Goal: Information Seeking & Learning: Learn about a topic

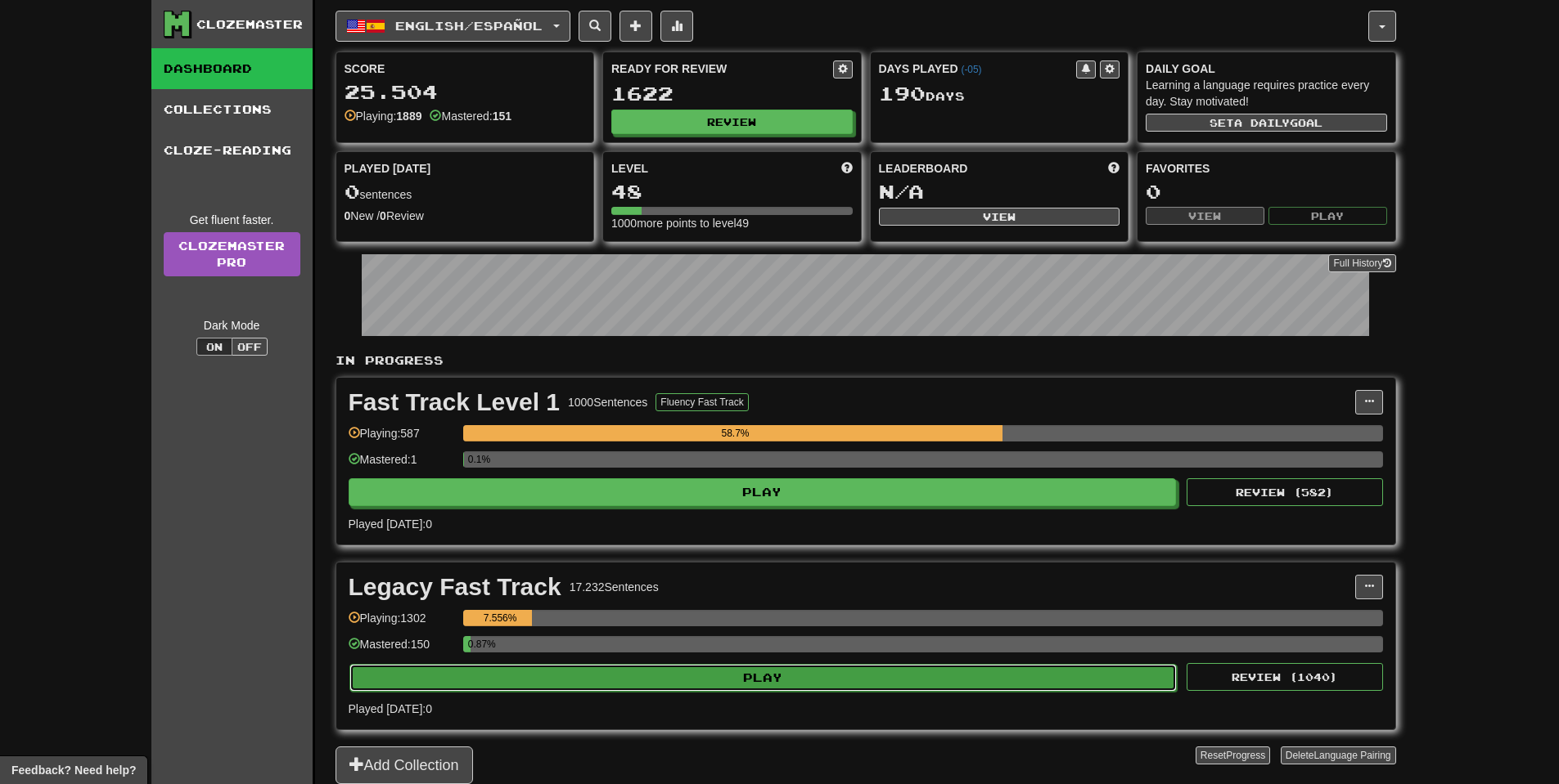
click at [766, 674] on button "Play" at bounding box center [764, 678] width 829 height 28
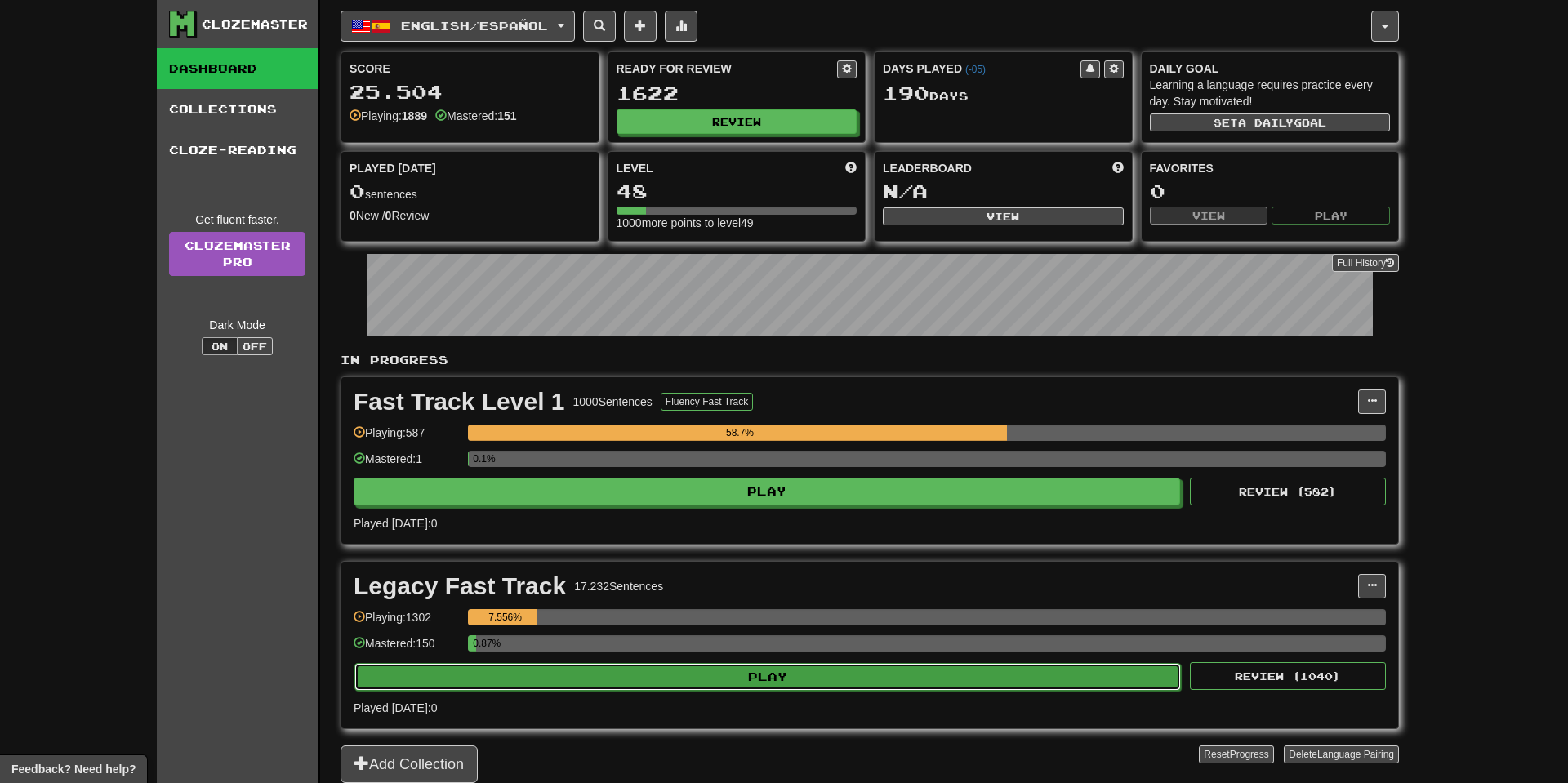
select select "**"
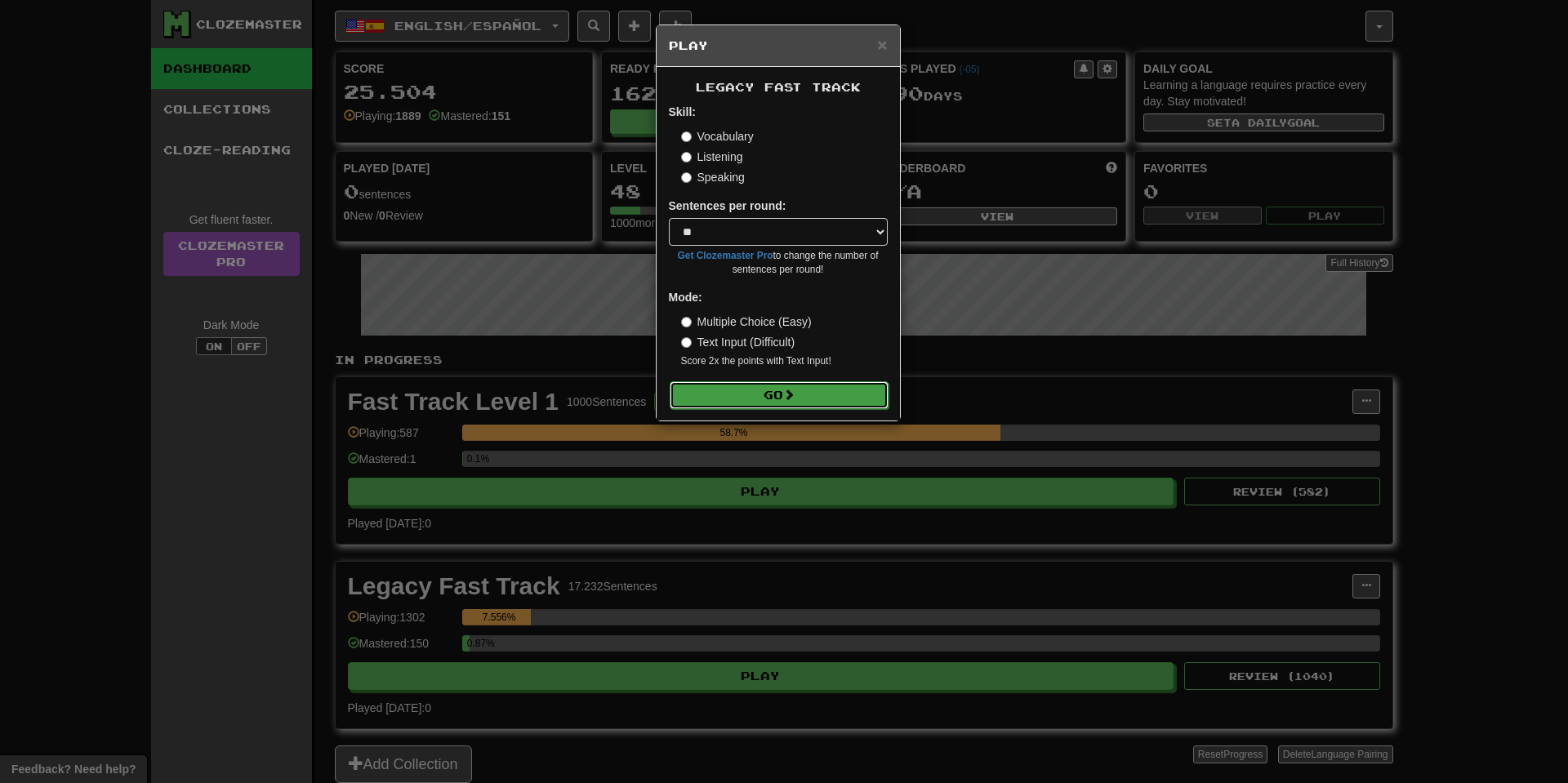
click at [793, 399] on span at bounding box center [788, 395] width 12 height 12
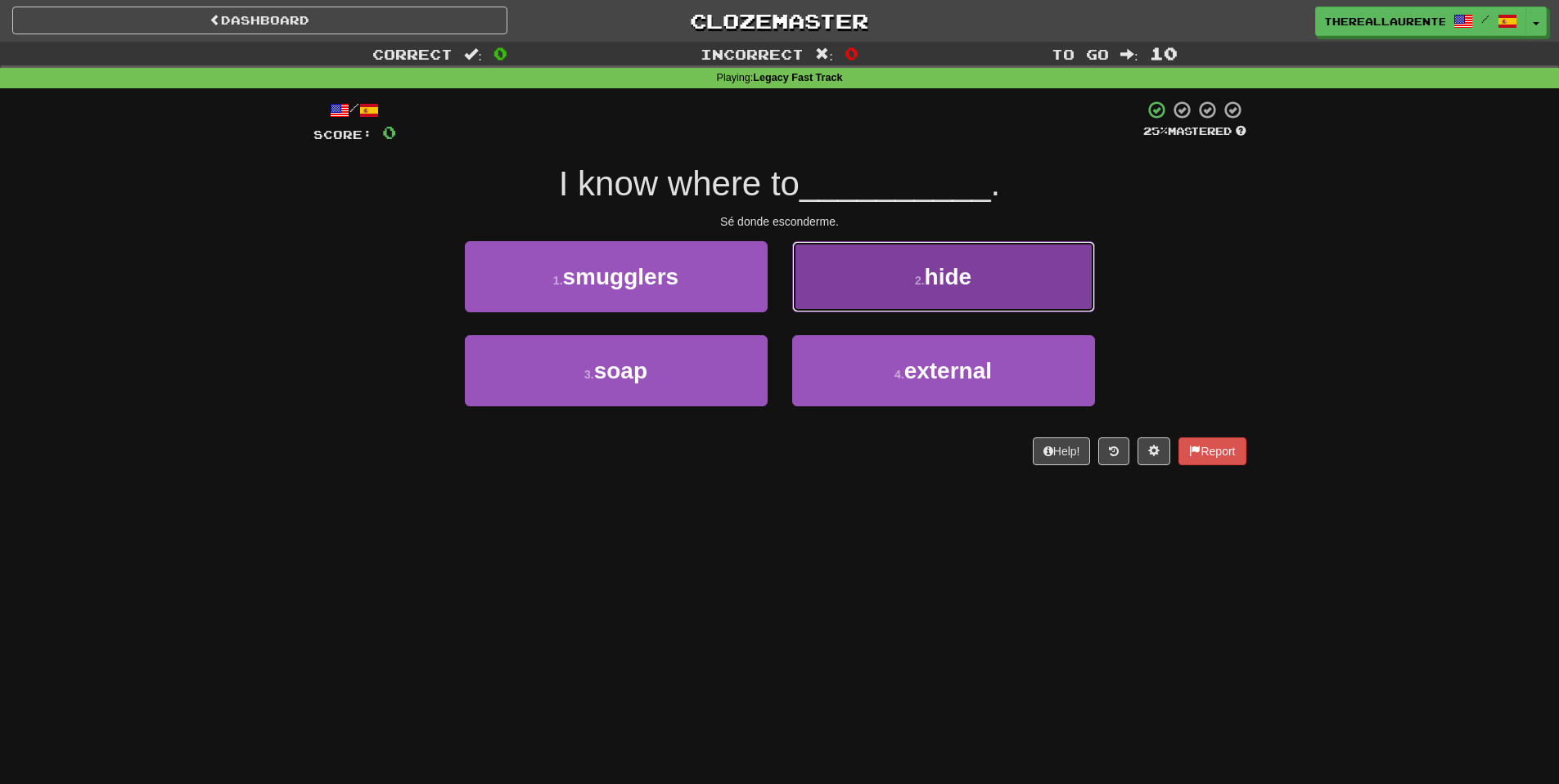
click at [920, 300] on button "2 . hide" at bounding box center [944, 276] width 303 height 71
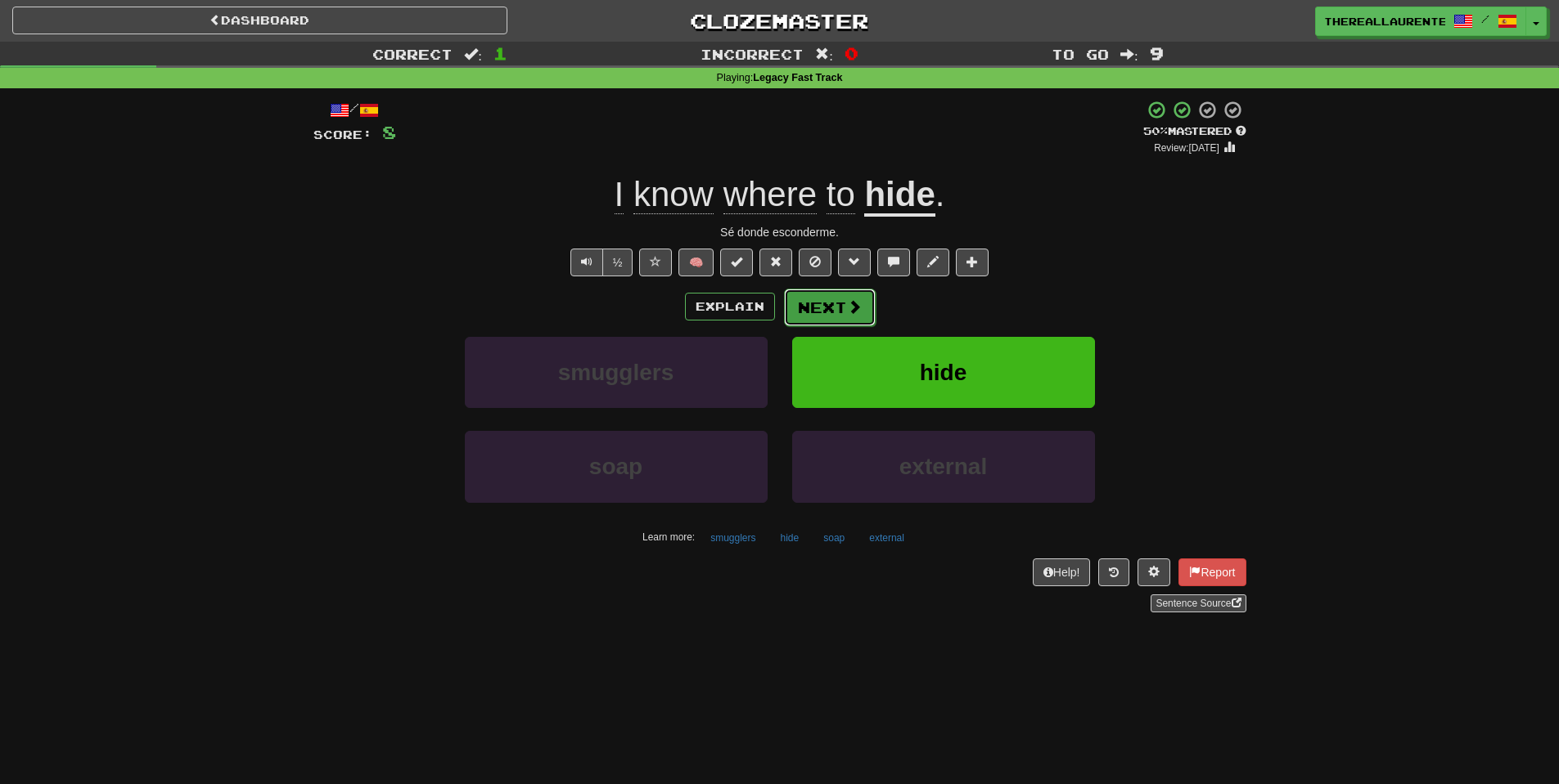
click at [829, 318] on button "Next" at bounding box center [829, 308] width 92 height 38
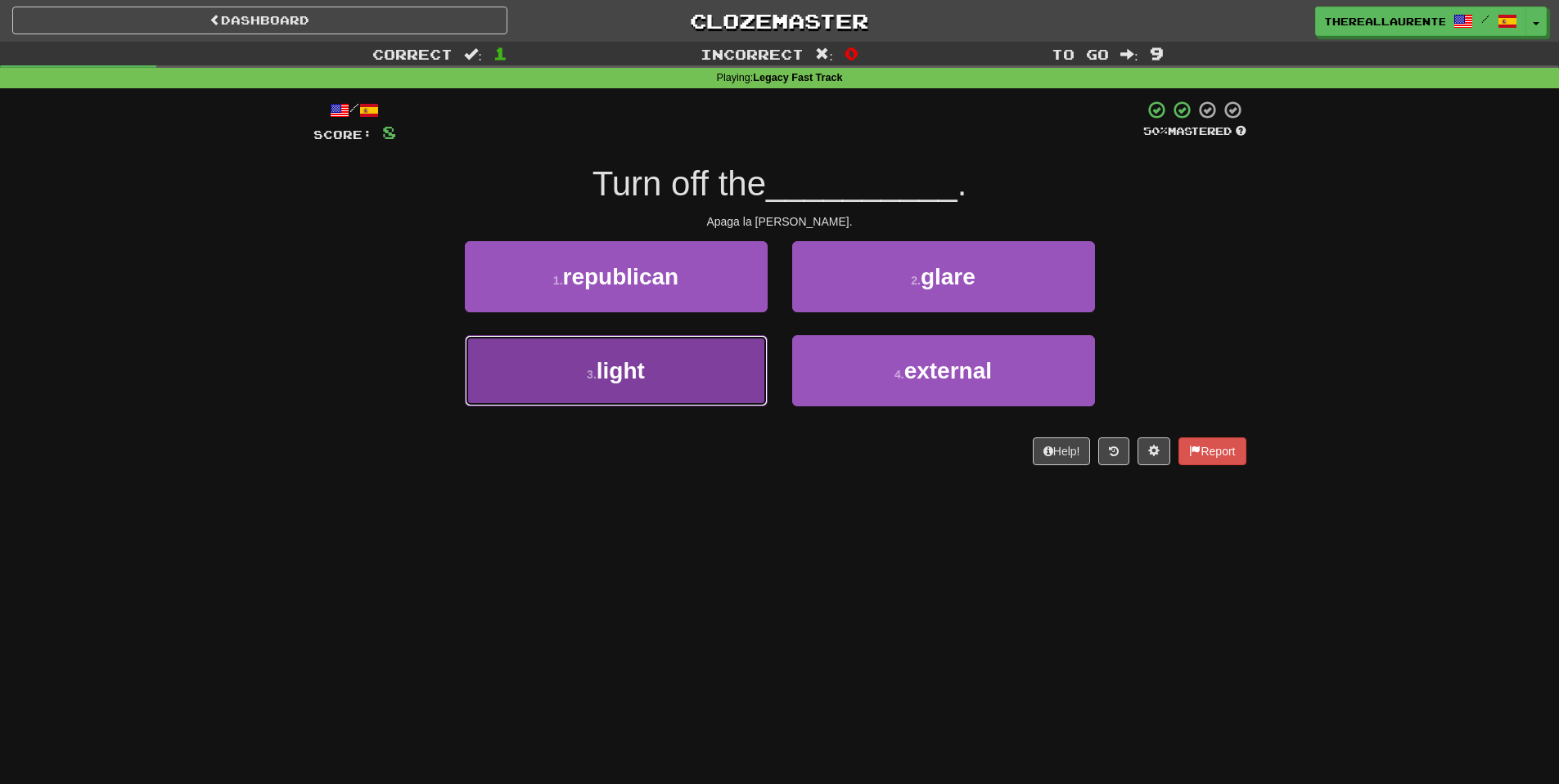
click at [676, 378] on button "3 . light" at bounding box center [616, 371] width 303 height 71
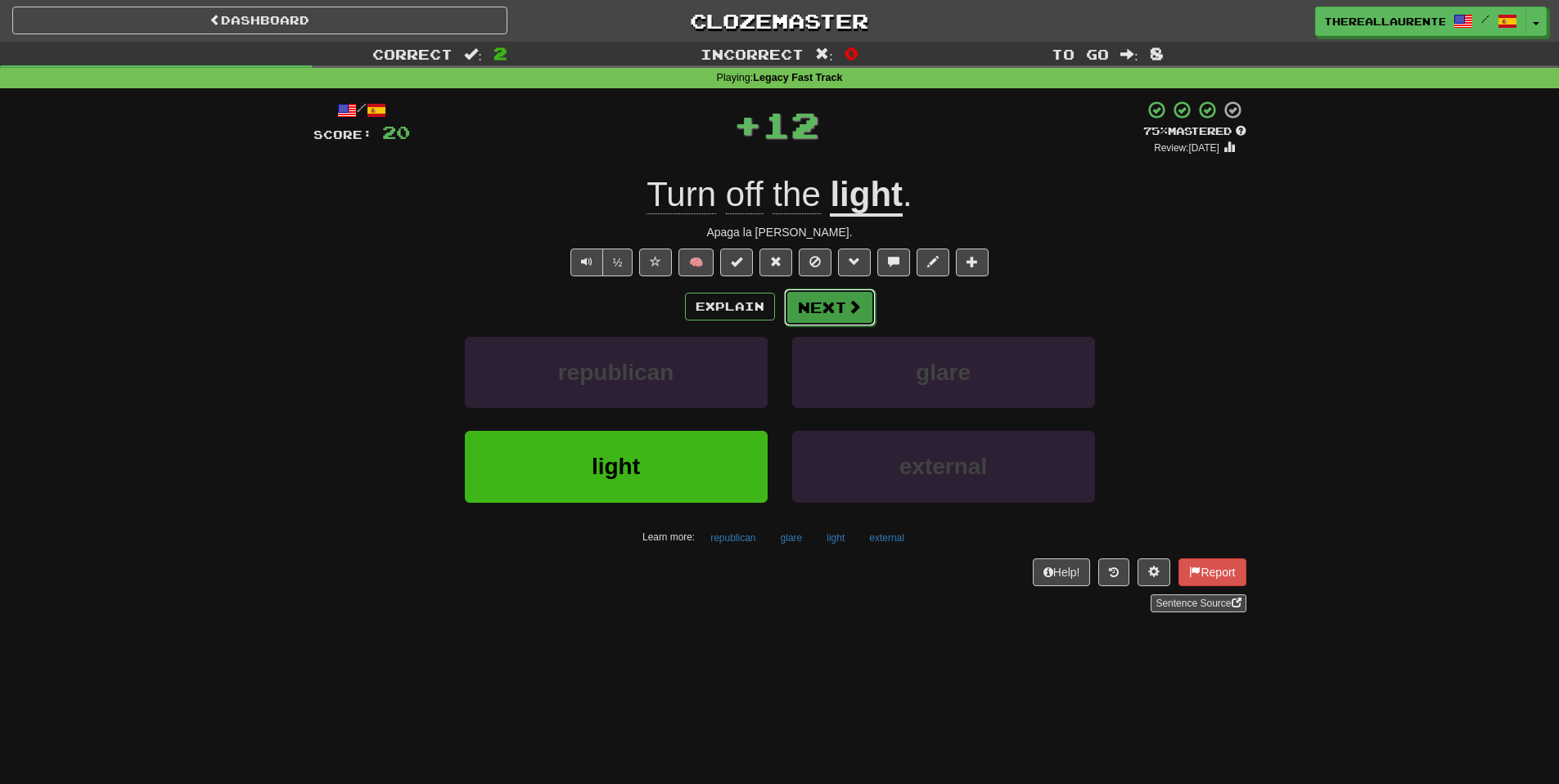
click at [842, 309] on button "Next" at bounding box center [829, 308] width 92 height 38
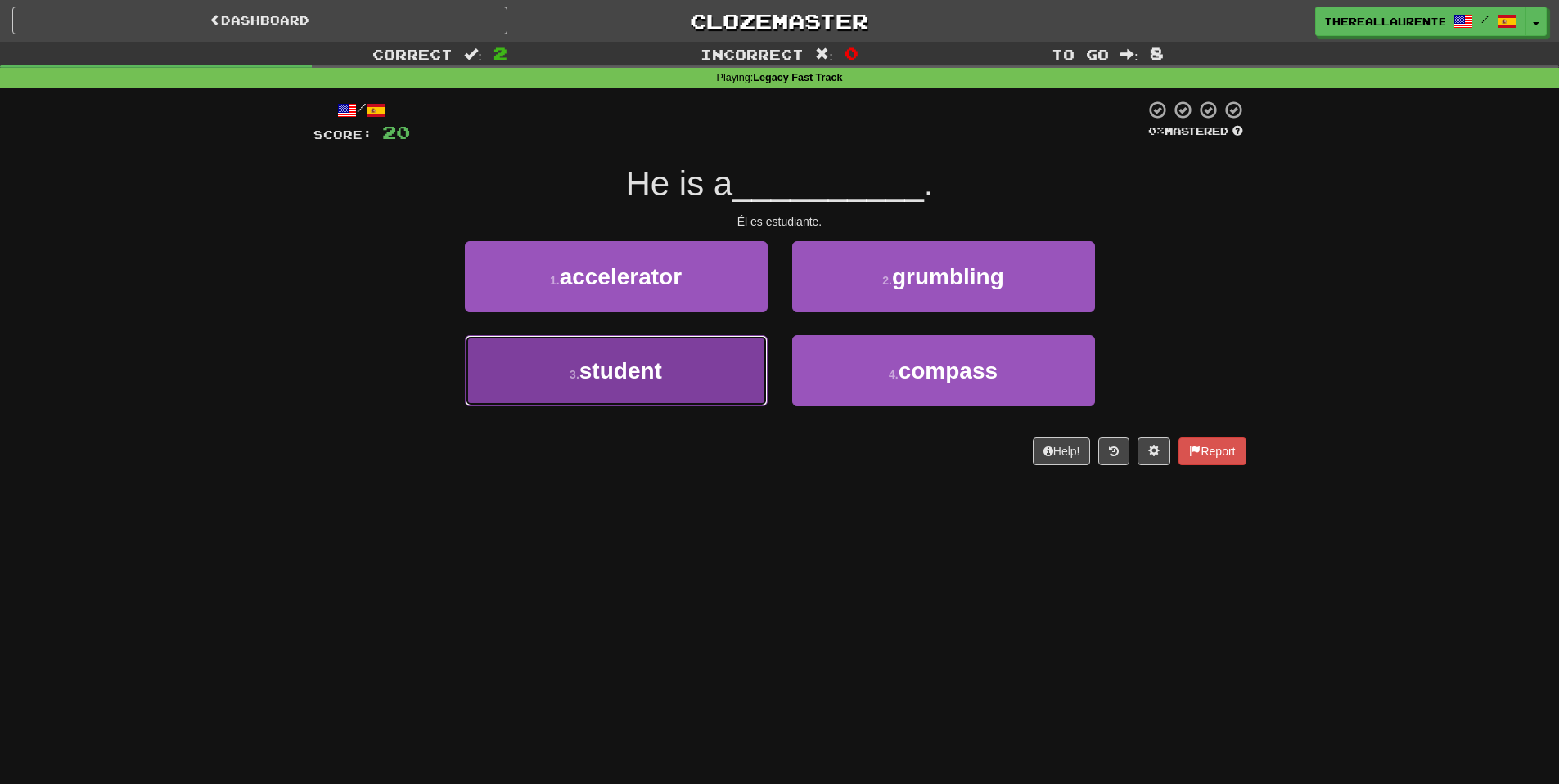
click at [638, 377] on span "student" at bounding box center [621, 371] width 83 height 25
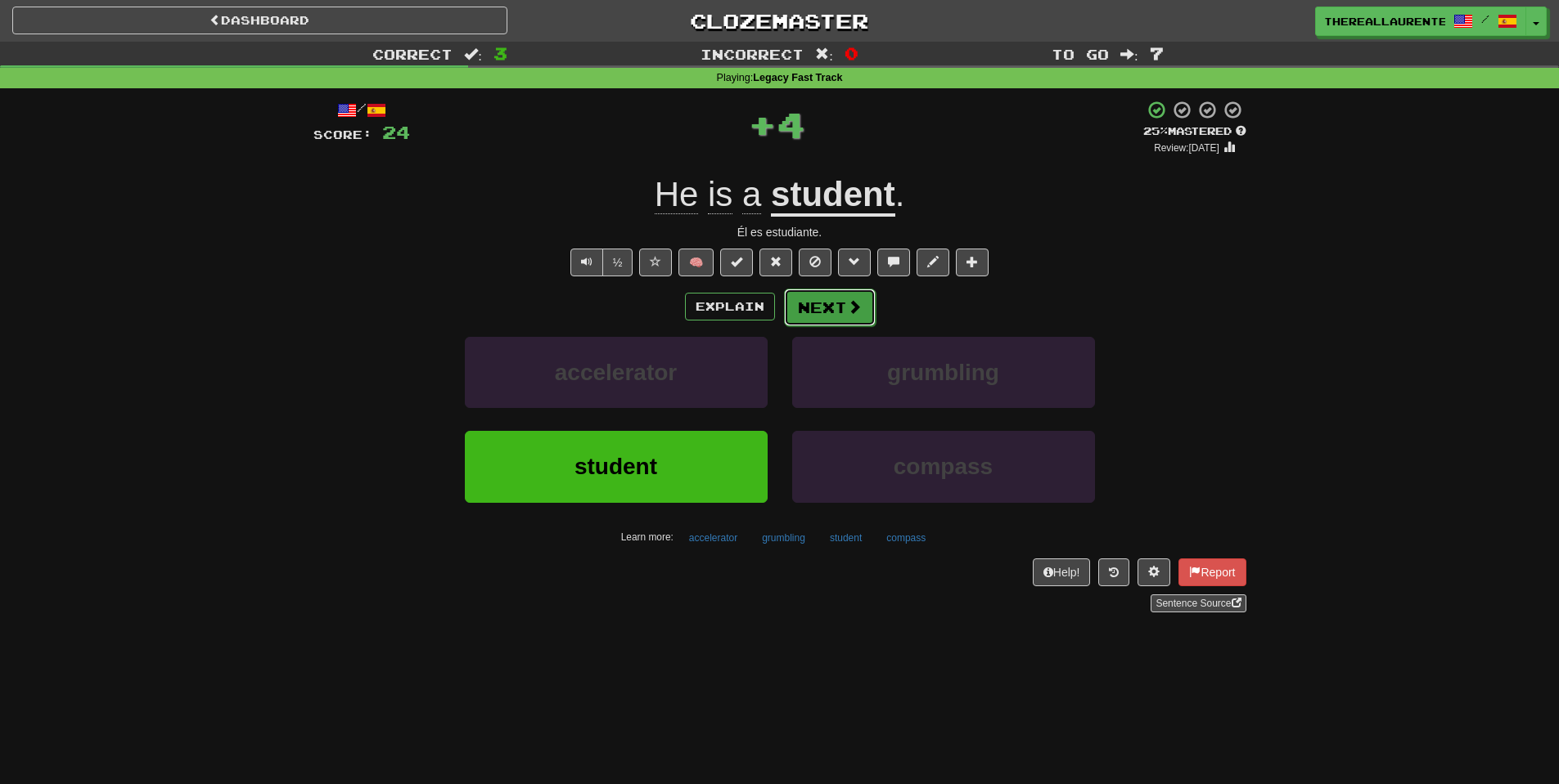
click at [858, 324] on button "Next" at bounding box center [829, 308] width 92 height 38
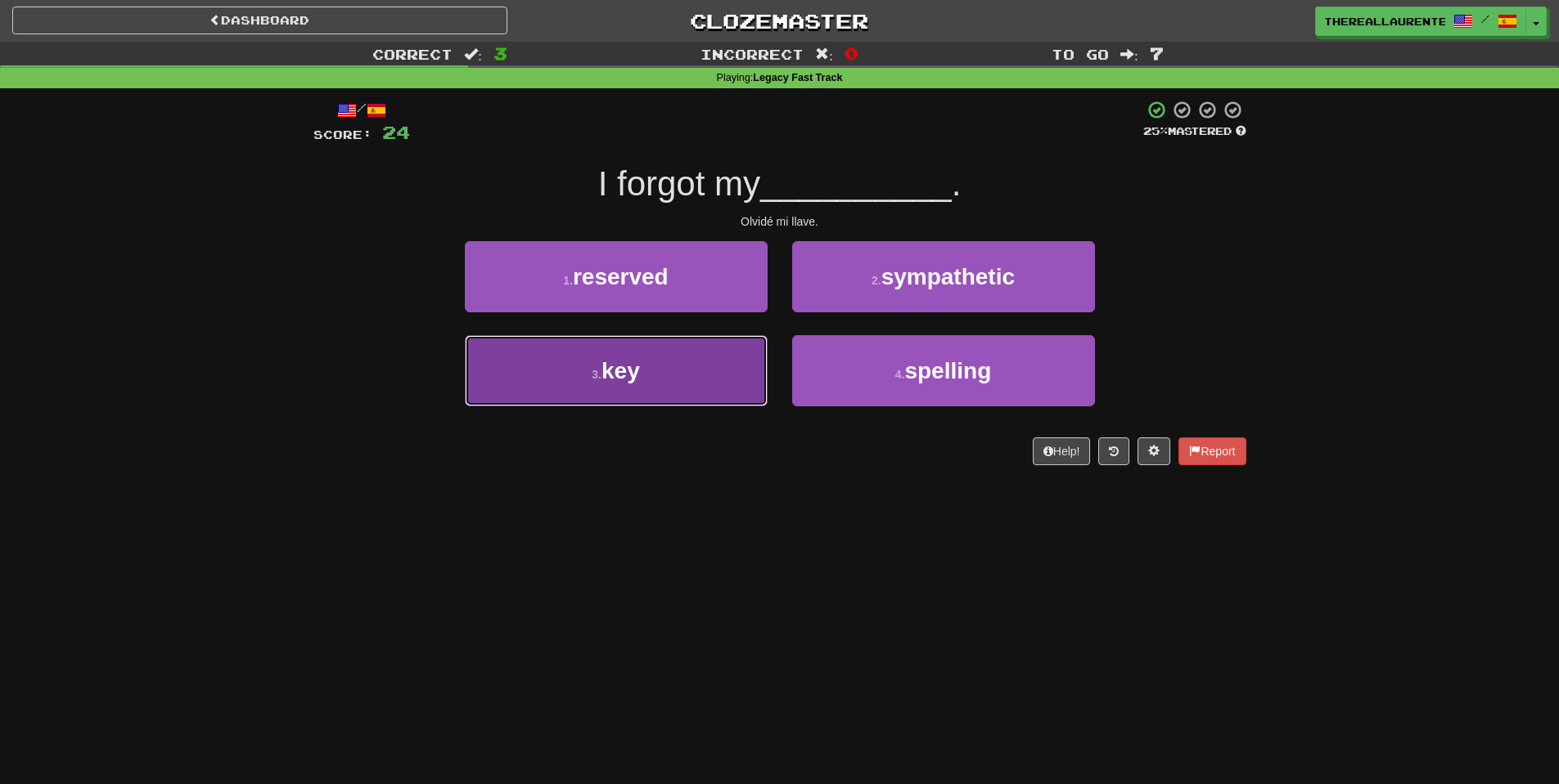
click at [666, 392] on button "3 . key" at bounding box center [616, 371] width 303 height 71
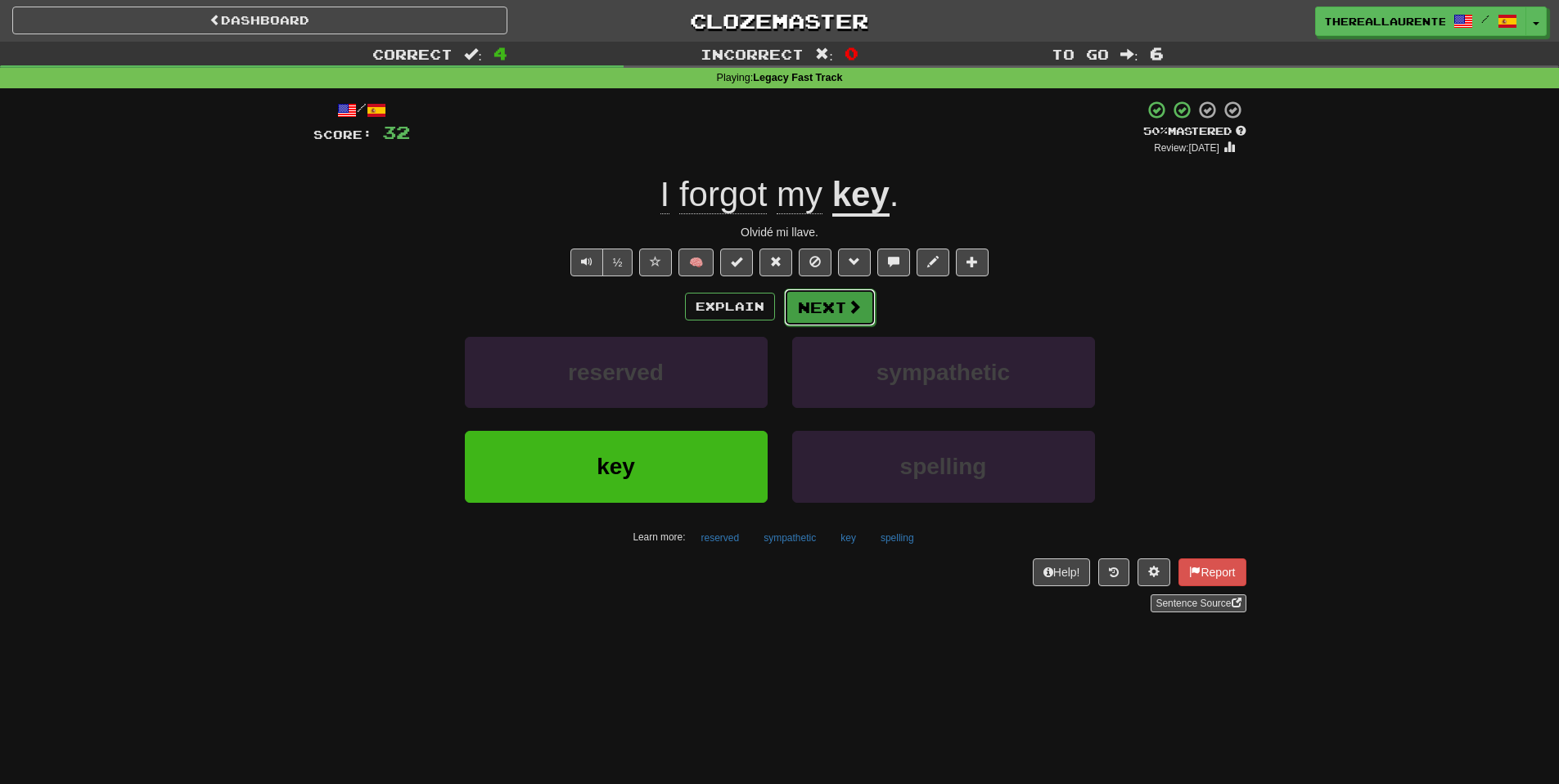
click at [841, 313] on button "Next" at bounding box center [829, 308] width 92 height 38
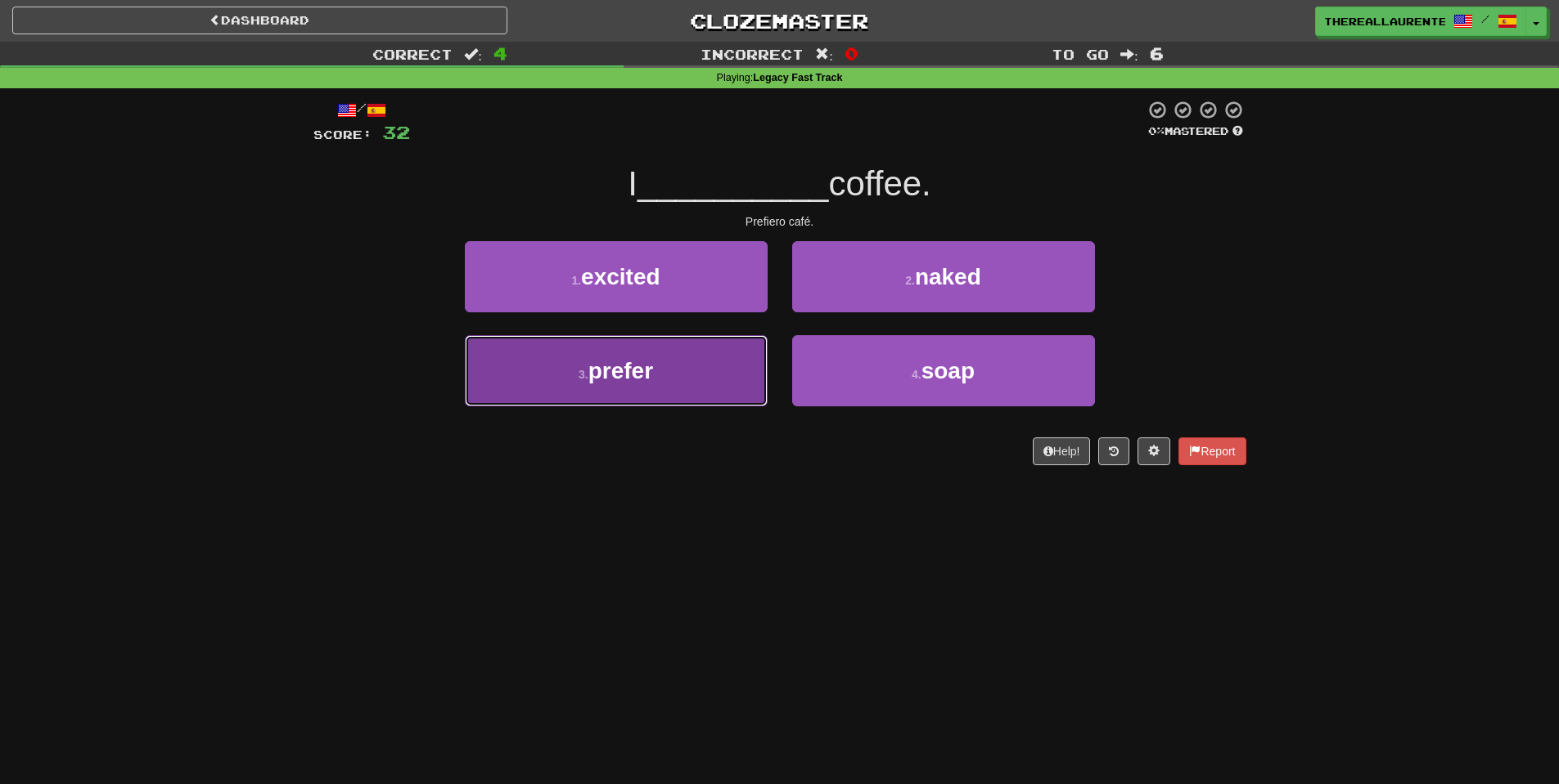
click at [666, 372] on button "3 . prefer" at bounding box center [616, 371] width 303 height 71
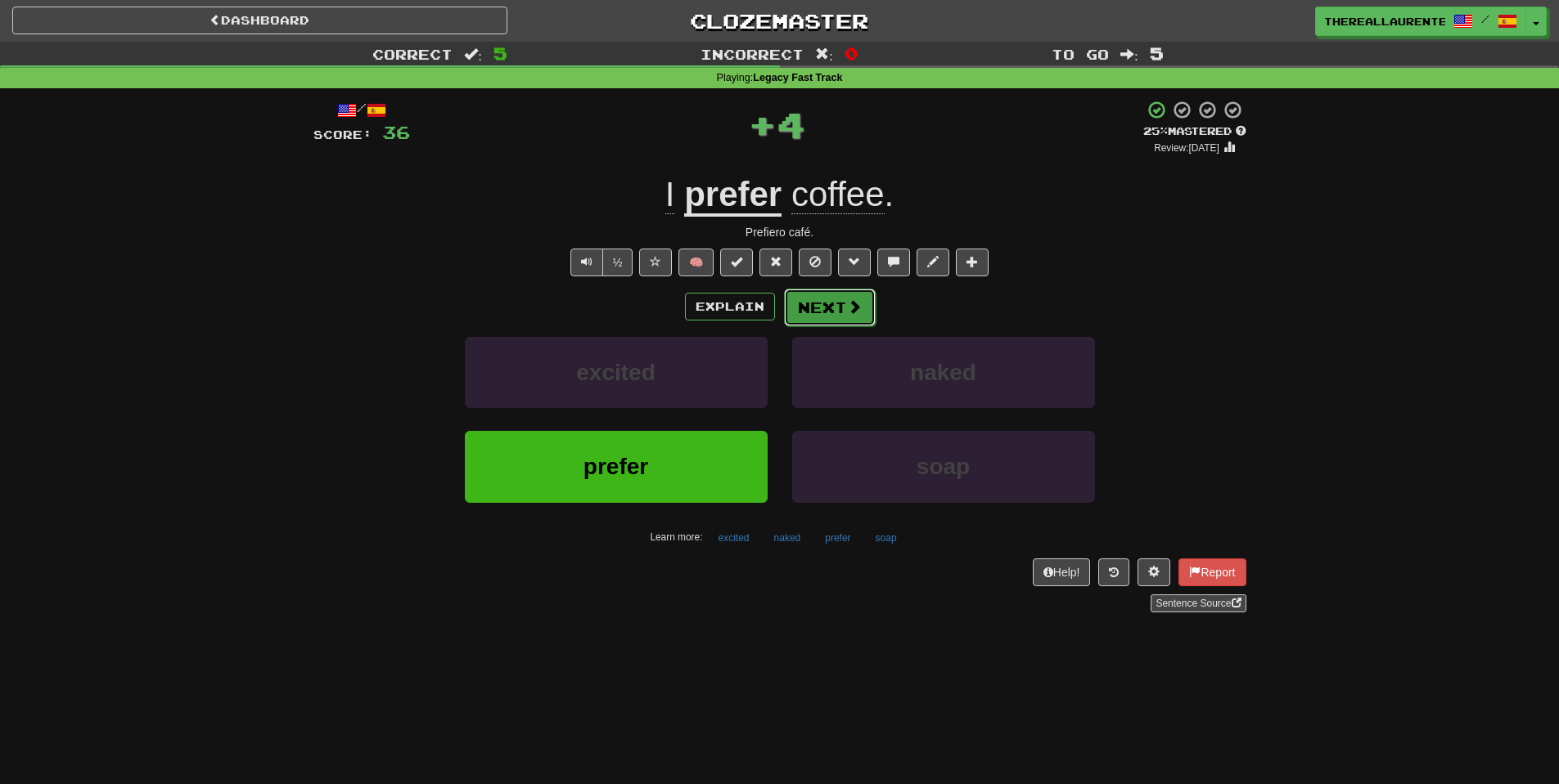
click at [843, 309] on button "Next" at bounding box center [829, 308] width 92 height 38
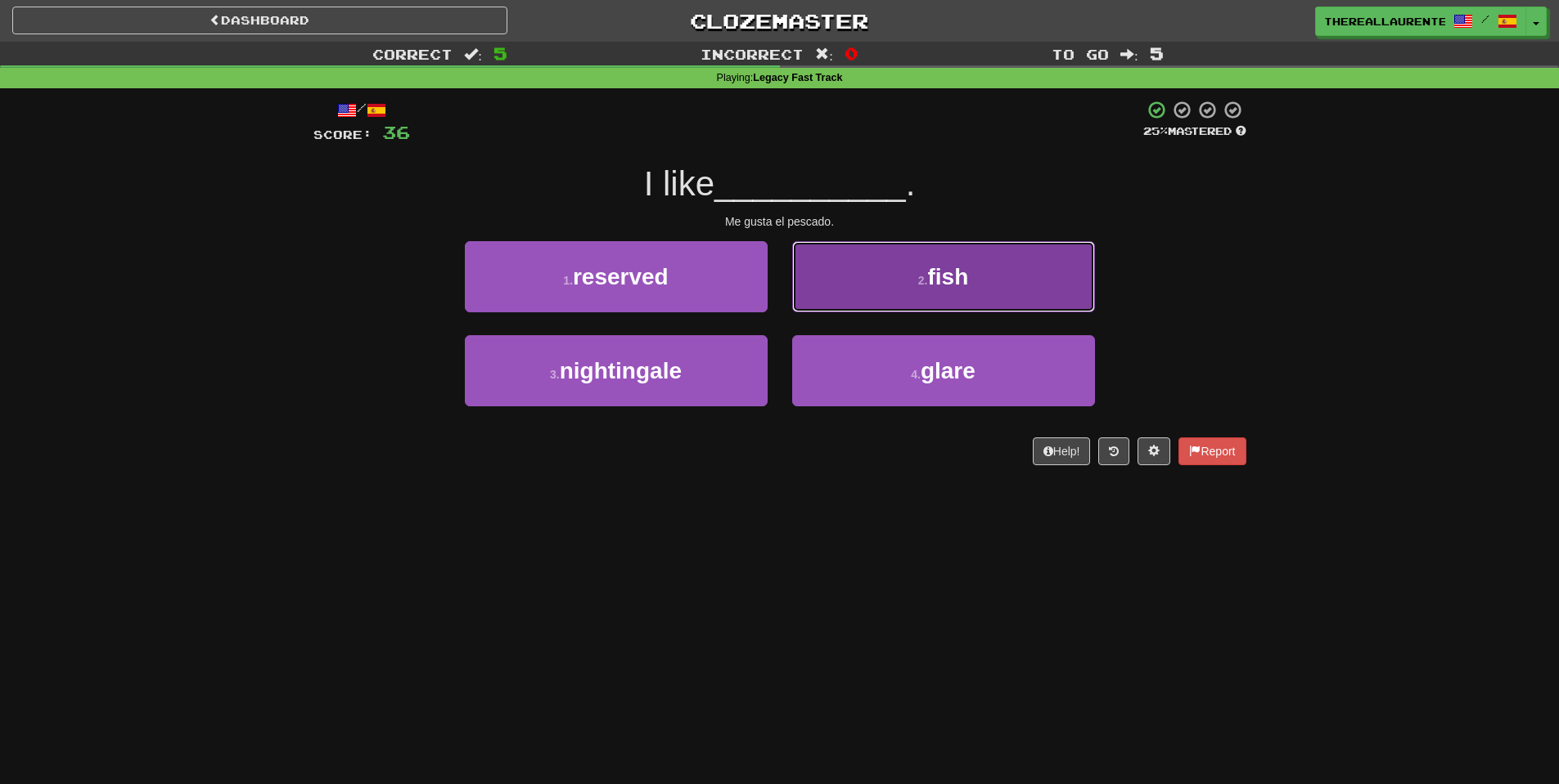
click at [949, 283] on span "fish" at bounding box center [947, 276] width 41 height 25
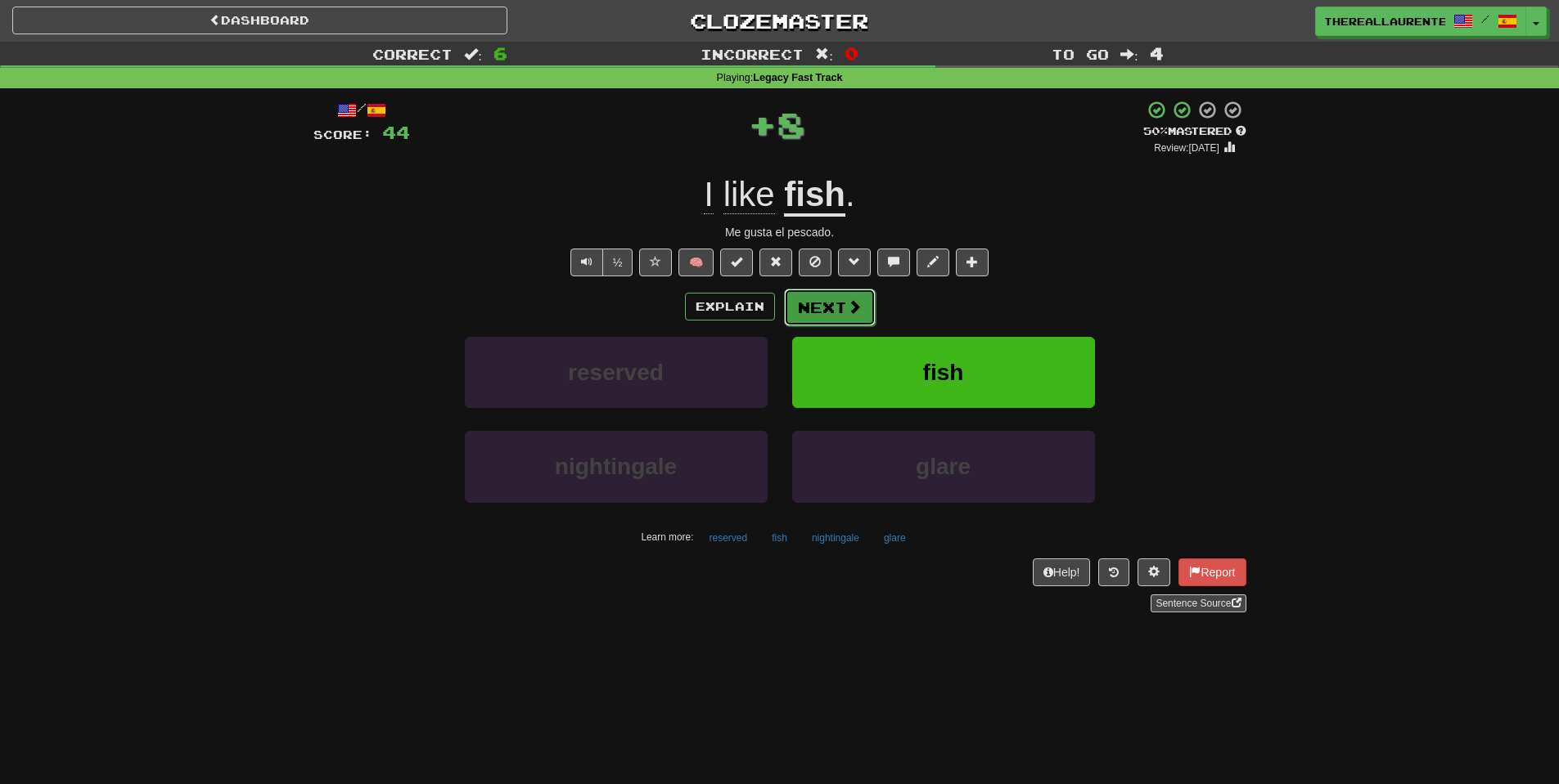
click at [847, 307] on span at bounding box center [854, 307] width 14 height 14
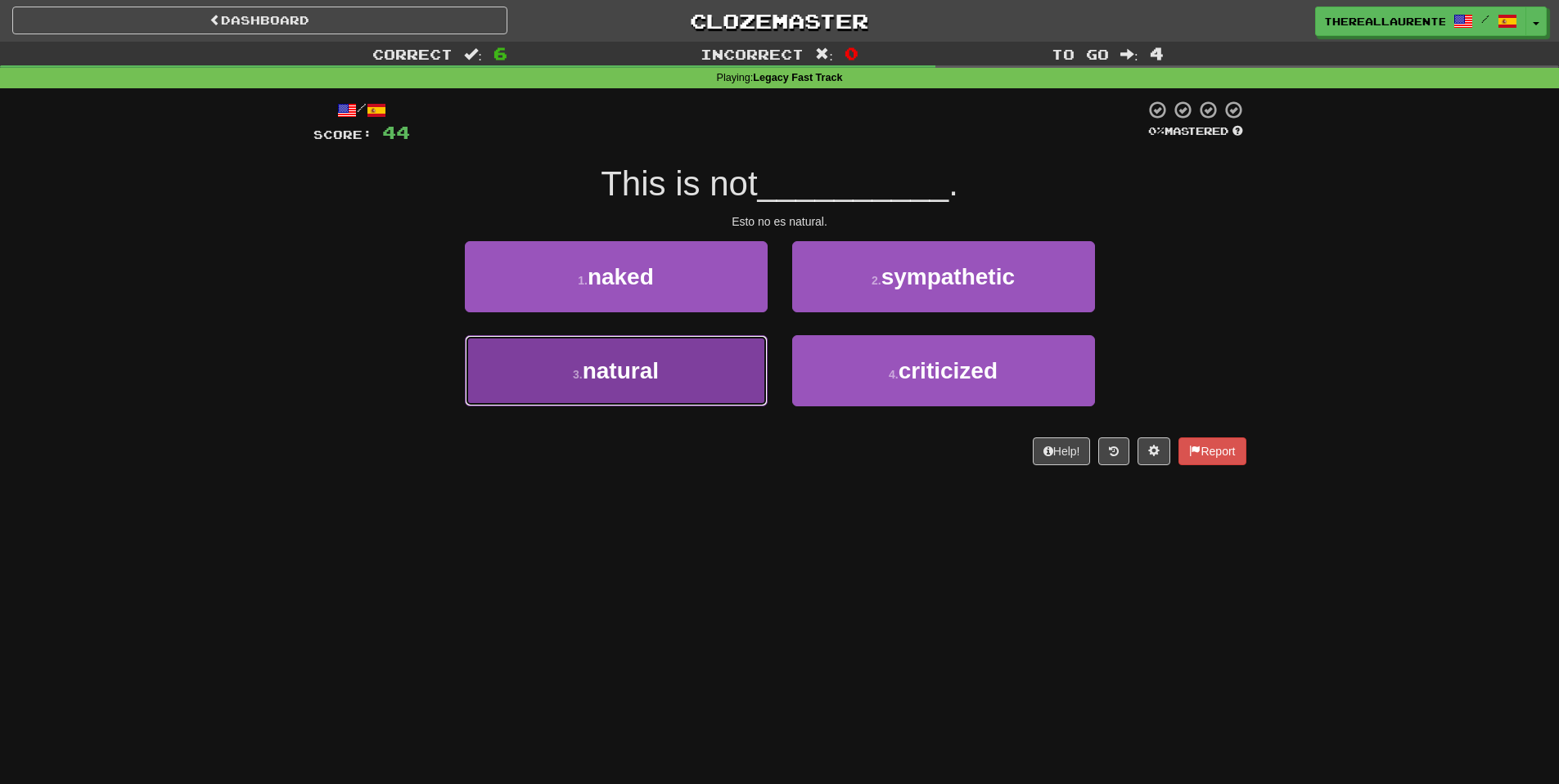
click at [653, 369] on span "natural" at bounding box center [621, 371] width 77 height 25
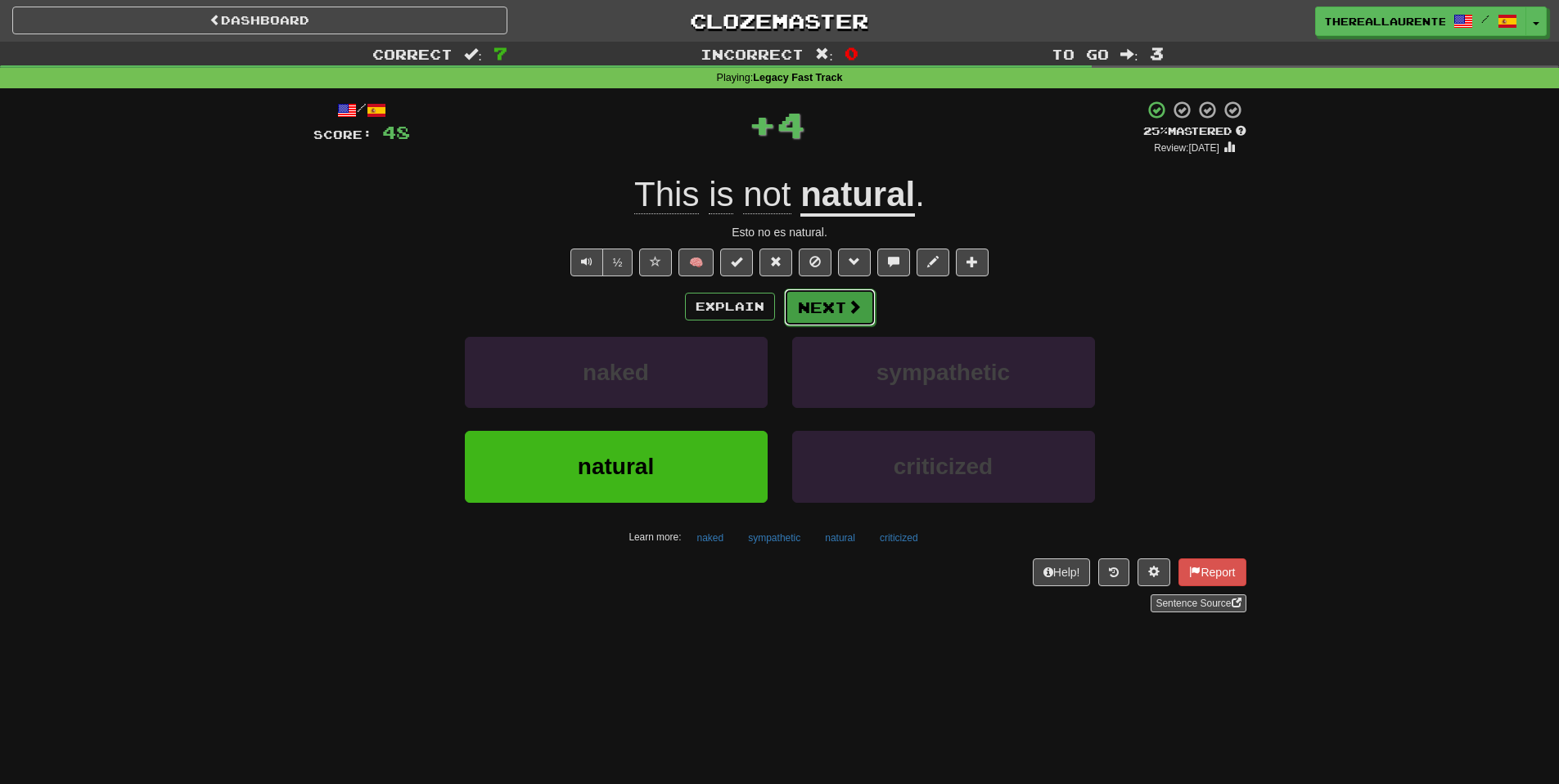
click at [829, 299] on button "Next" at bounding box center [829, 308] width 92 height 38
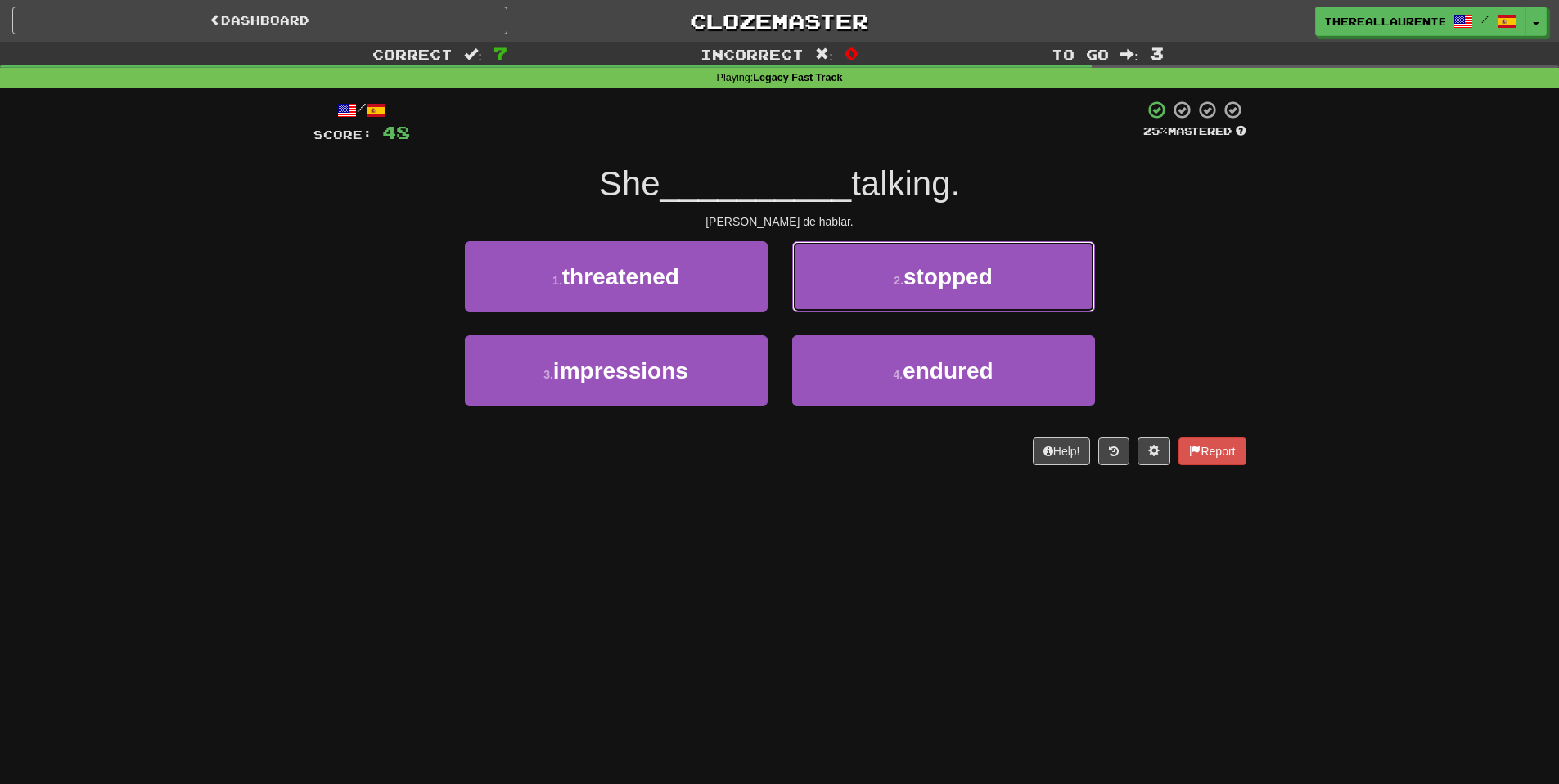
drag, startPoint x: 936, startPoint y: 280, endPoint x: 922, endPoint y: 287, distance: 15.7
click at [936, 282] on span "stopped" at bounding box center [947, 276] width 89 height 25
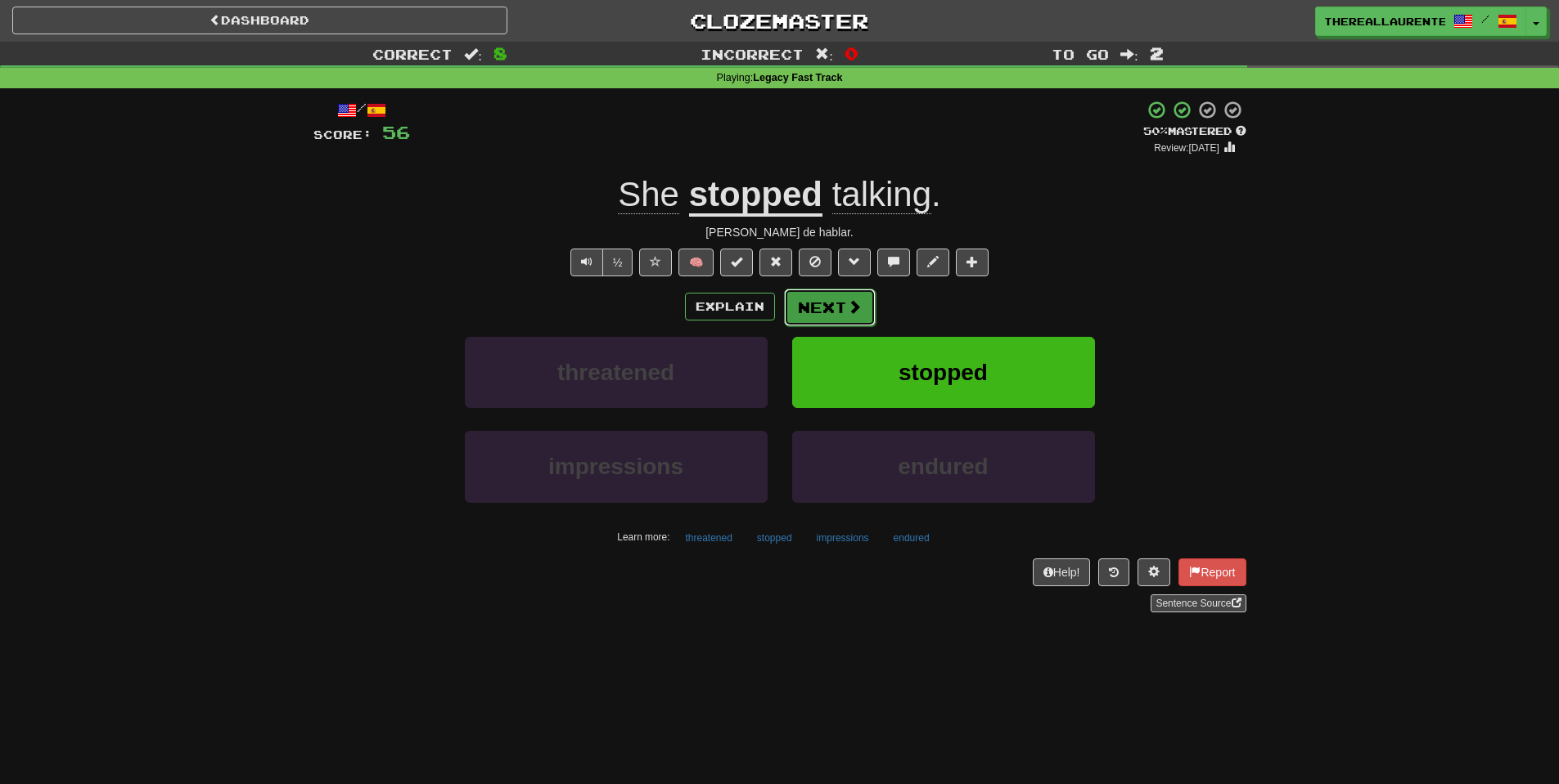
click at [838, 311] on button "Next" at bounding box center [829, 308] width 92 height 38
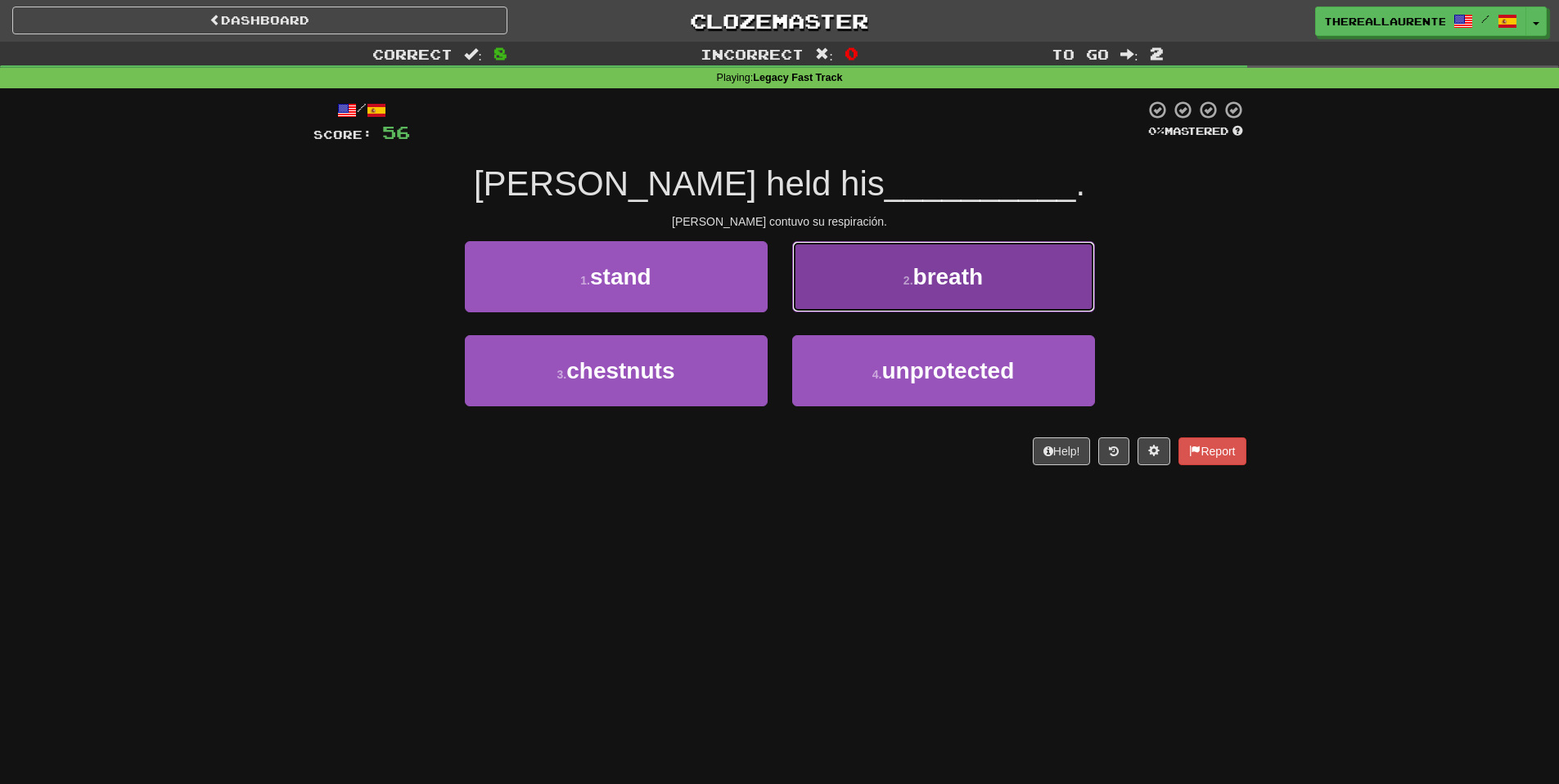
click at [916, 269] on span "breath" at bounding box center [948, 276] width 70 height 25
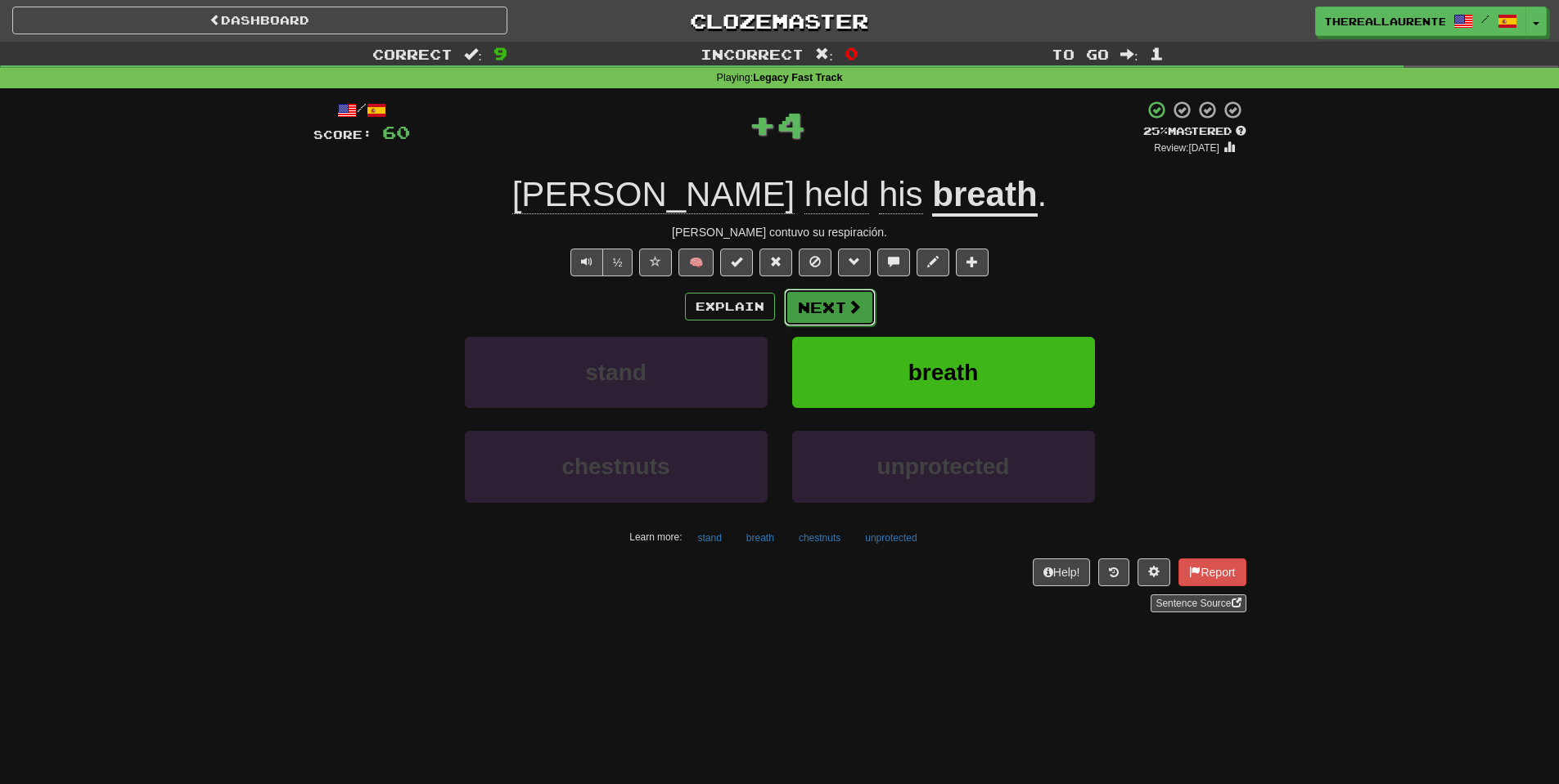
click at [857, 320] on button "Next" at bounding box center [829, 308] width 92 height 38
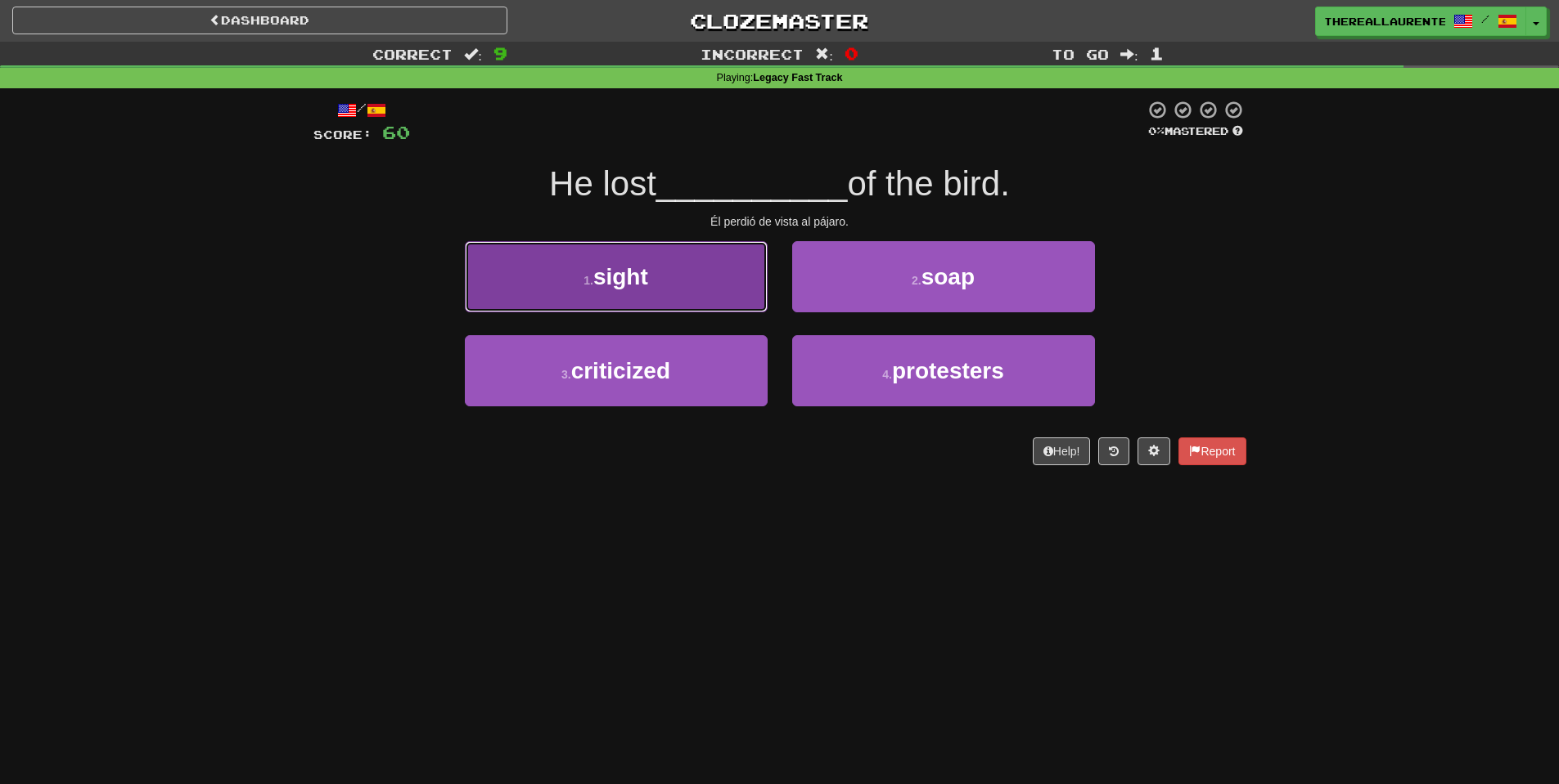
click at [647, 282] on span "sight" at bounding box center [621, 276] width 55 height 25
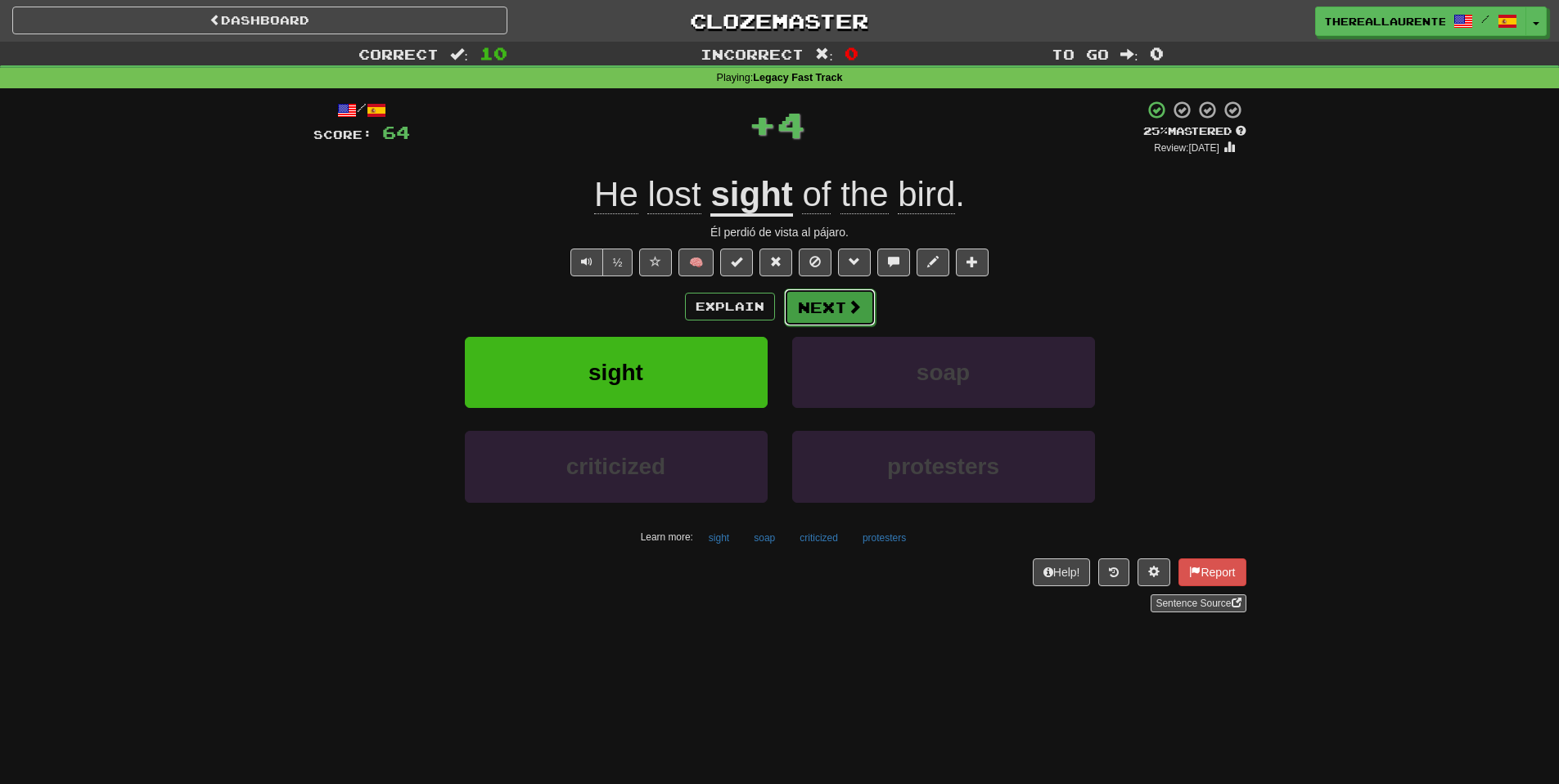
click at [834, 309] on button "Next" at bounding box center [829, 308] width 92 height 38
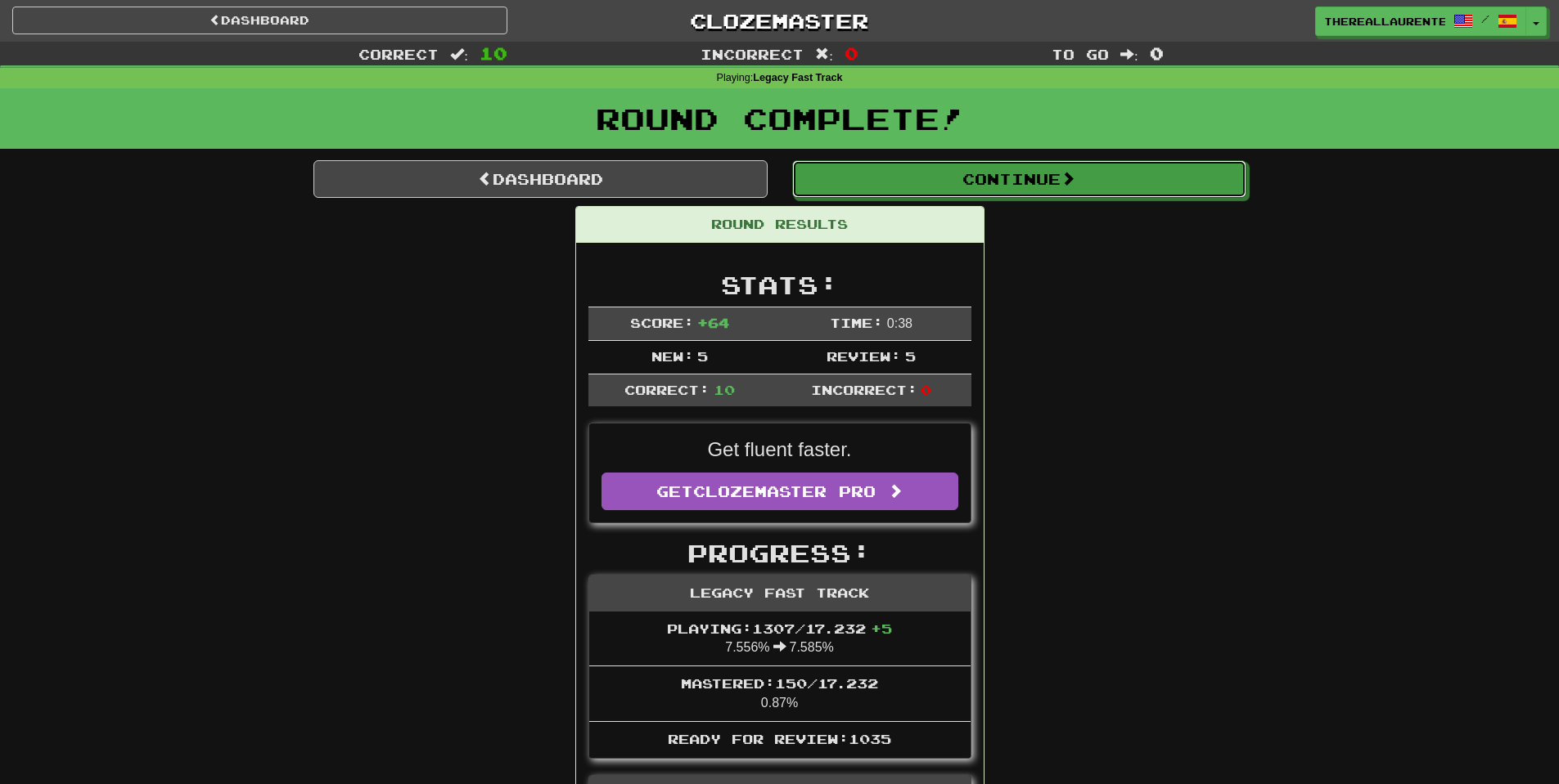
drag, startPoint x: 1016, startPoint y: 190, endPoint x: 977, endPoint y: 201, distance: 40.5
click at [1017, 190] on button "Continue" at bounding box center [1020, 179] width 454 height 38
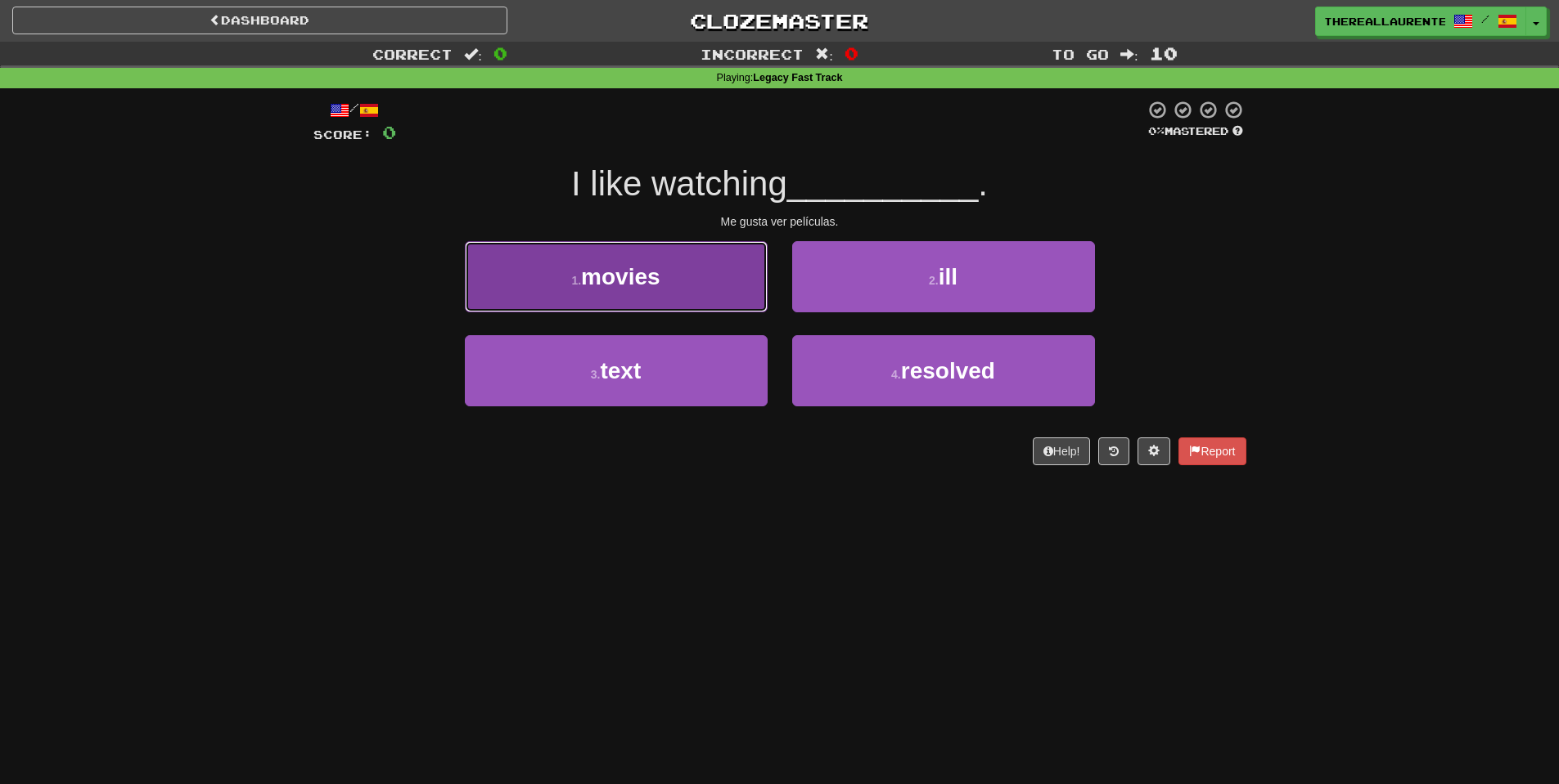
click at [641, 273] on span "movies" at bounding box center [621, 276] width 79 height 25
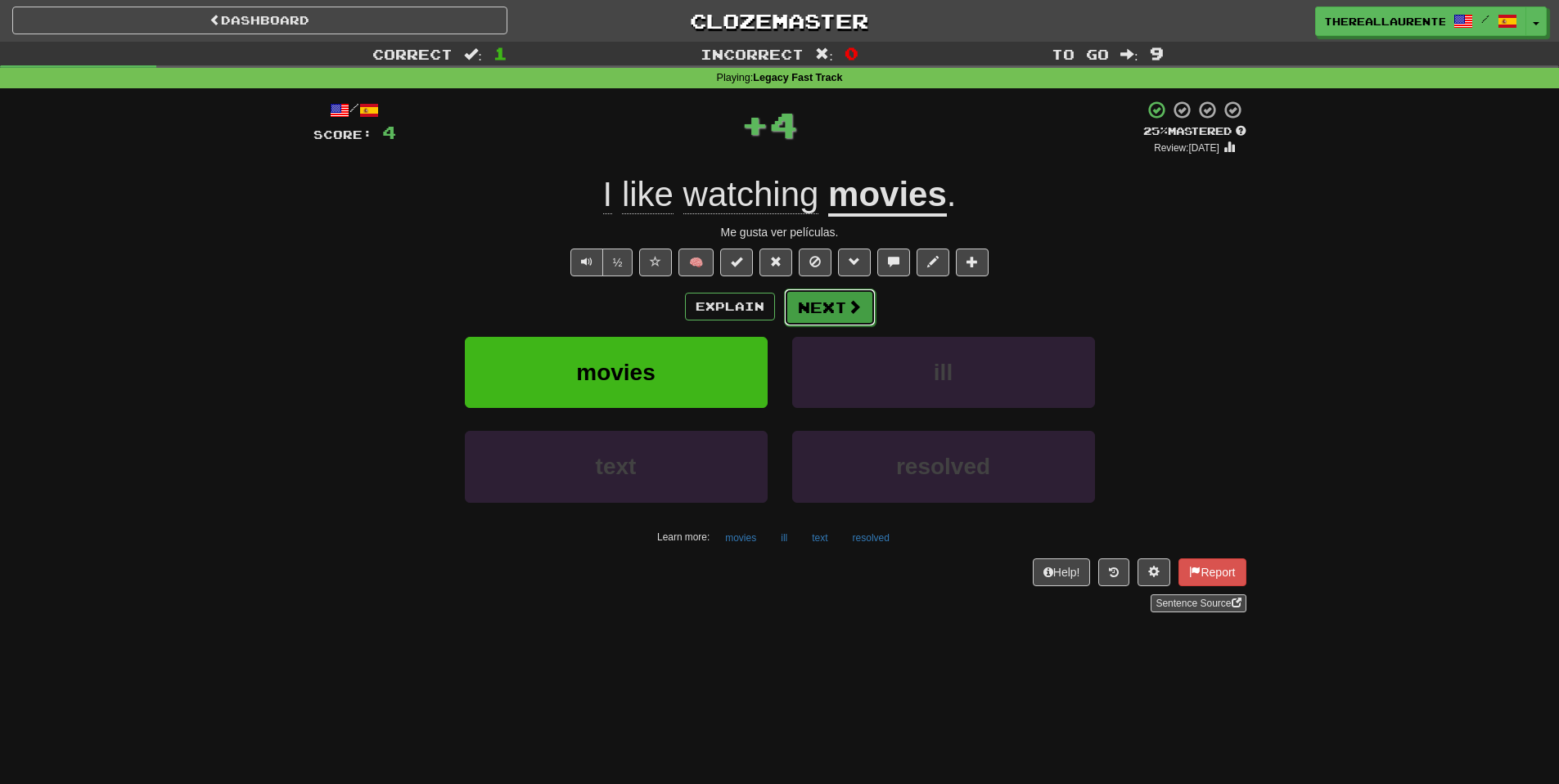
click at [827, 309] on button "Next" at bounding box center [829, 308] width 92 height 38
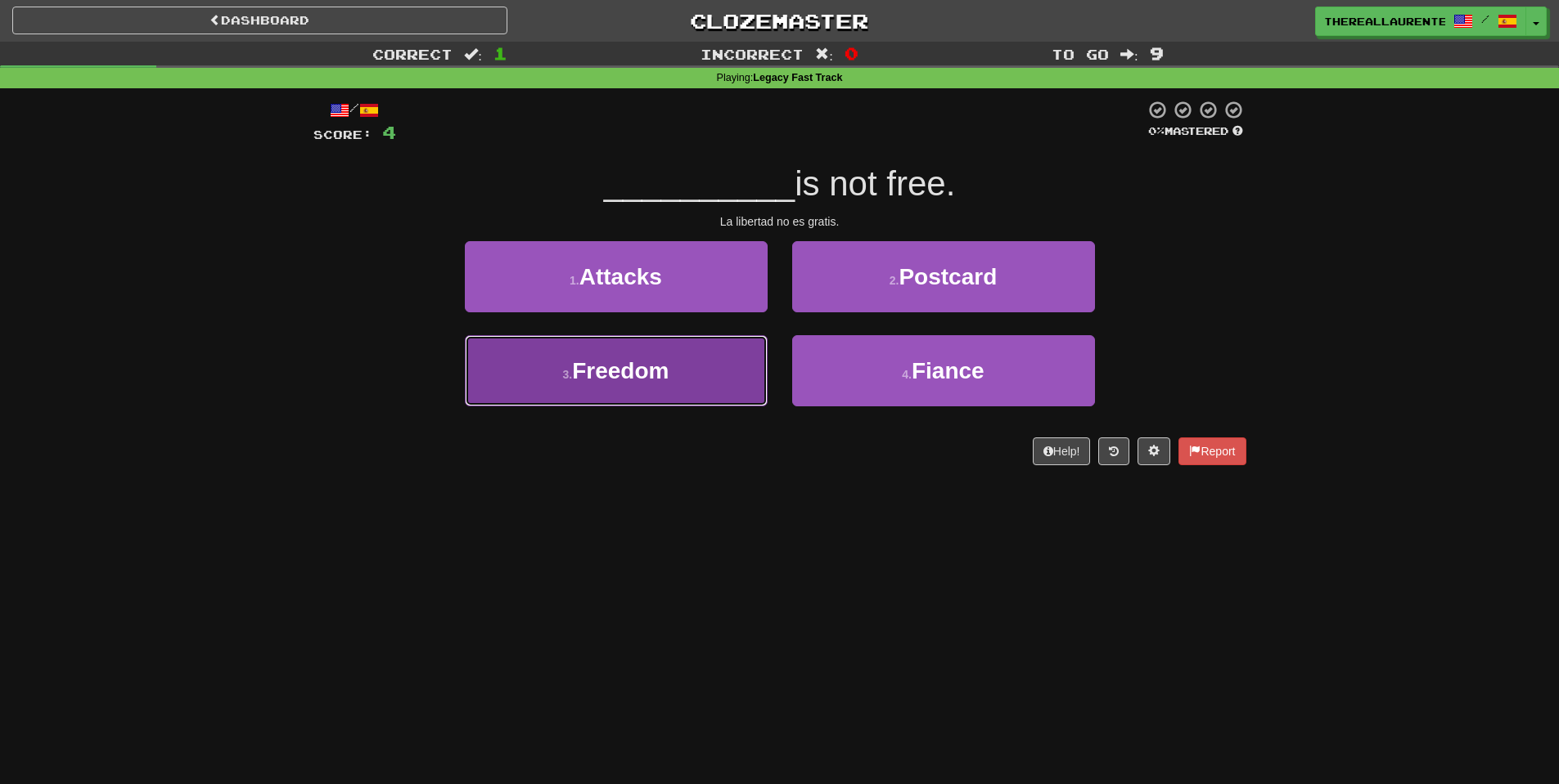
click at [661, 373] on span "Freedom" at bounding box center [620, 371] width 96 height 25
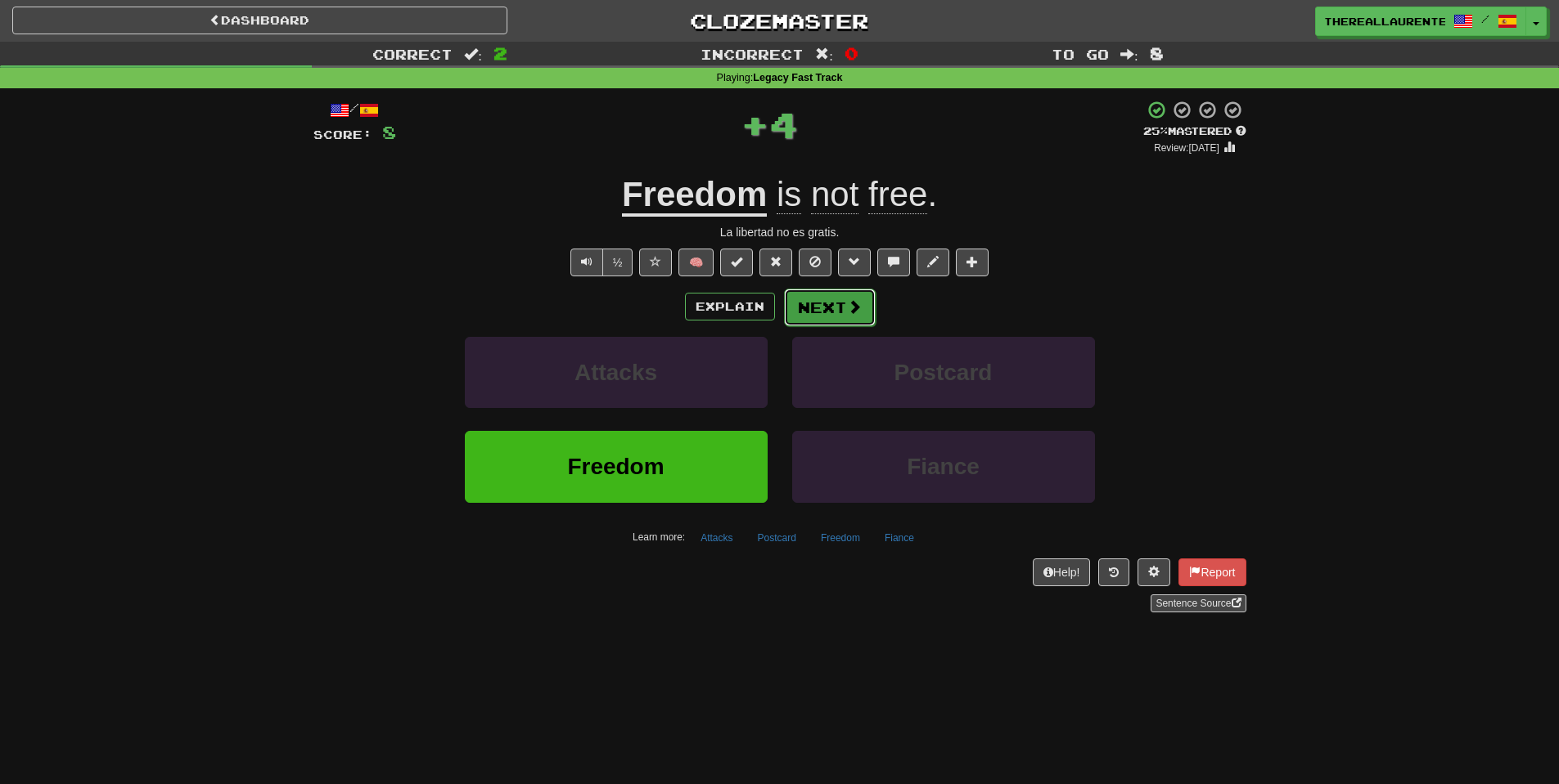
click at [837, 318] on button "Next" at bounding box center [829, 308] width 92 height 38
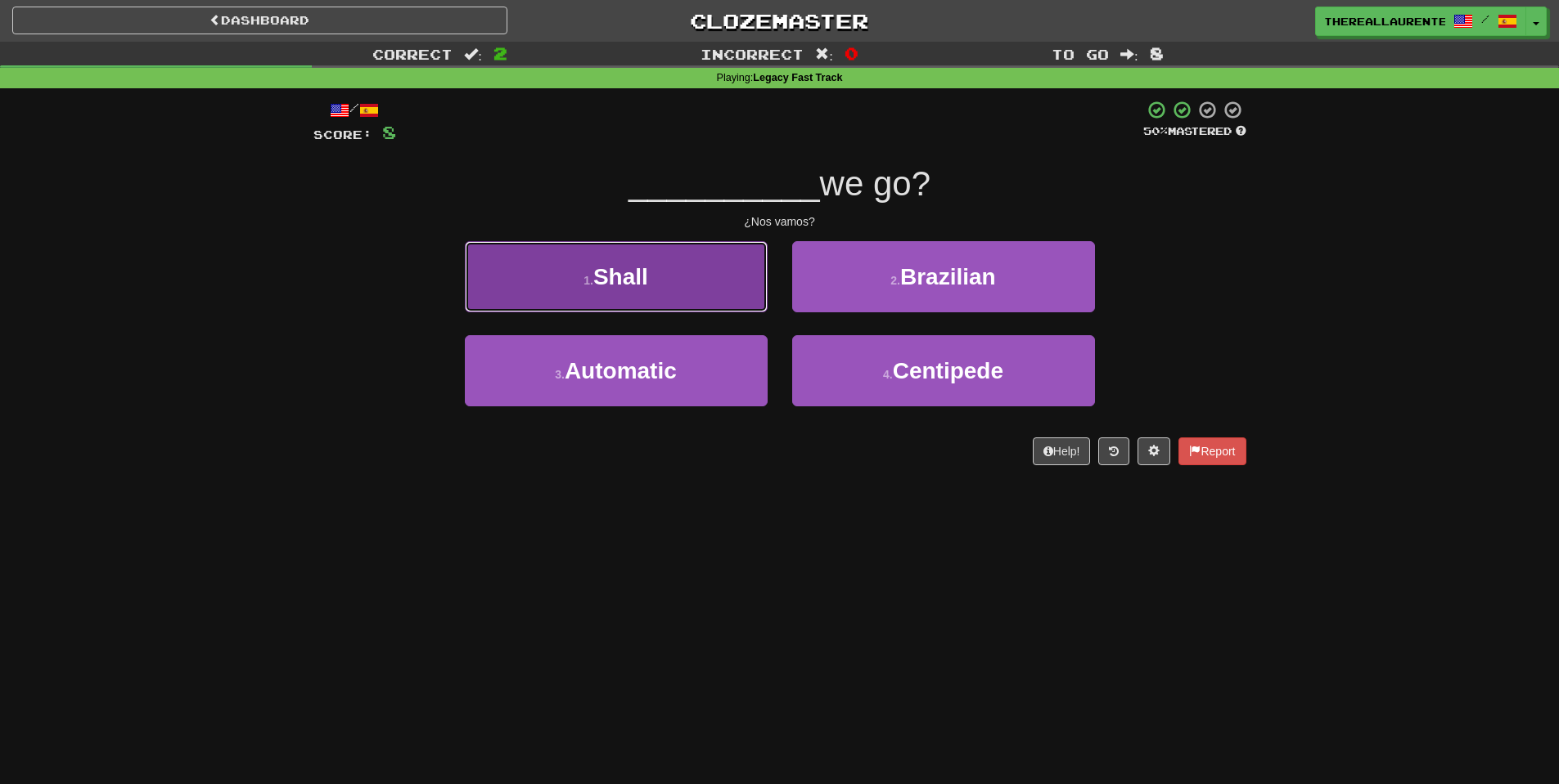
click at [676, 267] on button "1 . Shall" at bounding box center [616, 276] width 303 height 71
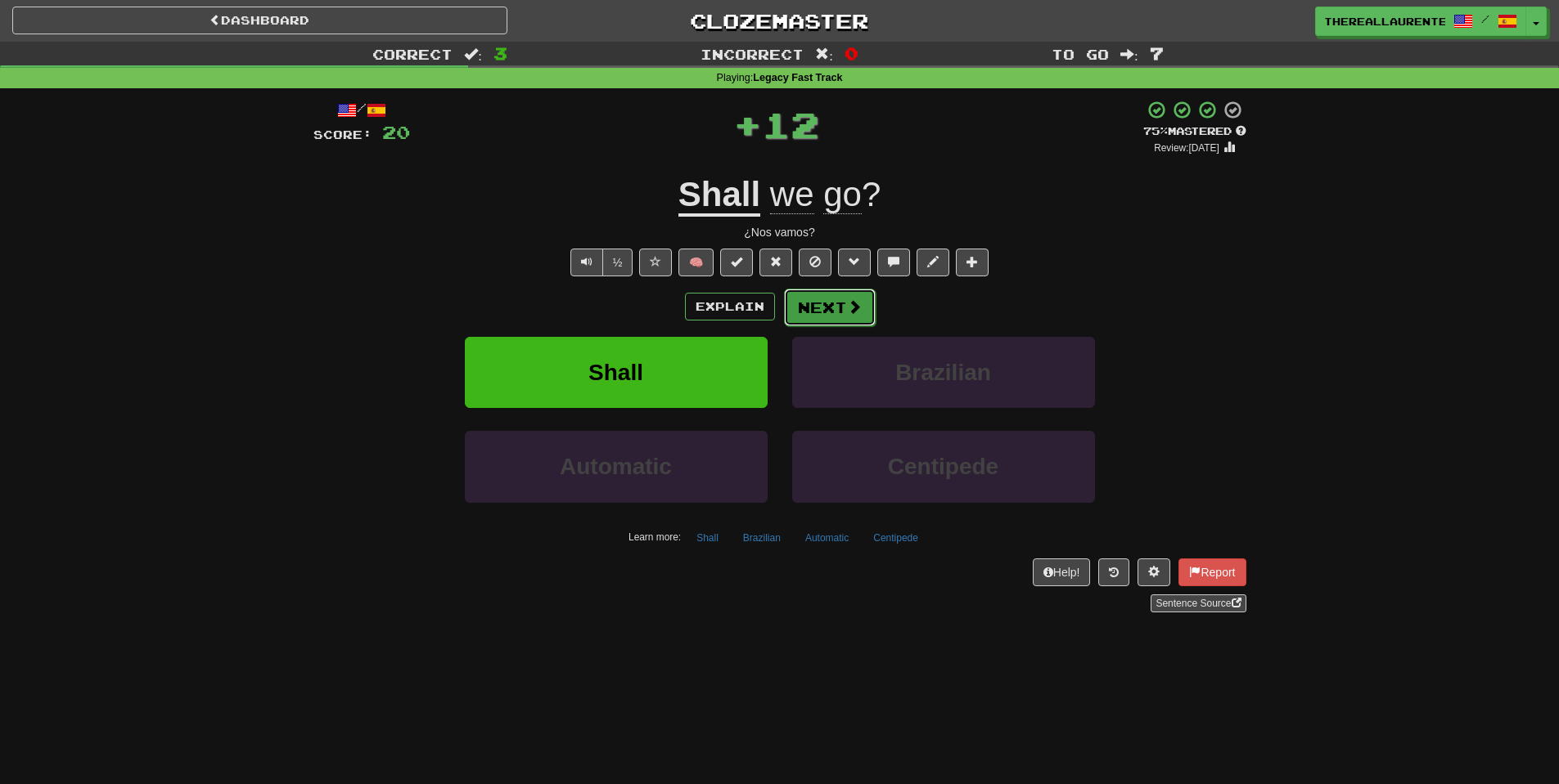
click at [840, 310] on button "Next" at bounding box center [829, 308] width 92 height 38
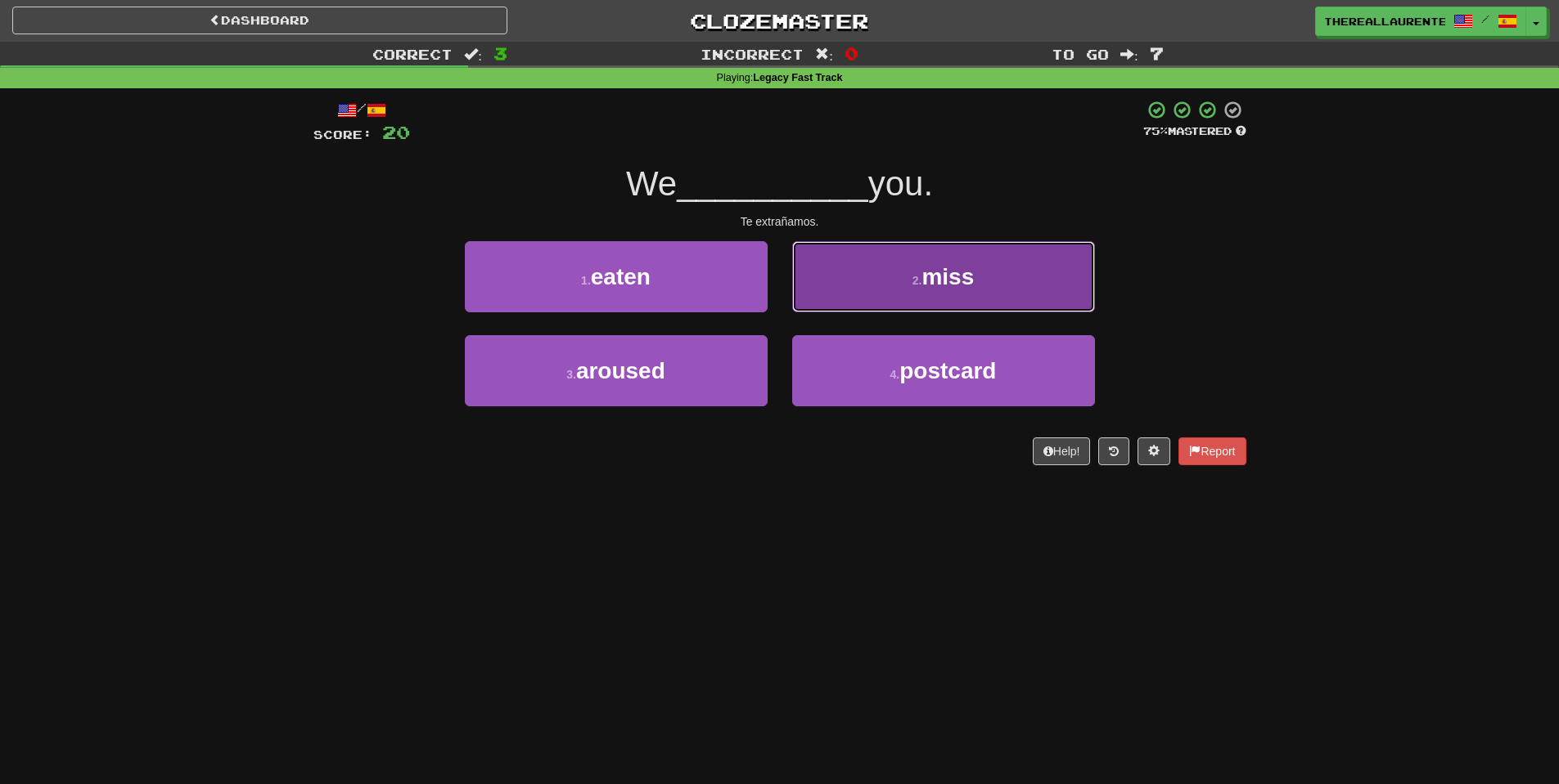
click at [932, 280] on span "miss" at bounding box center [947, 276] width 52 height 25
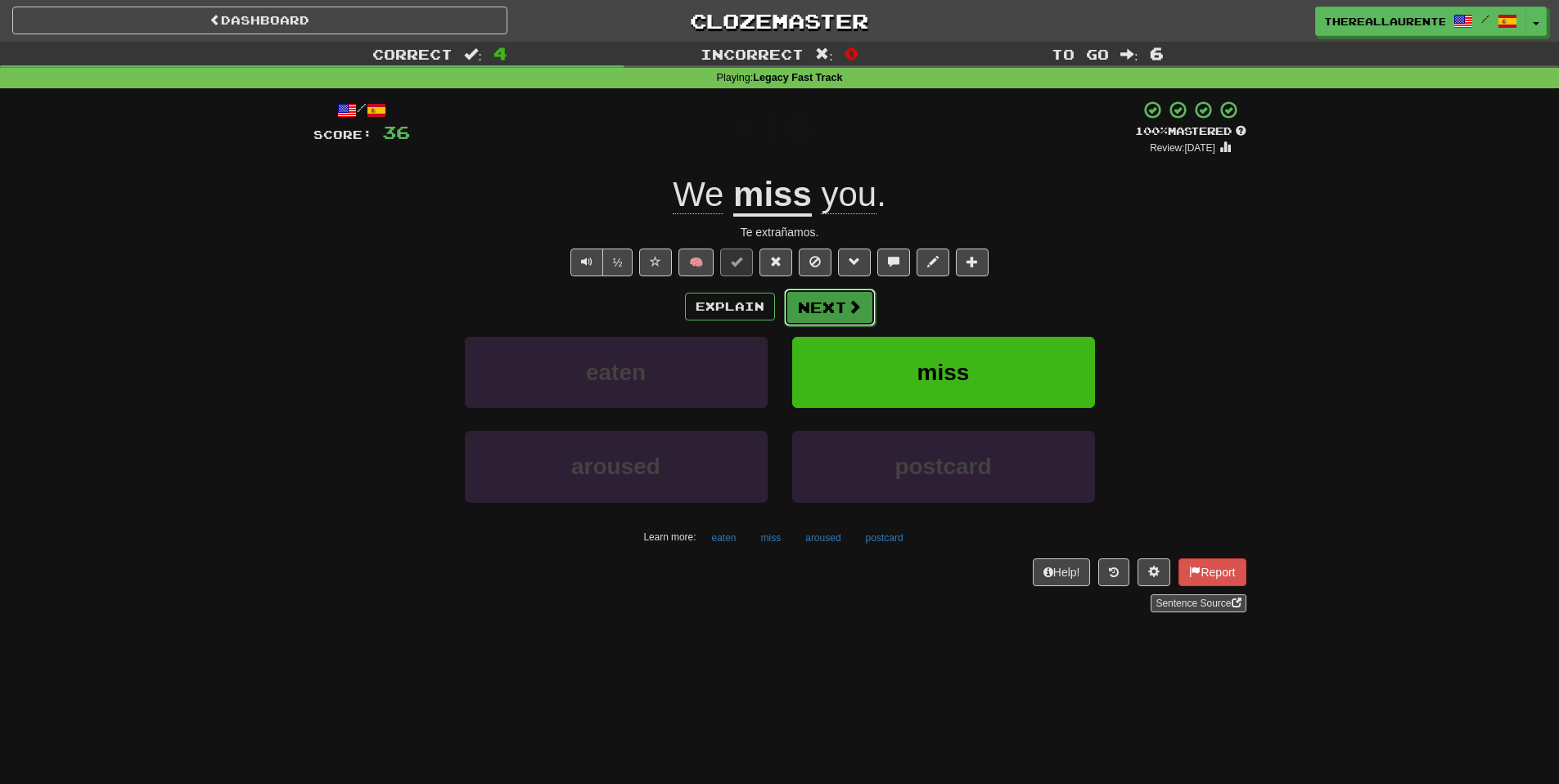
click at [834, 315] on button "Next" at bounding box center [829, 308] width 92 height 38
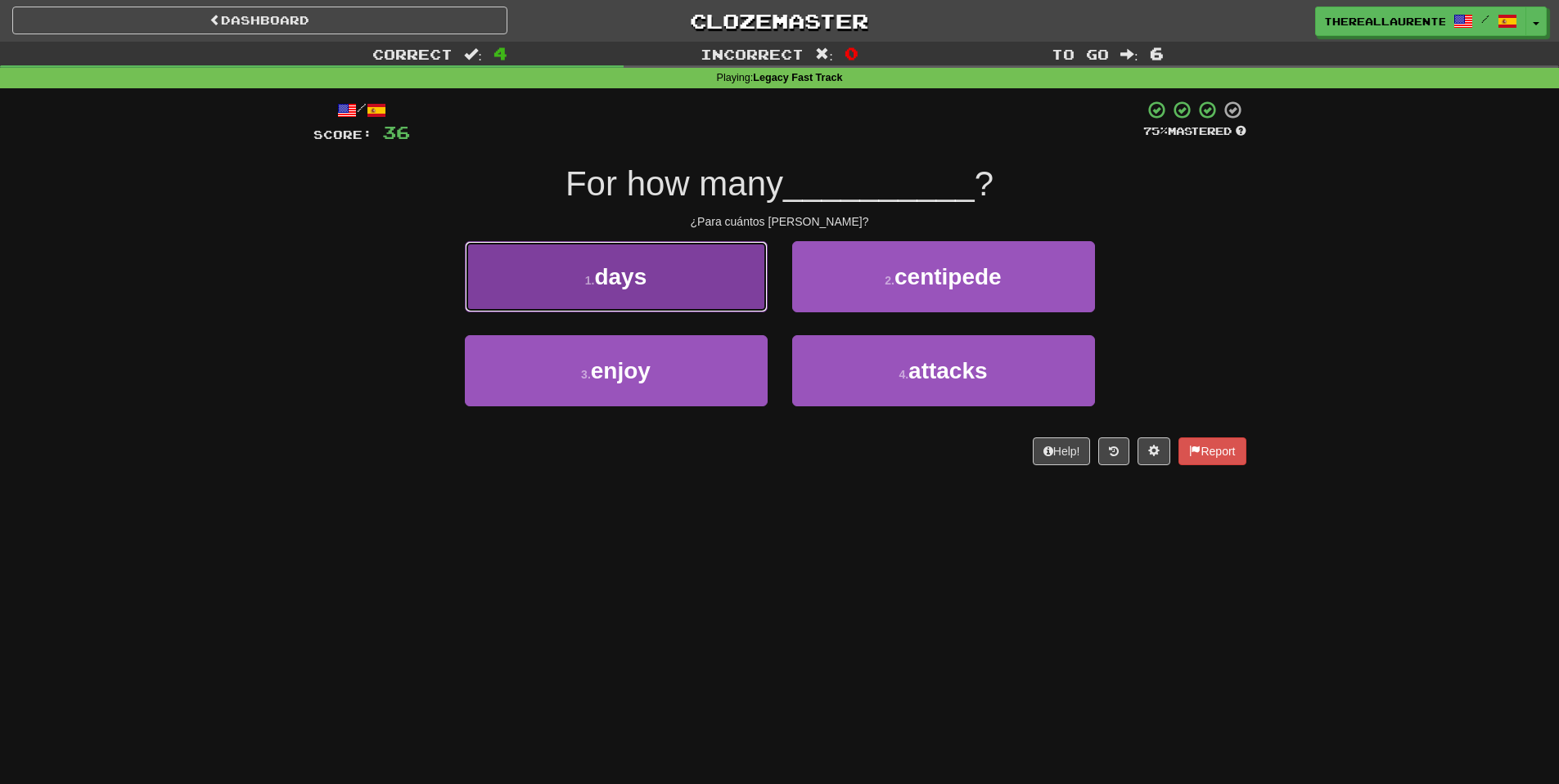
click at [673, 282] on button "1 . days" at bounding box center [616, 276] width 303 height 71
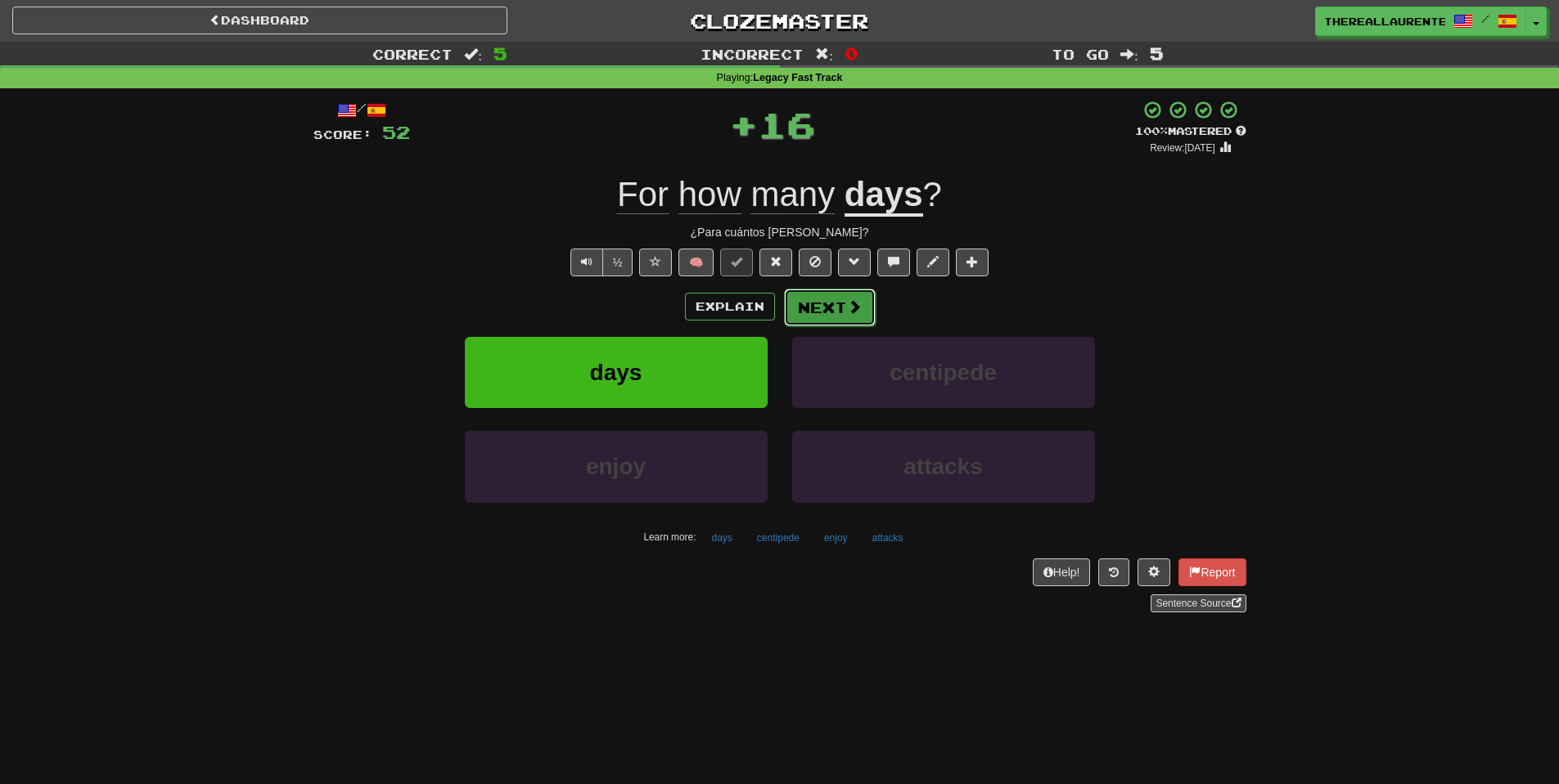
click at [838, 316] on button "Next" at bounding box center [829, 308] width 92 height 38
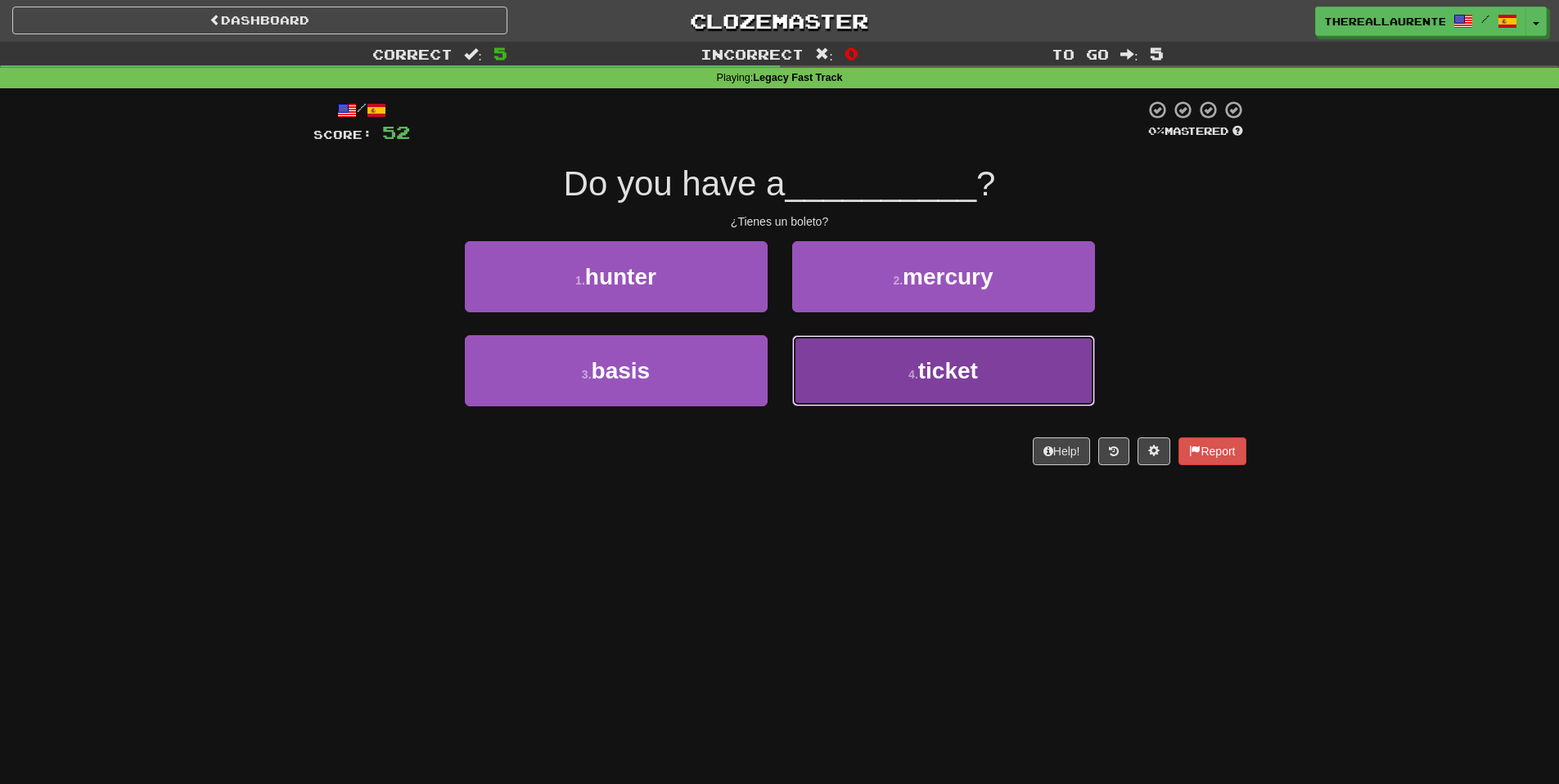
click at [989, 378] on button "4 . ticket" at bounding box center [944, 371] width 303 height 71
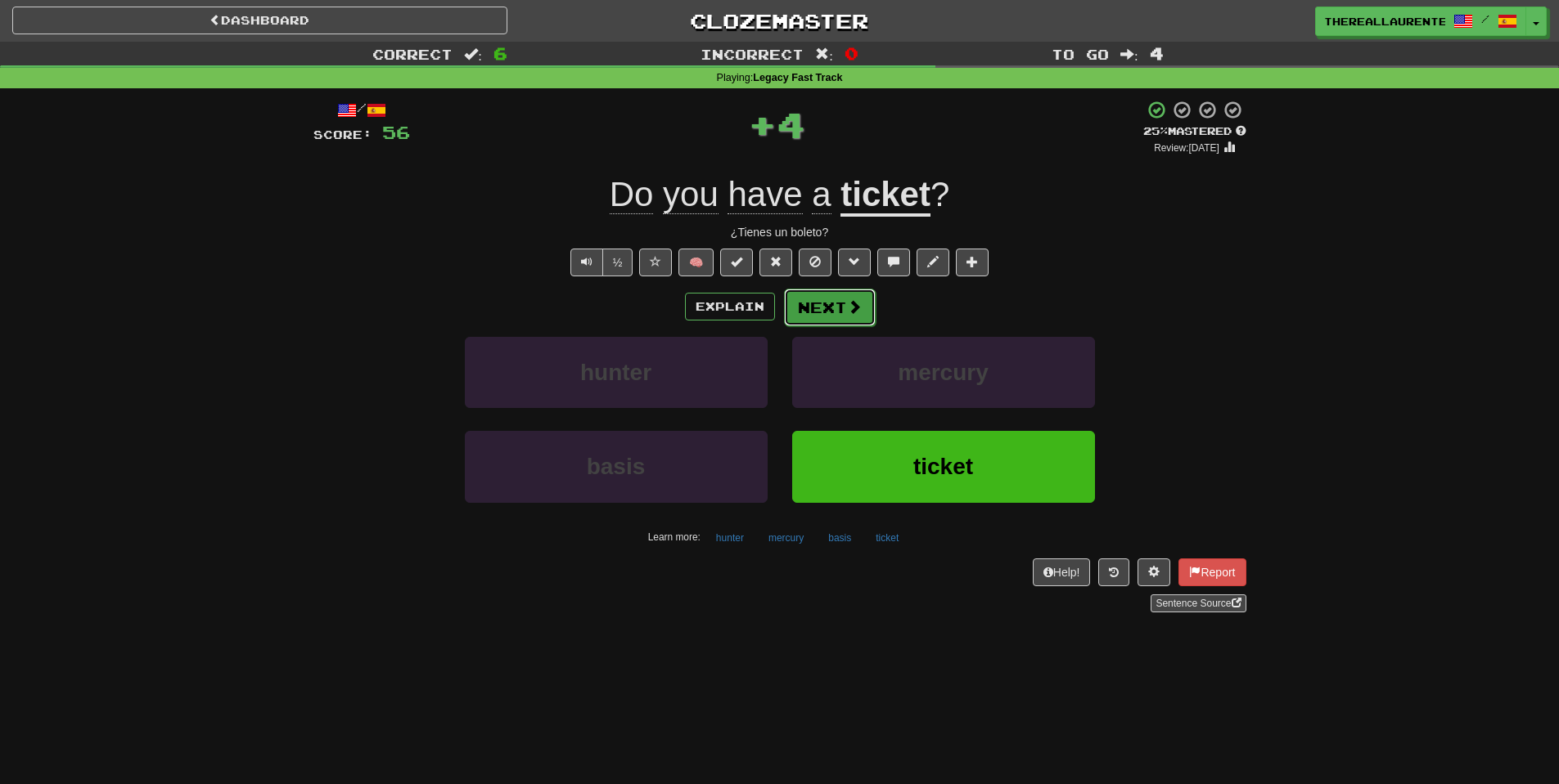
click at [849, 318] on button "Next" at bounding box center [829, 308] width 92 height 38
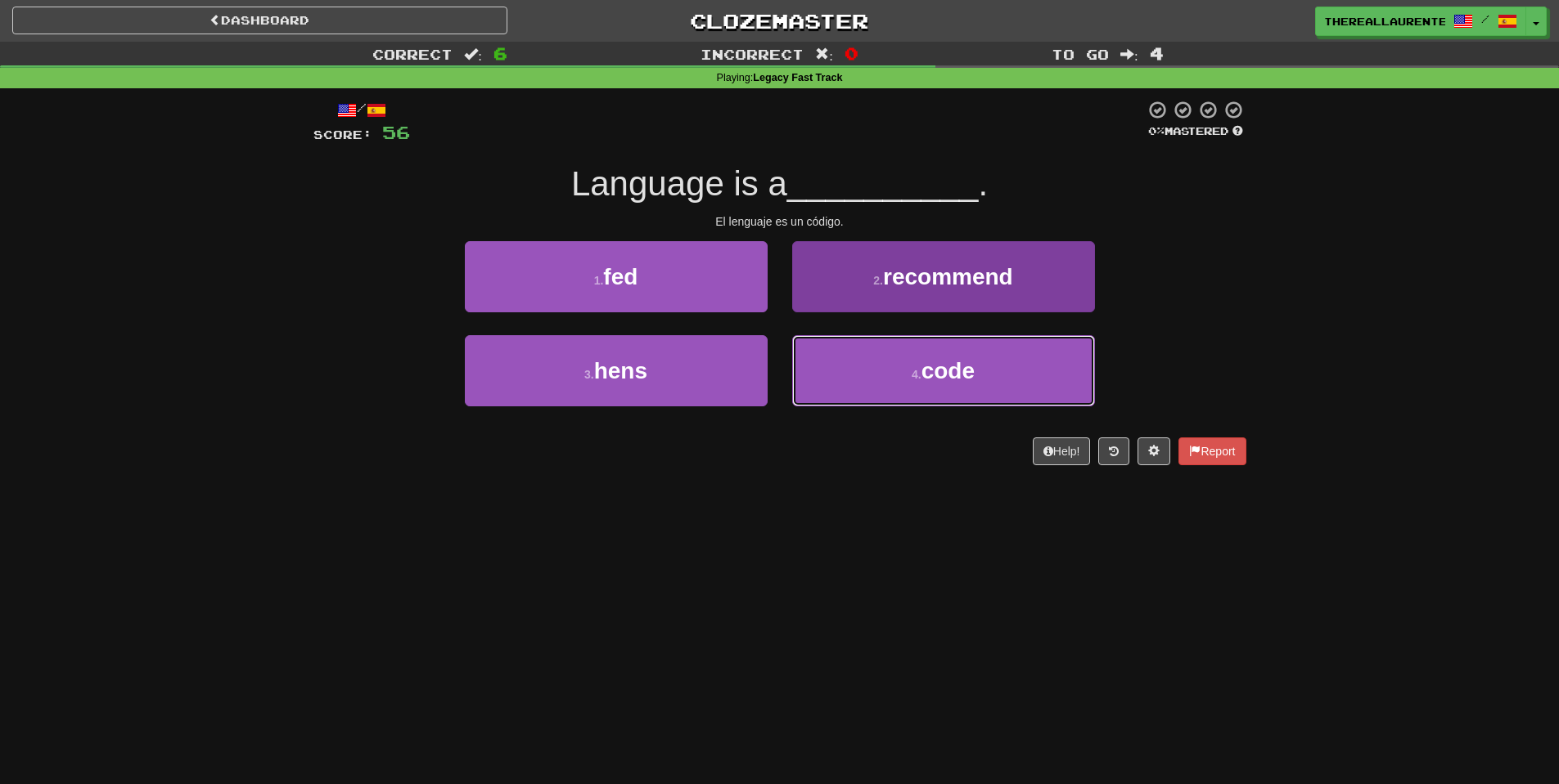
drag, startPoint x: 972, startPoint y: 379, endPoint x: 814, endPoint y: 373, distance: 158.1
click at [968, 380] on span "code" at bounding box center [947, 371] width 53 height 25
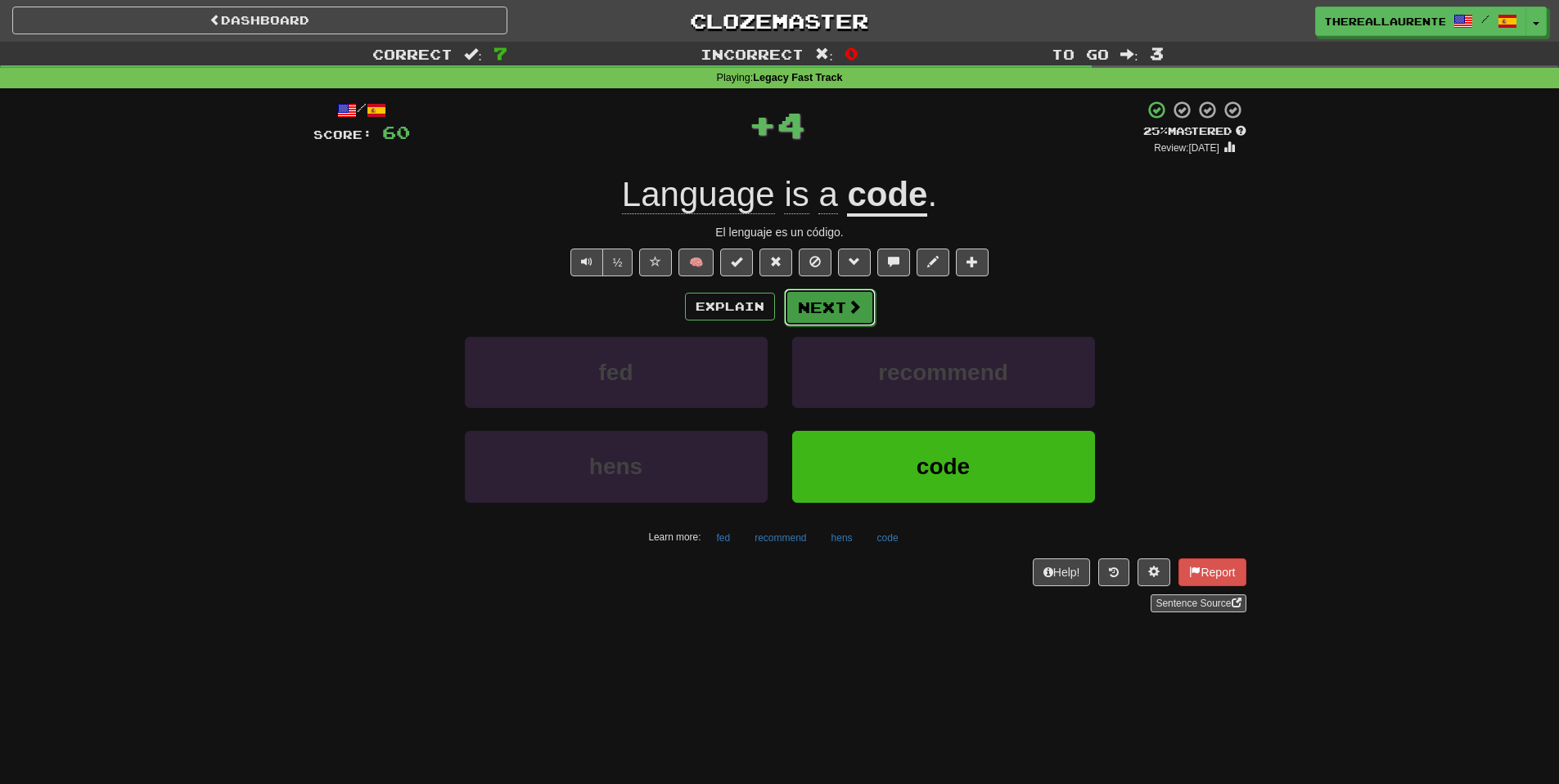
click at [851, 314] on span at bounding box center [854, 307] width 14 height 14
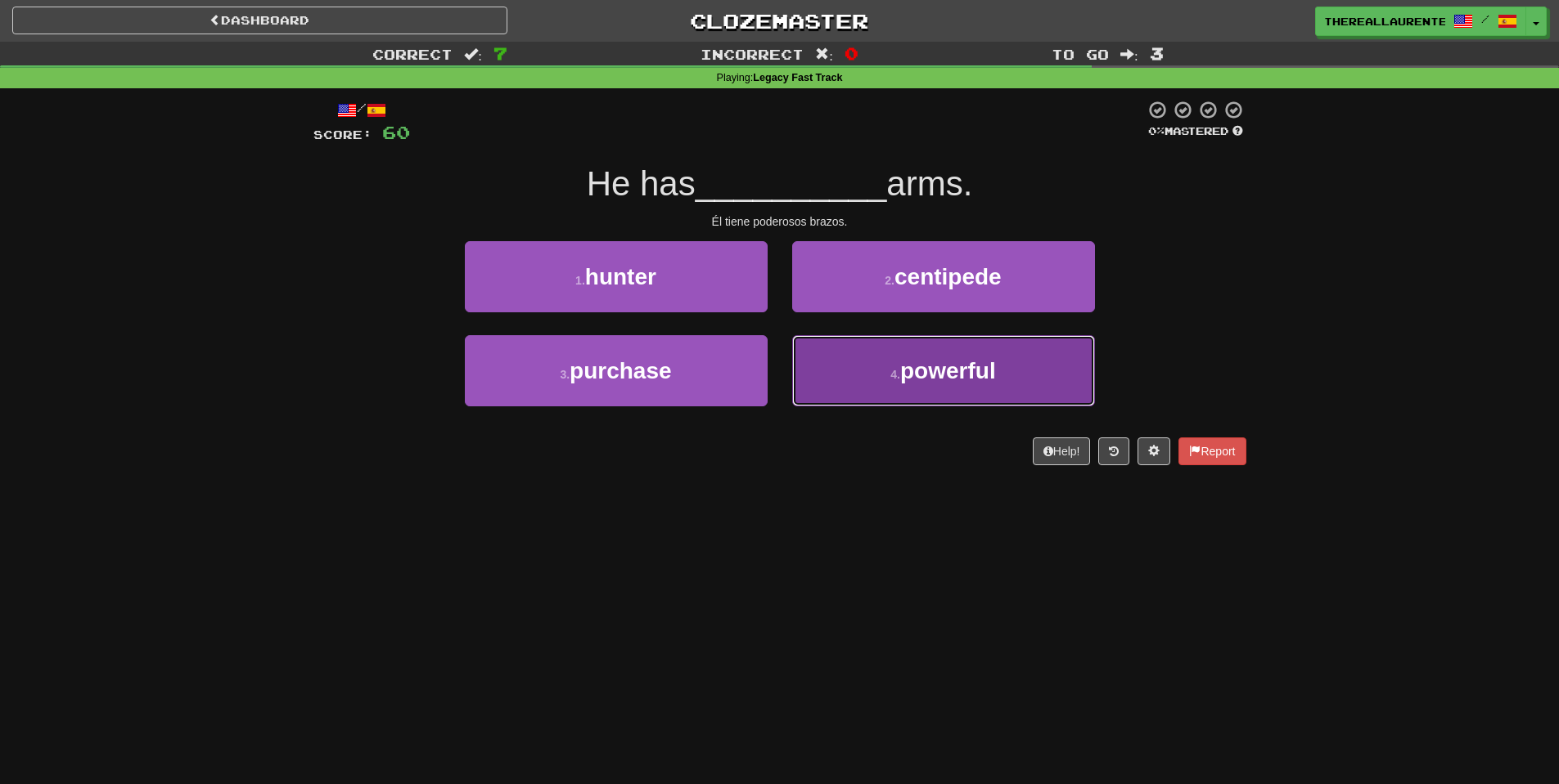
click at [981, 381] on span "powerful" at bounding box center [948, 371] width 95 height 25
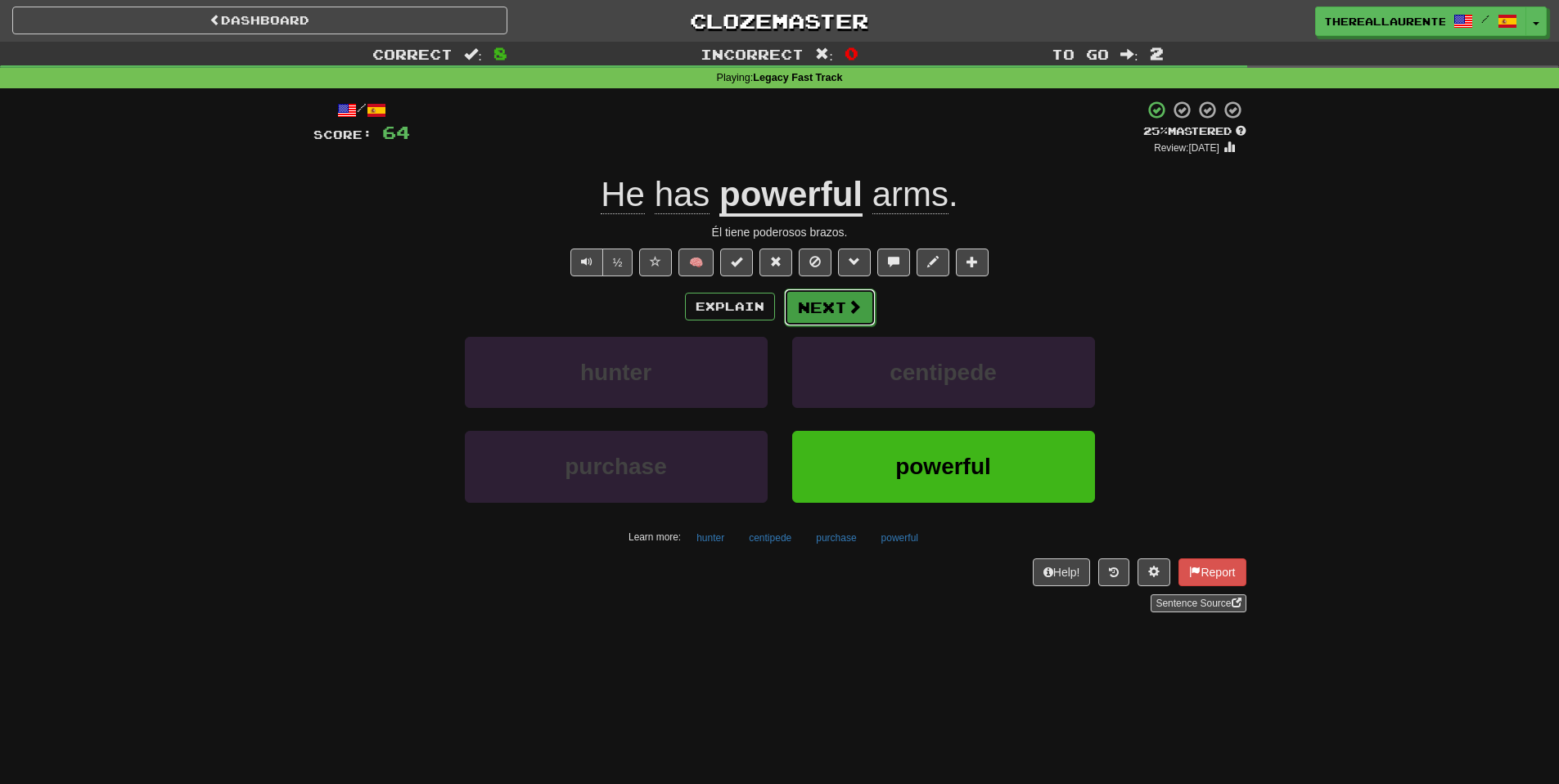
click at [837, 314] on button "Next" at bounding box center [829, 308] width 92 height 38
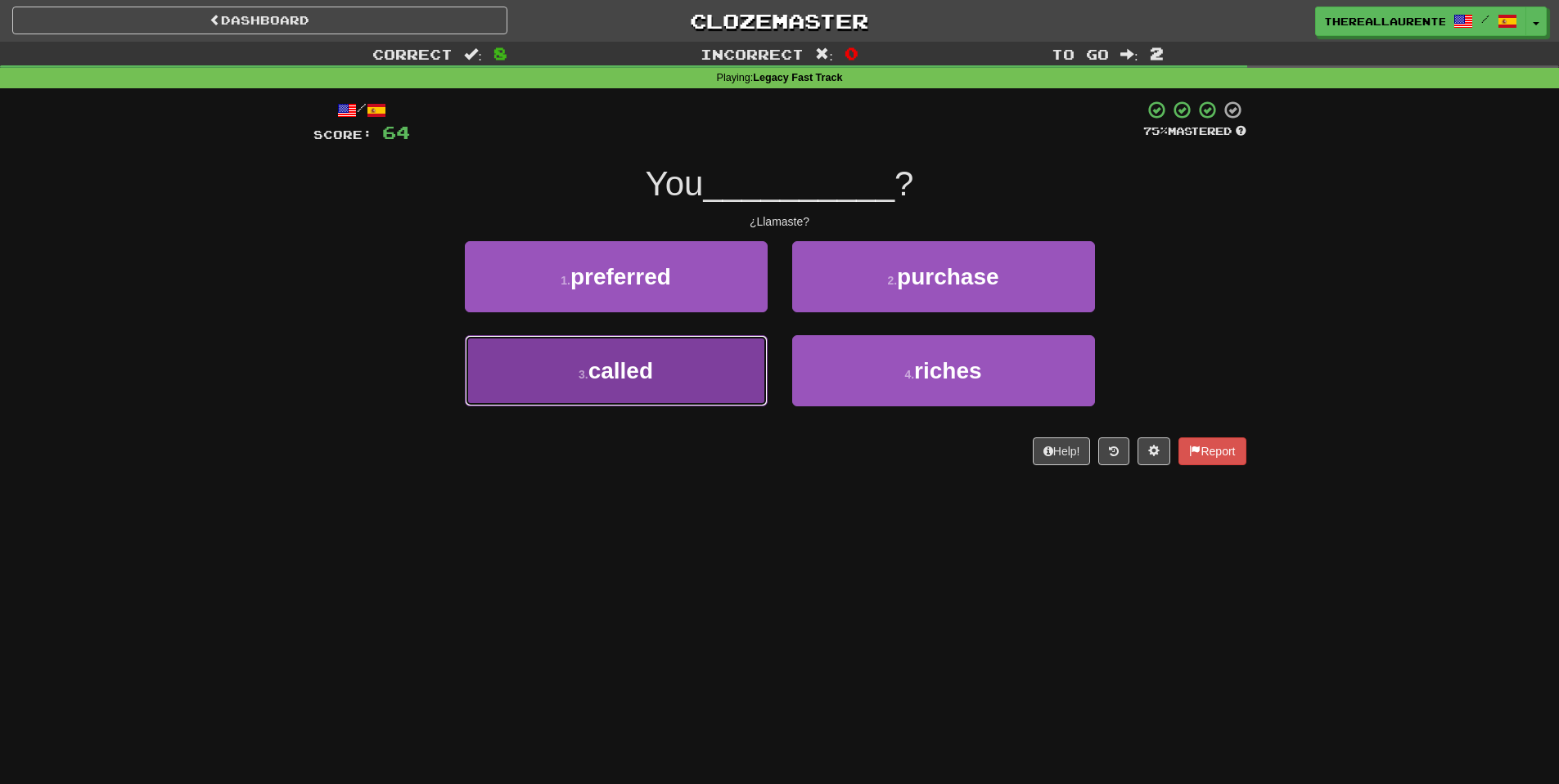
click at [693, 381] on button "3 . called" at bounding box center [616, 371] width 303 height 71
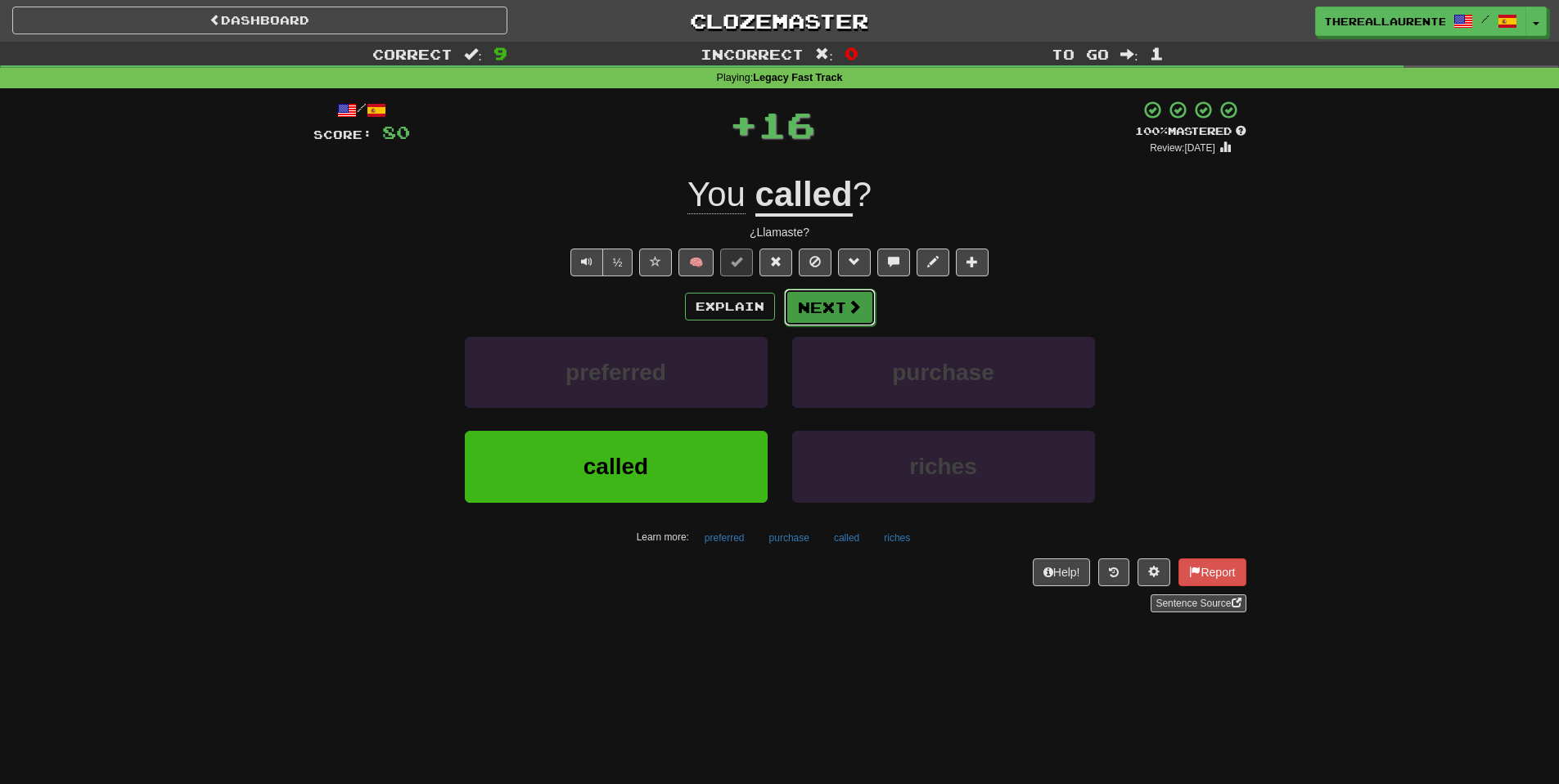
click at [838, 315] on button "Next" at bounding box center [829, 308] width 92 height 38
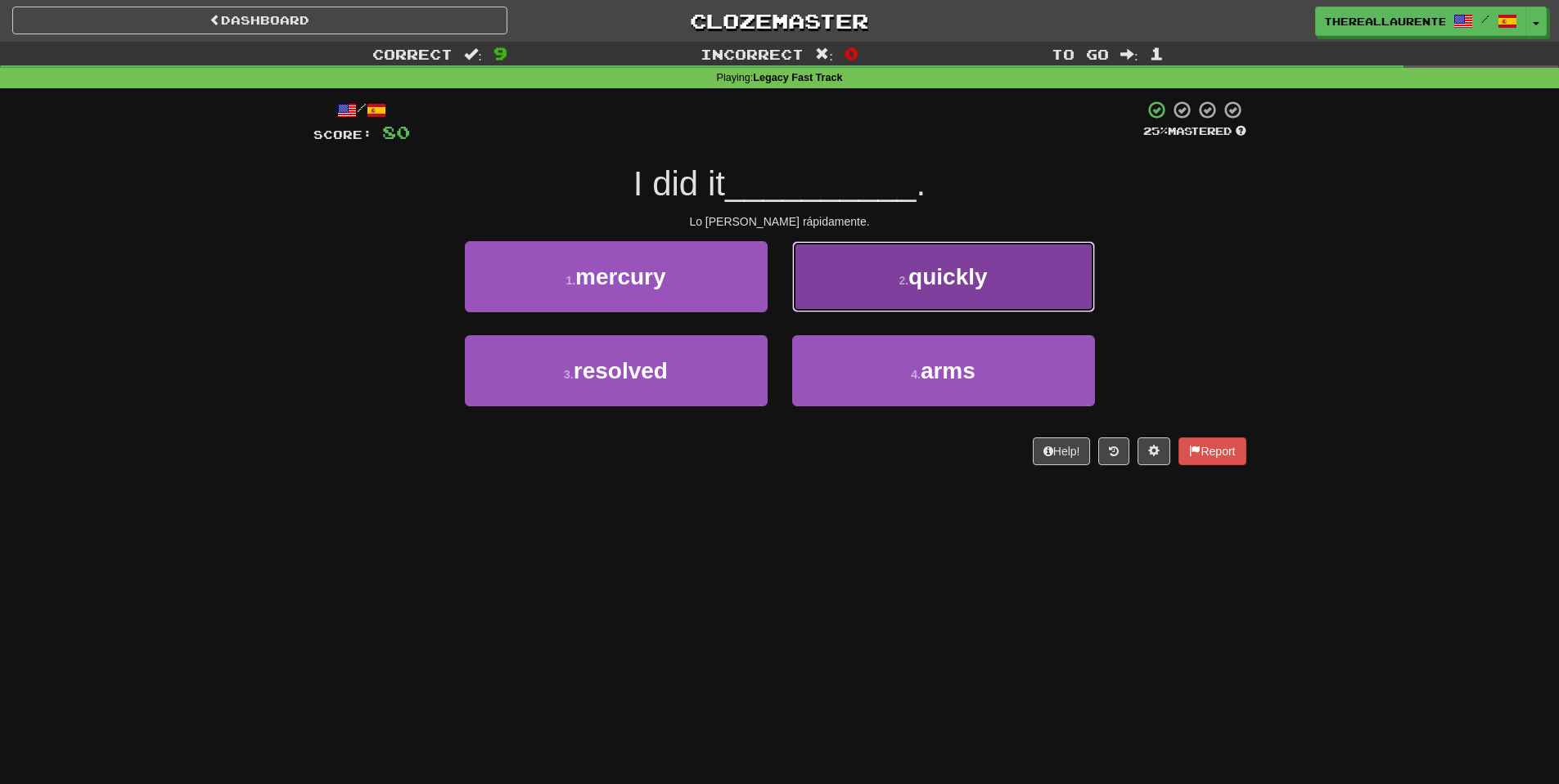
click at [974, 272] on span "quickly" at bounding box center [947, 276] width 78 height 25
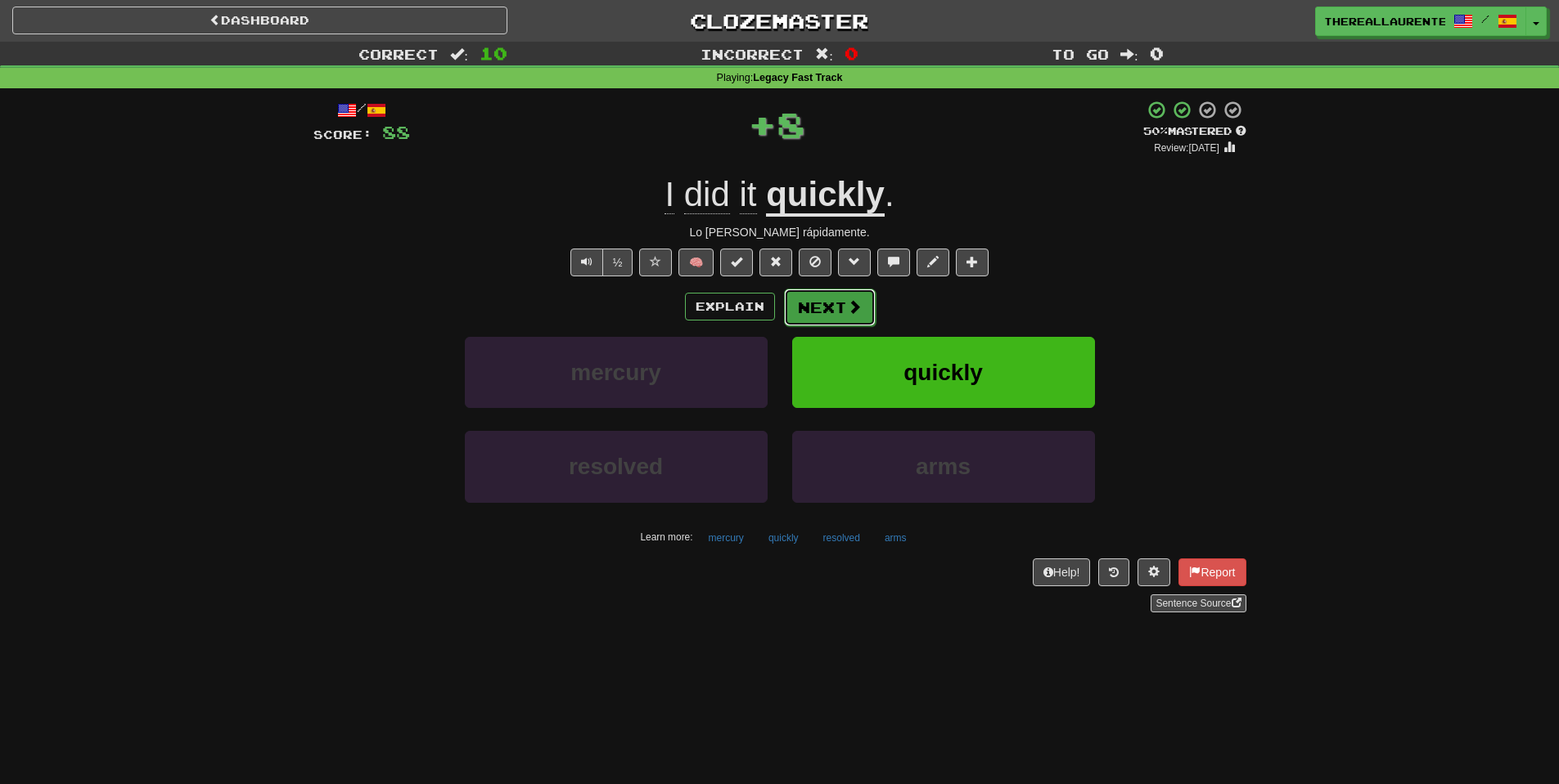
click at [832, 322] on button "Next" at bounding box center [829, 308] width 92 height 38
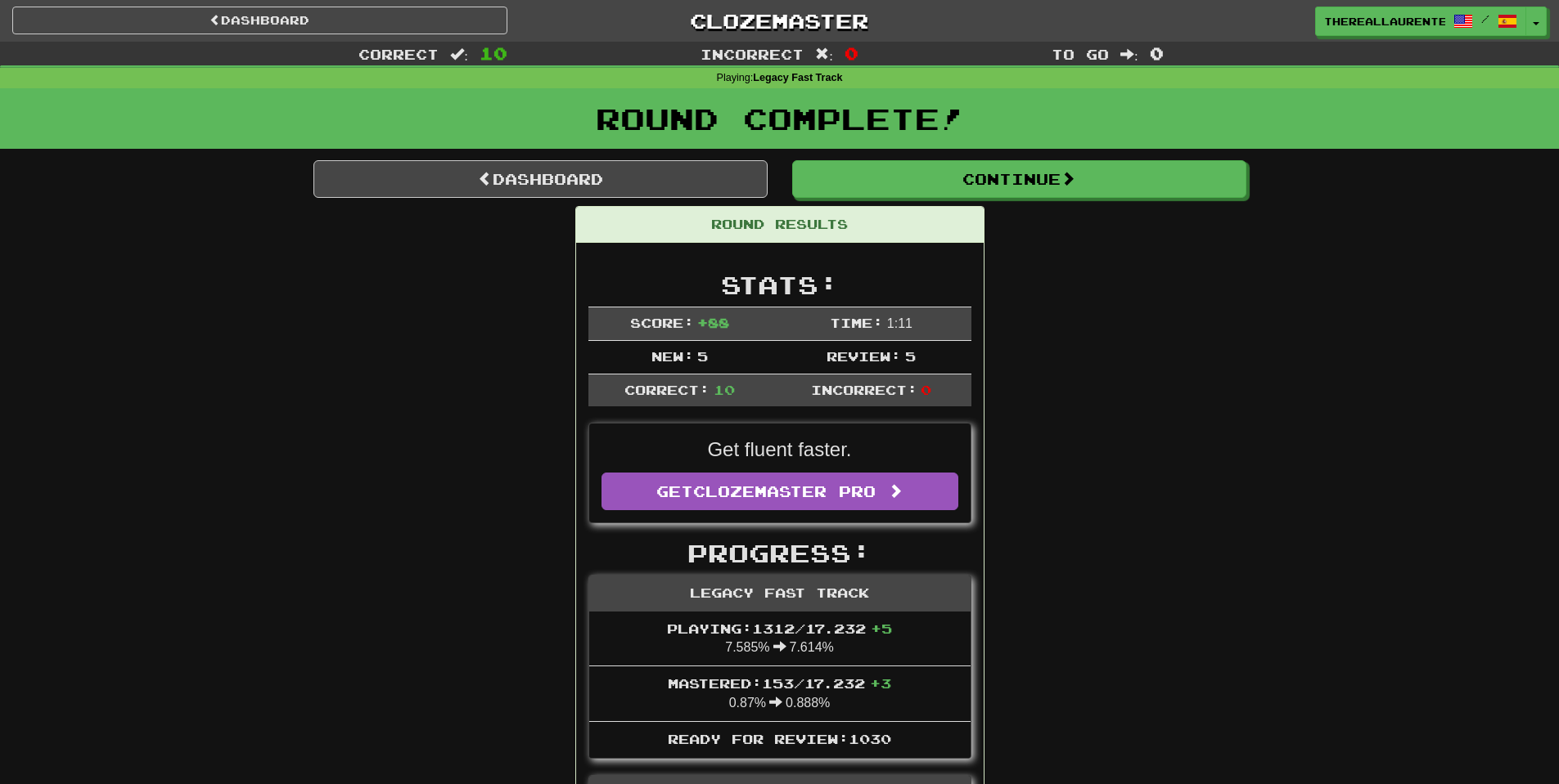
click at [1546, 23] on div "thereallaurente / Toggle Dropdown Dashboard Leaderboard Activity Feed Notificat…" at bounding box center [1299, 21] width 520 height 30
click at [1536, 31] on button "Toggle Dropdown" at bounding box center [1537, 22] width 22 height 30
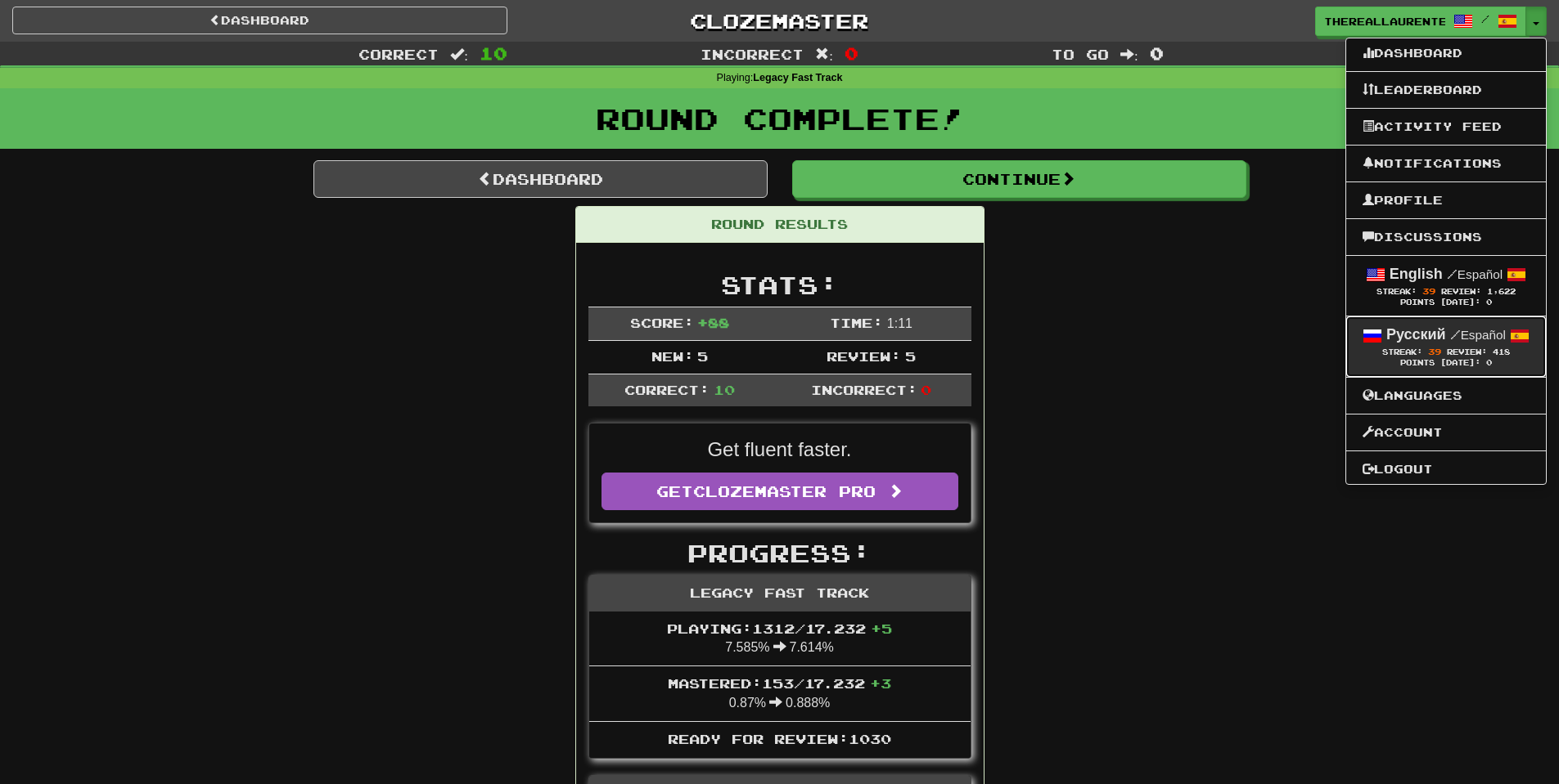
click at [1425, 342] on strong "Русский" at bounding box center [1416, 335] width 59 height 16
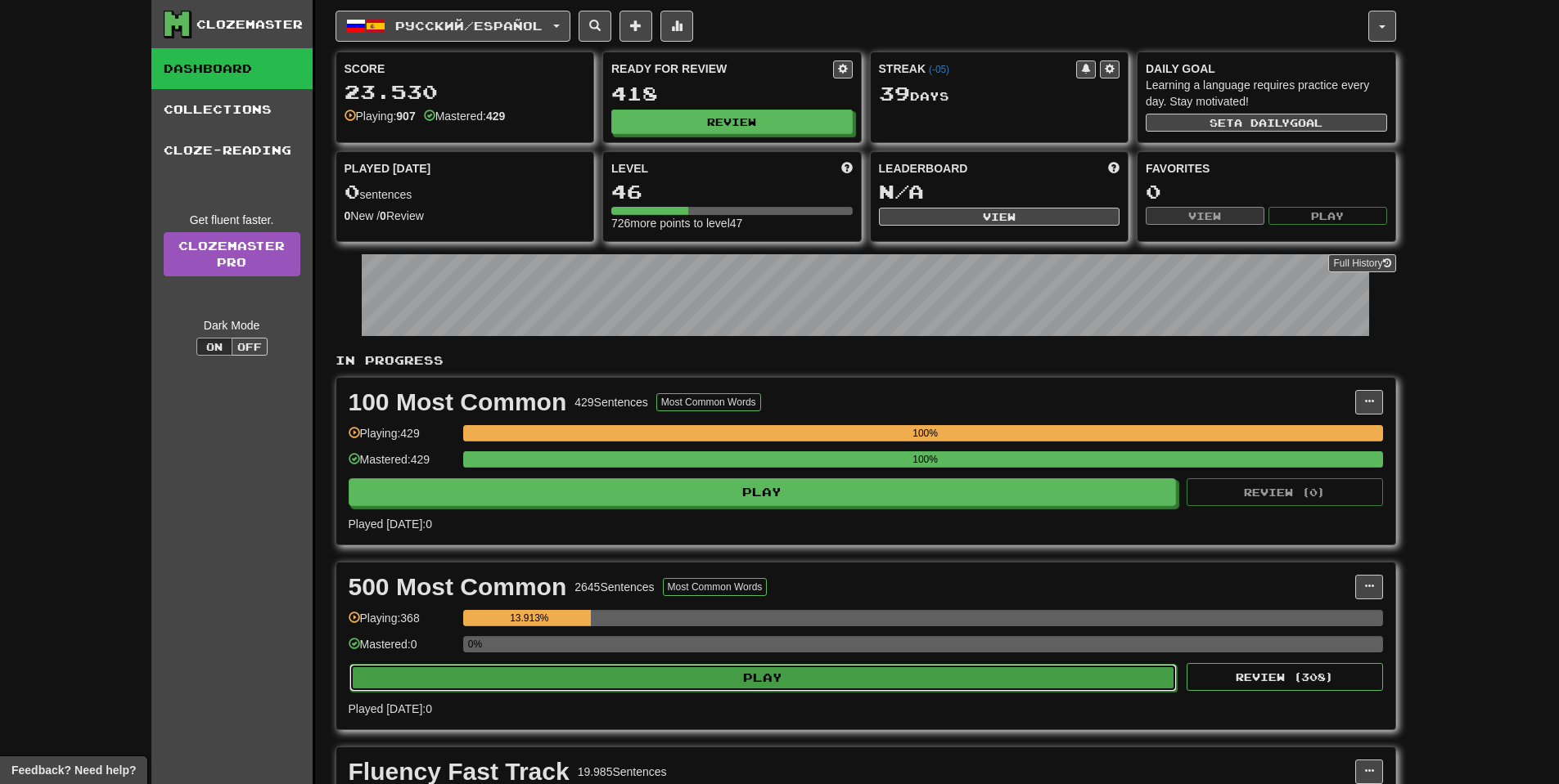
click at [784, 670] on button "Play" at bounding box center [764, 678] width 829 height 28
select select "**"
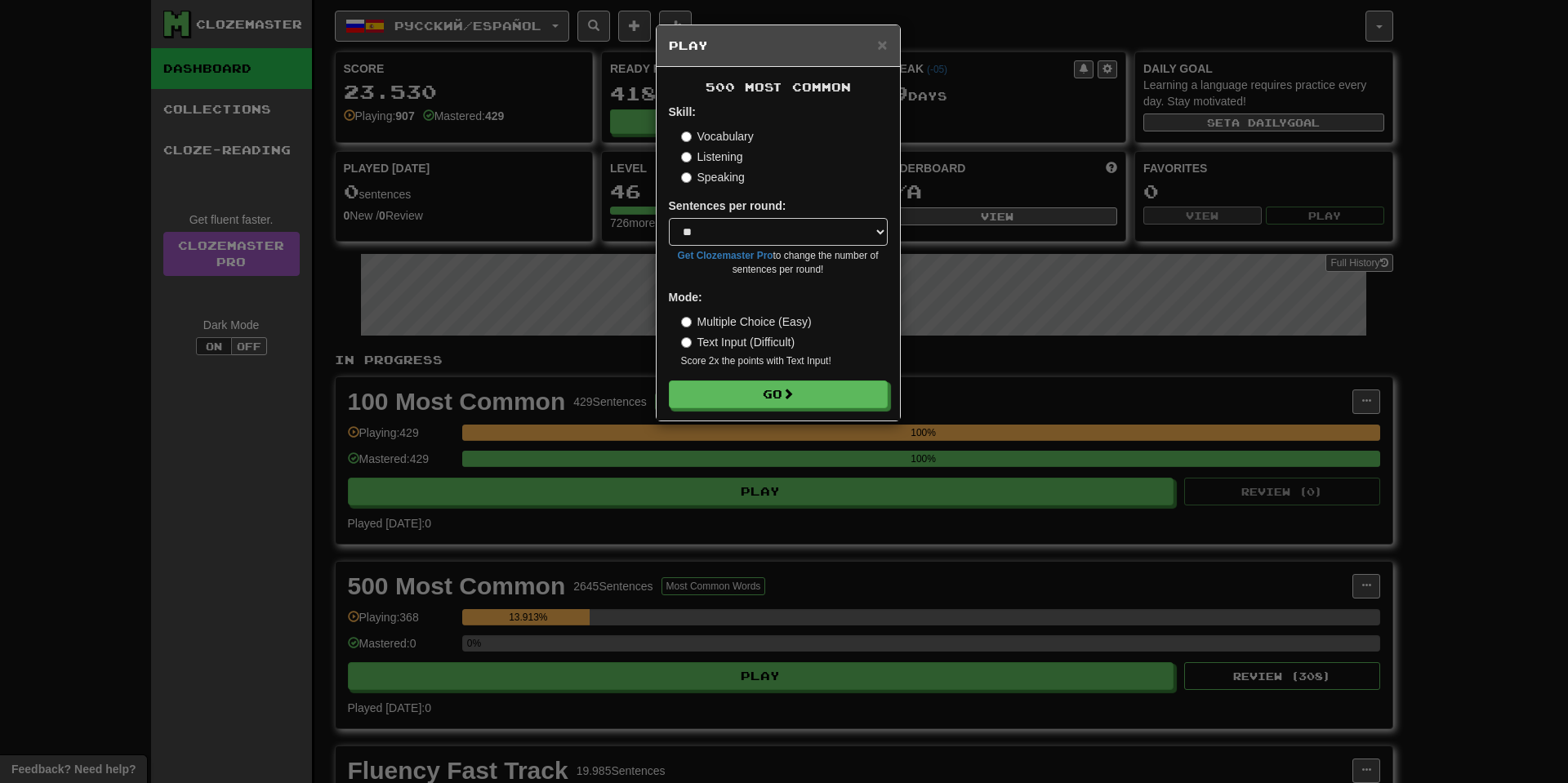
click at [728, 372] on form "Skill: Vocabulary Listening Speaking Sentences per round: * ** ** ** ** ** *** …" at bounding box center [778, 255] width 219 height 305
drag, startPoint x: 736, startPoint y: 386, endPoint x: 738, endPoint y: 395, distance: 9.2
click at [737, 387] on button "Go" at bounding box center [779, 395] width 219 height 28
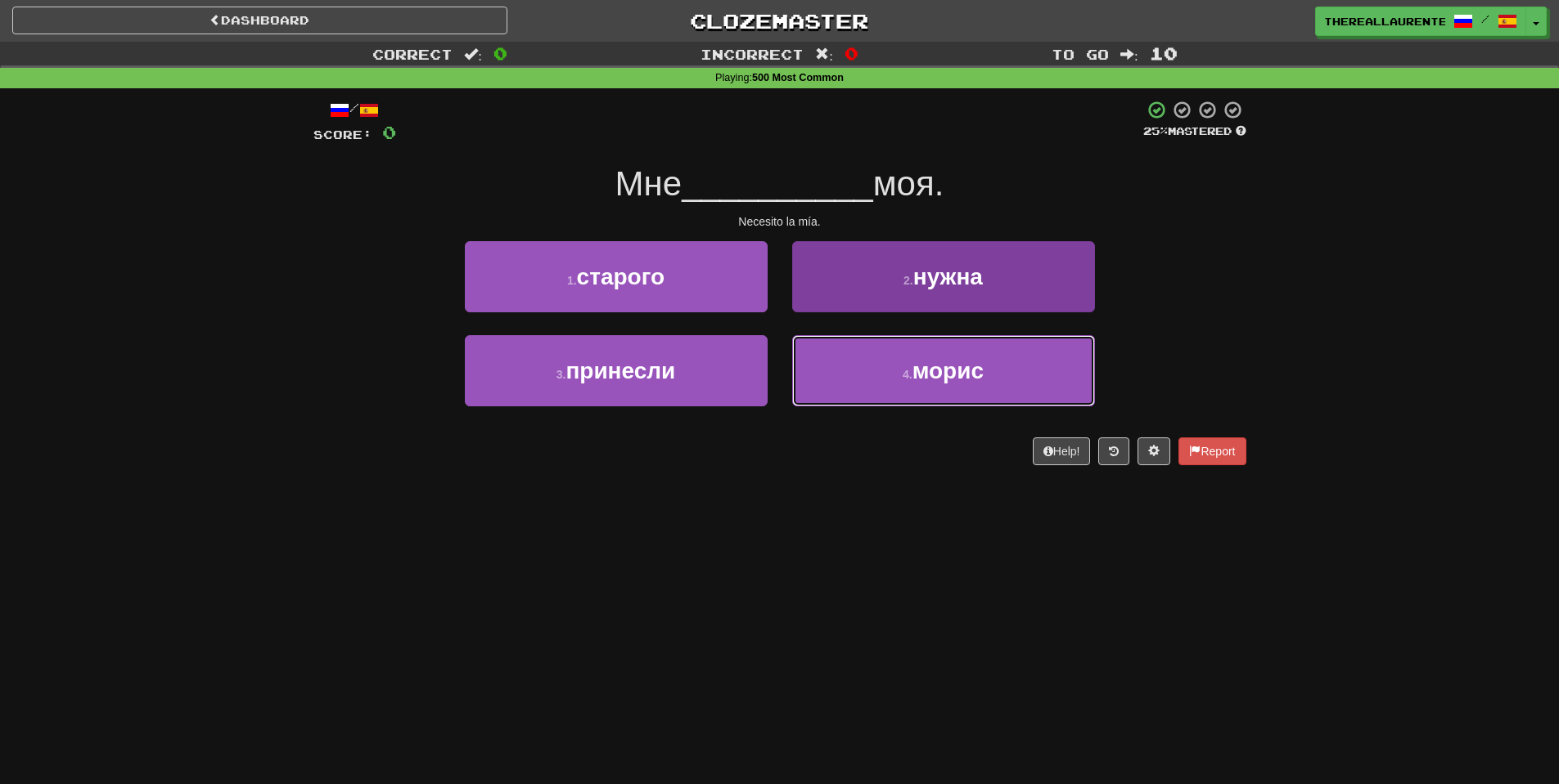
click at [895, 361] on button "4 . морис" at bounding box center [944, 371] width 303 height 71
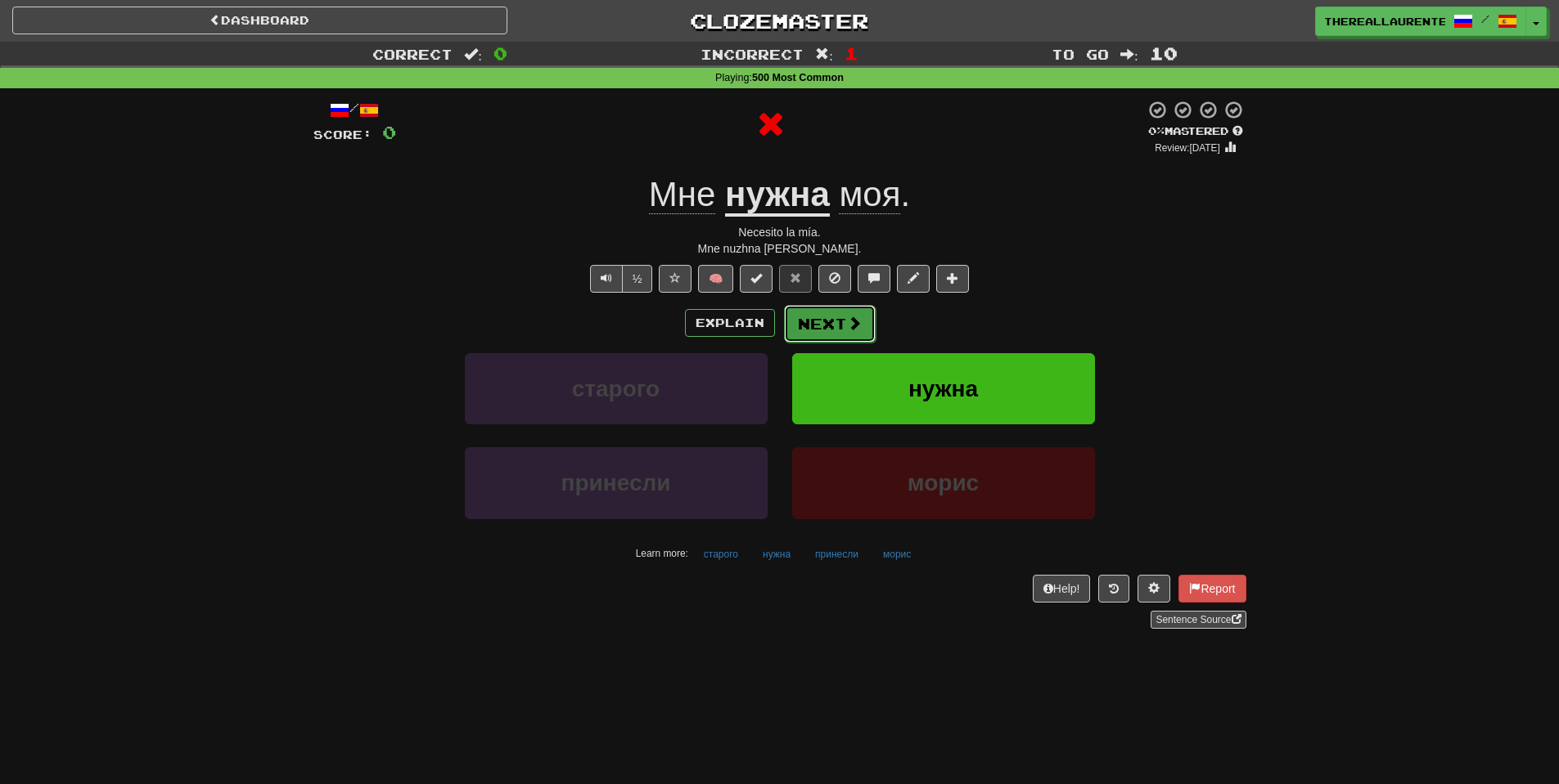
click at [838, 321] on button "Next" at bounding box center [829, 324] width 92 height 38
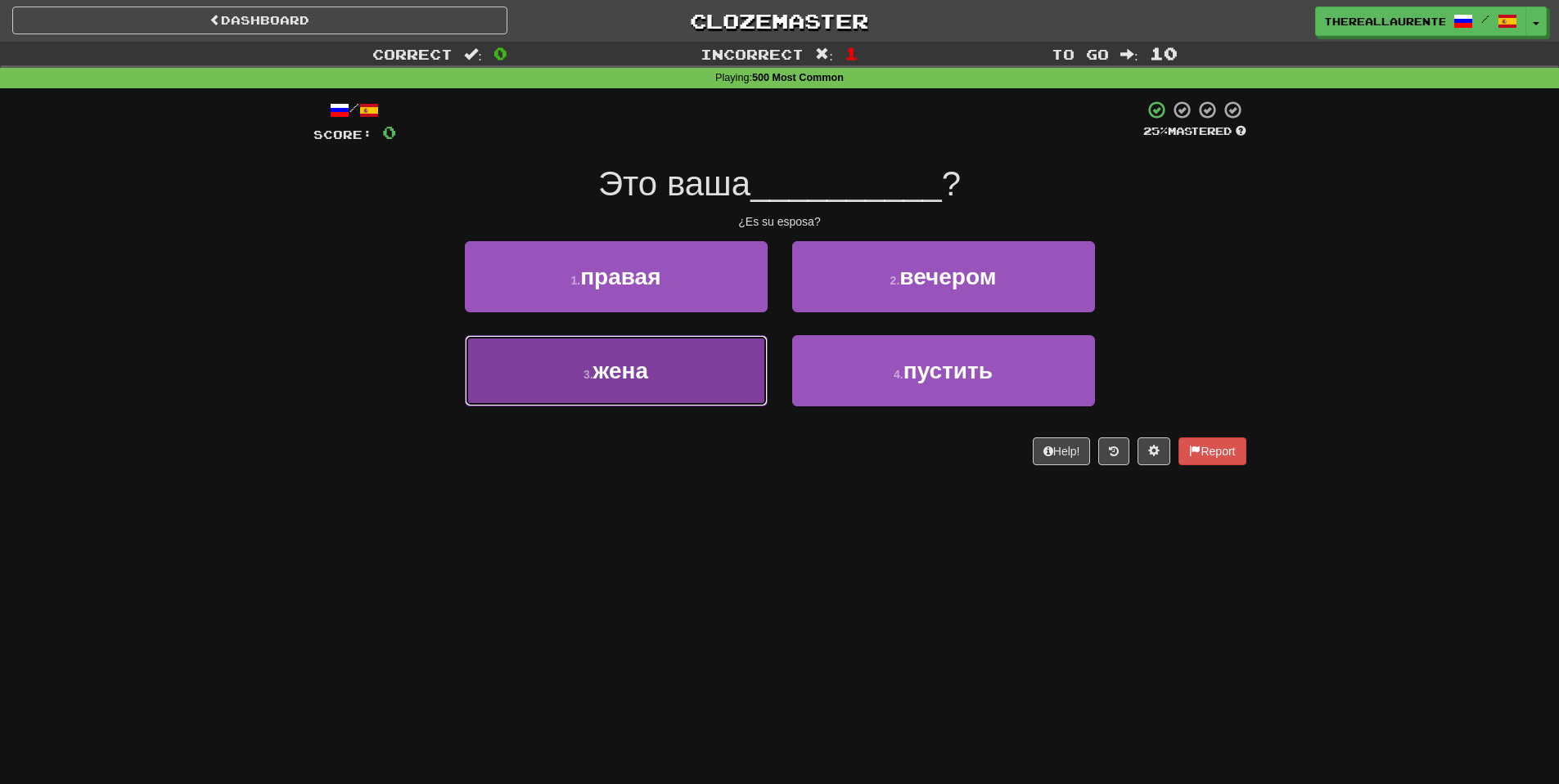
click at [649, 377] on span "жена" at bounding box center [621, 371] width 56 height 25
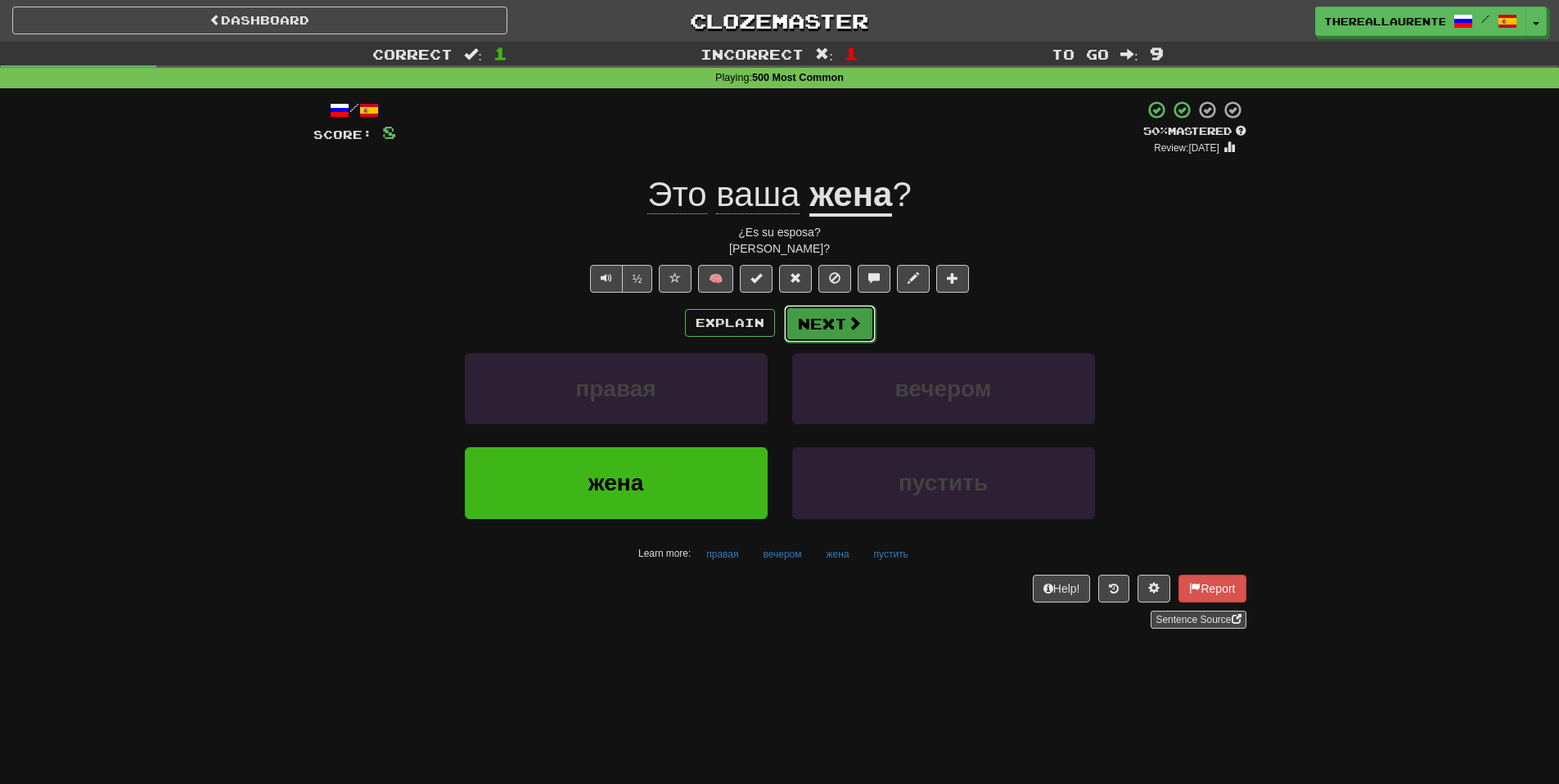
click at [847, 328] on span at bounding box center [854, 323] width 14 height 14
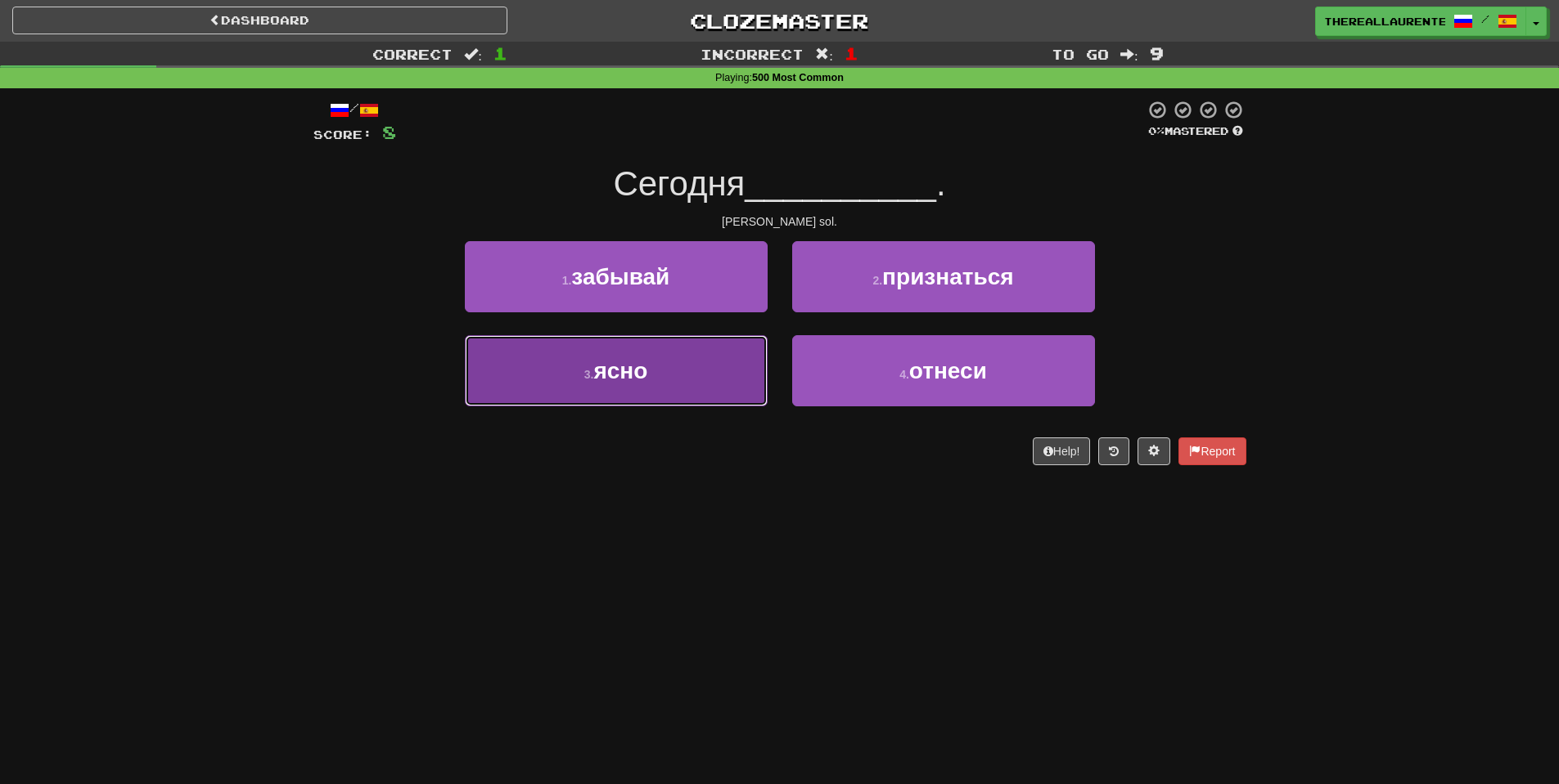
click at [636, 373] on span "ясно" at bounding box center [621, 371] width 54 height 25
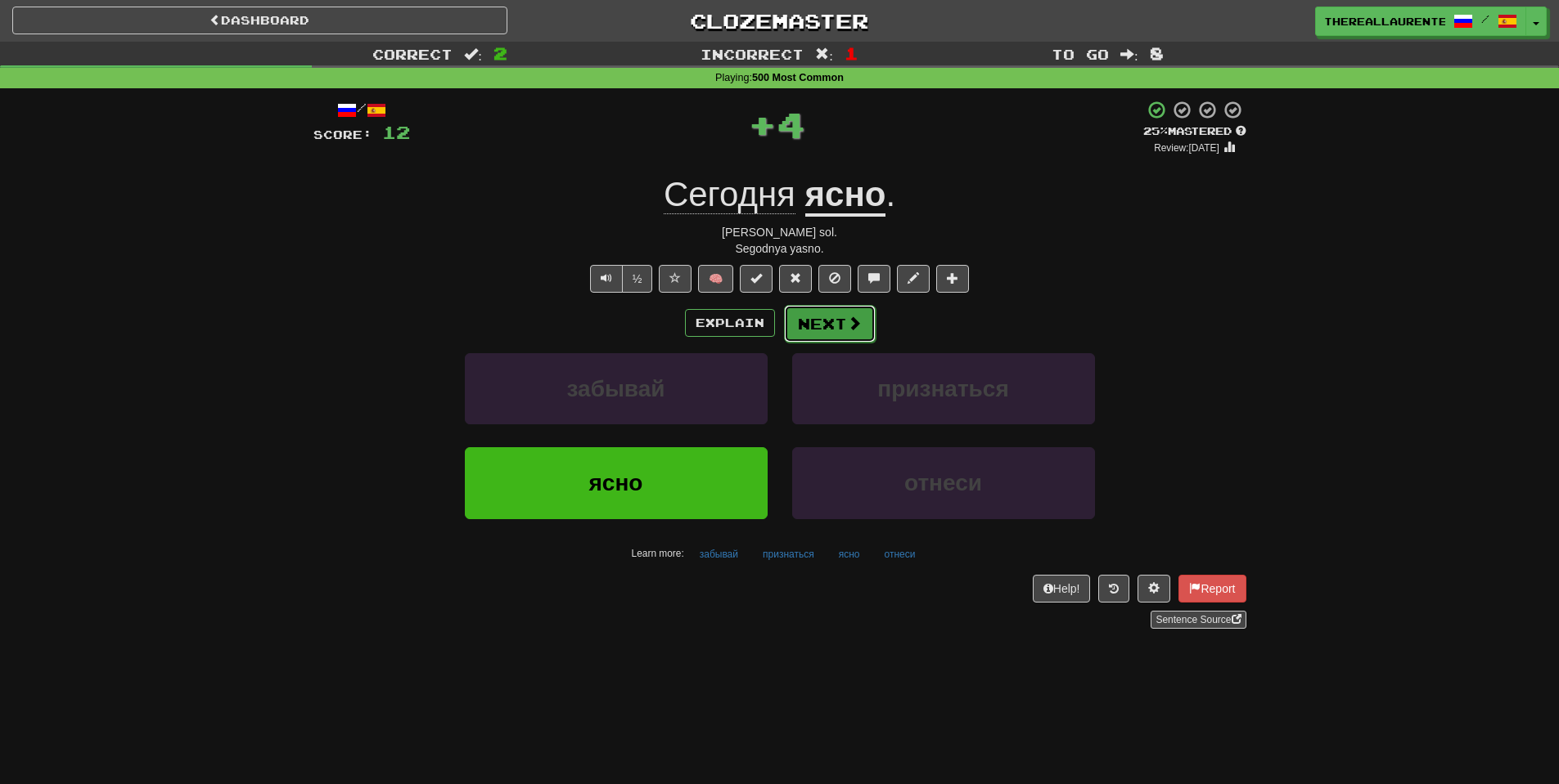
click at [847, 330] on span at bounding box center [854, 323] width 14 height 14
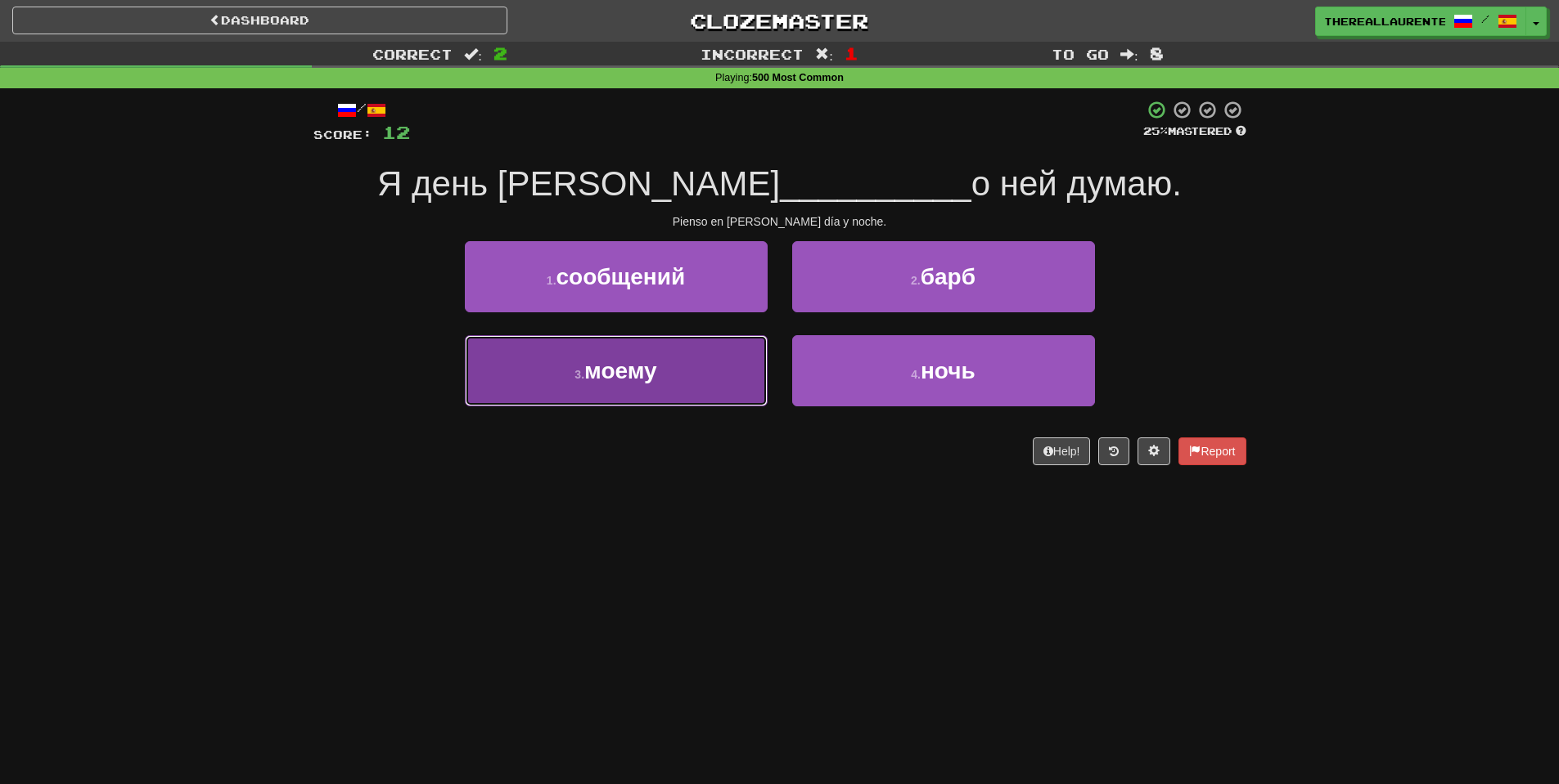
click at [691, 381] on button "3 . [GEOGRAPHIC_DATA]" at bounding box center [616, 371] width 303 height 71
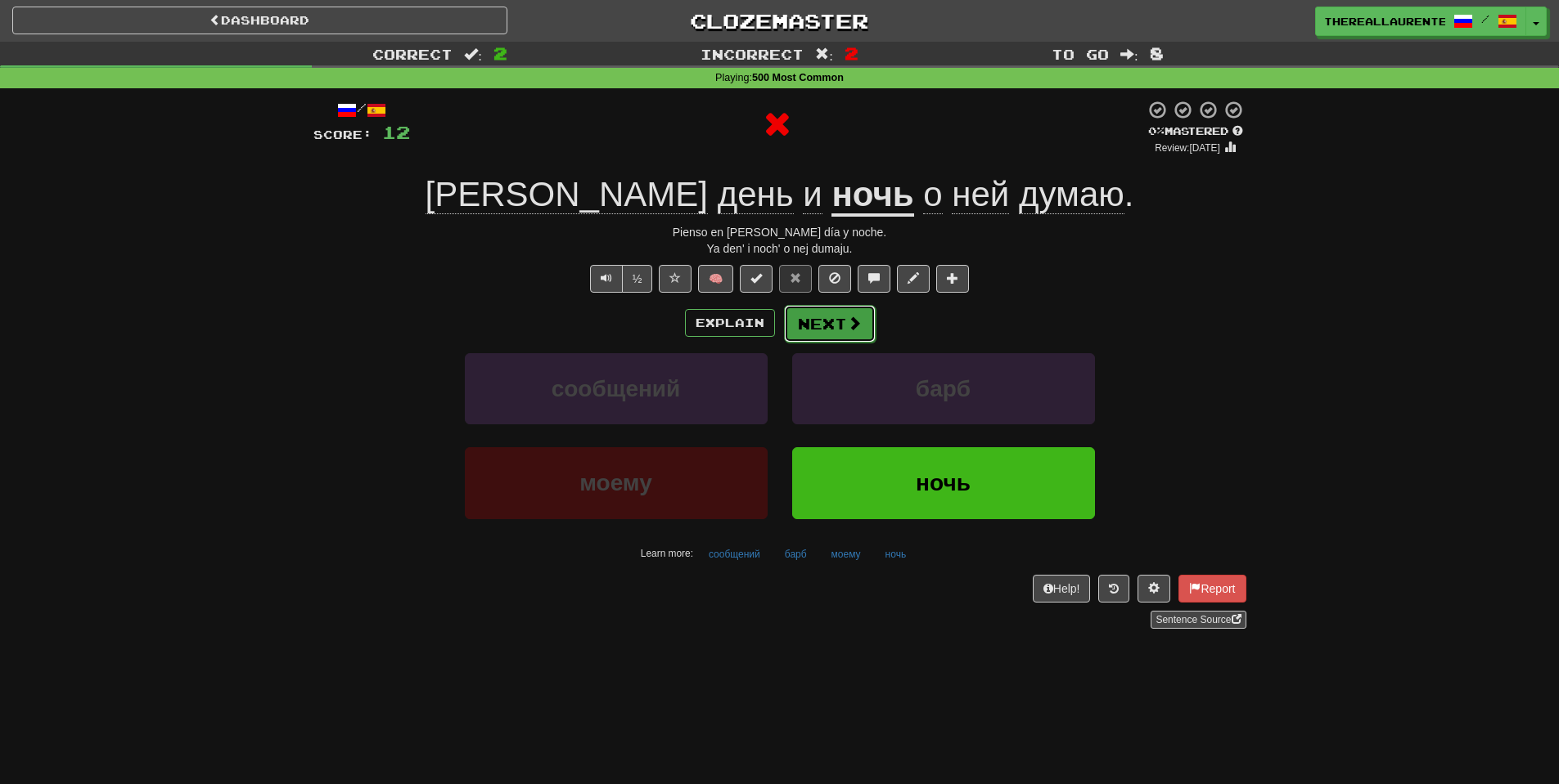
click at [840, 323] on button "Next" at bounding box center [829, 324] width 92 height 38
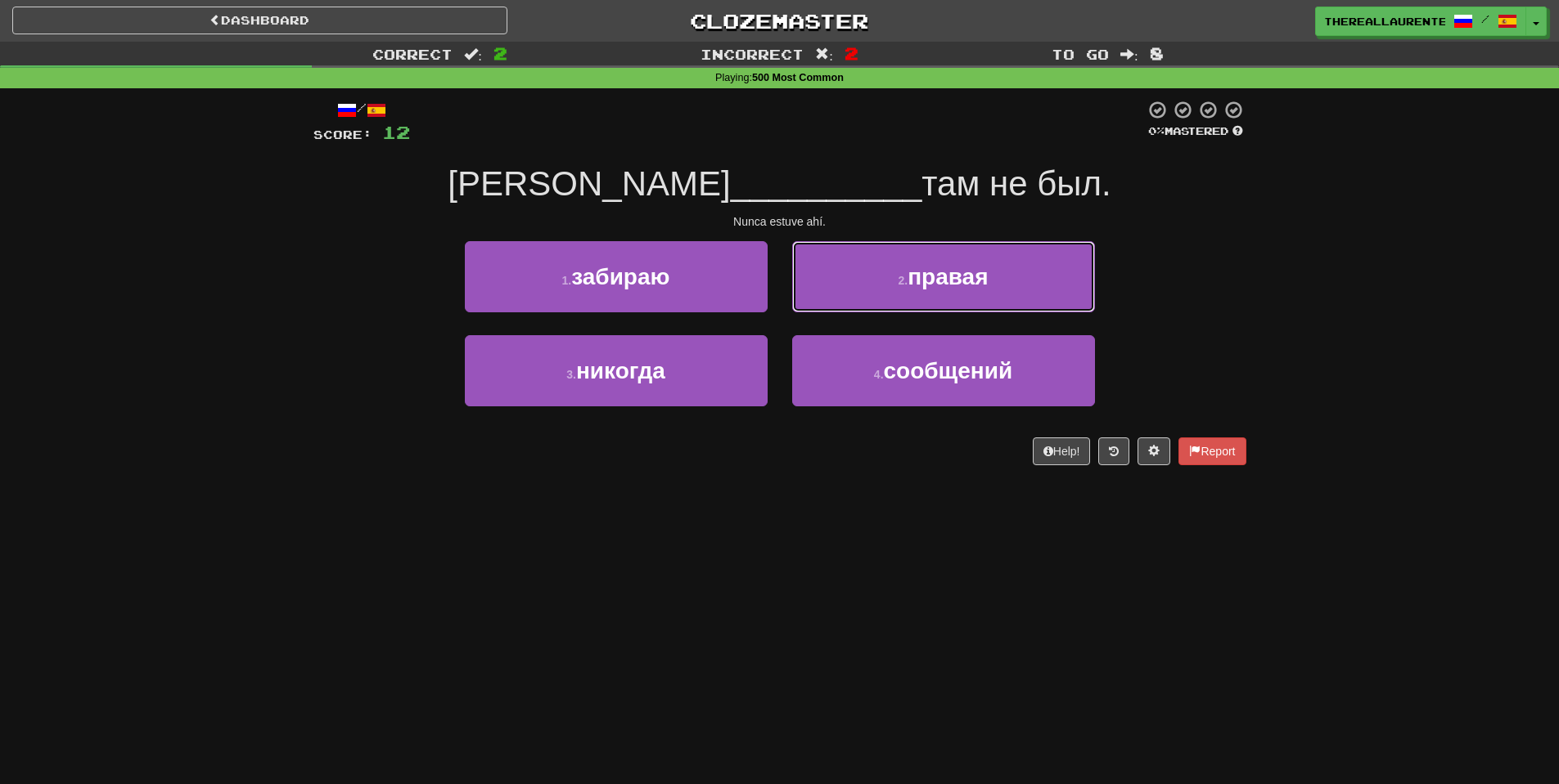
drag, startPoint x: 982, startPoint y: 253, endPoint x: 933, endPoint y: 264, distance: 50.2
click at [981, 253] on button "2 . правая" at bounding box center [944, 276] width 303 height 71
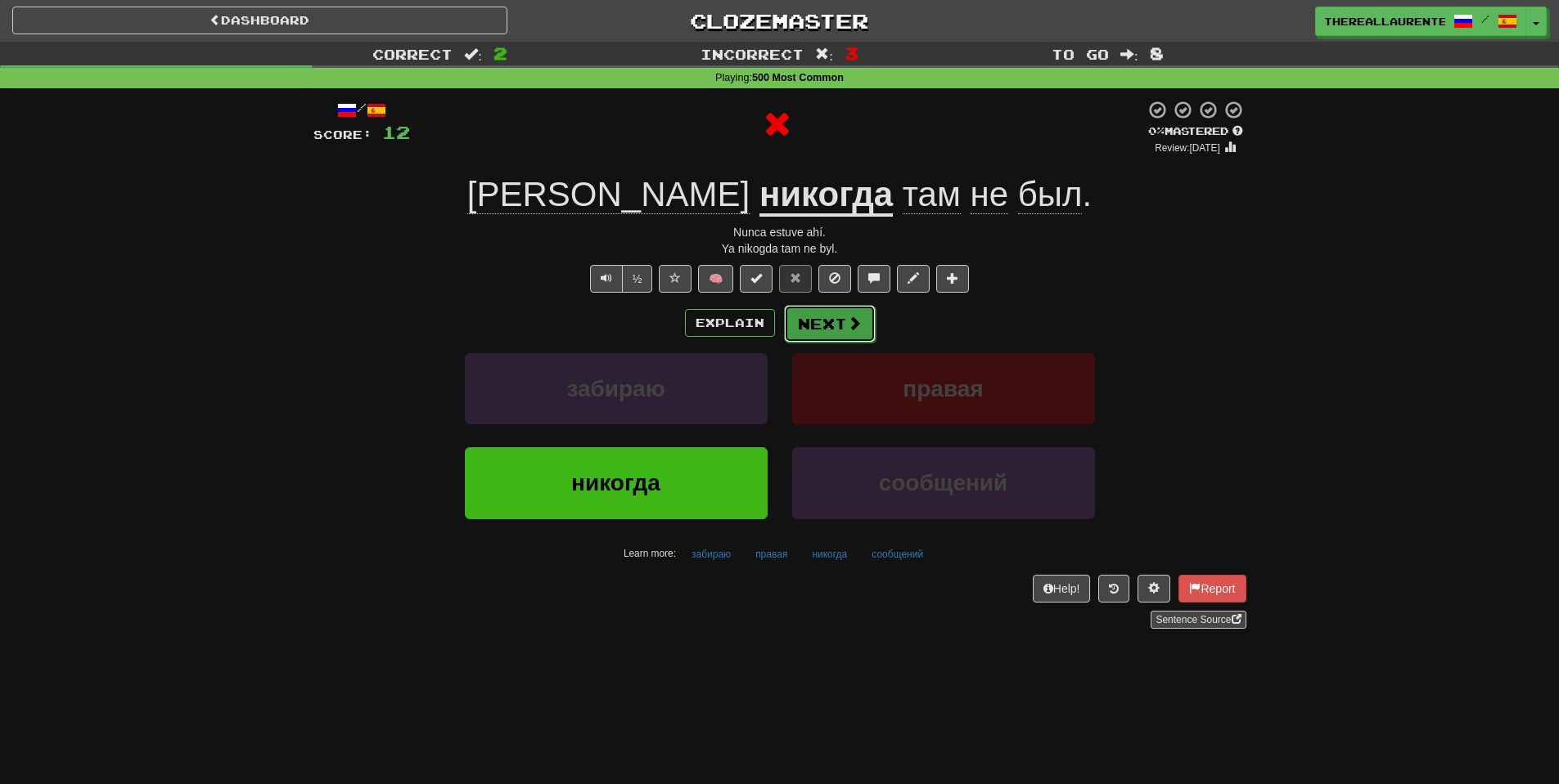
click at [826, 329] on button "Next" at bounding box center [829, 324] width 92 height 38
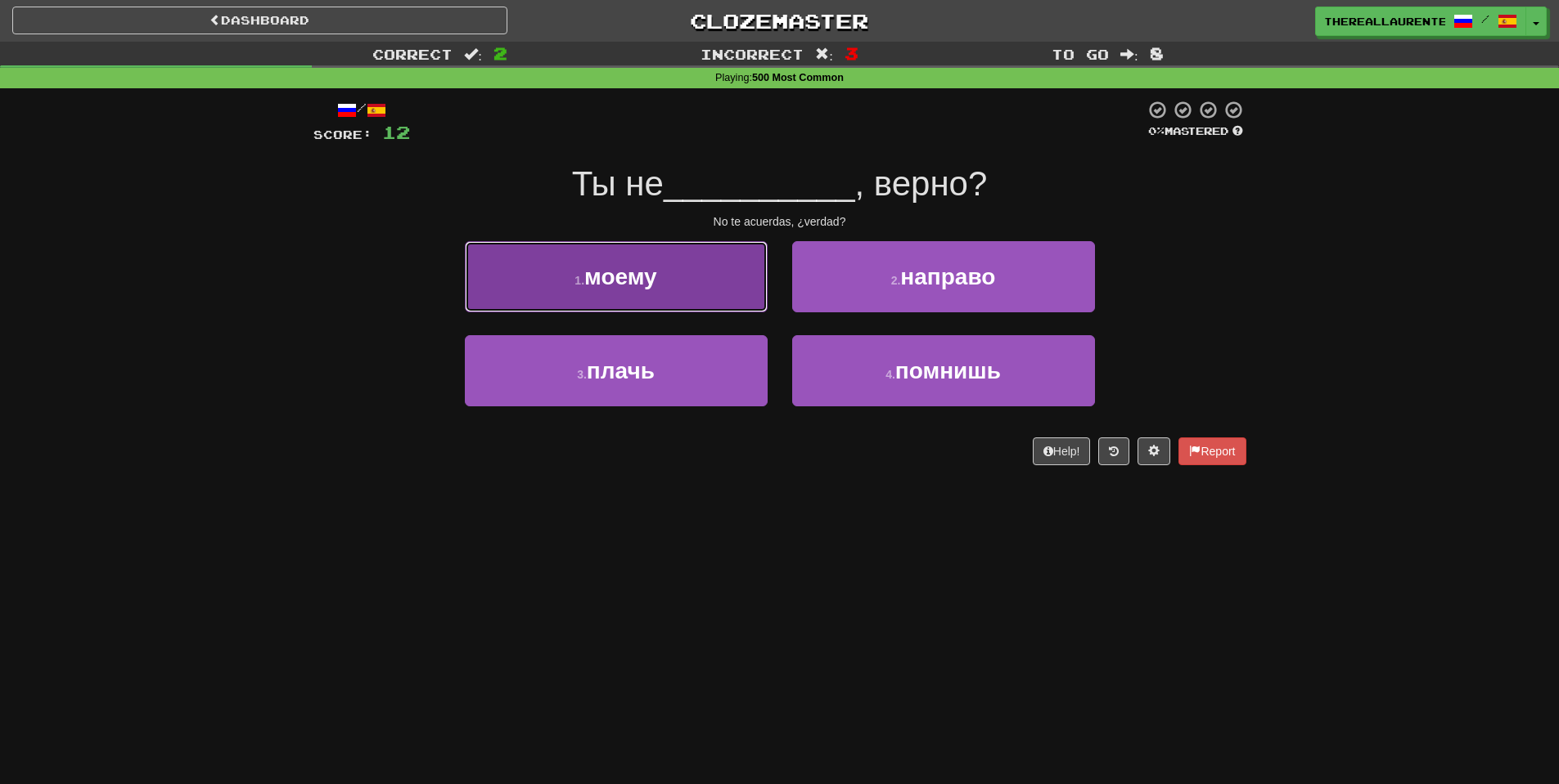
click at [668, 290] on button "1 . [GEOGRAPHIC_DATA]" at bounding box center [616, 276] width 303 height 71
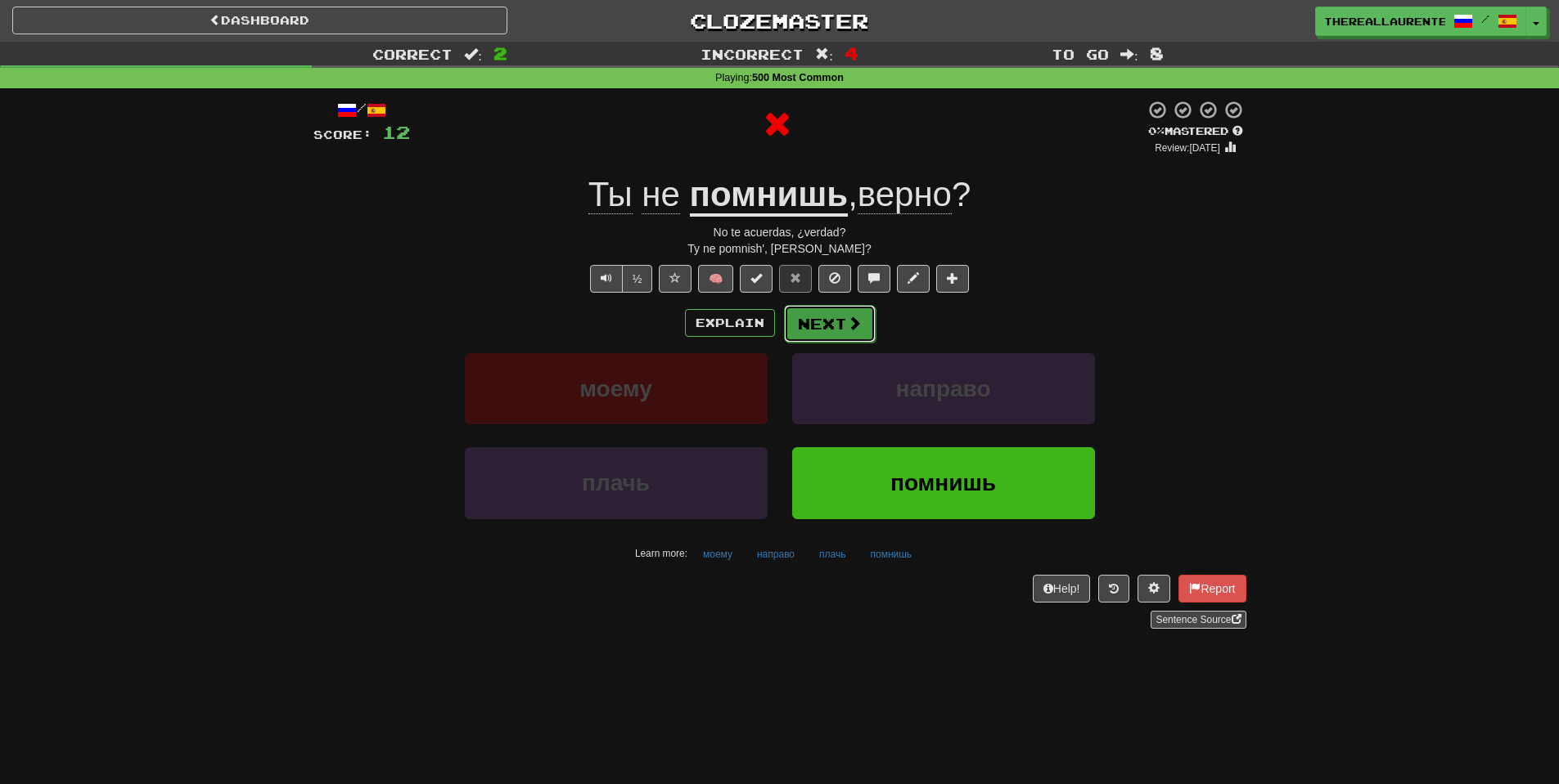
click at [839, 336] on button "Next" at bounding box center [829, 324] width 92 height 38
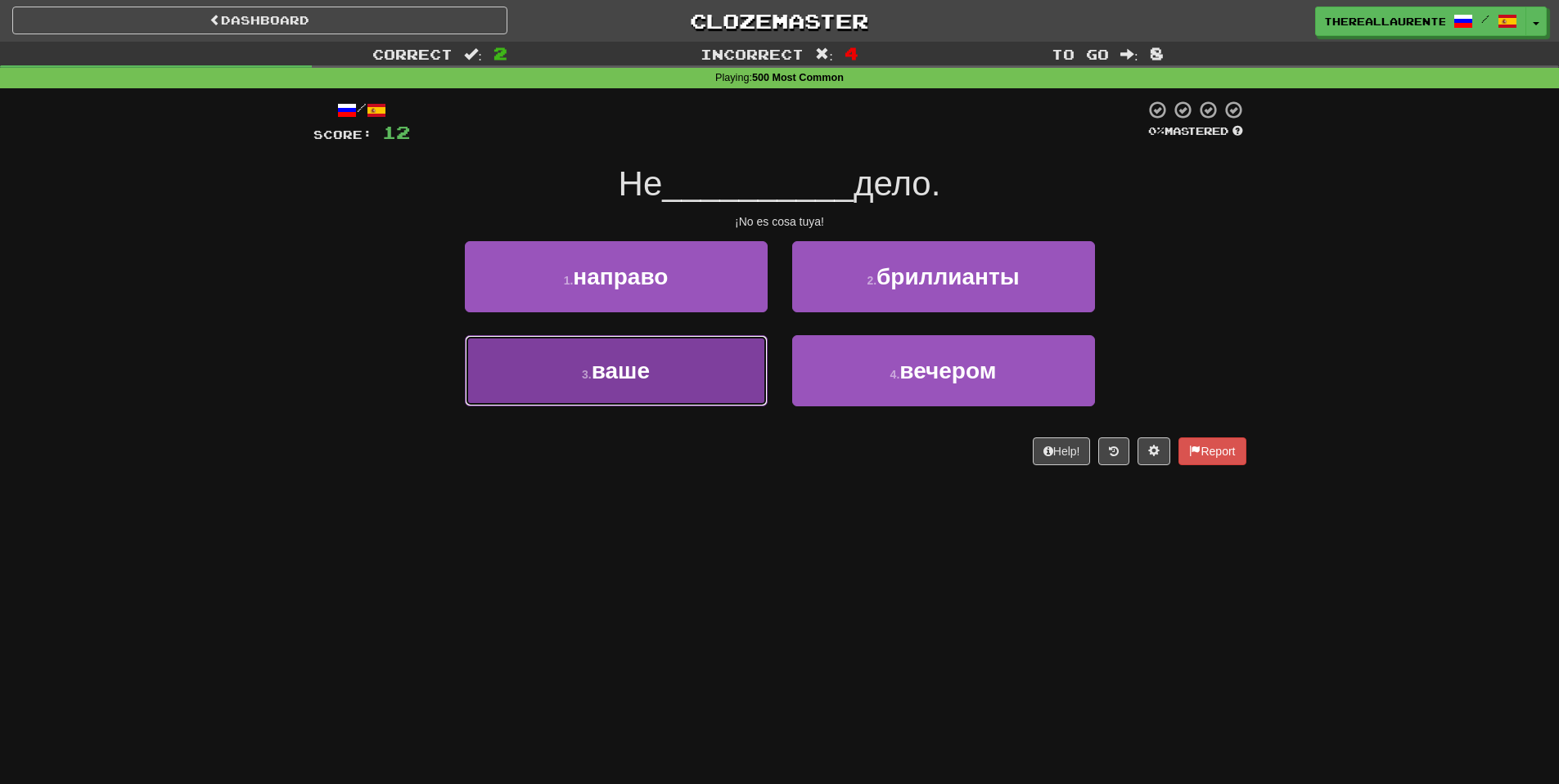
click at [693, 364] on button "3 . ваше" at bounding box center [616, 371] width 303 height 71
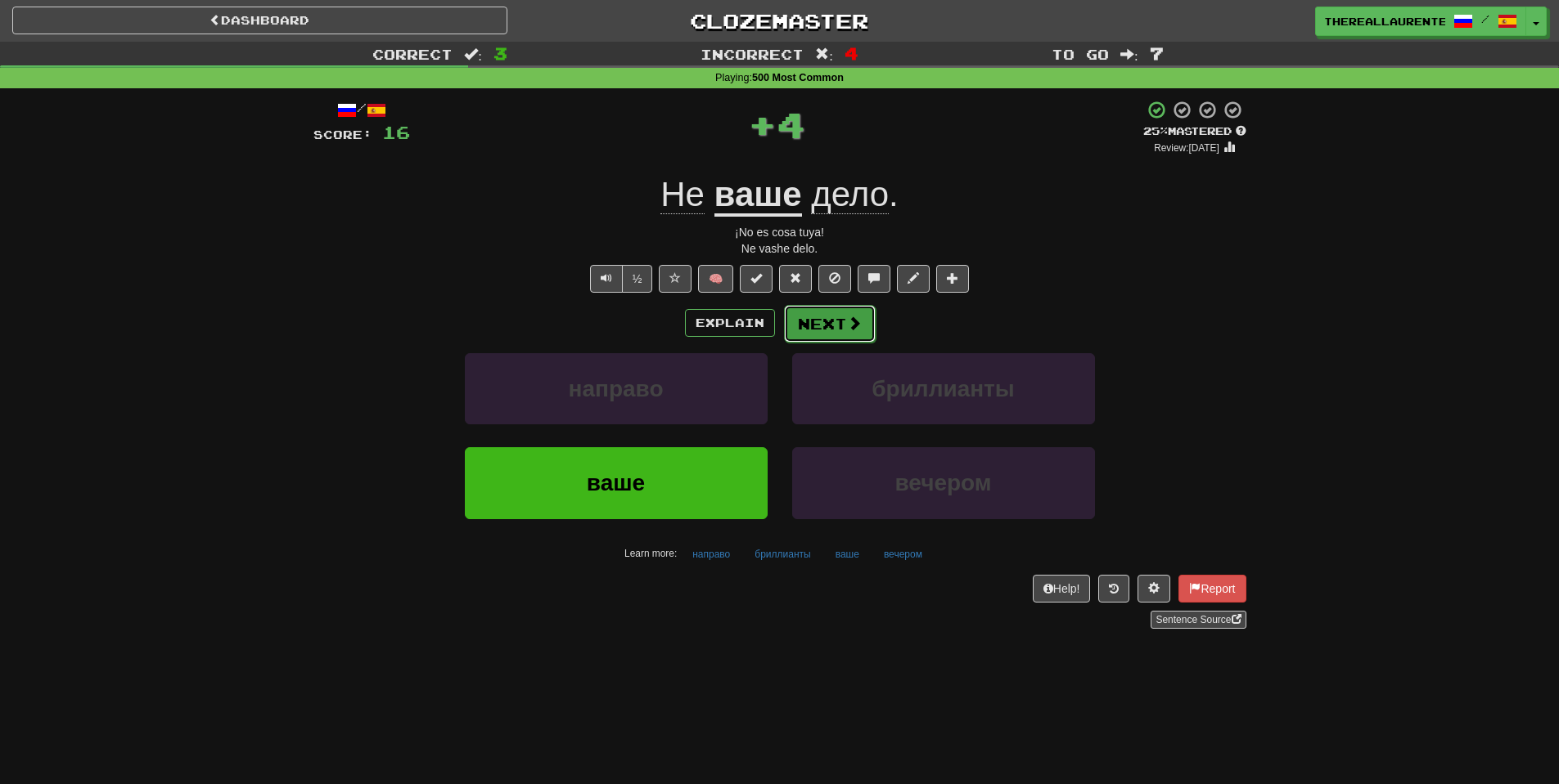
click at [844, 327] on button "Next" at bounding box center [829, 324] width 92 height 38
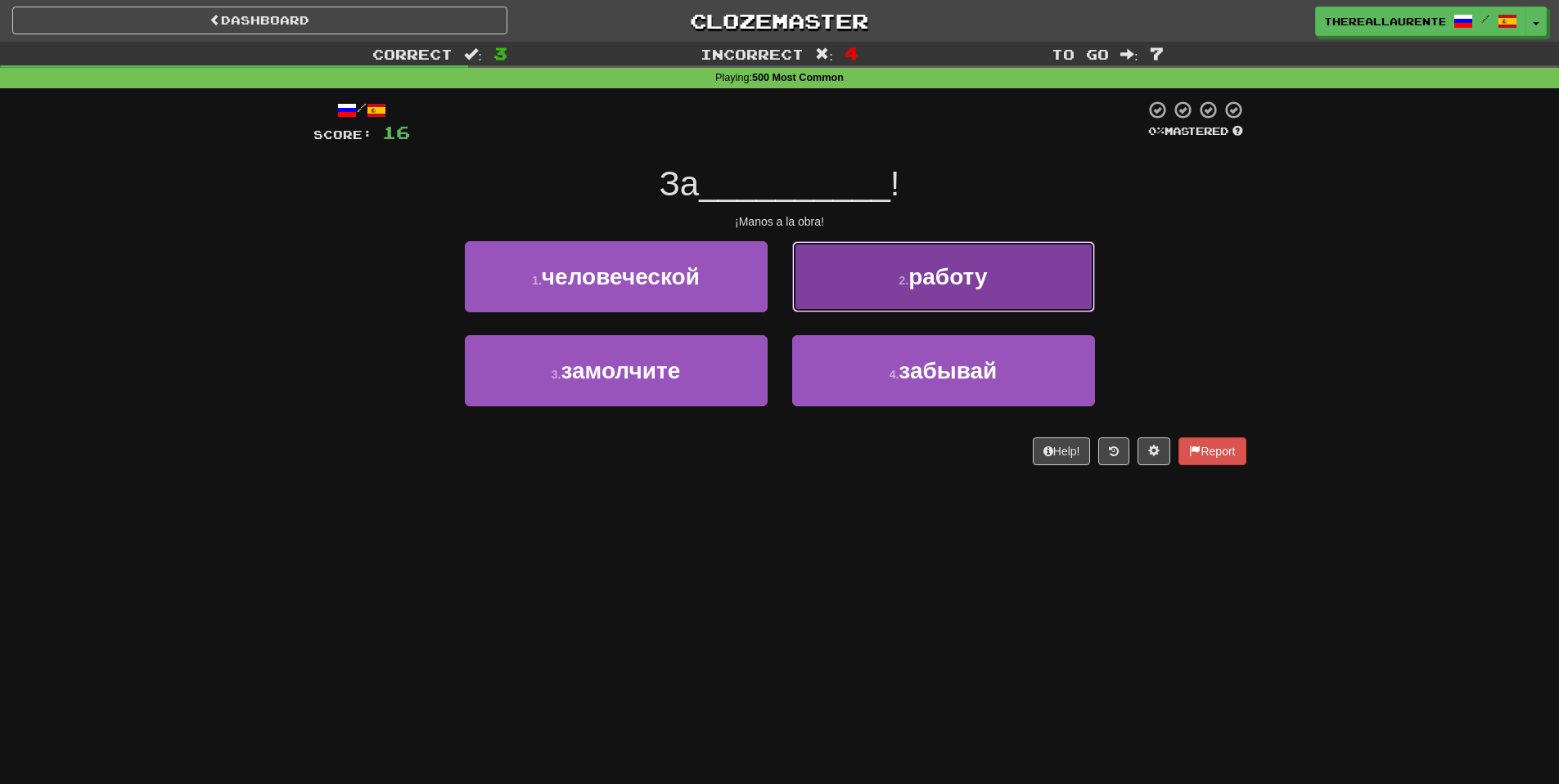
click at [901, 286] on small "2 ." at bounding box center [903, 280] width 10 height 14
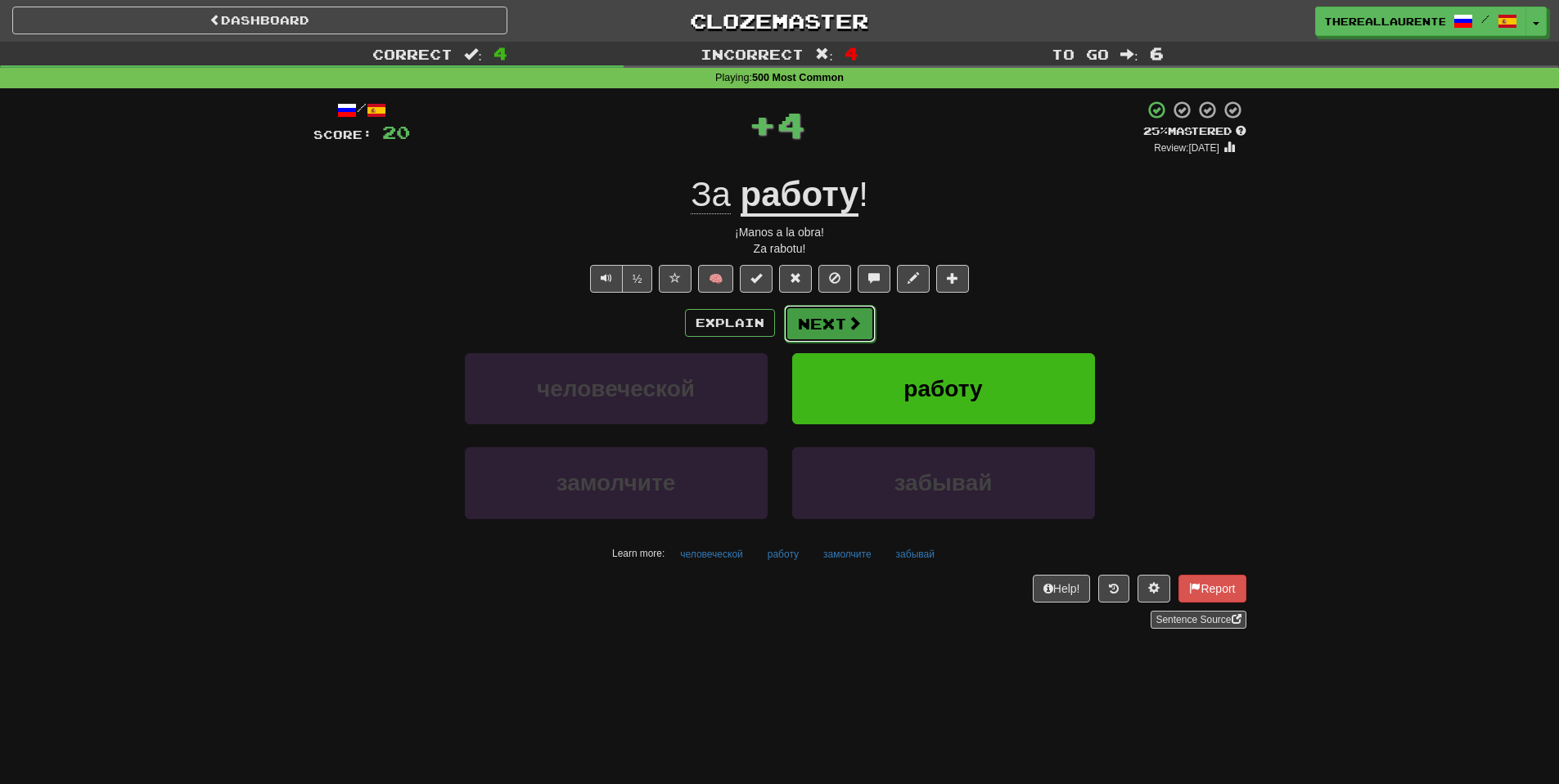
click at [828, 319] on button "Next" at bounding box center [829, 324] width 92 height 38
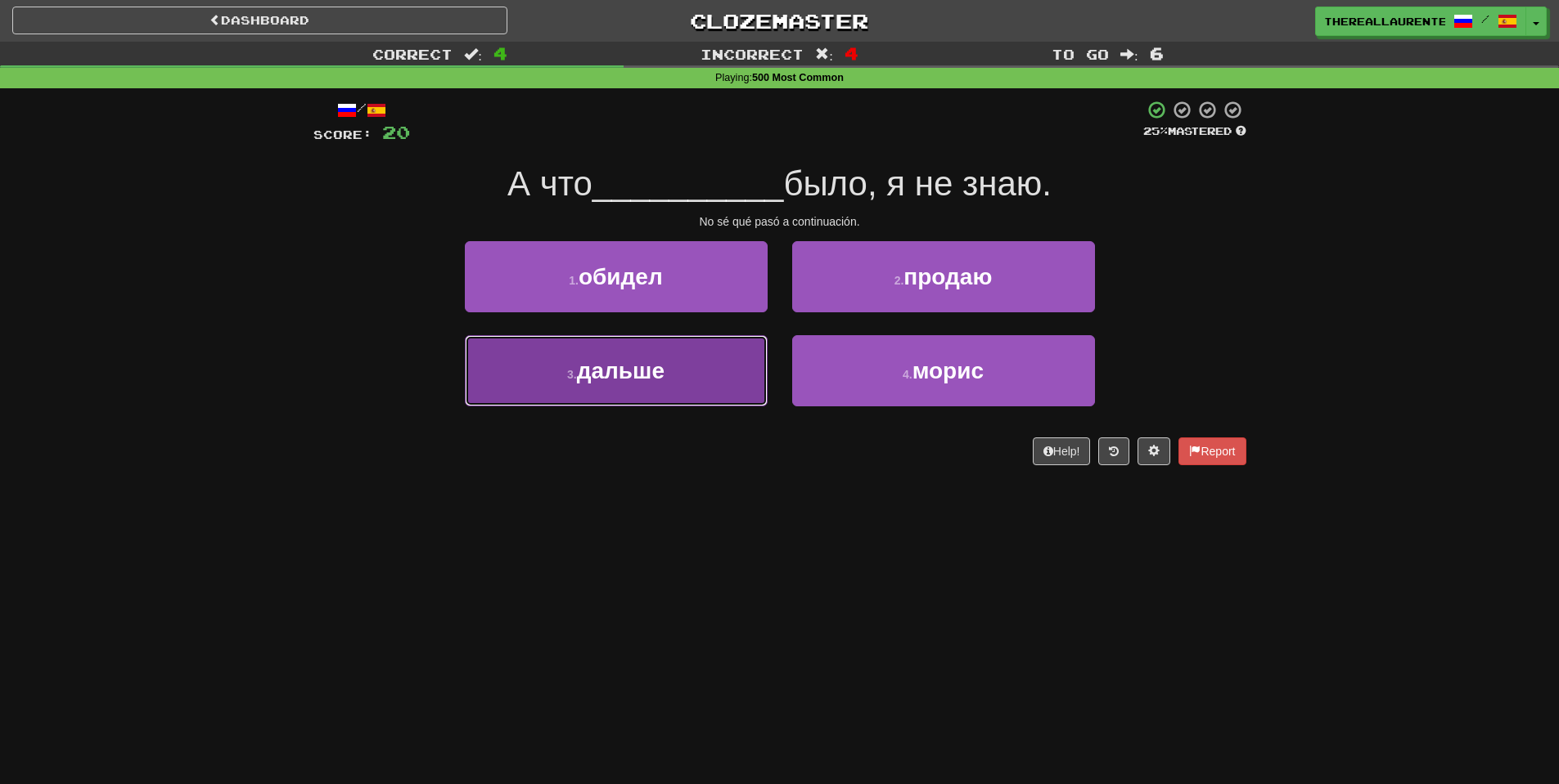
click at [669, 394] on button "3 . дальше" at bounding box center [616, 371] width 303 height 71
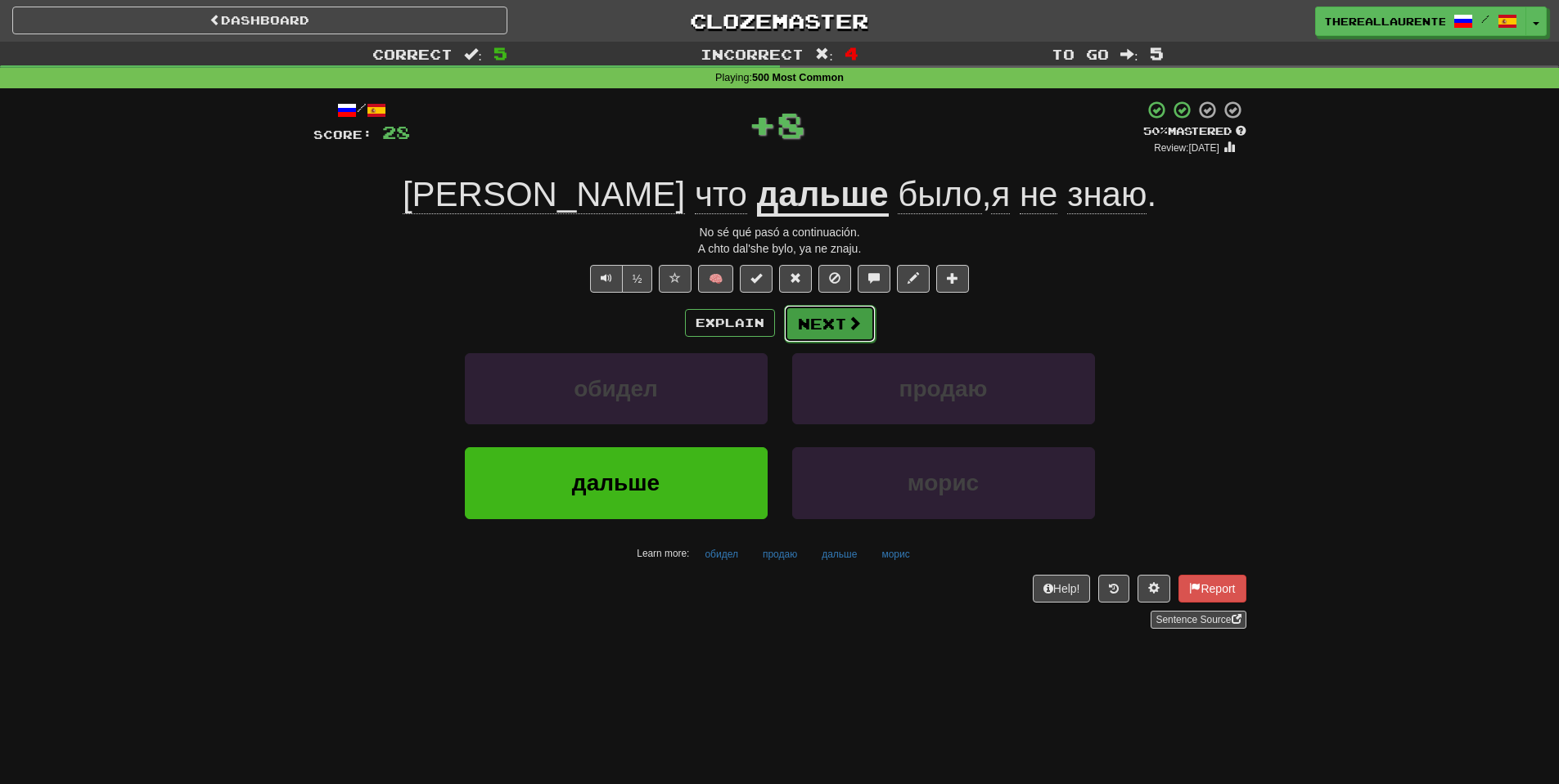
click at [847, 327] on span at bounding box center [854, 323] width 14 height 14
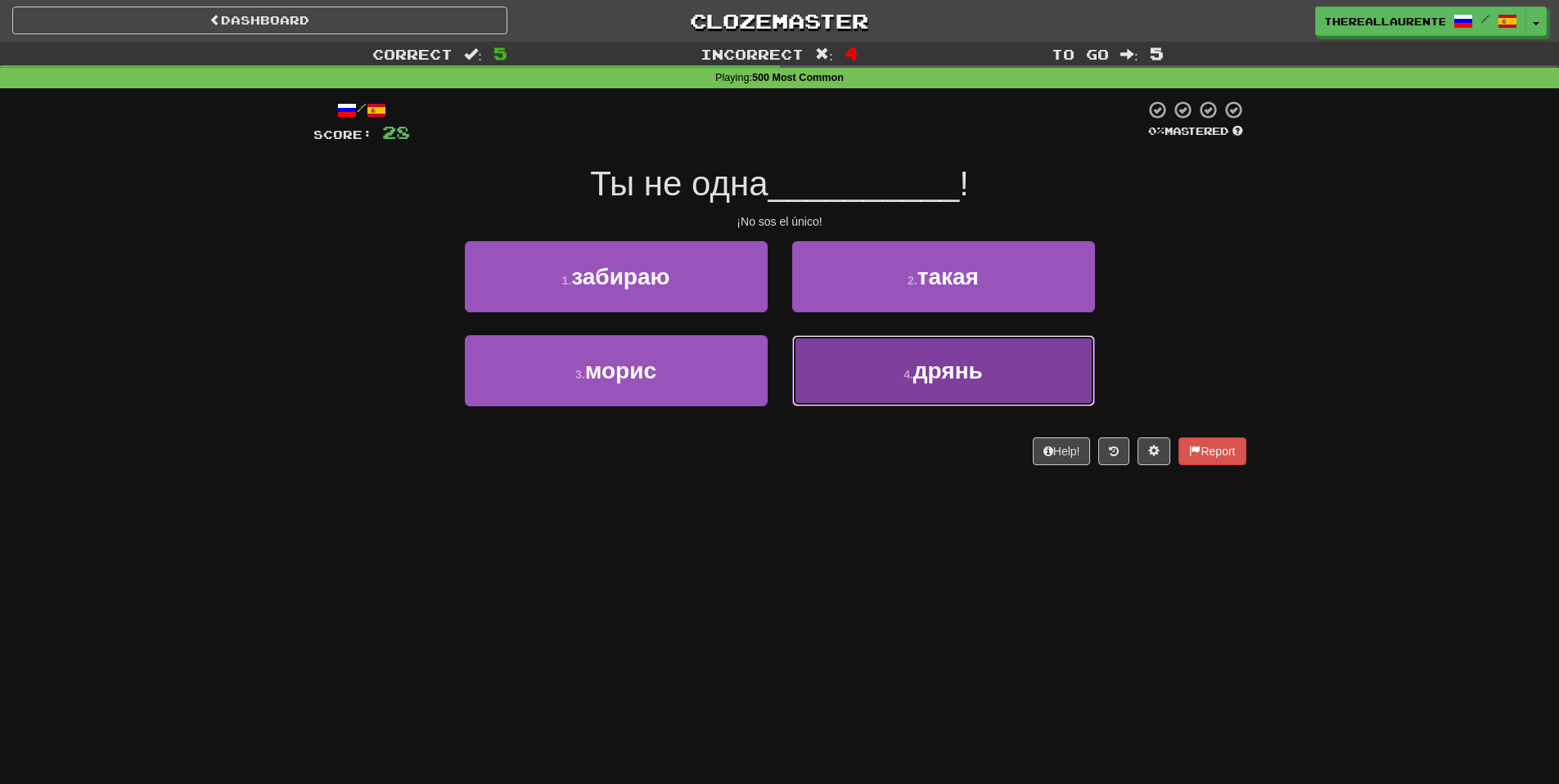
click at [931, 392] on button "4 . дрянь" at bounding box center [944, 371] width 303 height 71
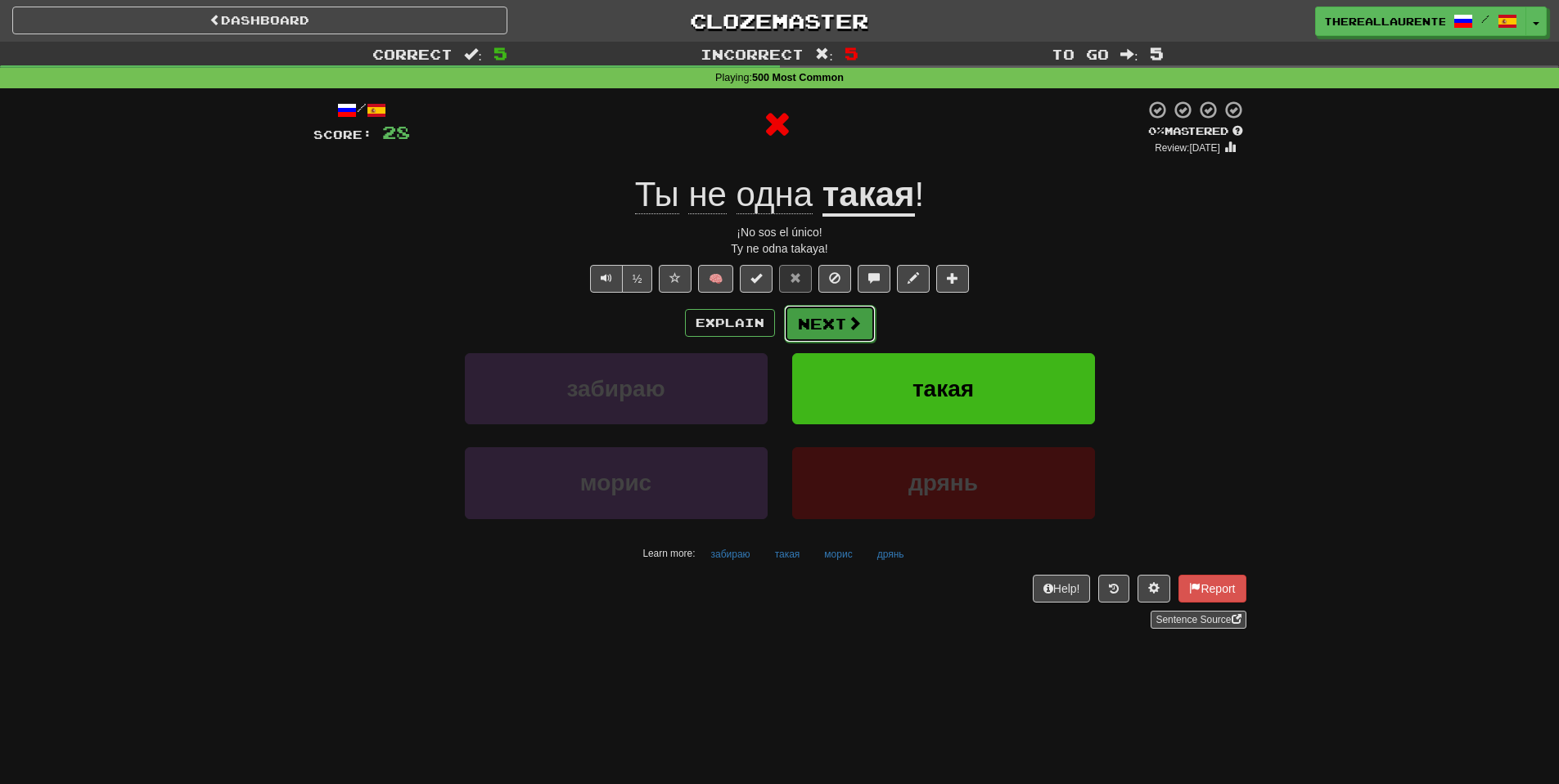
click at [836, 318] on button "Next" at bounding box center [829, 324] width 92 height 38
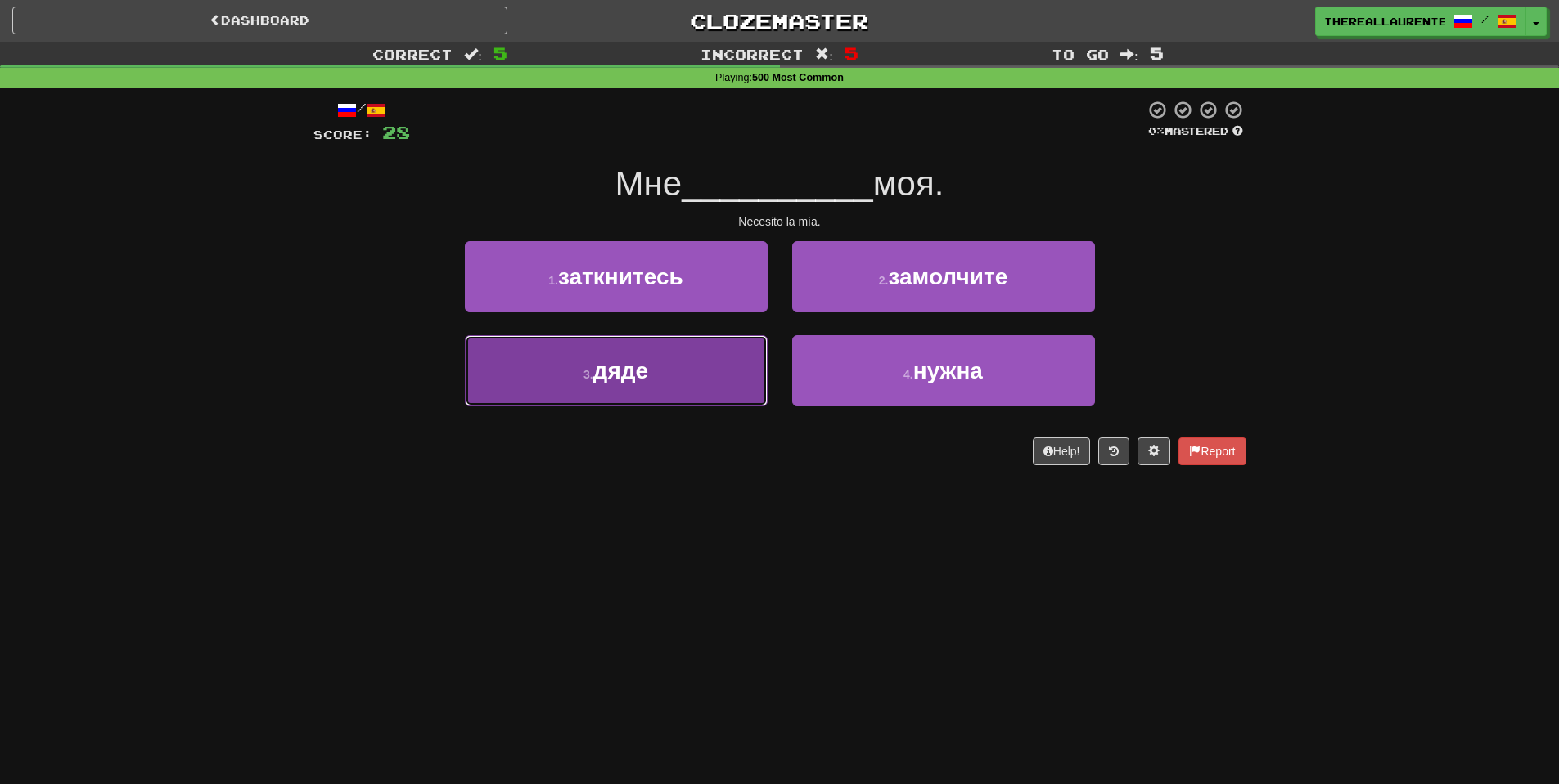
click at [667, 383] on button "3 . дяде" at bounding box center [616, 371] width 303 height 71
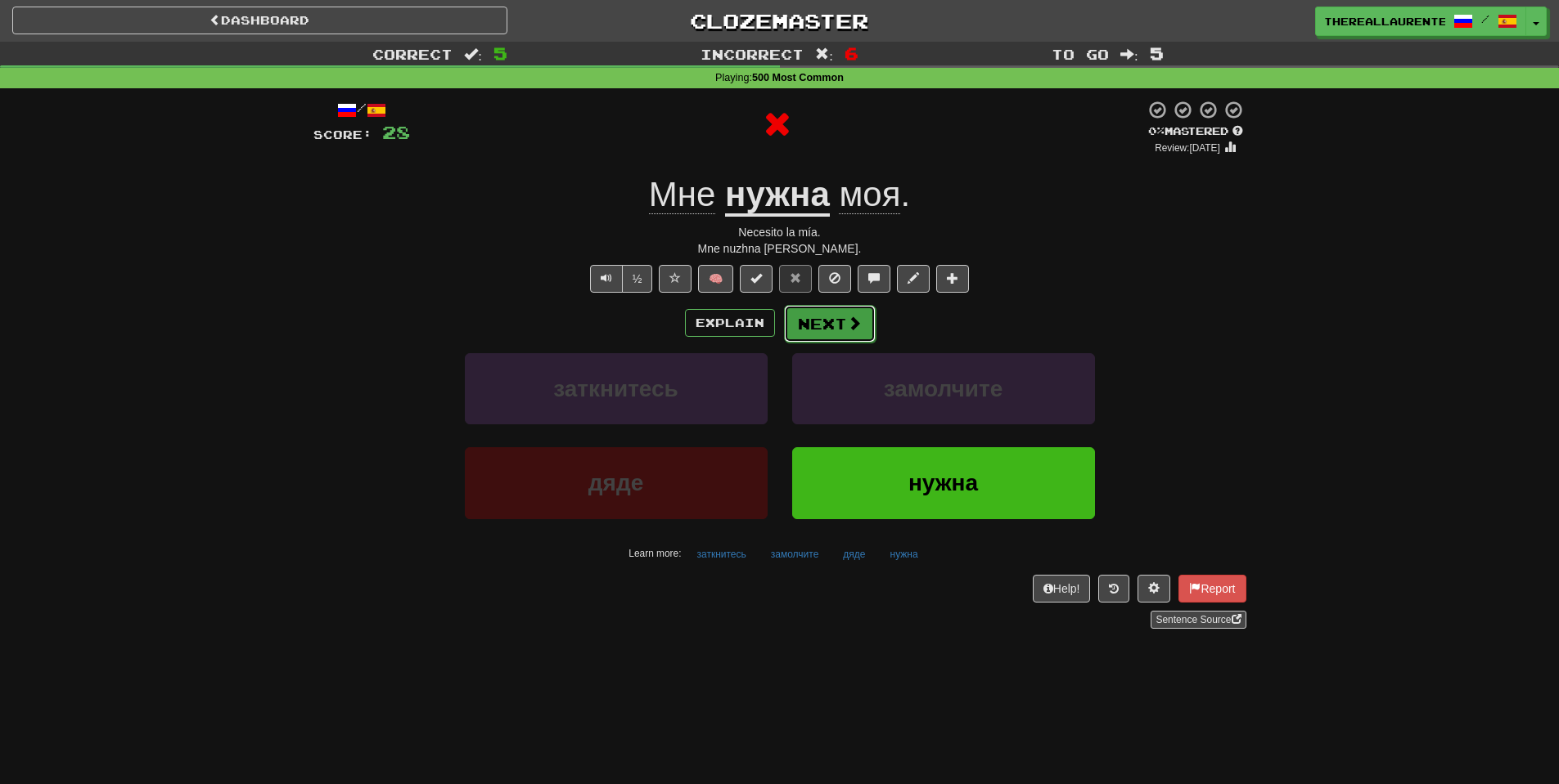
click at [844, 329] on button "Next" at bounding box center [829, 324] width 92 height 38
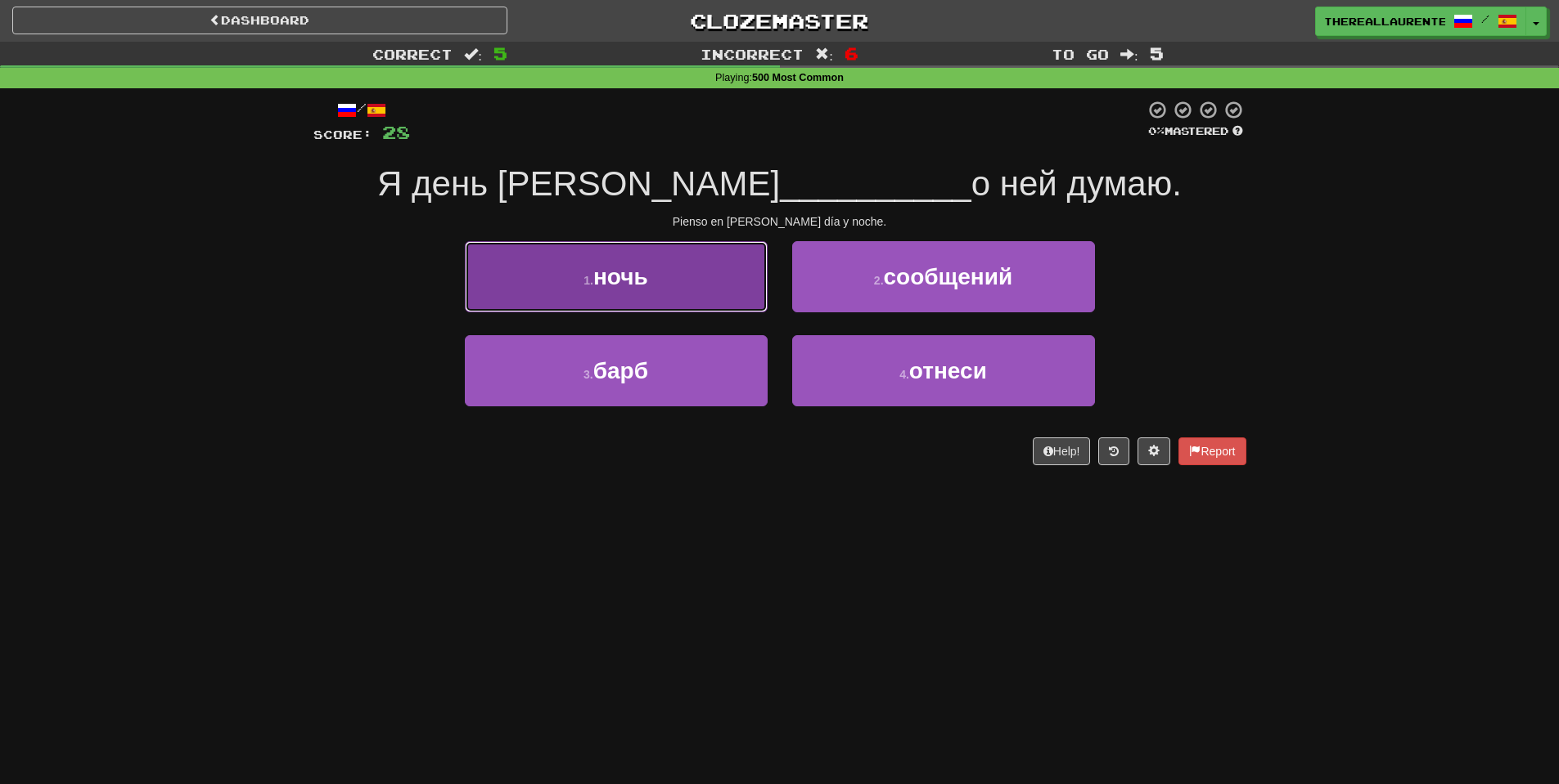
click at [690, 275] on button "1 . ночь" at bounding box center [616, 276] width 303 height 71
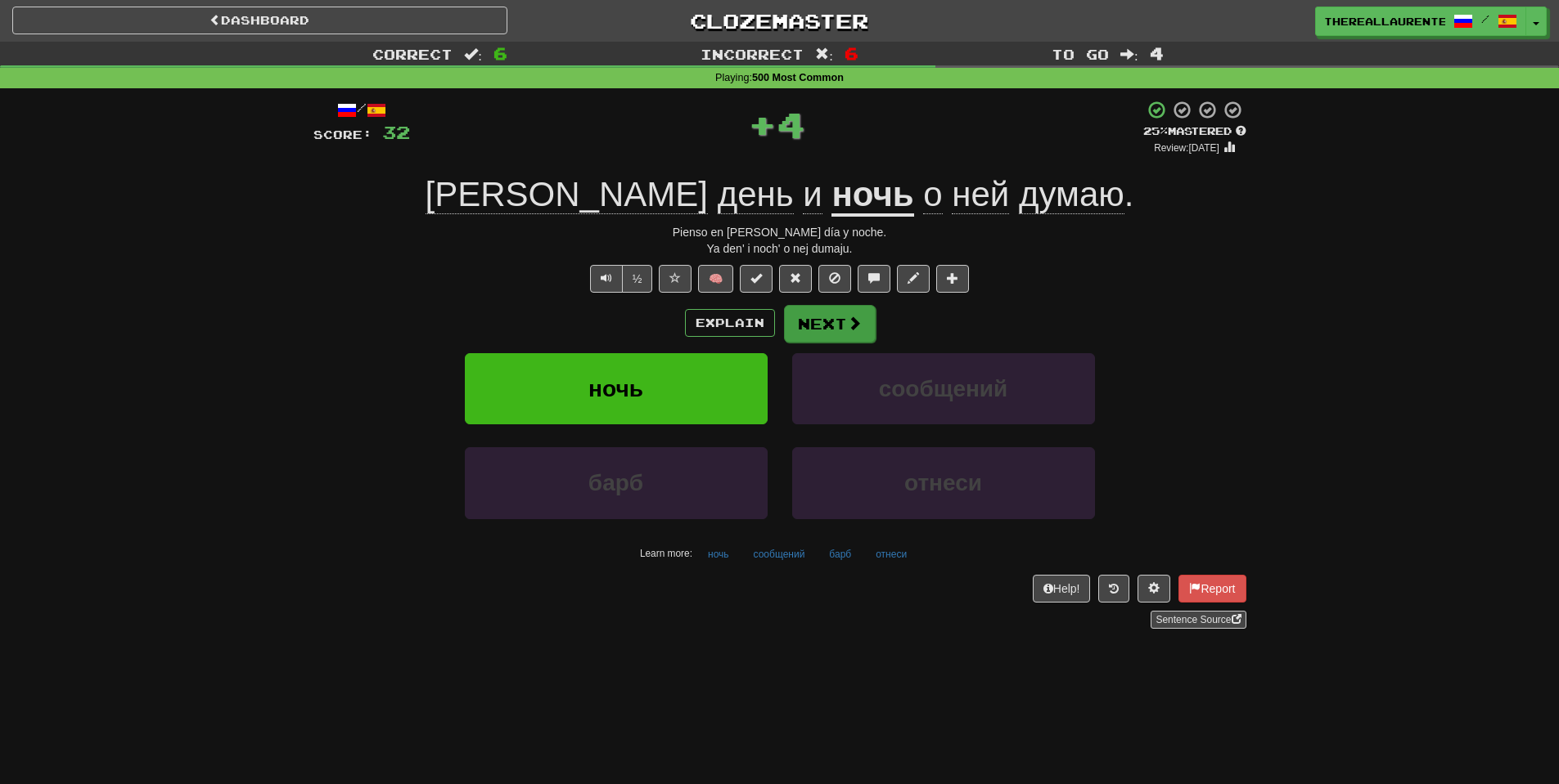
click at [831, 308] on div "/ Score: 32 + 4 25 % Mastered Review: [DATE] Я день и ночь о ней думаю . Pienso…" at bounding box center [780, 365] width 933 height 529
click at [819, 329] on button "Next" at bounding box center [829, 324] width 92 height 38
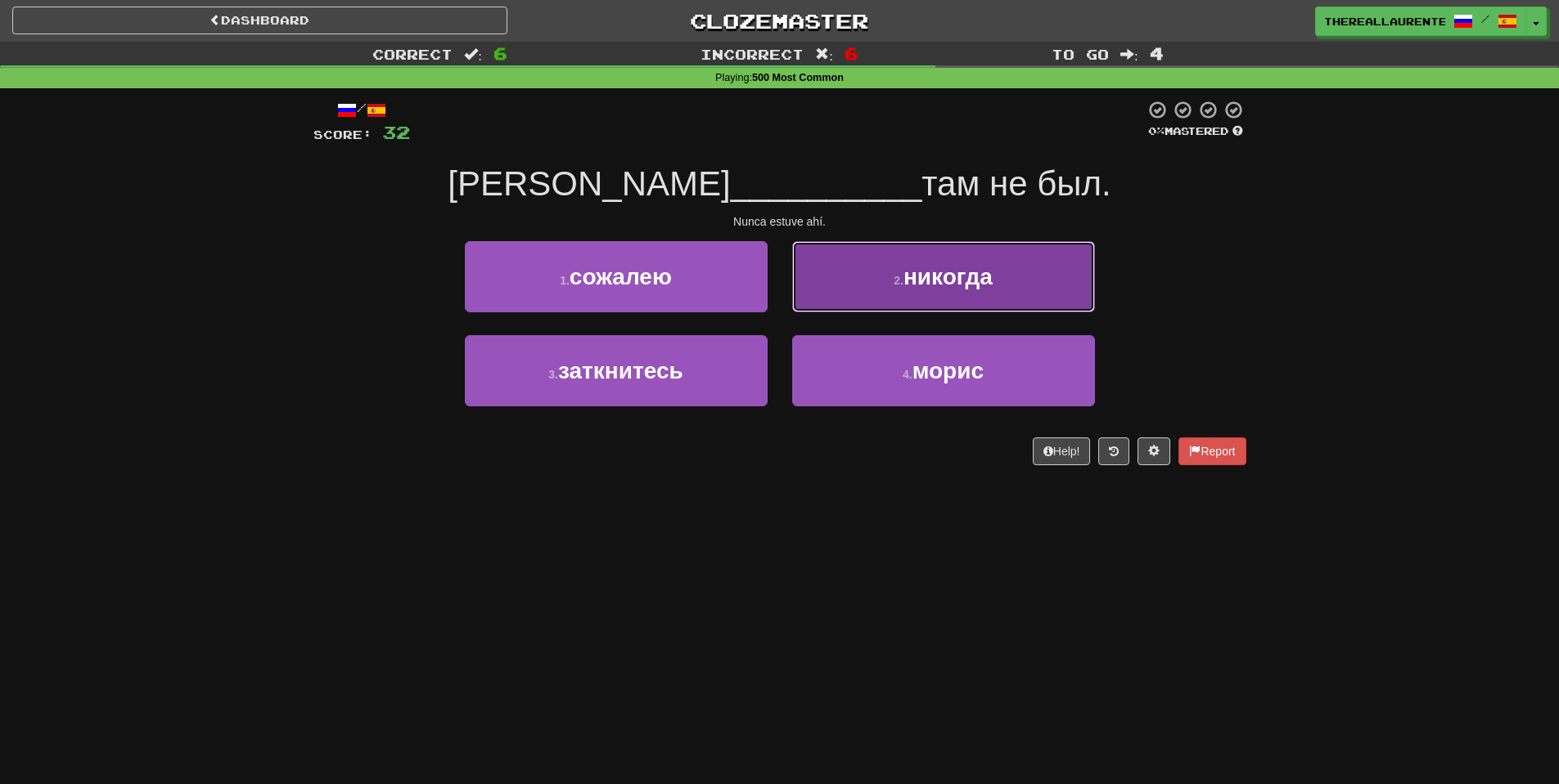
click at [904, 283] on span "никогда" at bounding box center [947, 276] width 89 height 25
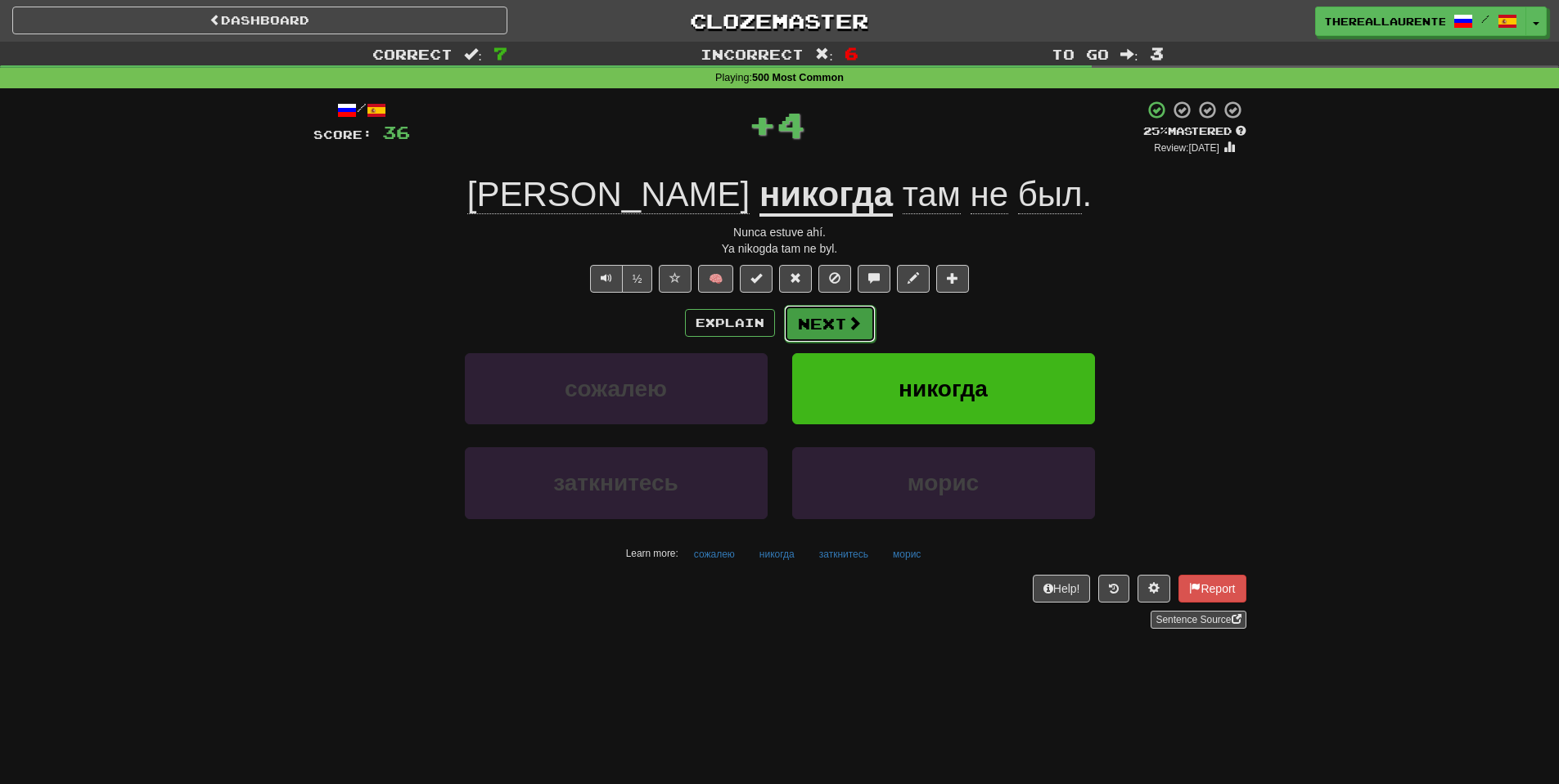
click at [847, 319] on span at bounding box center [854, 323] width 14 height 14
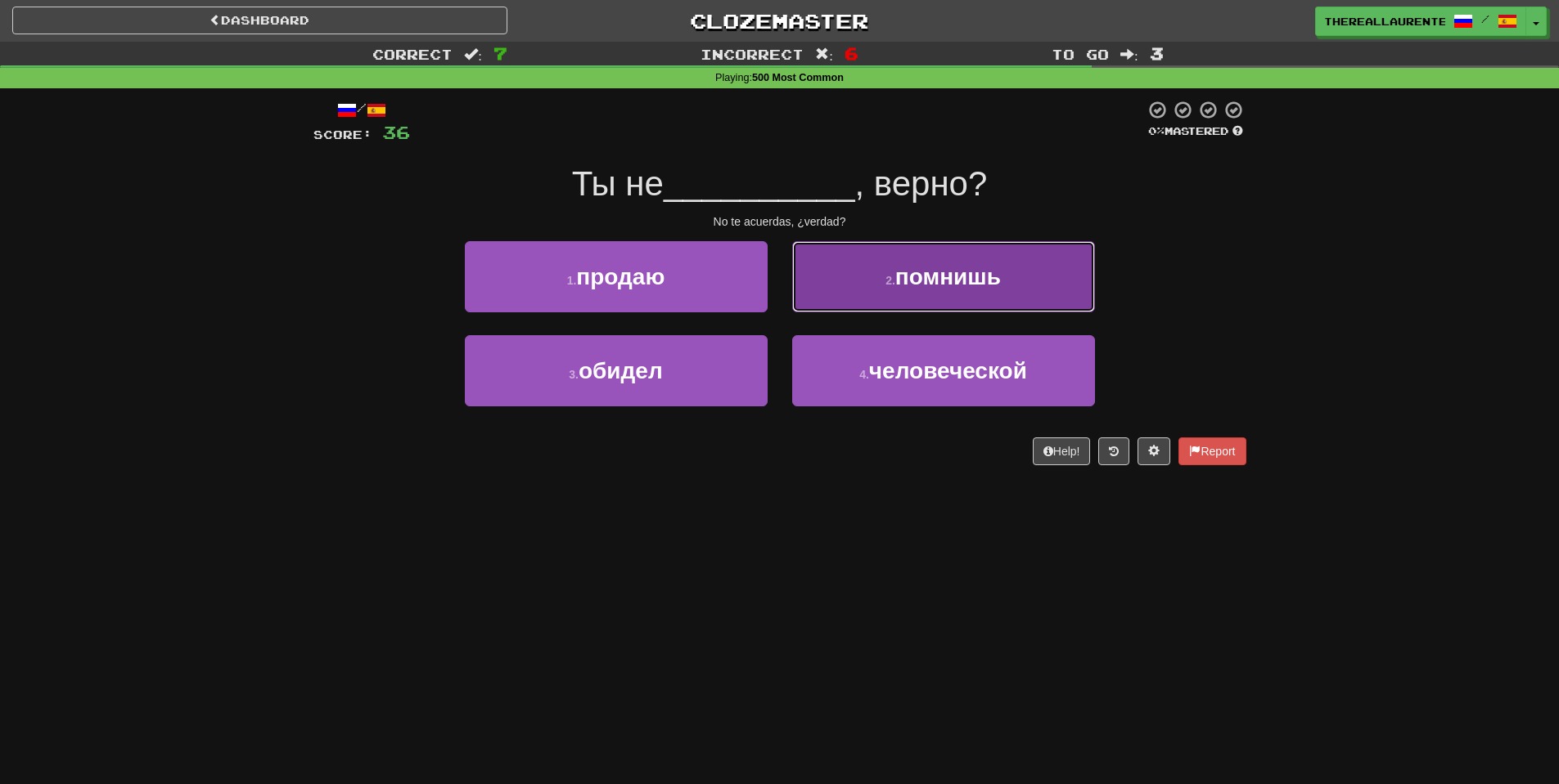
click at [912, 283] on span "помнишь" at bounding box center [947, 276] width 105 height 25
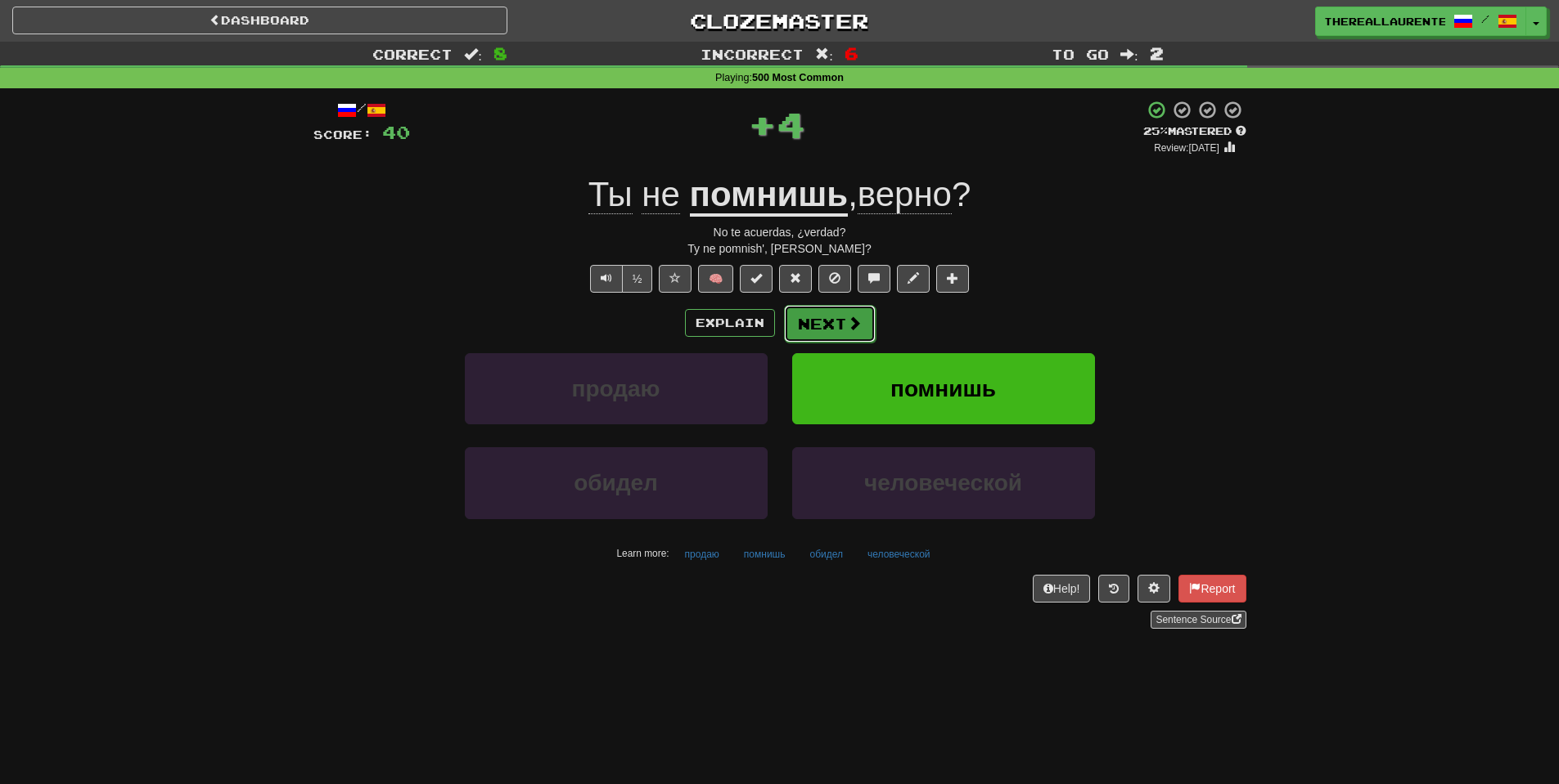
click at [833, 332] on button "Next" at bounding box center [829, 324] width 92 height 38
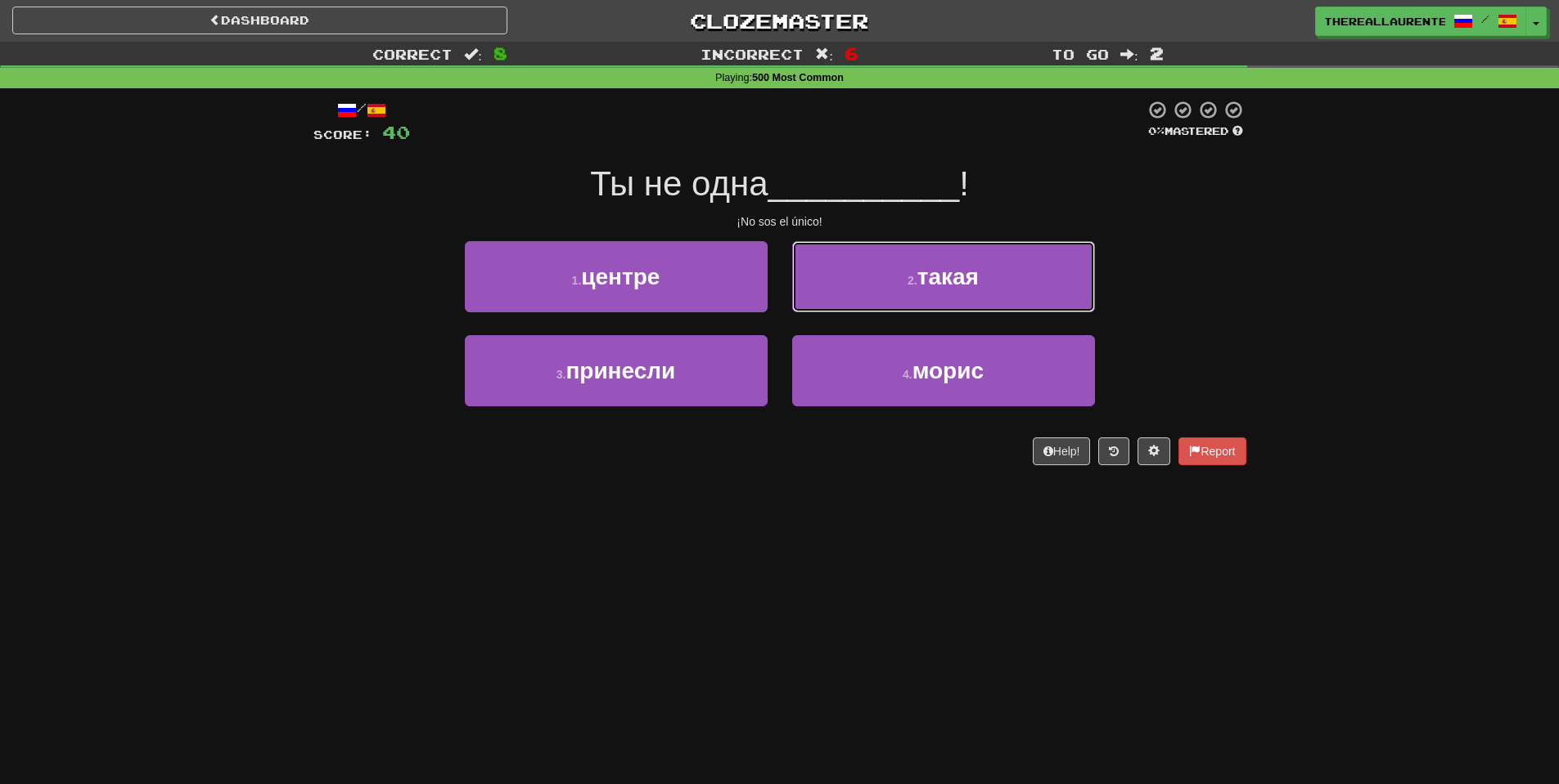
drag, startPoint x: 914, startPoint y: 280, endPoint x: 860, endPoint y: 303, distance: 58.7
click at [914, 279] on small "2 ." at bounding box center [912, 280] width 10 height 14
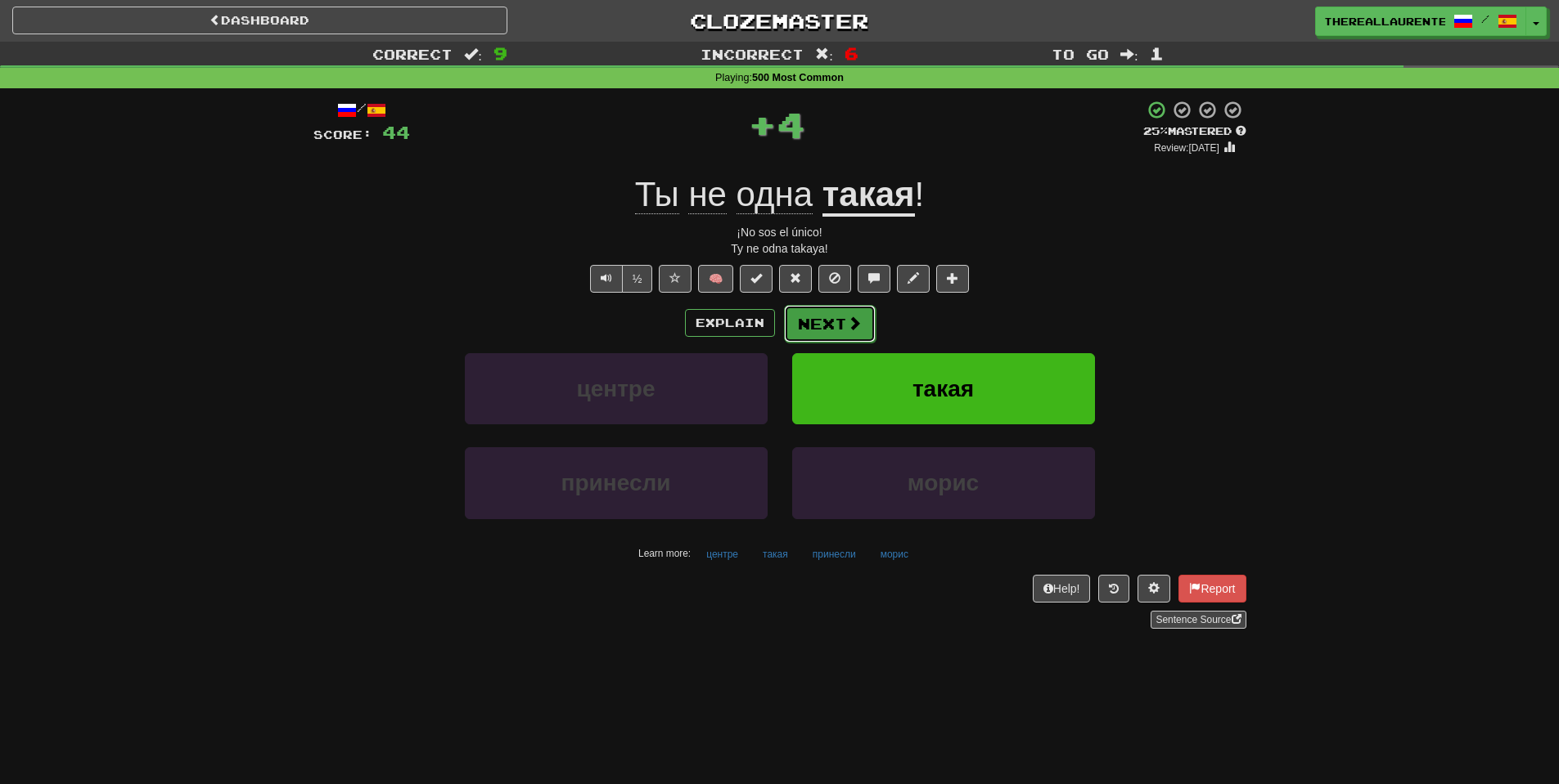
click at [831, 323] on button "Next" at bounding box center [829, 324] width 92 height 38
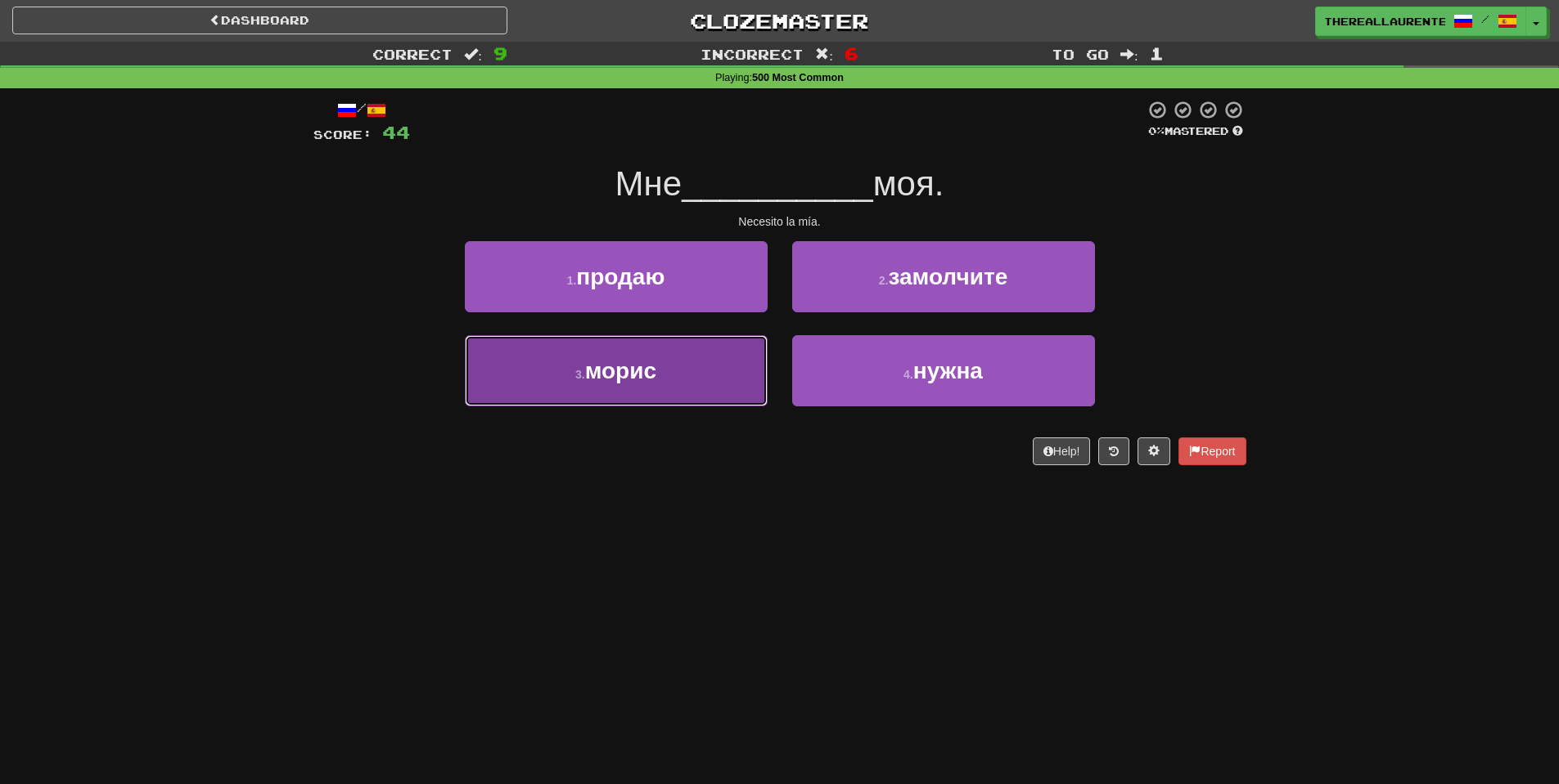
click at [702, 374] on button "3 . морис" at bounding box center [616, 371] width 303 height 71
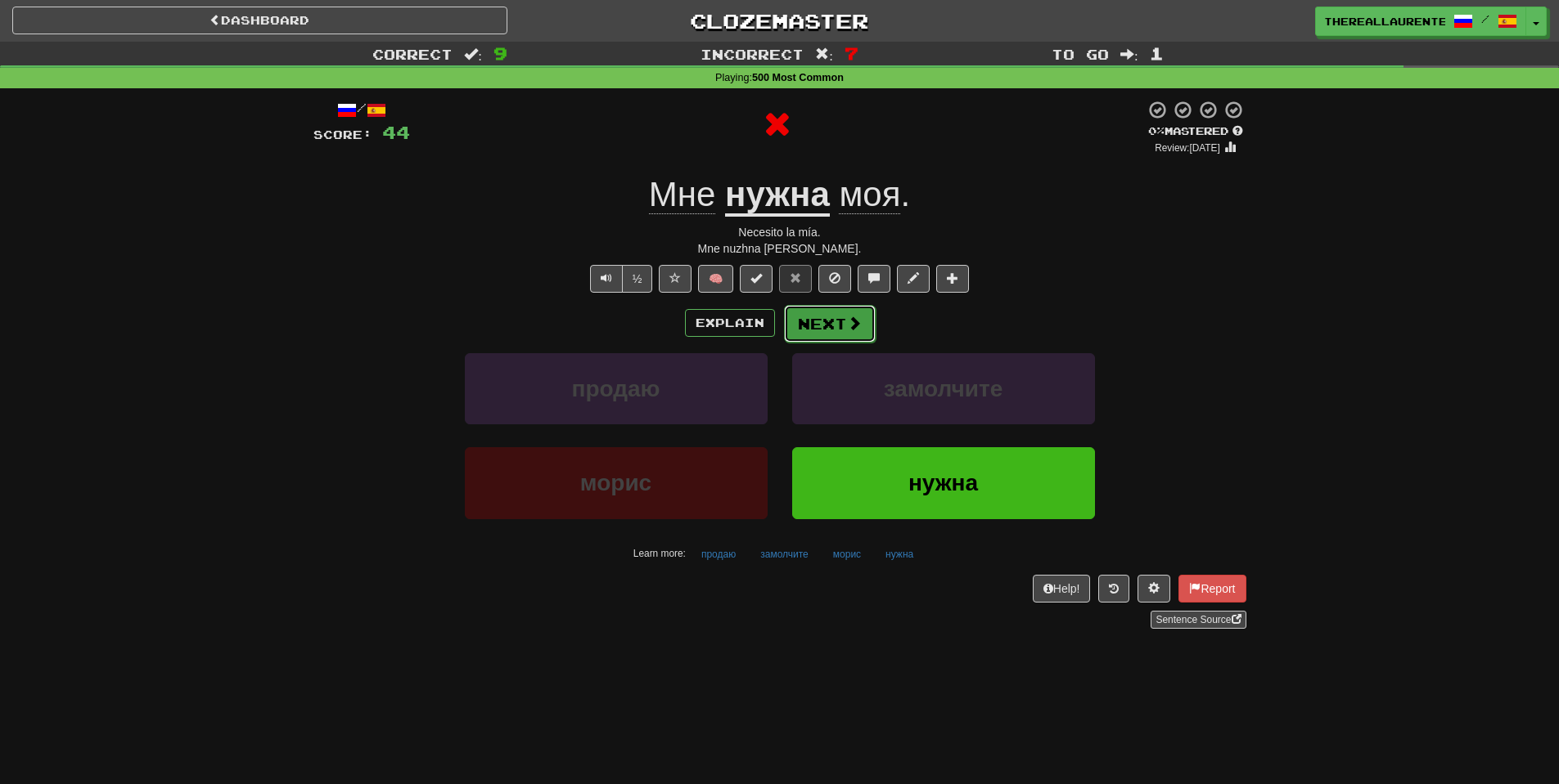
click at [848, 326] on span at bounding box center [854, 323] width 14 height 14
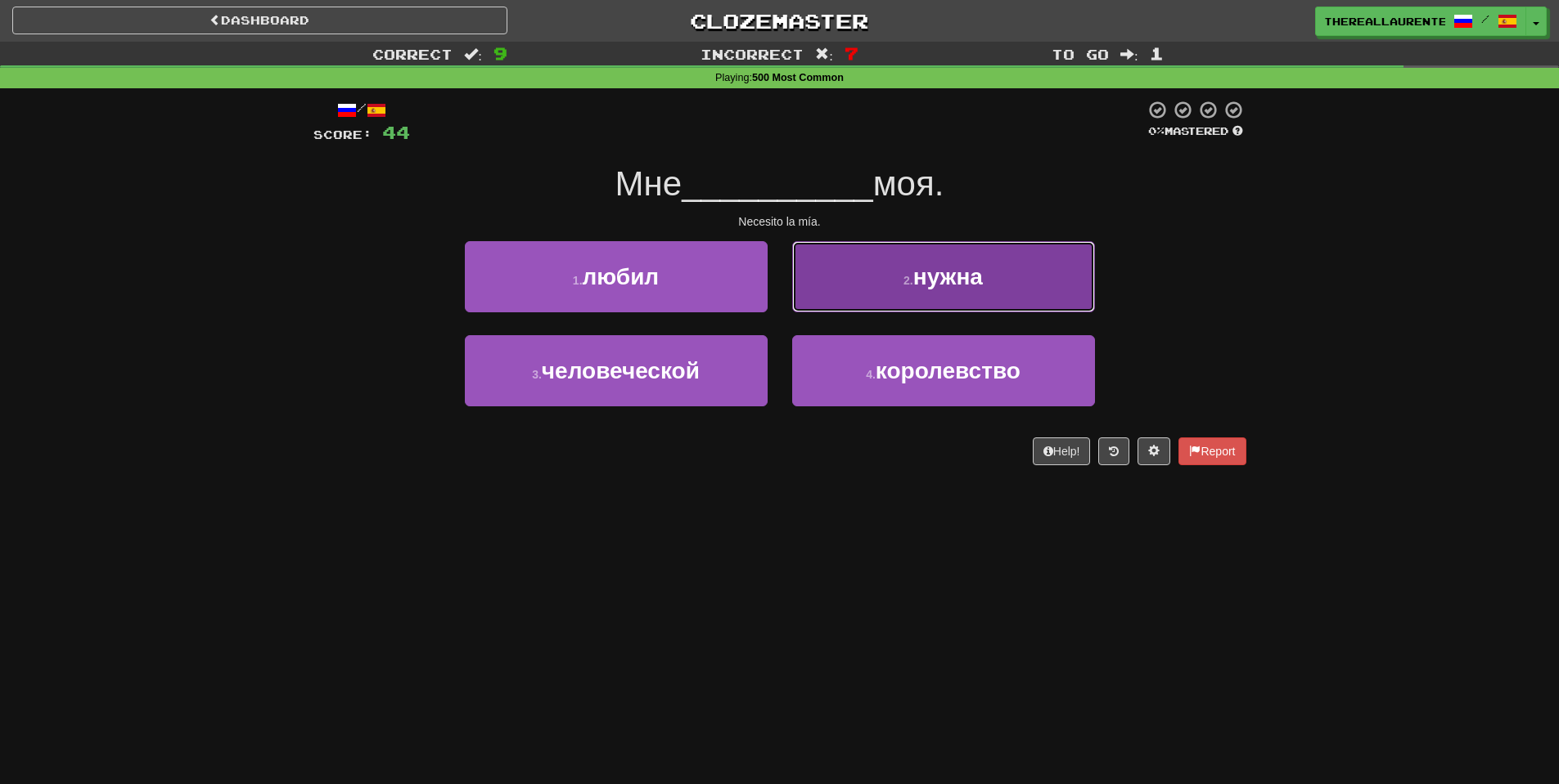
click at [903, 287] on small "2 ." at bounding box center [908, 280] width 10 height 14
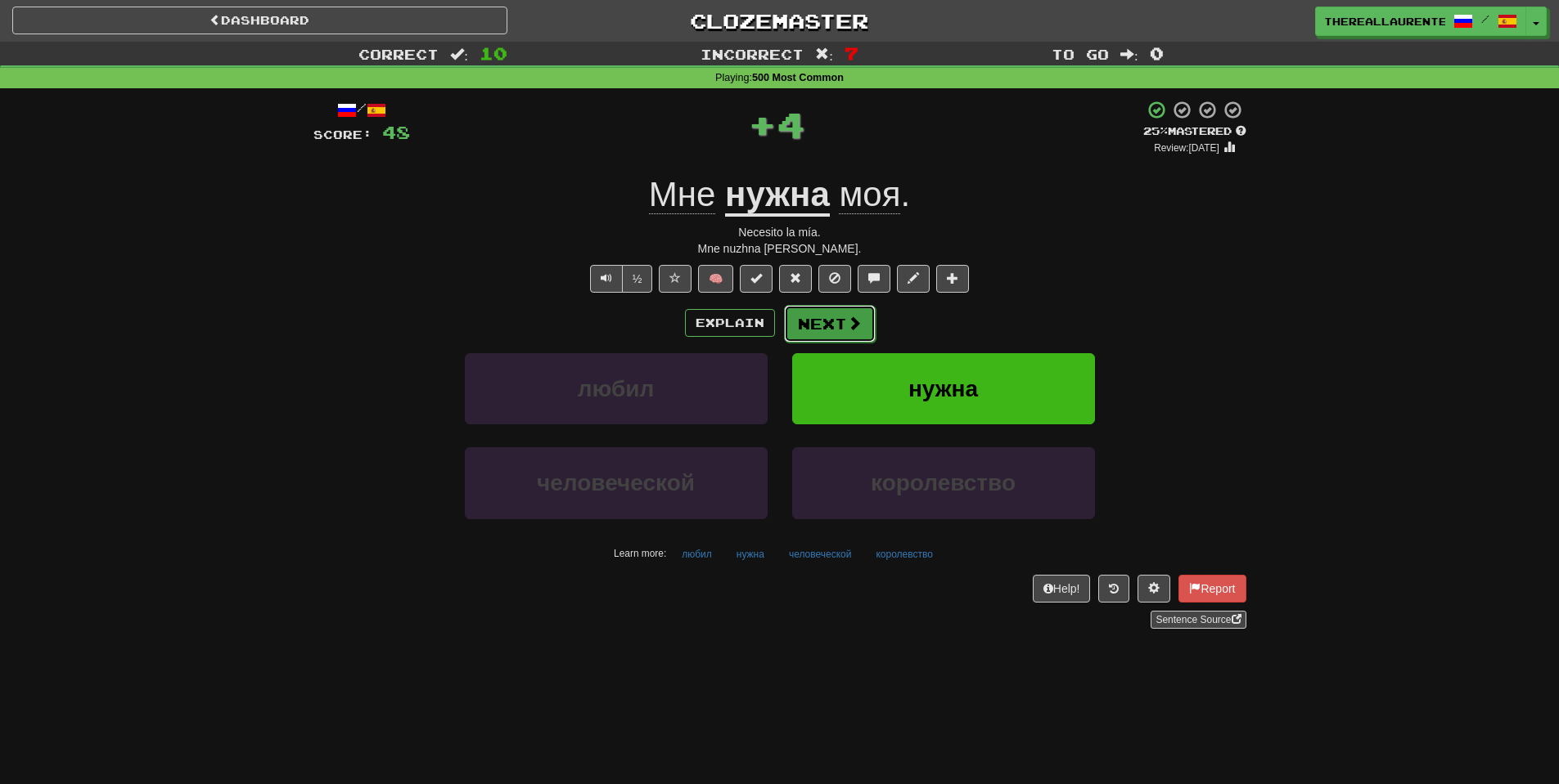
click at [827, 311] on button "Next" at bounding box center [829, 324] width 92 height 38
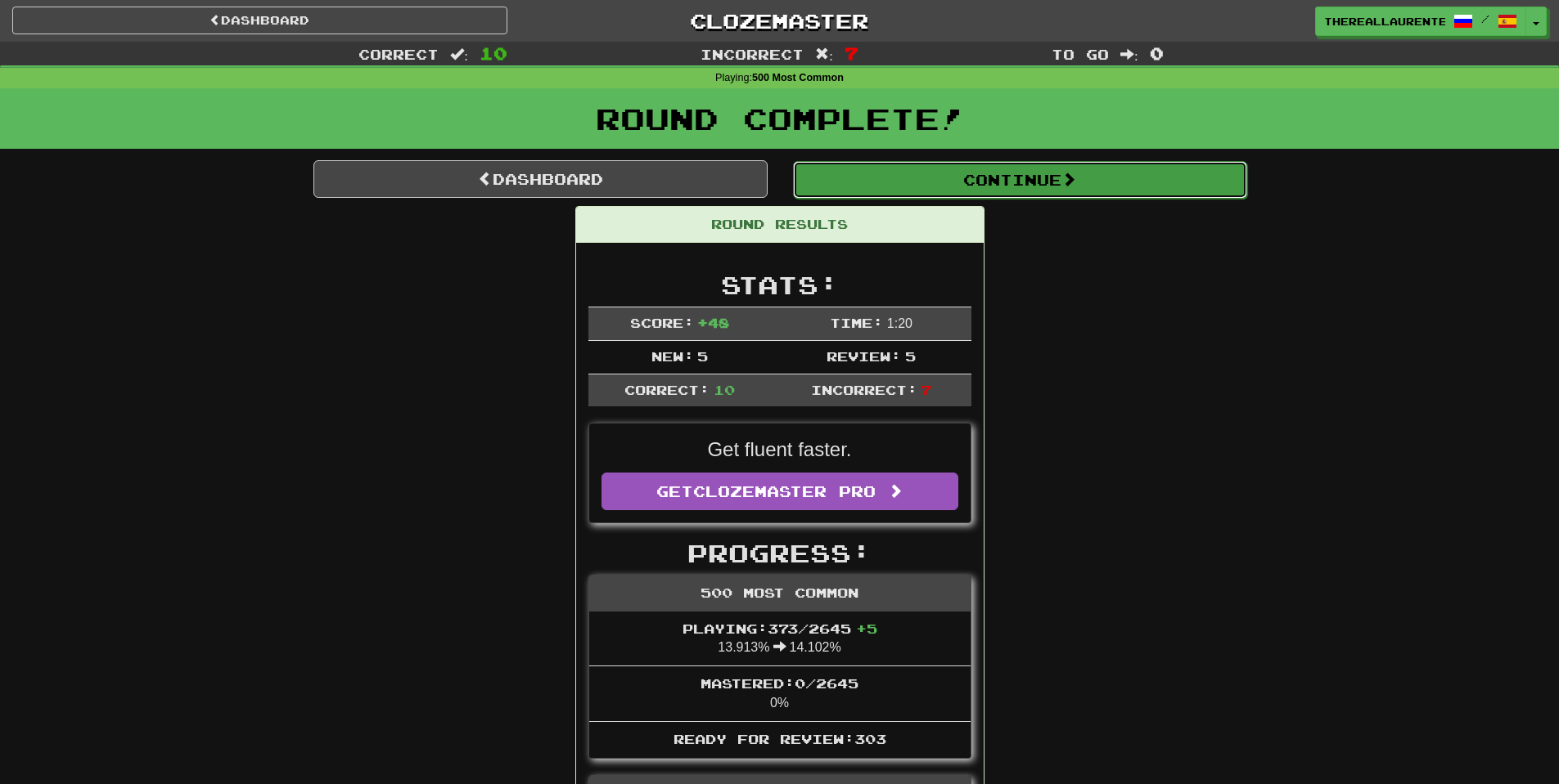
click at [998, 162] on button "Continue" at bounding box center [1020, 180] width 454 height 38
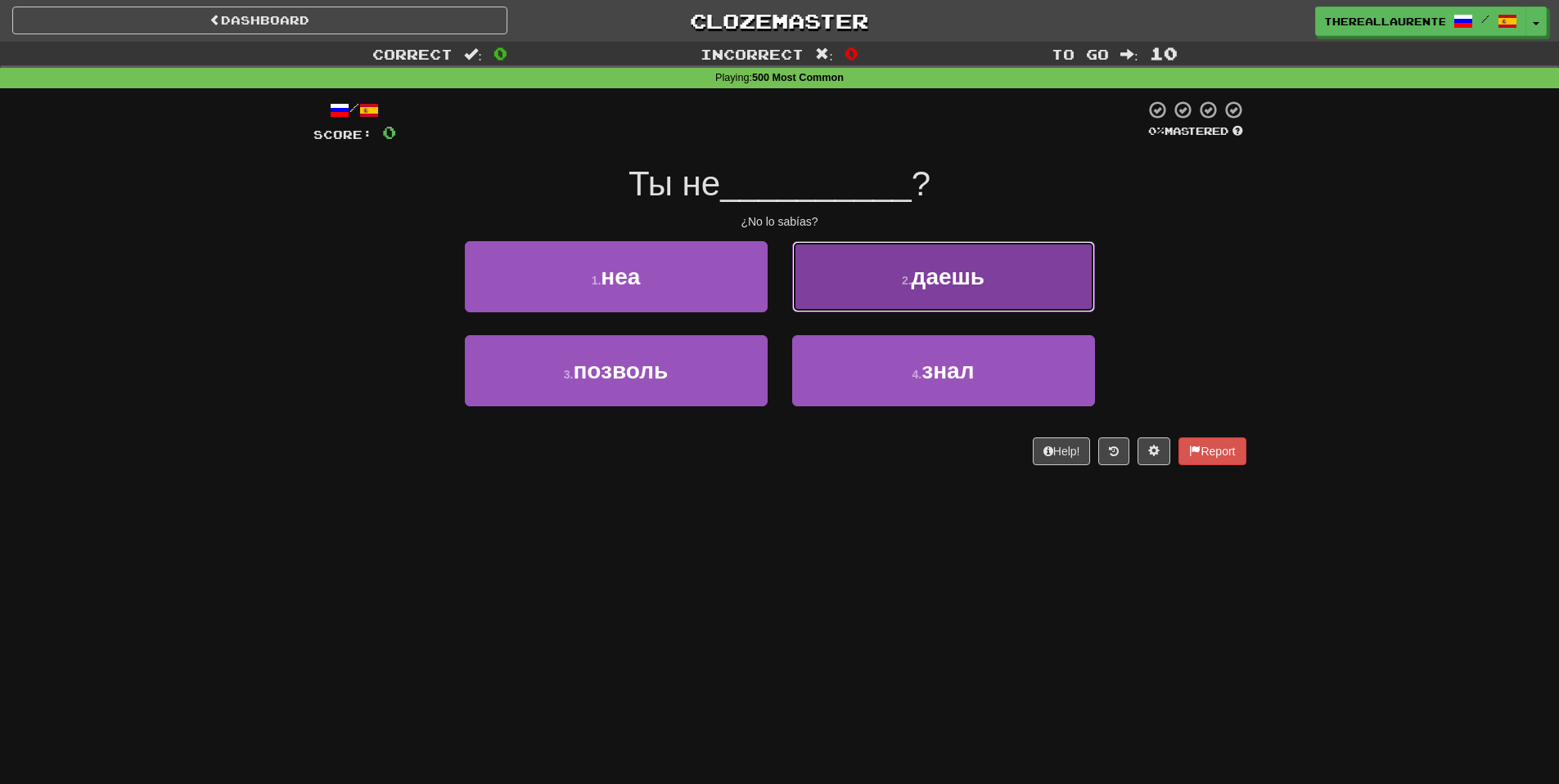
click at [990, 293] on button "2 . [GEOGRAPHIC_DATA]" at bounding box center [944, 276] width 303 height 71
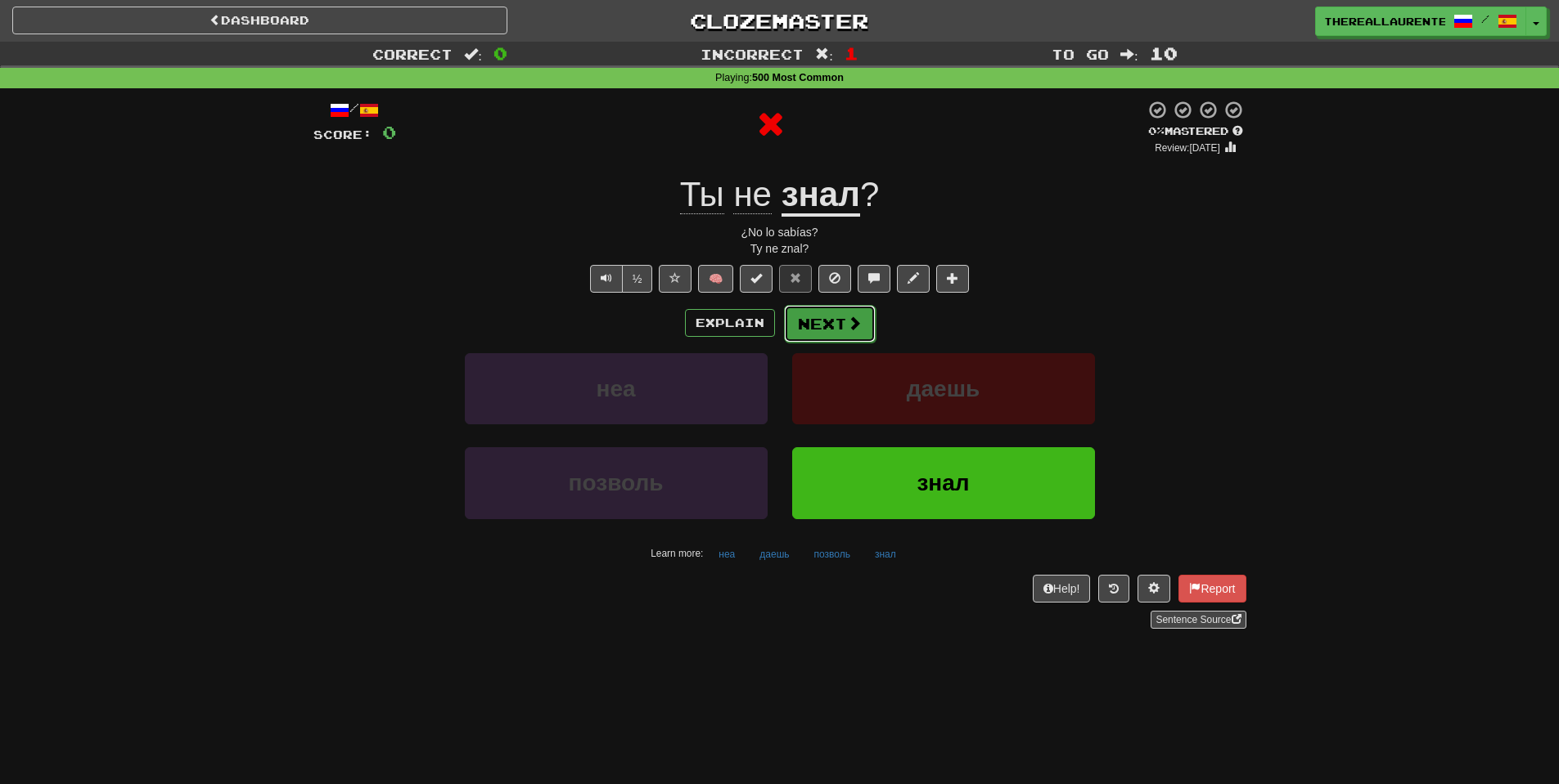
click at [833, 335] on button "Next" at bounding box center [829, 324] width 92 height 38
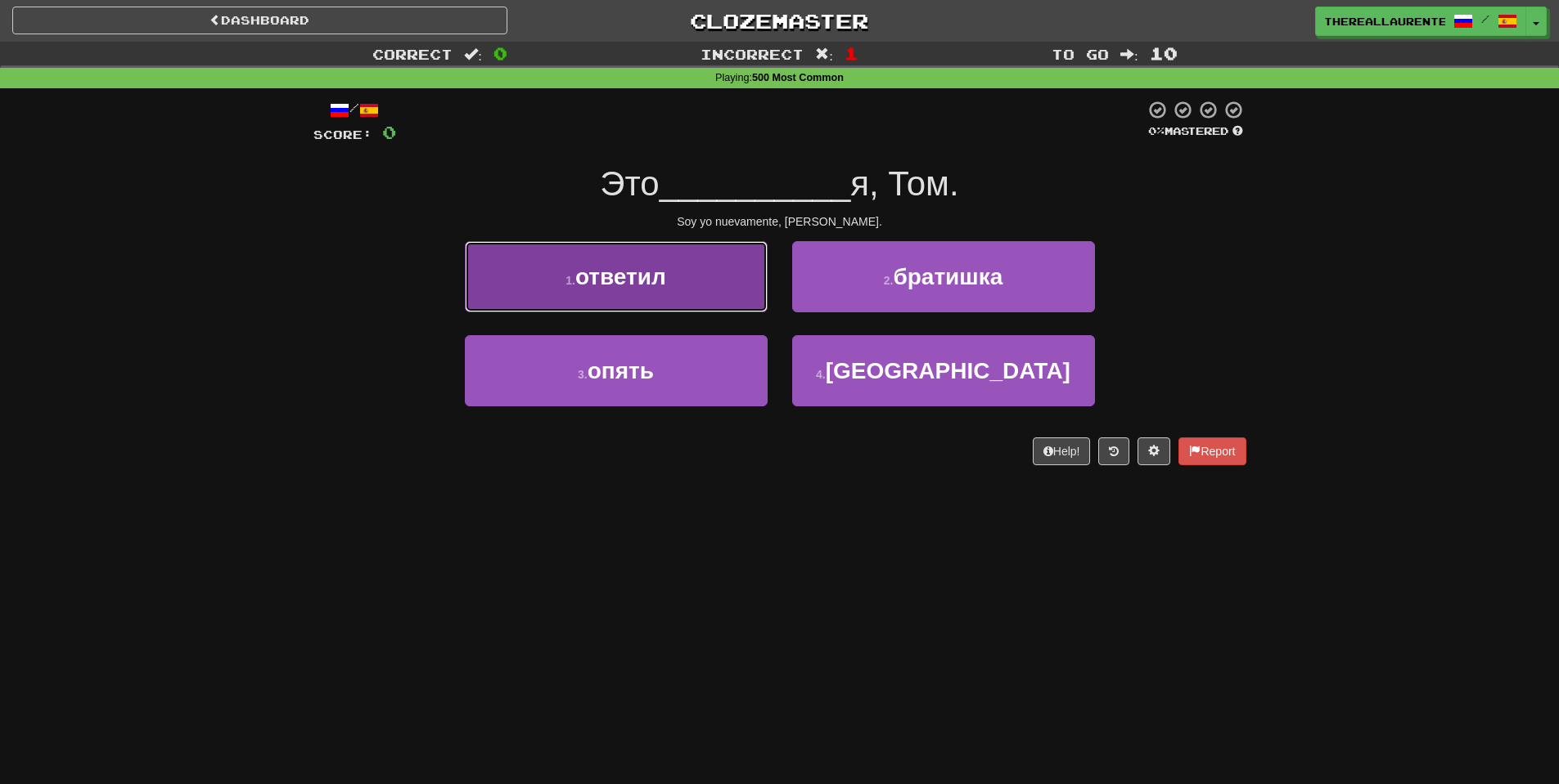
click at [692, 282] on button "1 . ответил" at bounding box center [616, 276] width 303 height 71
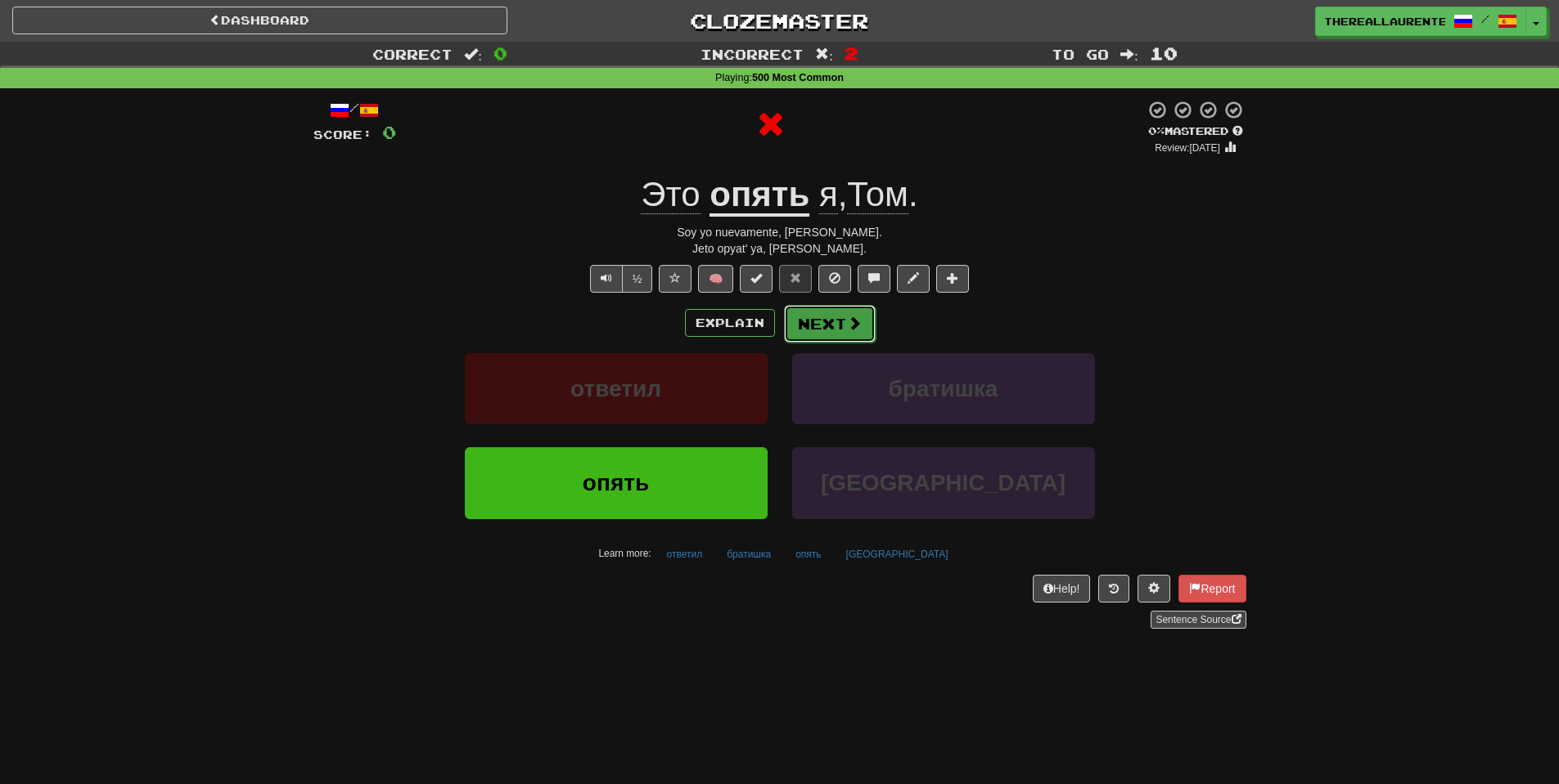
click at [847, 328] on span at bounding box center [854, 323] width 14 height 14
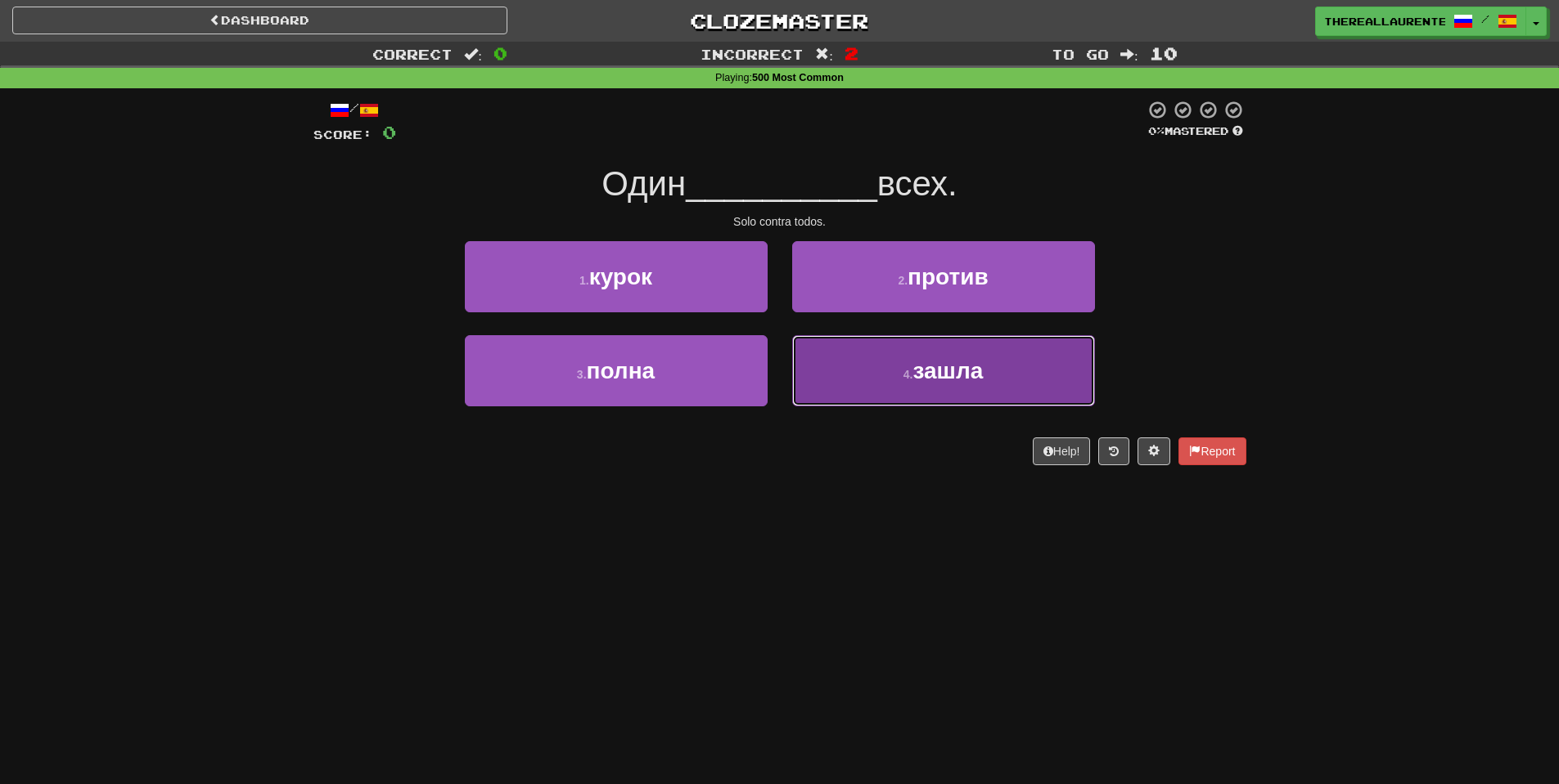
click at [936, 369] on span "зашла" at bounding box center [947, 371] width 70 height 25
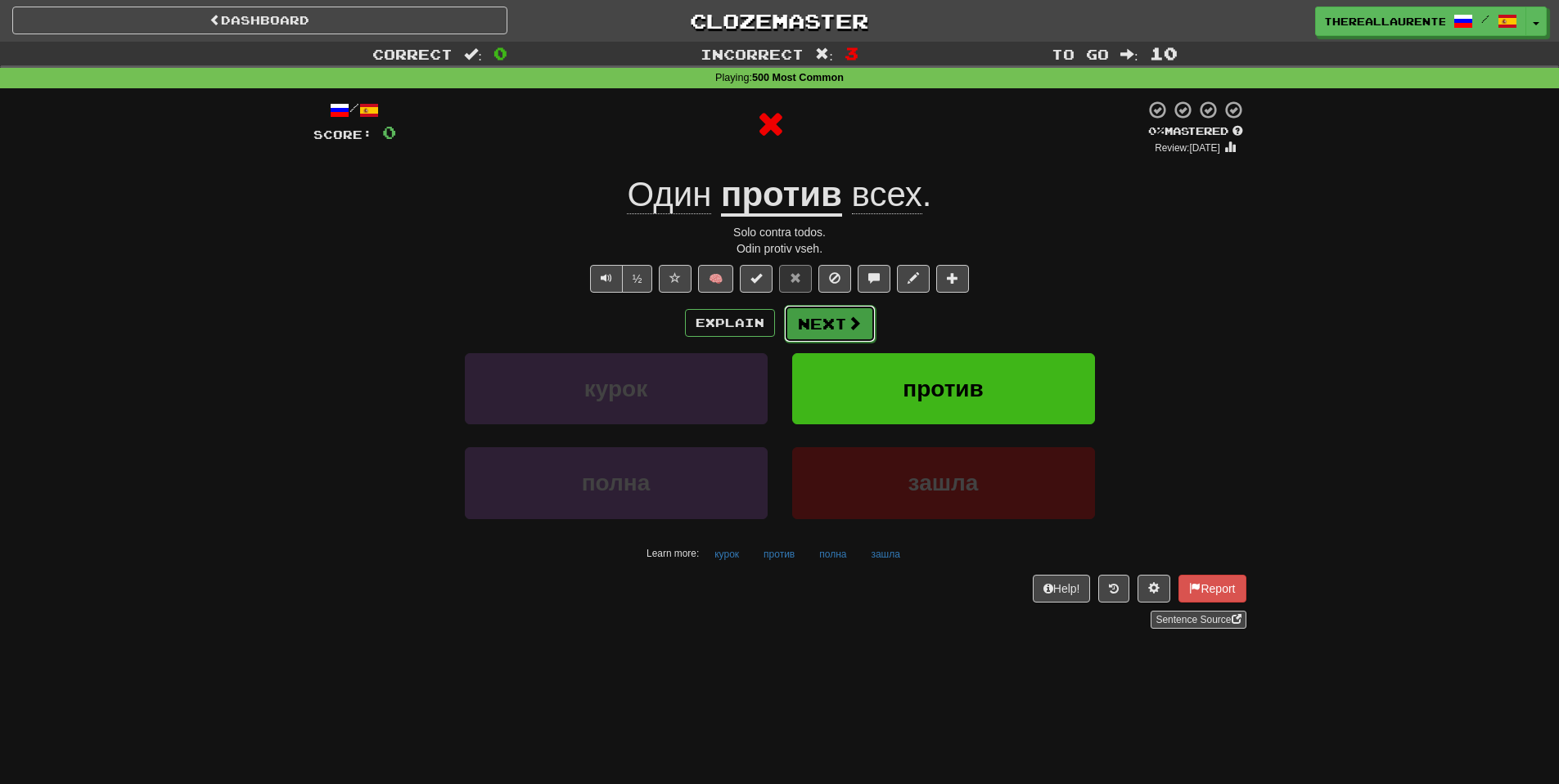
click at [847, 324] on span at bounding box center [854, 323] width 14 height 14
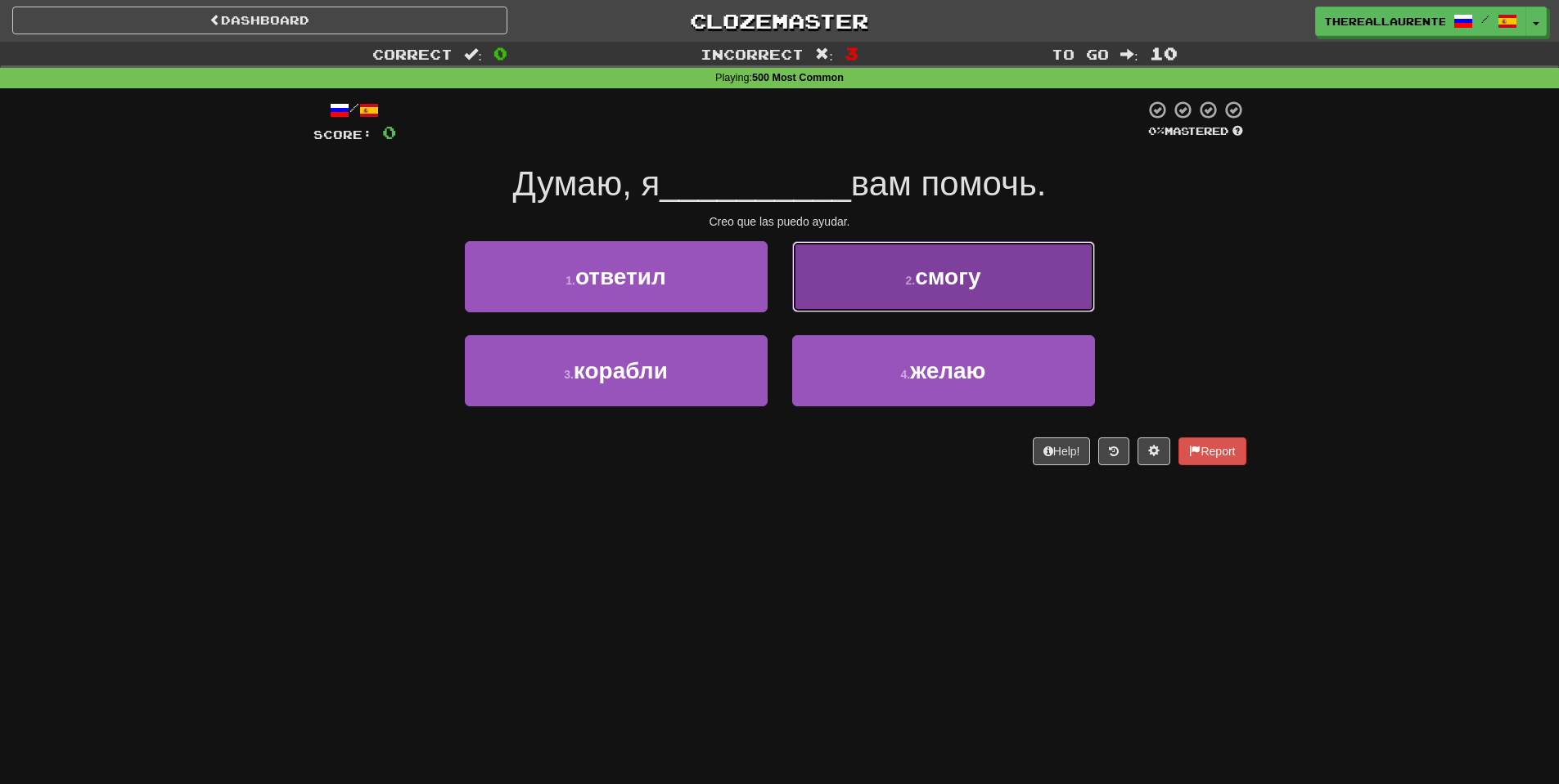
click at [906, 276] on small "2 ." at bounding box center [911, 280] width 10 height 14
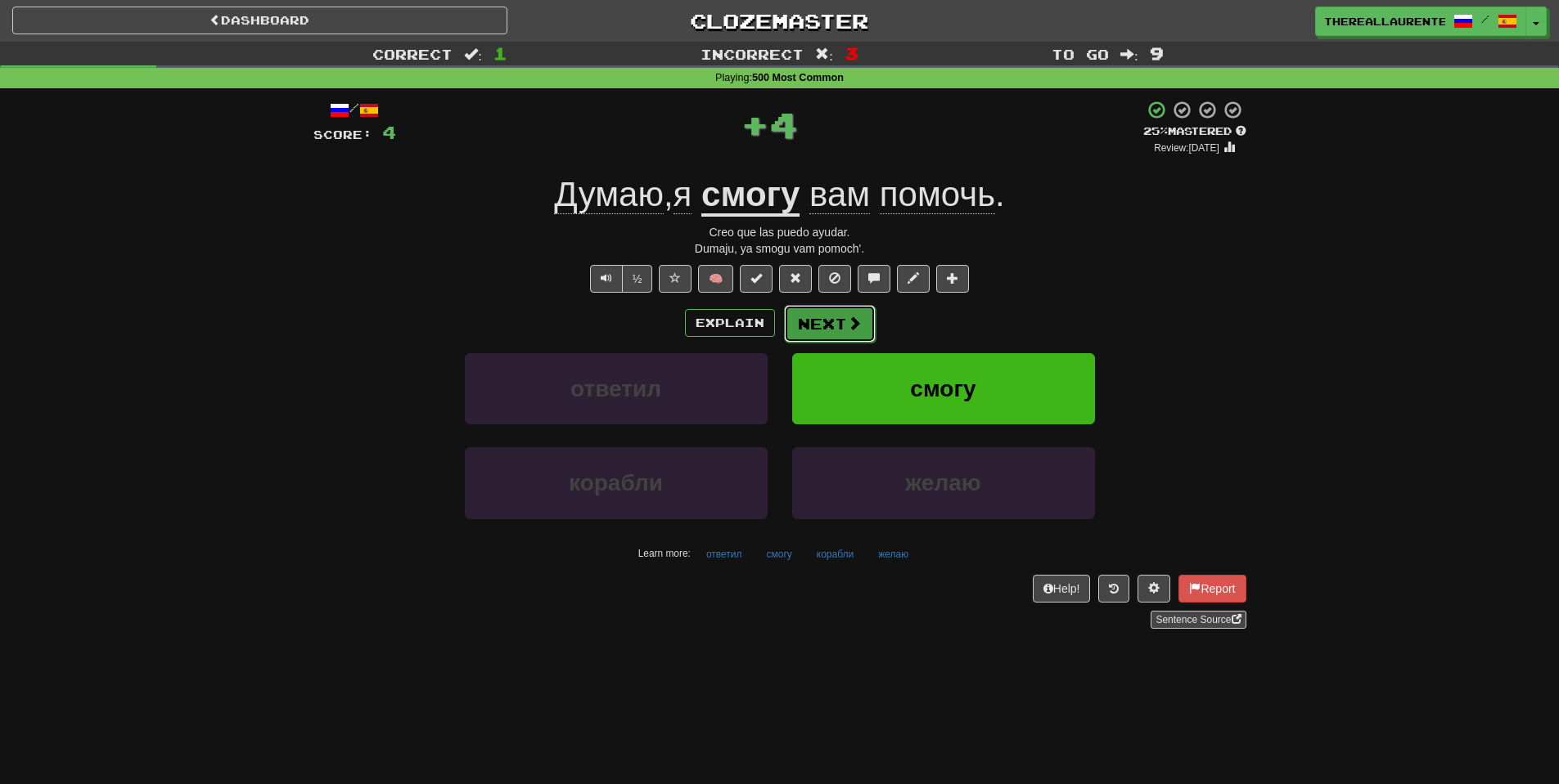
click at [838, 320] on button "Next" at bounding box center [829, 324] width 92 height 38
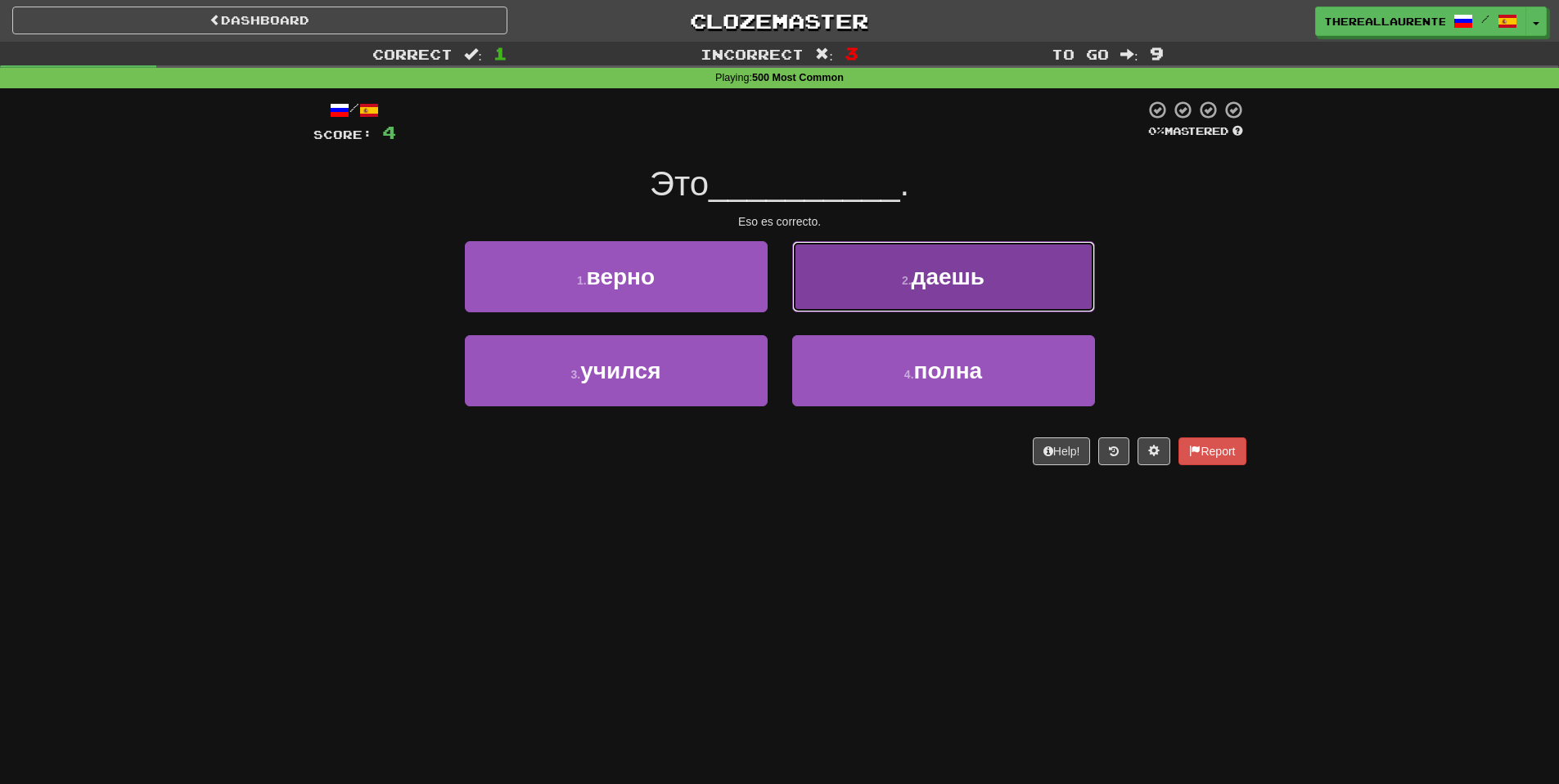
click at [891, 287] on button "2 . [GEOGRAPHIC_DATA]" at bounding box center [944, 276] width 303 height 71
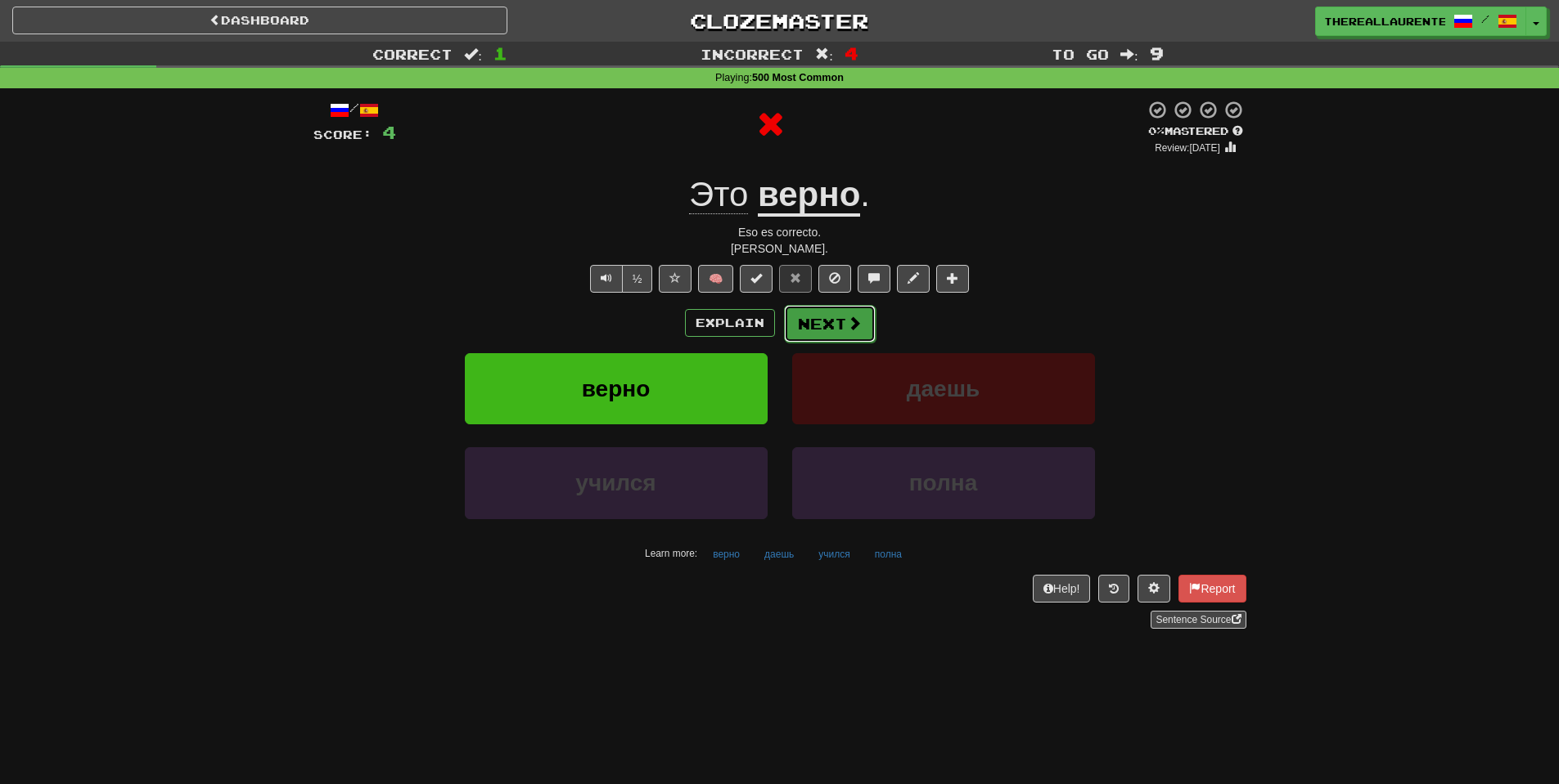
click at [820, 337] on button "Next" at bounding box center [829, 324] width 92 height 38
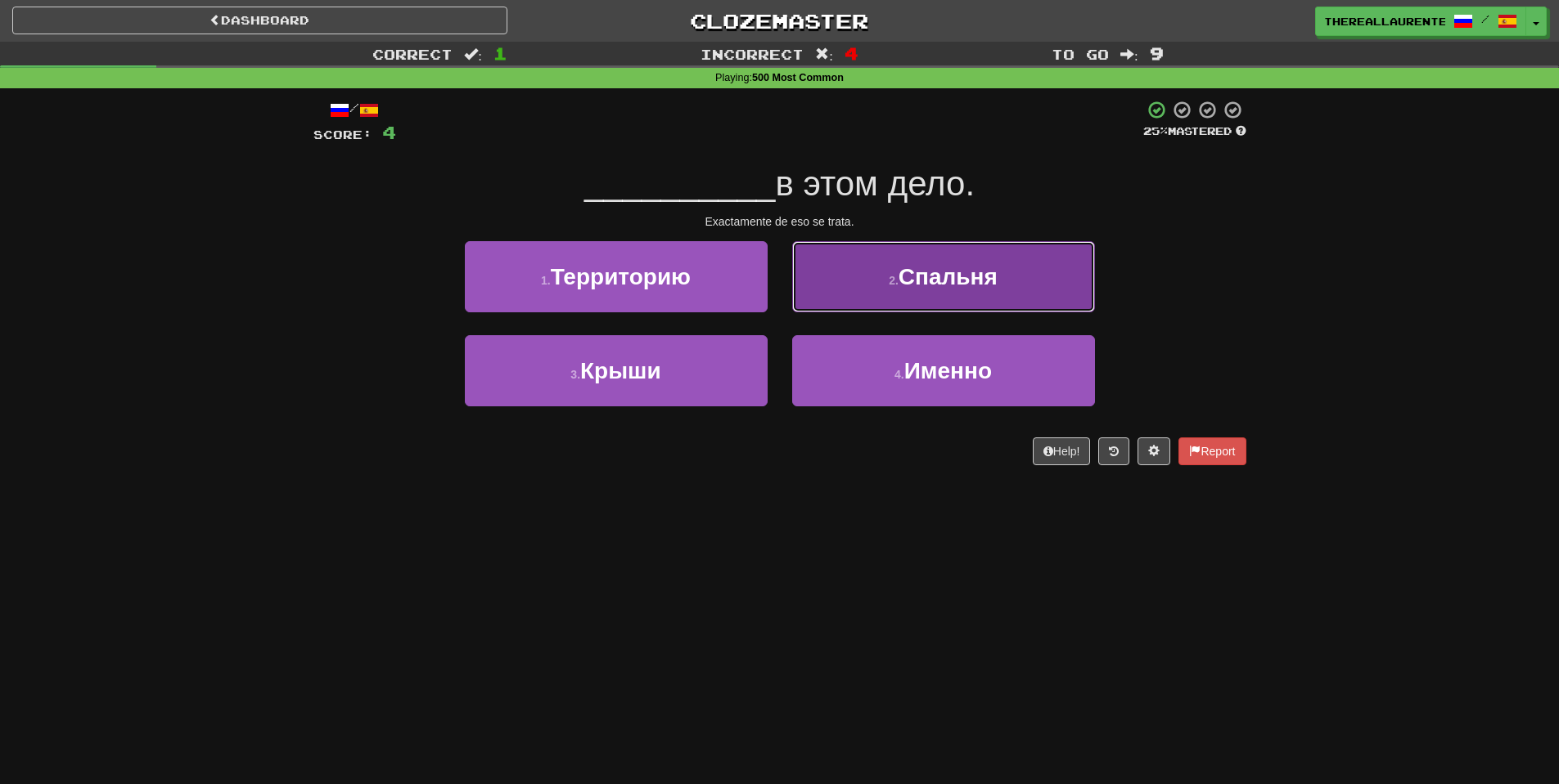
click at [847, 307] on button "2 . [GEOGRAPHIC_DATA]" at bounding box center [944, 276] width 303 height 71
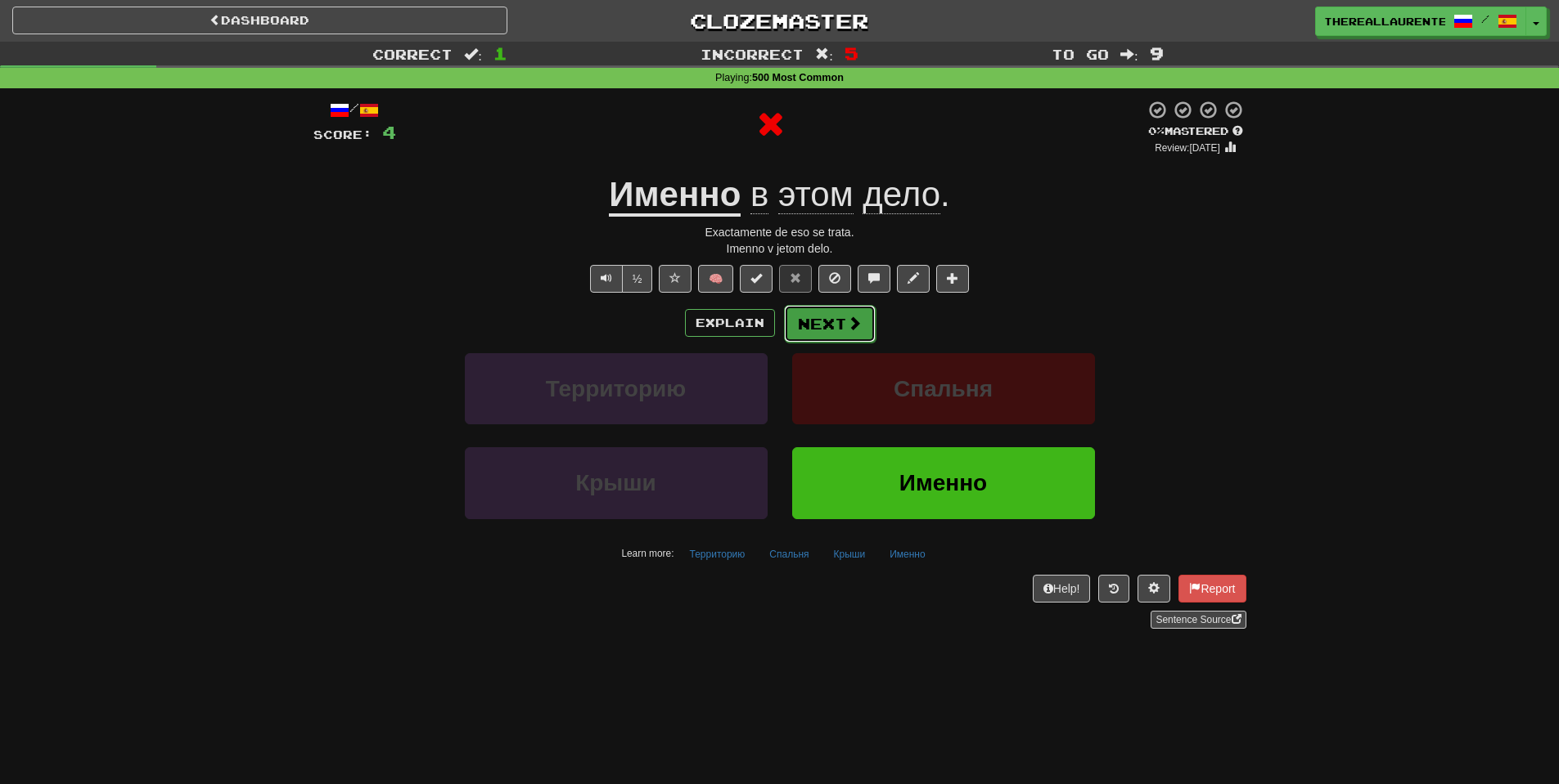
click at [844, 318] on button "Next" at bounding box center [829, 324] width 92 height 38
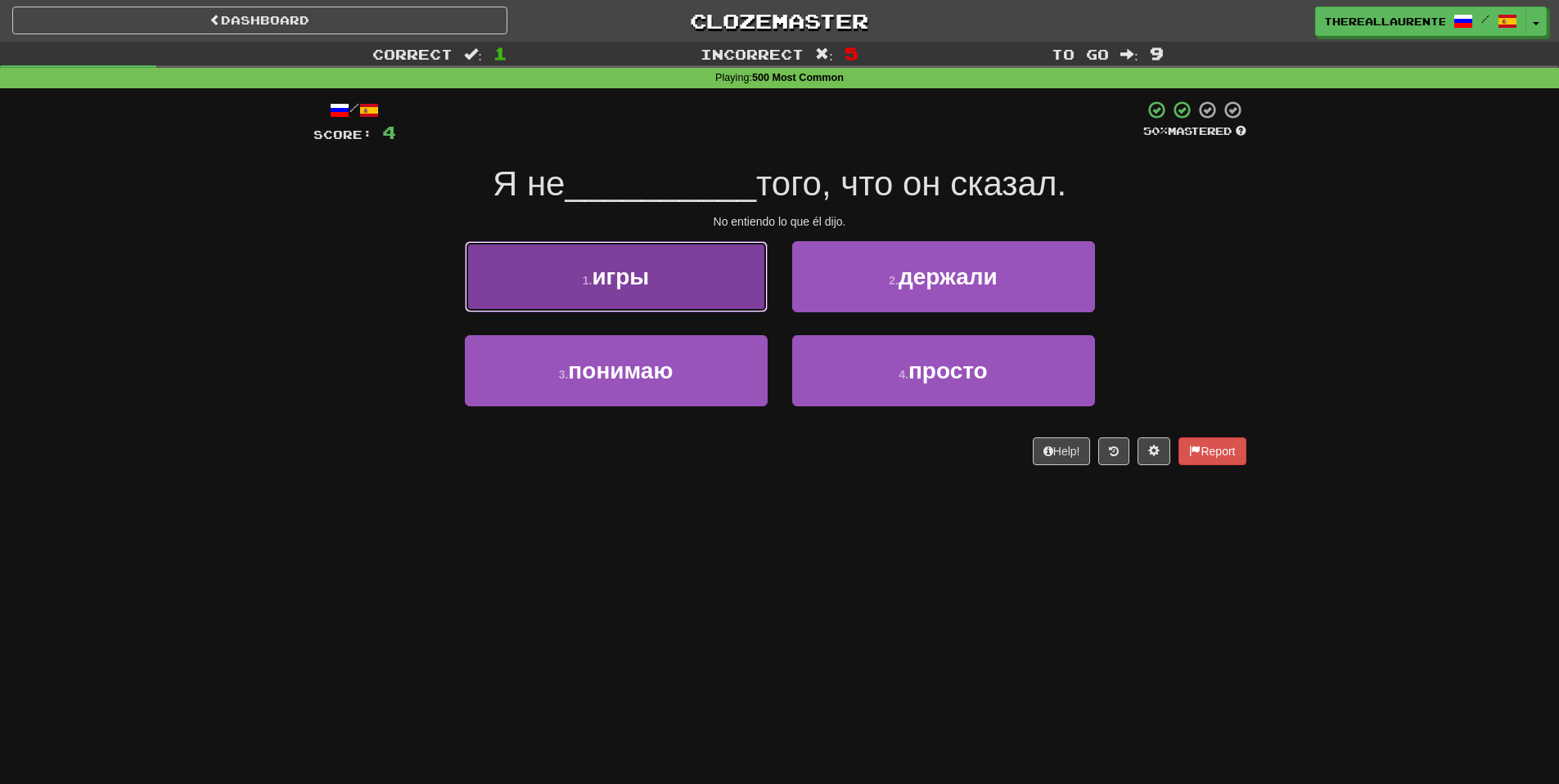
click at [684, 286] on button "1 . игры" at bounding box center [616, 276] width 303 height 71
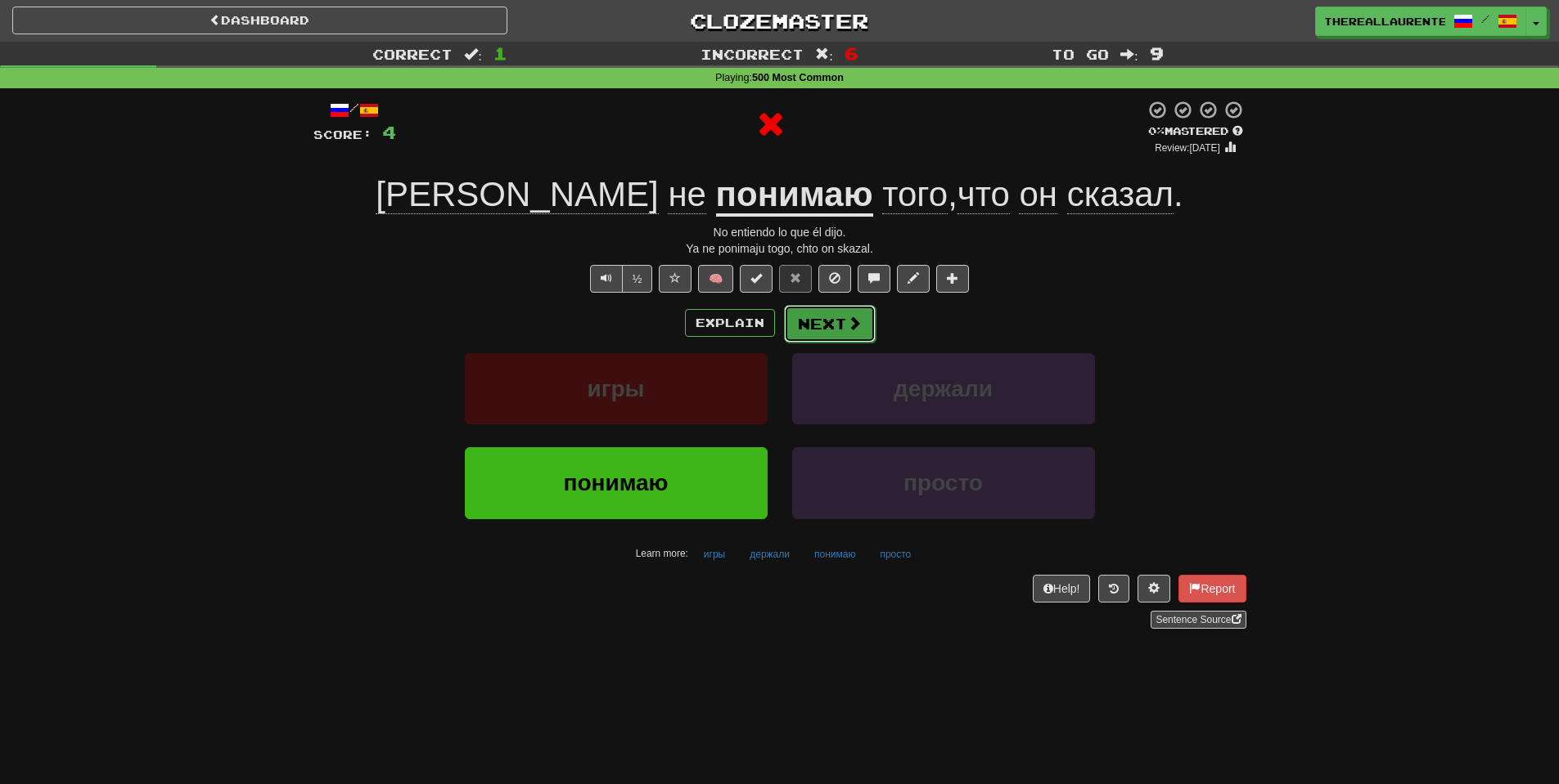
click at [839, 332] on button "Next" at bounding box center [829, 324] width 92 height 38
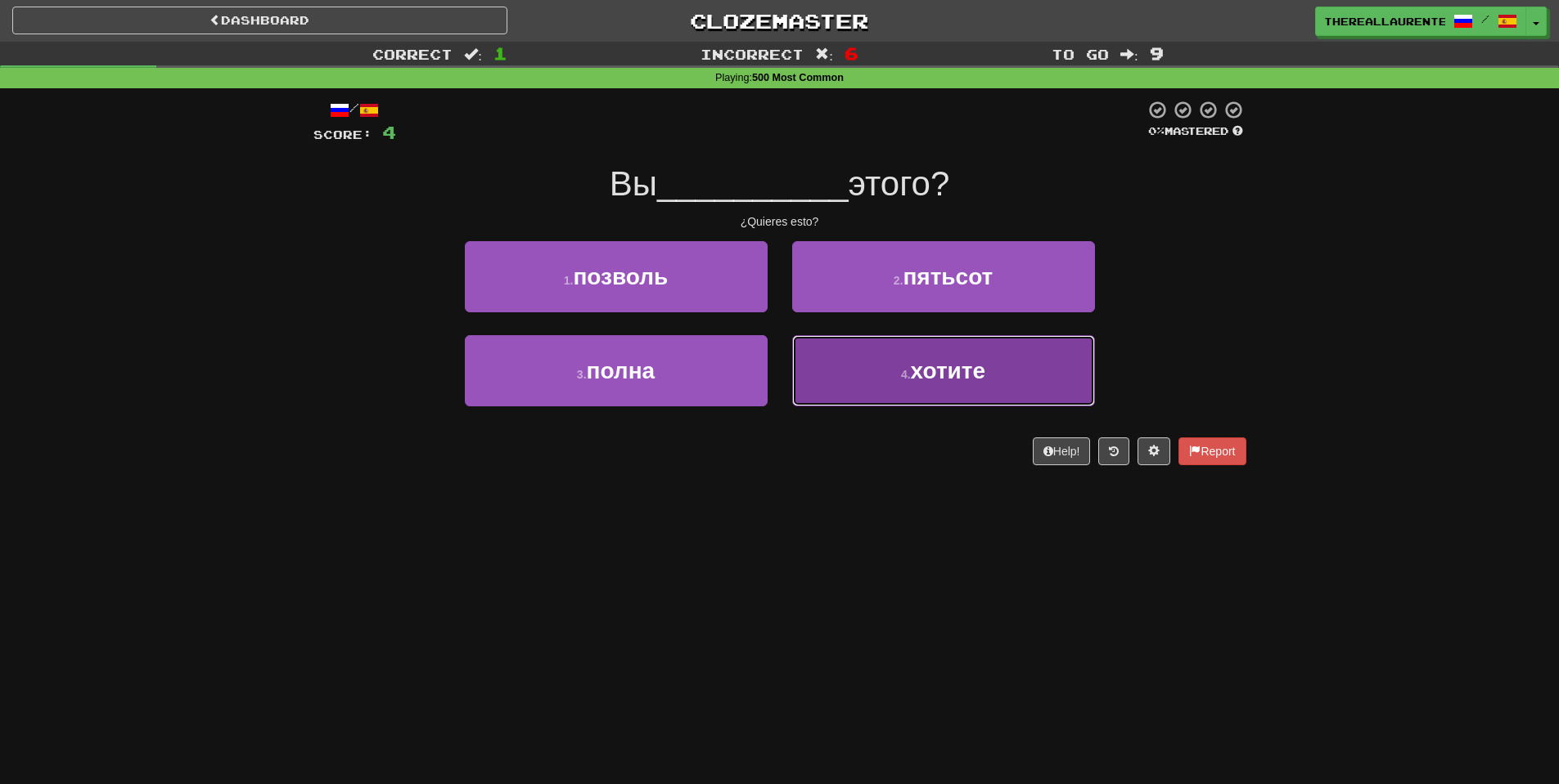
click at [874, 381] on button "4 . хотите" at bounding box center [944, 371] width 303 height 71
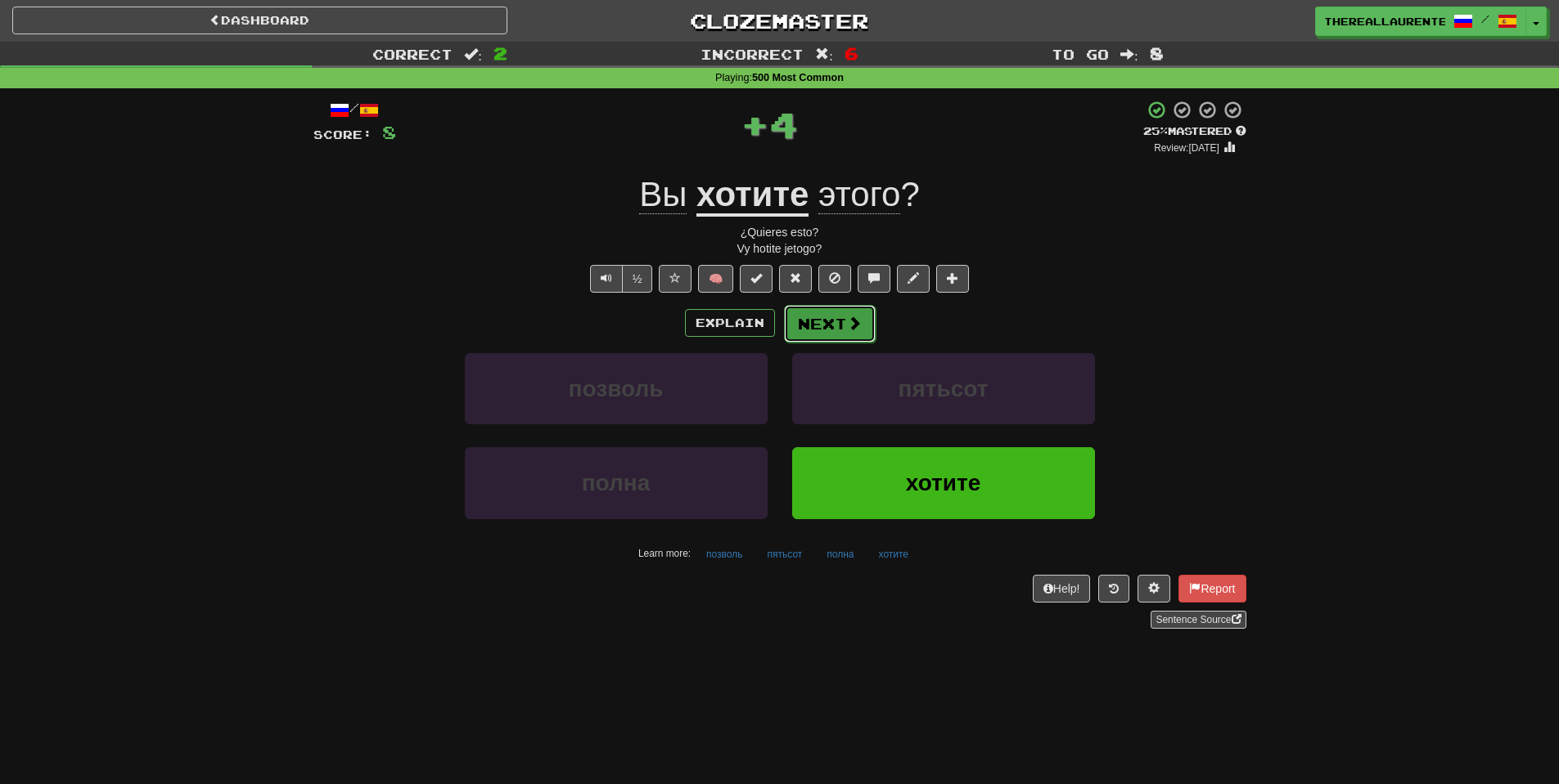
click at [842, 334] on button "Next" at bounding box center [829, 324] width 92 height 38
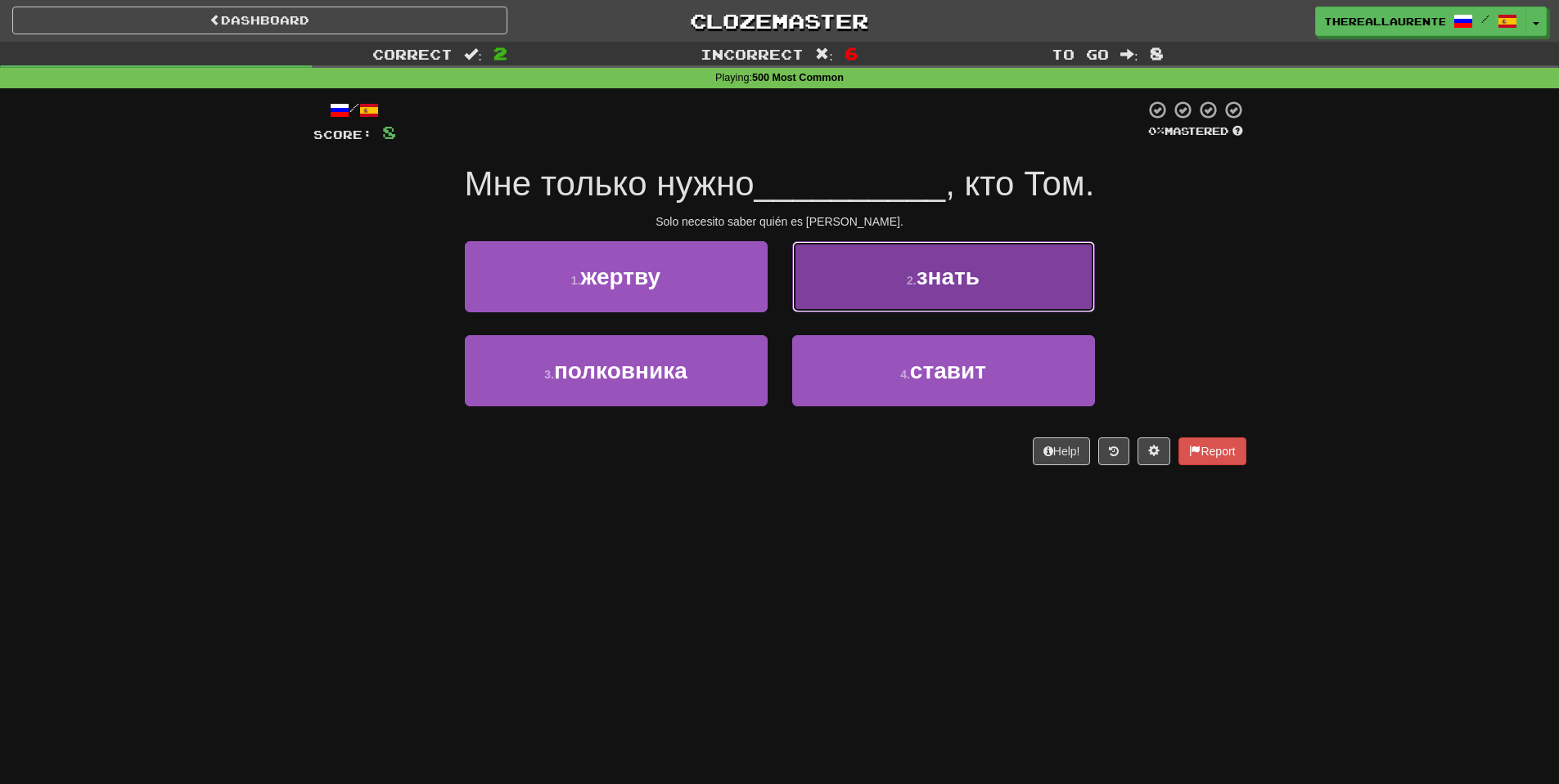
click at [980, 302] on button "2 . знать" at bounding box center [944, 276] width 303 height 71
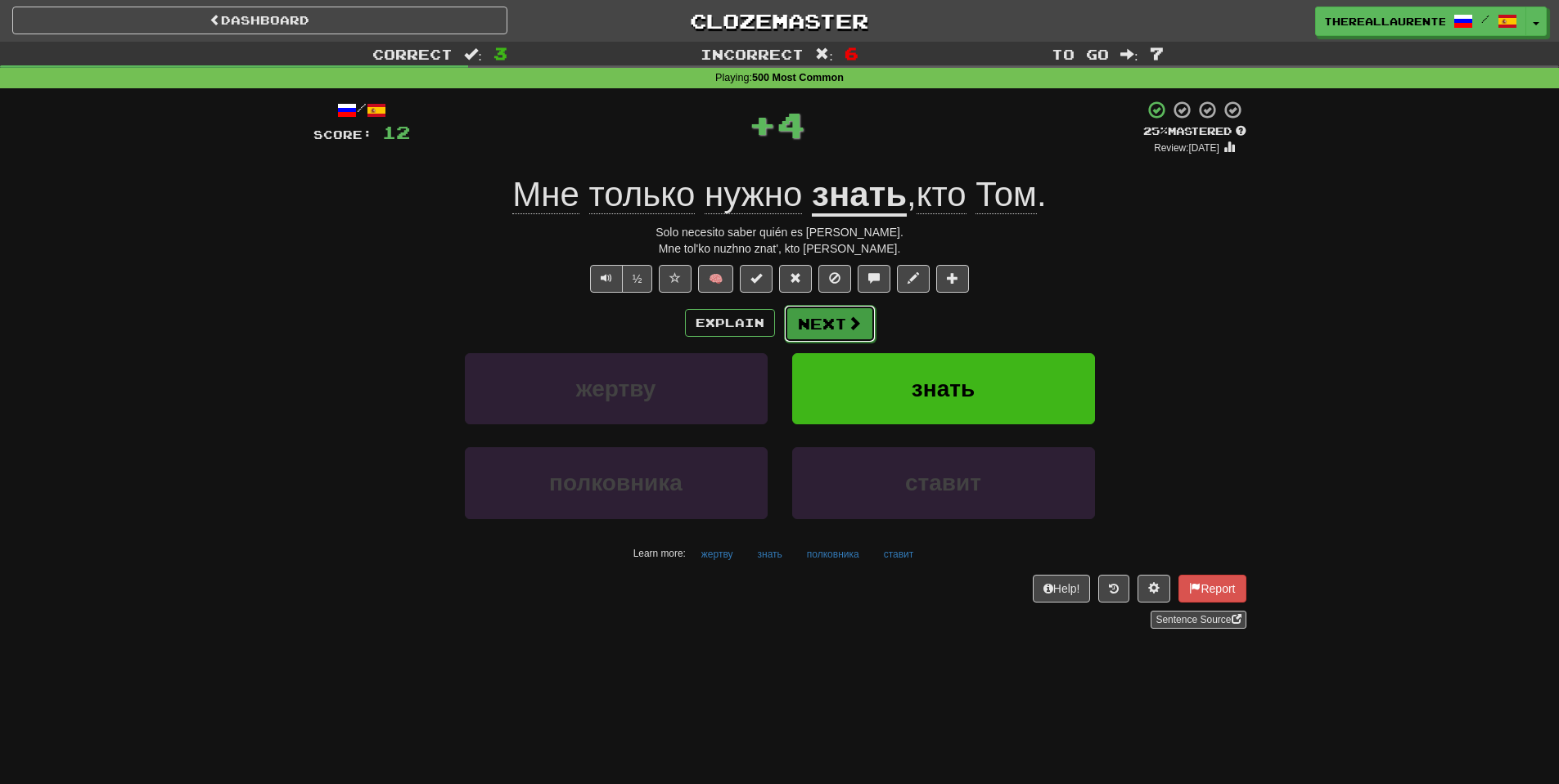
click at [829, 328] on button "Next" at bounding box center [829, 324] width 92 height 38
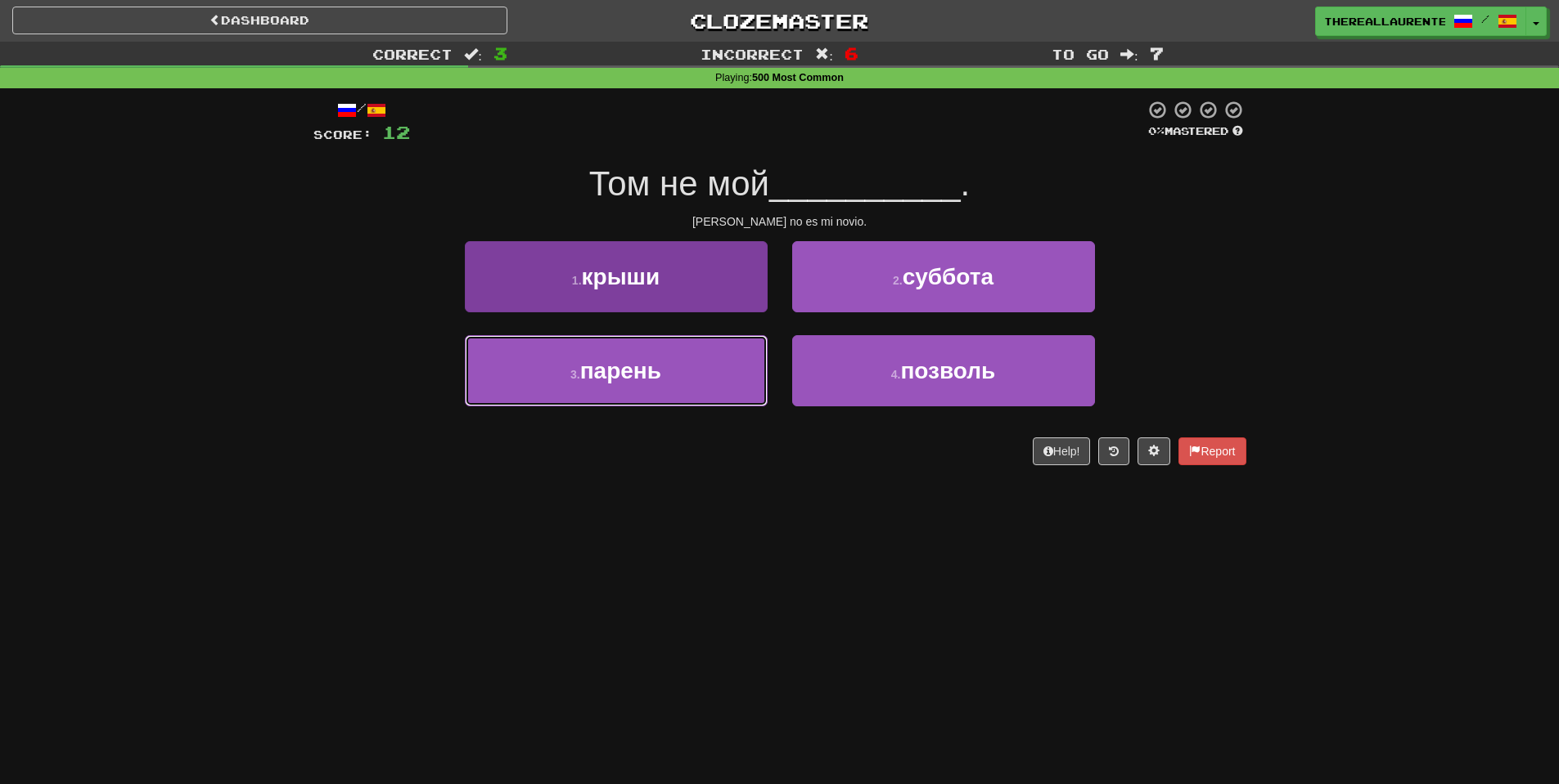
click at [684, 391] on button "3 . парень" at bounding box center [616, 371] width 303 height 71
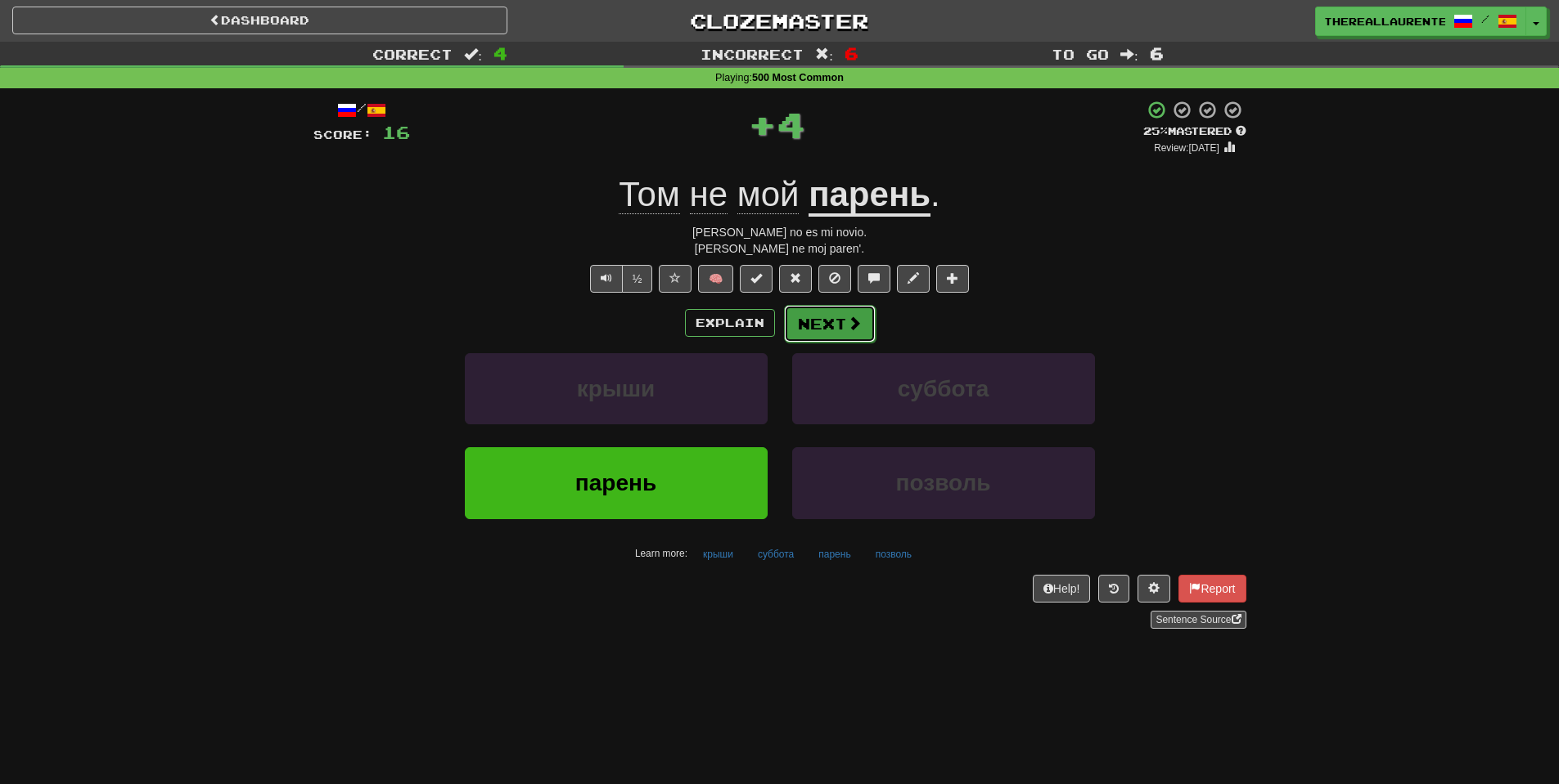
click at [828, 332] on button "Next" at bounding box center [829, 324] width 92 height 38
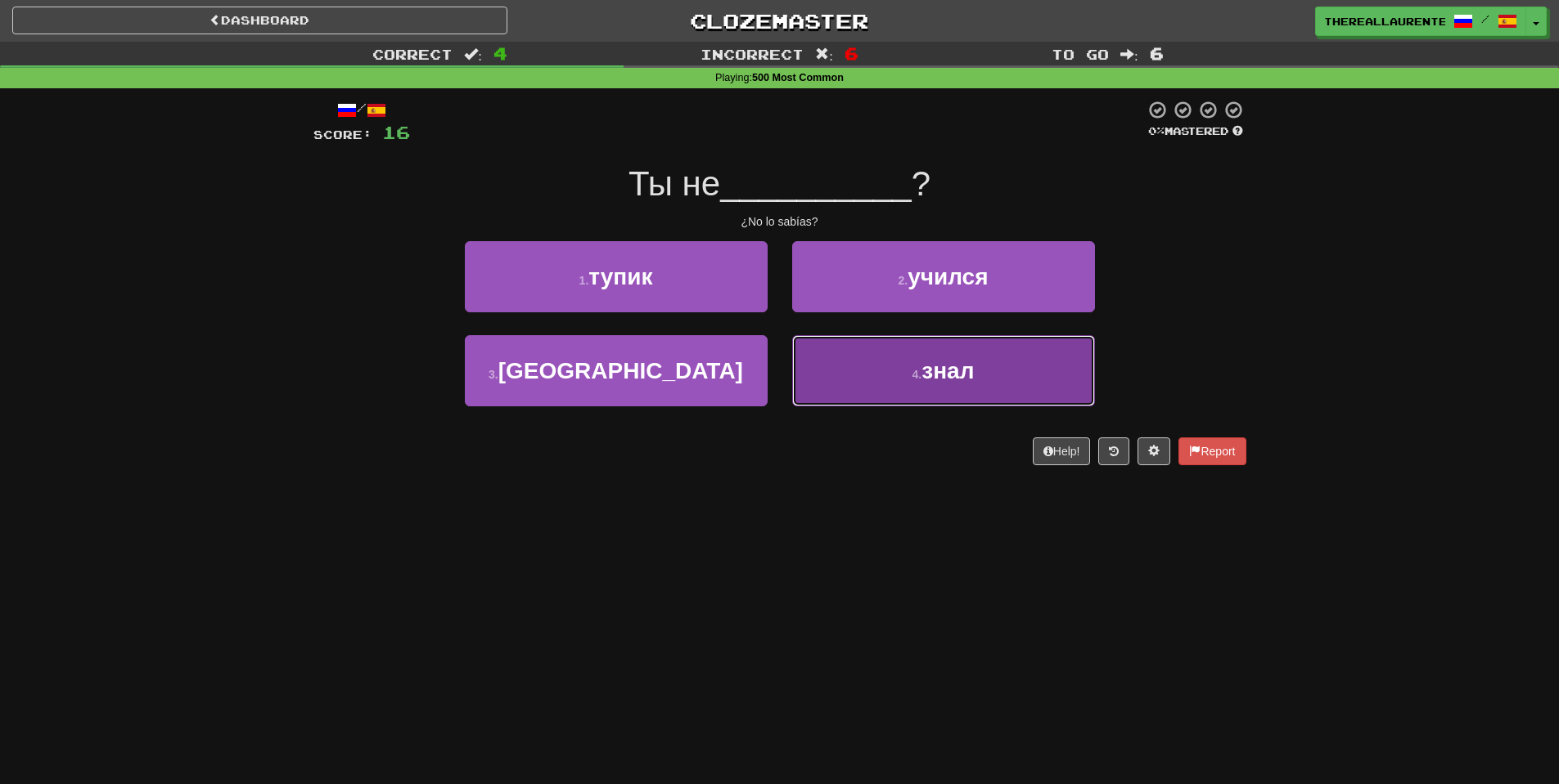
click at [877, 378] on button "4 . знал" at bounding box center [944, 371] width 303 height 71
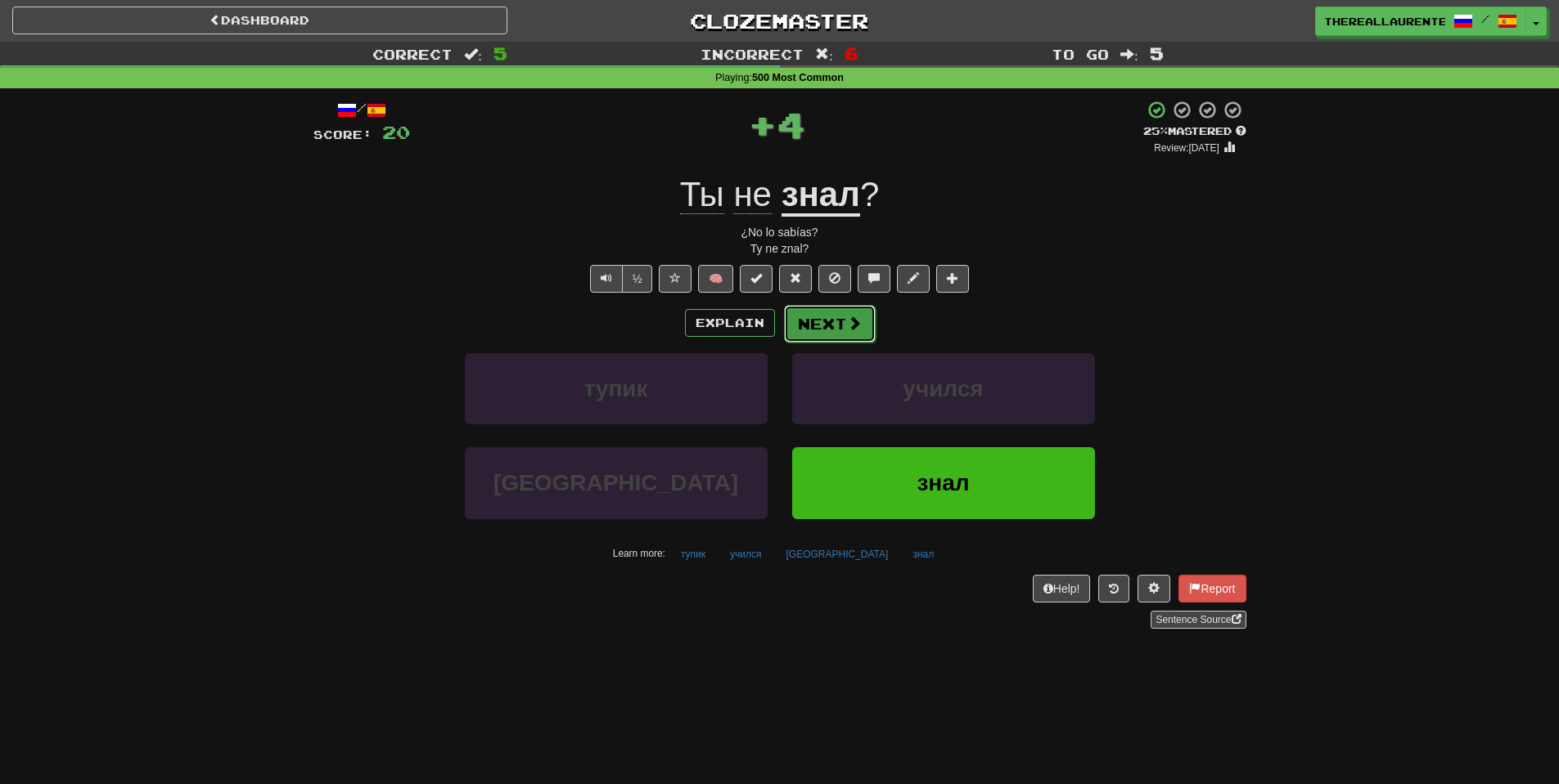
click at [856, 330] on span at bounding box center [854, 323] width 14 height 14
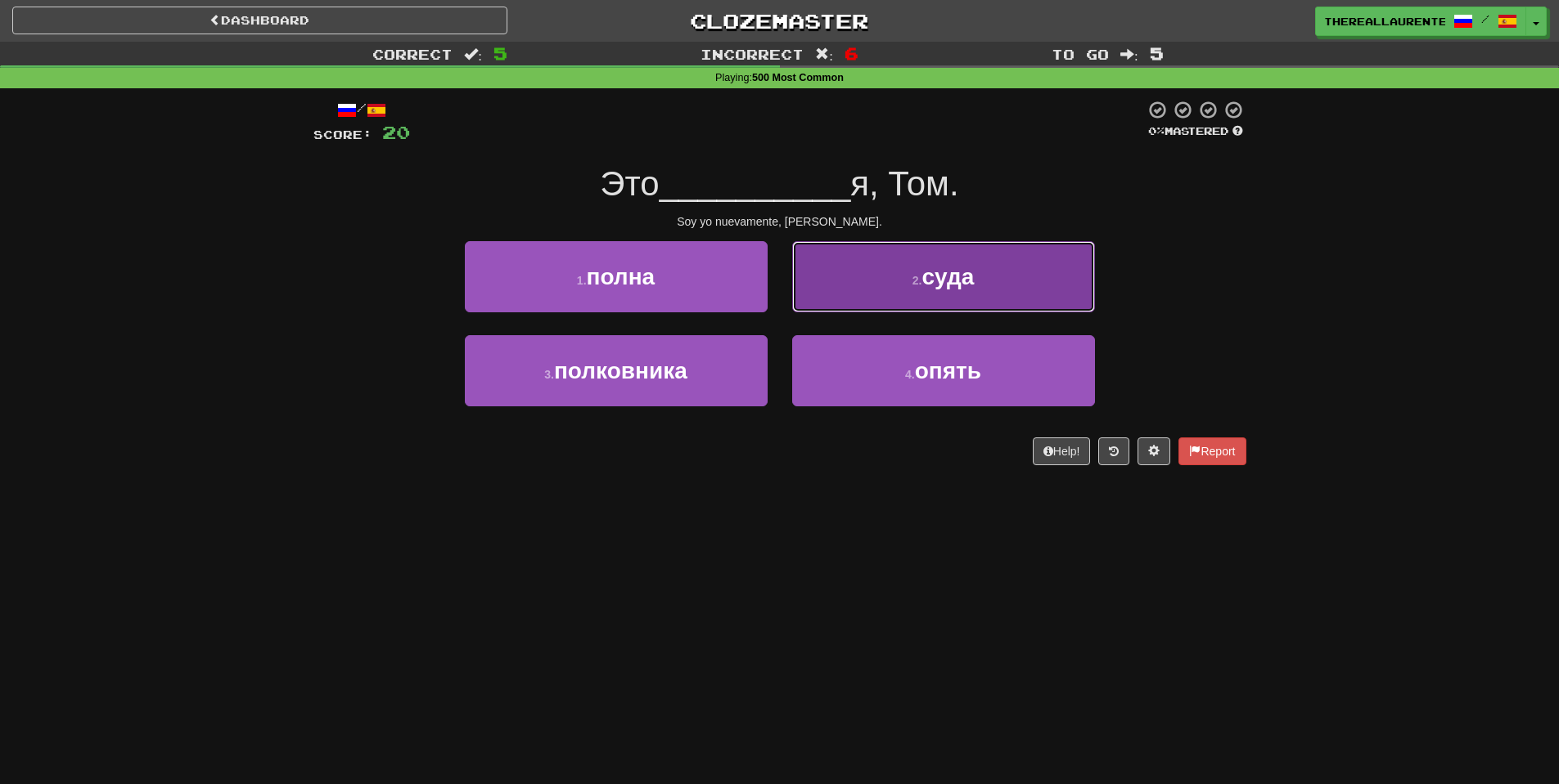
click at [923, 284] on span "суда" at bounding box center [947, 276] width 52 height 25
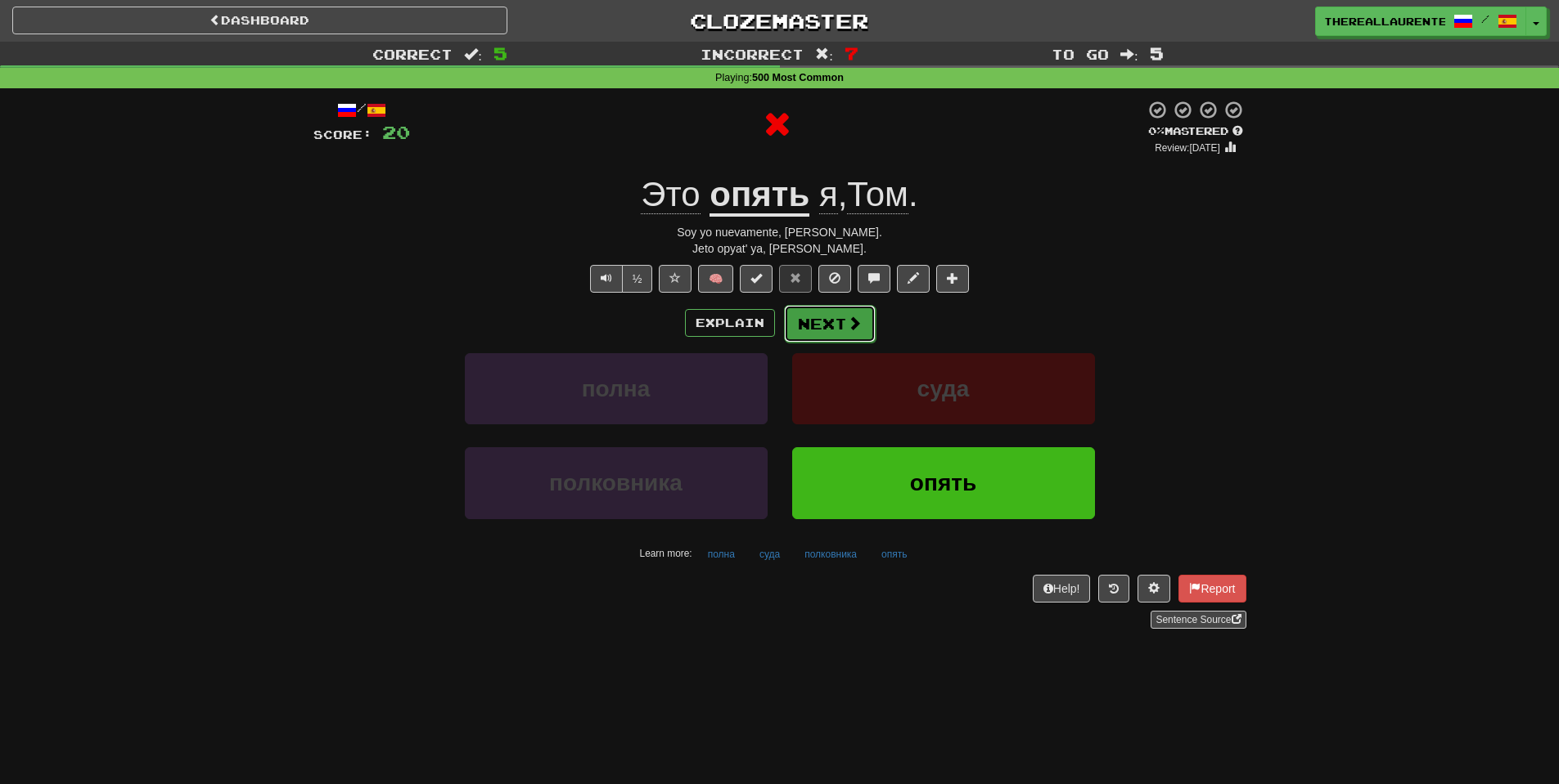
click at [838, 321] on button "Next" at bounding box center [829, 324] width 92 height 38
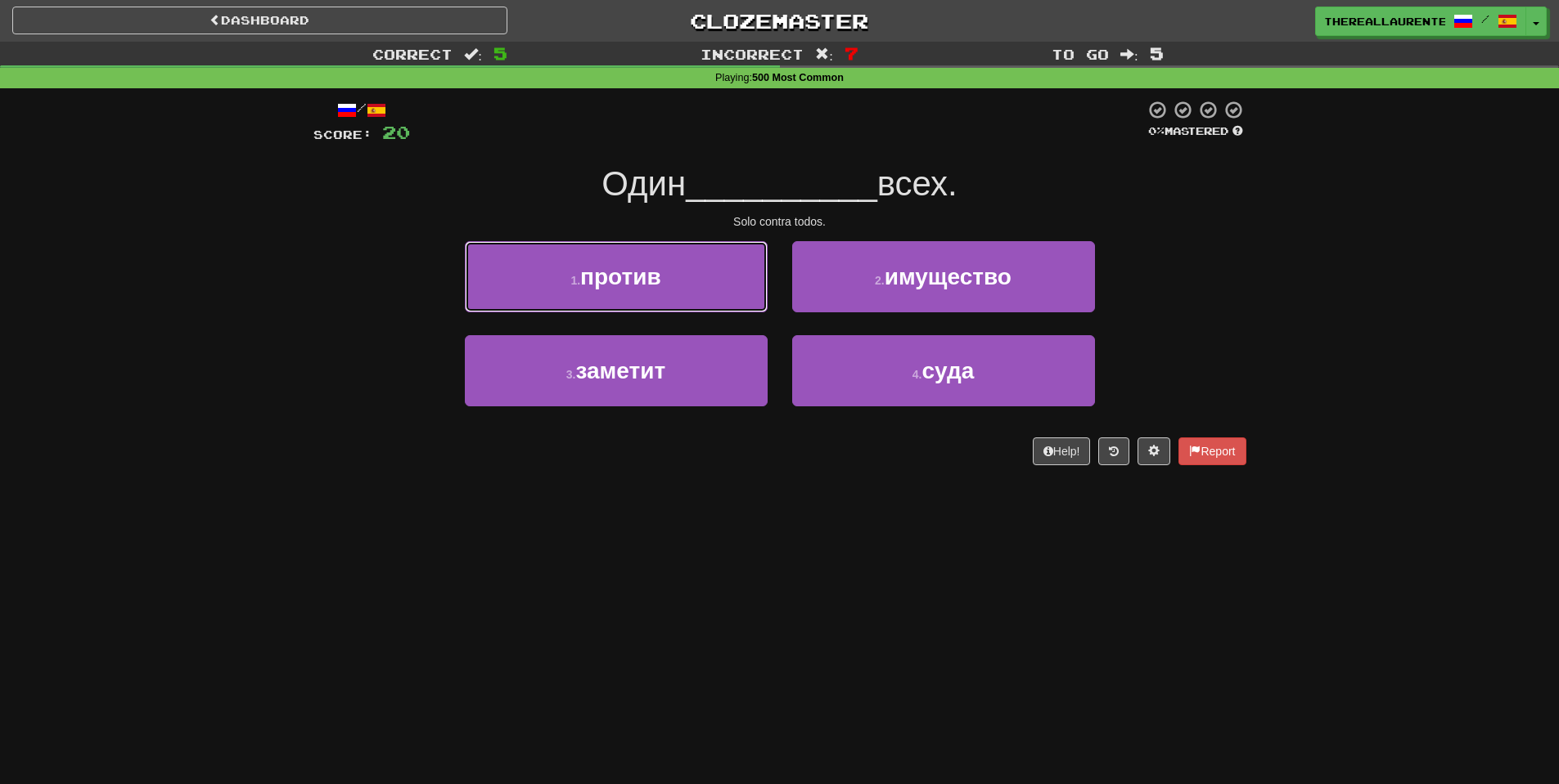
drag, startPoint x: 681, startPoint y: 290, endPoint x: 735, endPoint y: 305, distance: 56.0
click at [681, 292] on button "1 . против" at bounding box center [616, 276] width 303 height 71
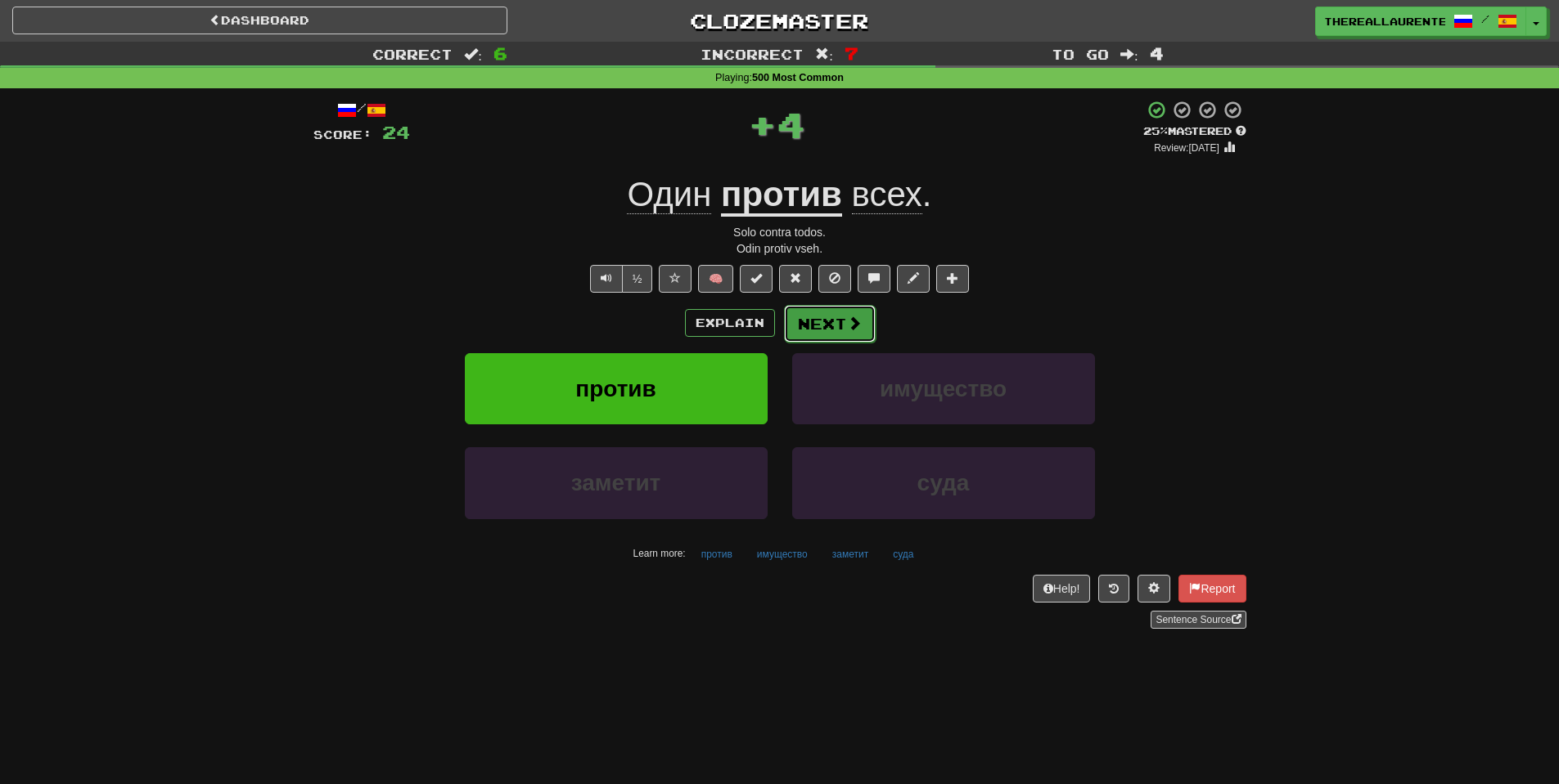
click at [836, 328] on button "Next" at bounding box center [829, 324] width 92 height 38
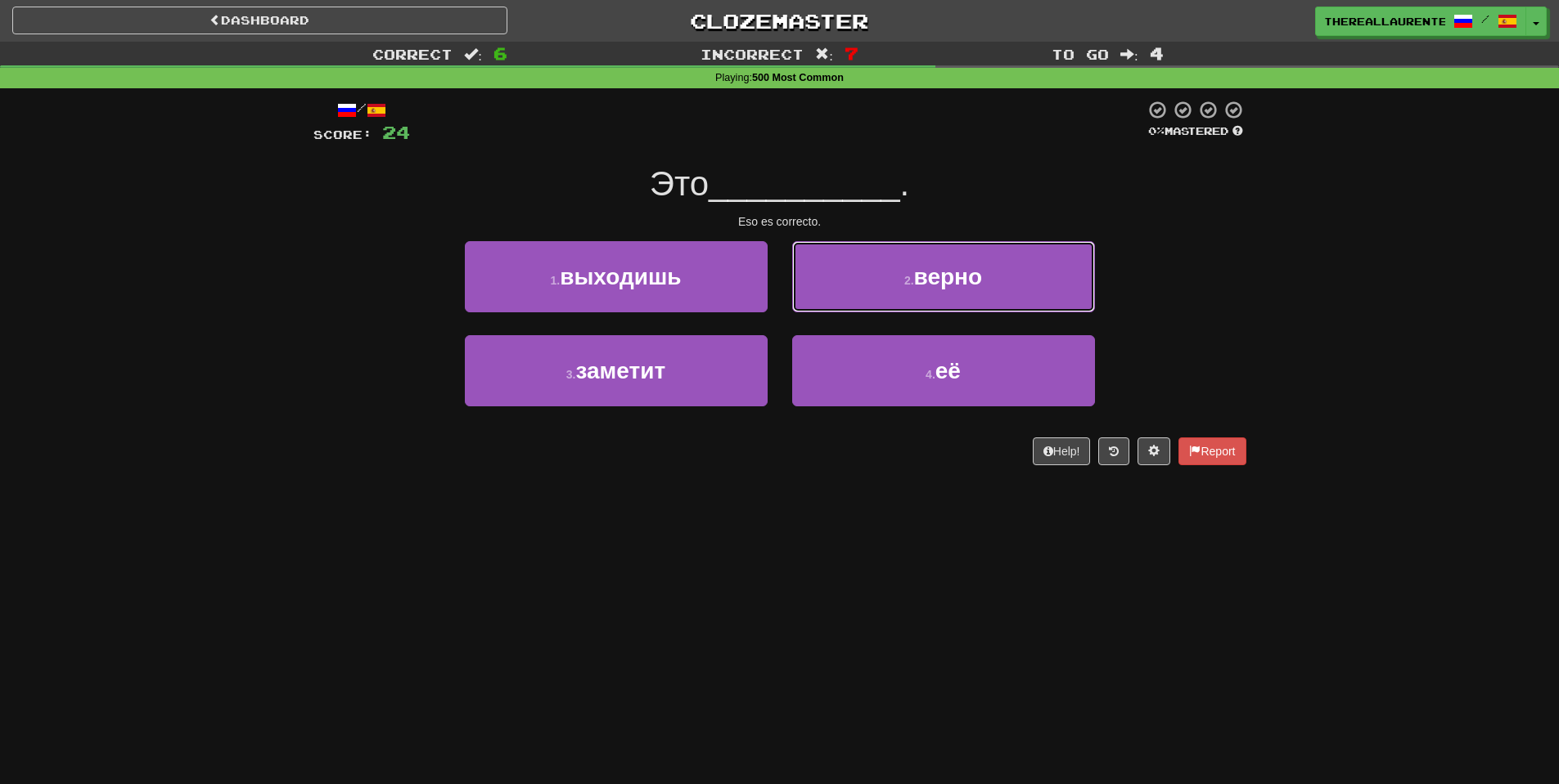
click at [893, 266] on button "2 . верно" at bounding box center [944, 276] width 303 height 71
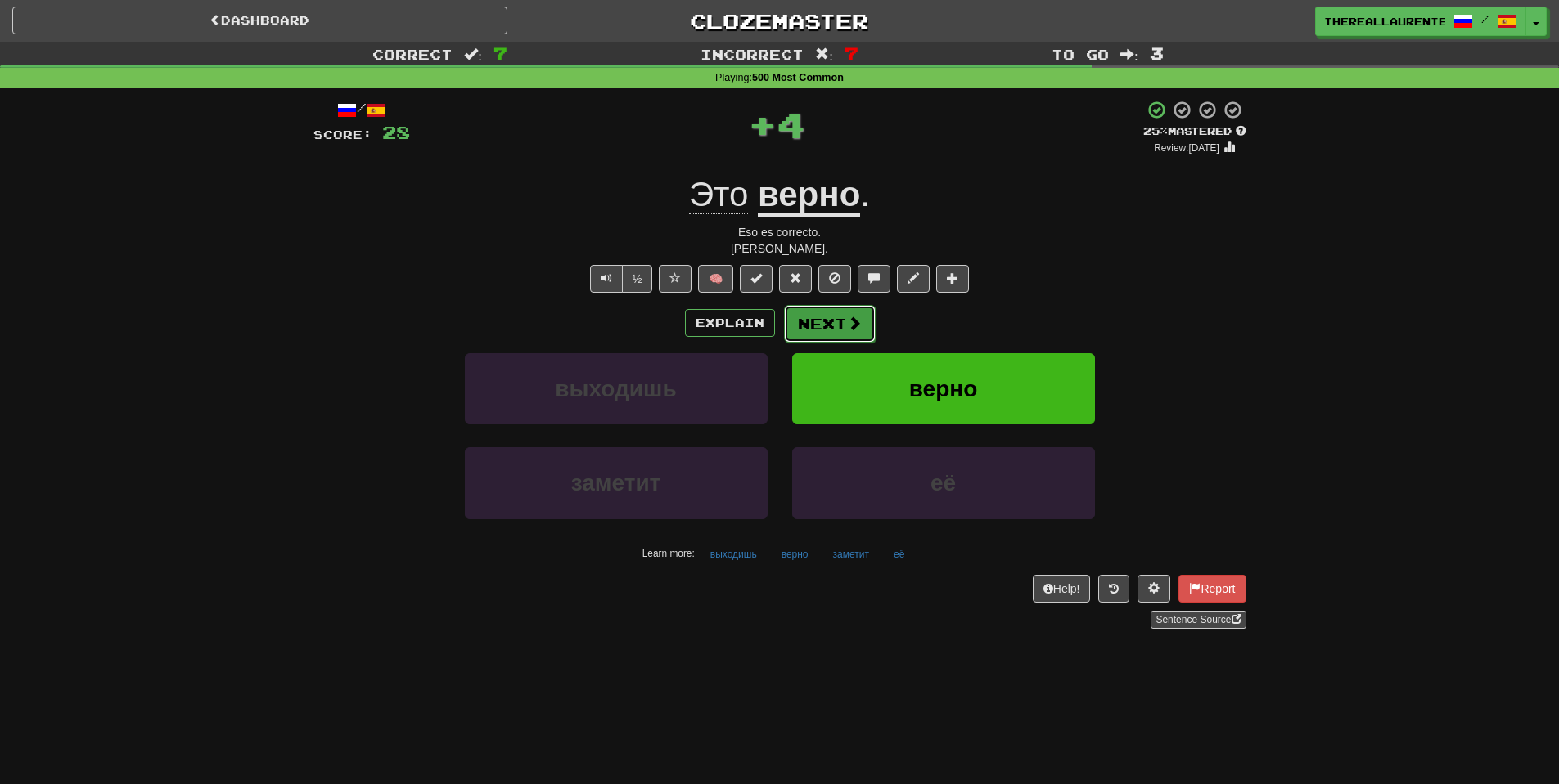
click at [822, 323] on button "Next" at bounding box center [829, 324] width 92 height 38
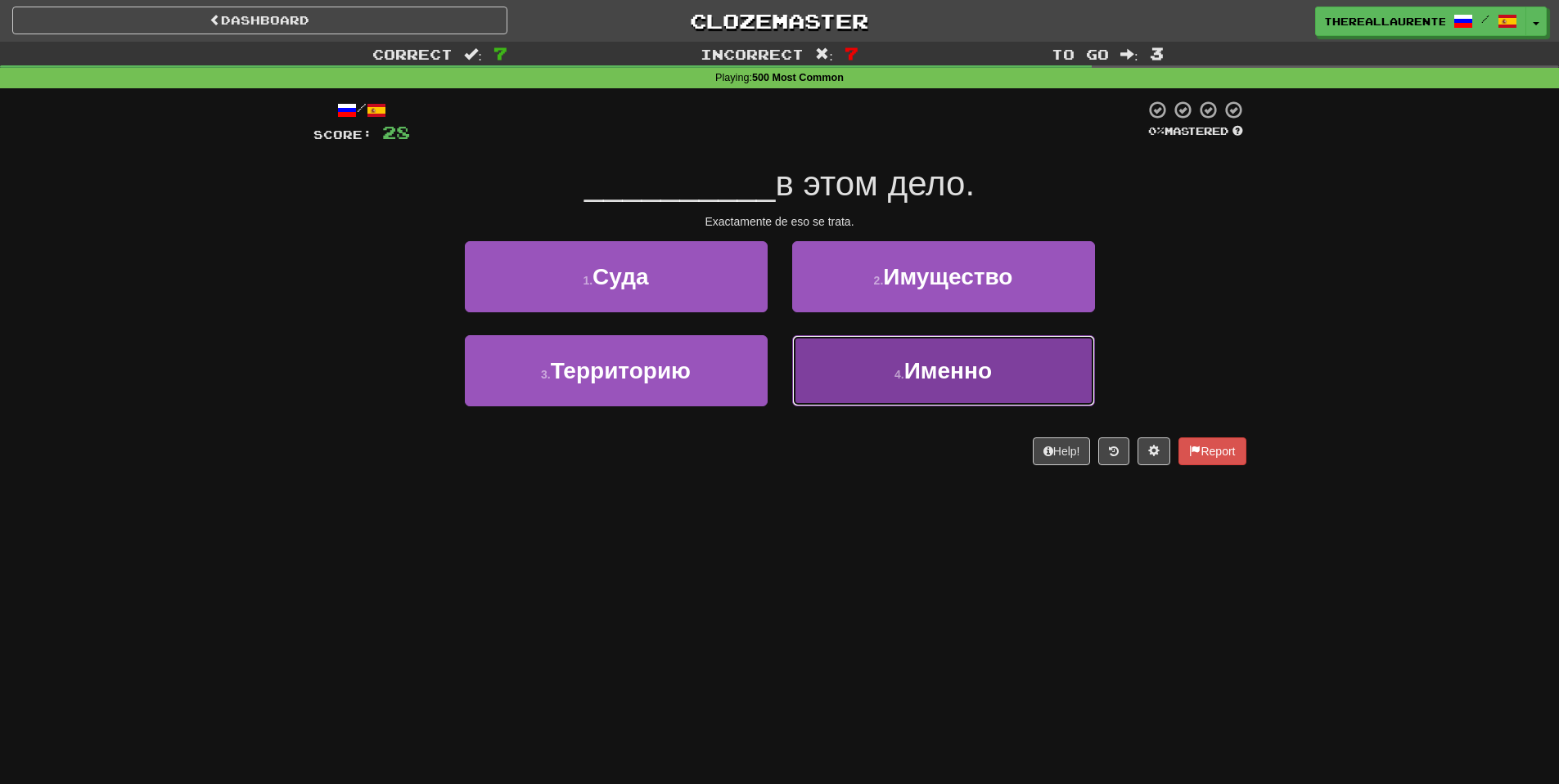
click at [847, 373] on button "4 . Именно" at bounding box center [944, 371] width 303 height 71
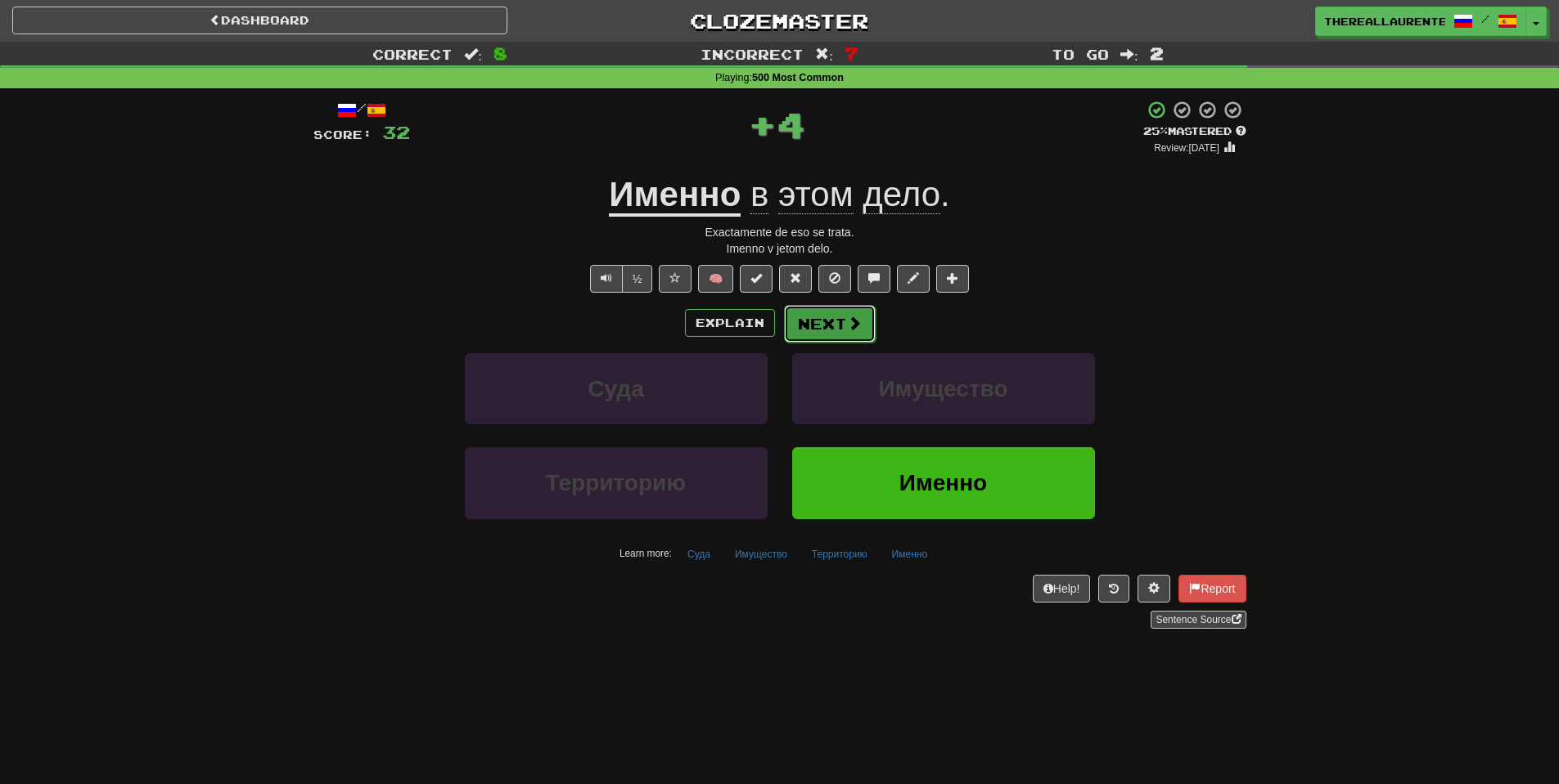
click at [839, 325] on button "Next" at bounding box center [829, 324] width 92 height 38
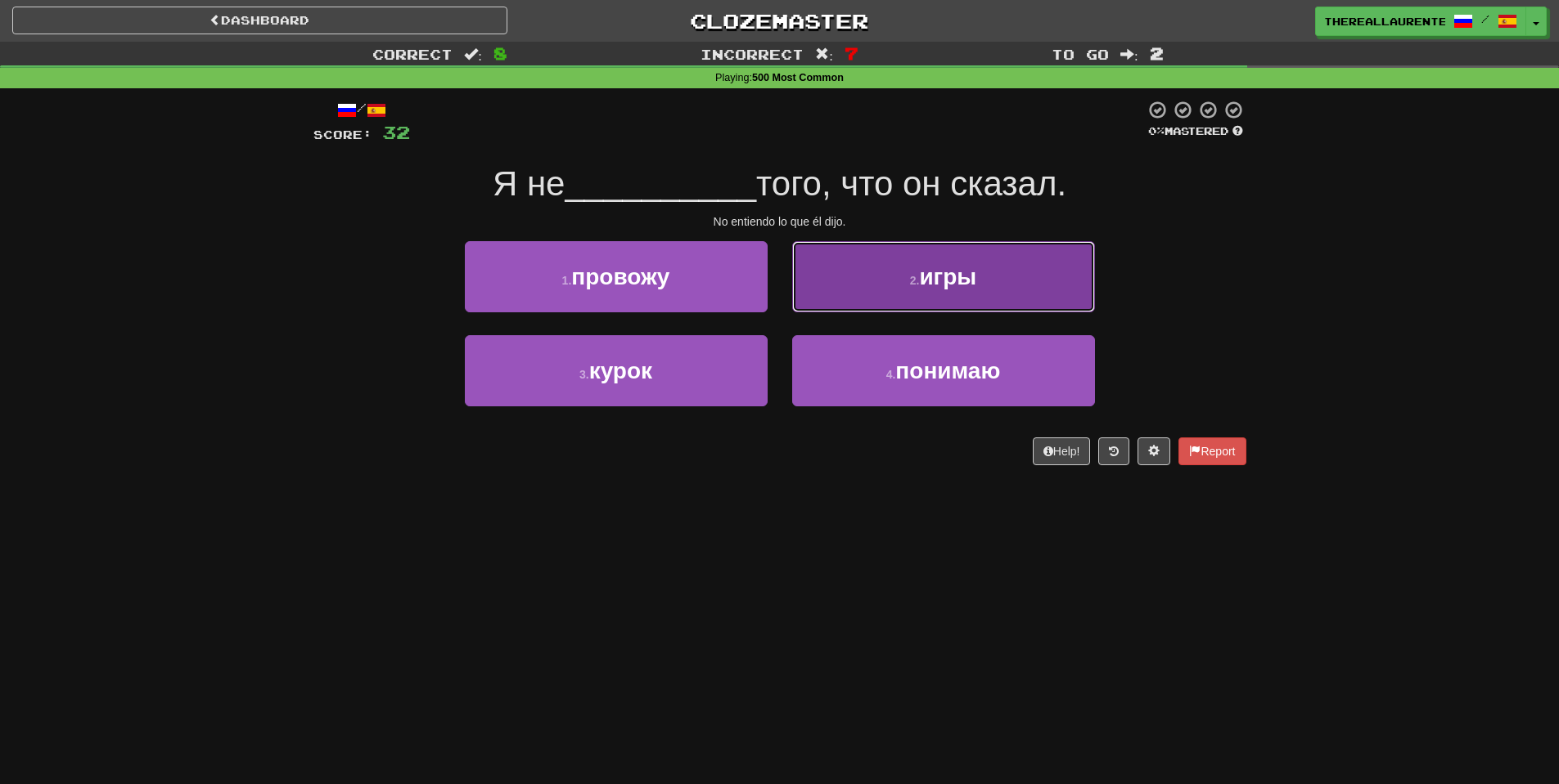
click at [883, 290] on button "2 . игры" at bounding box center [944, 276] width 303 height 71
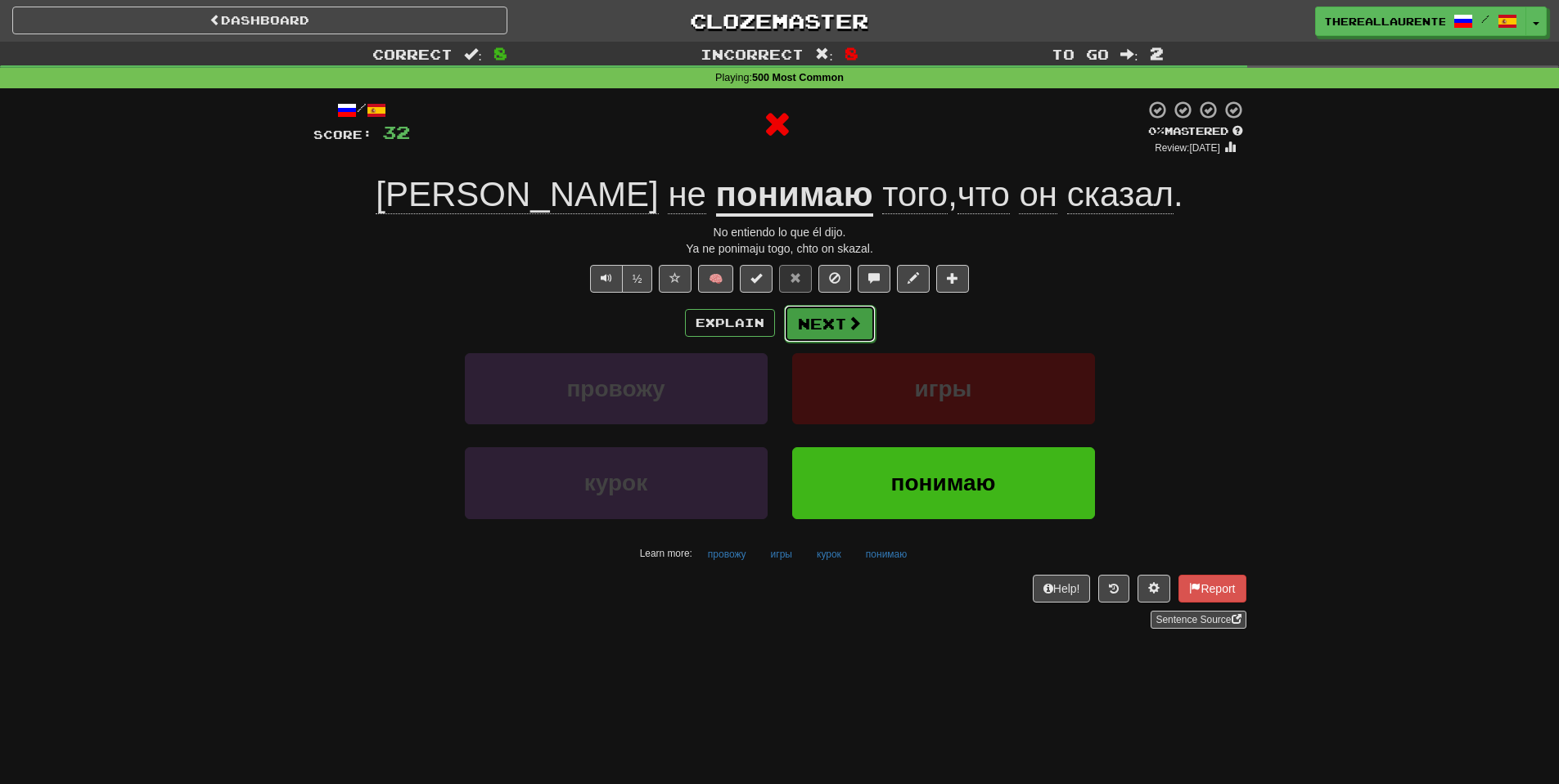
click at [809, 327] on button "Next" at bounding box center [829, 324] width 92 height 38
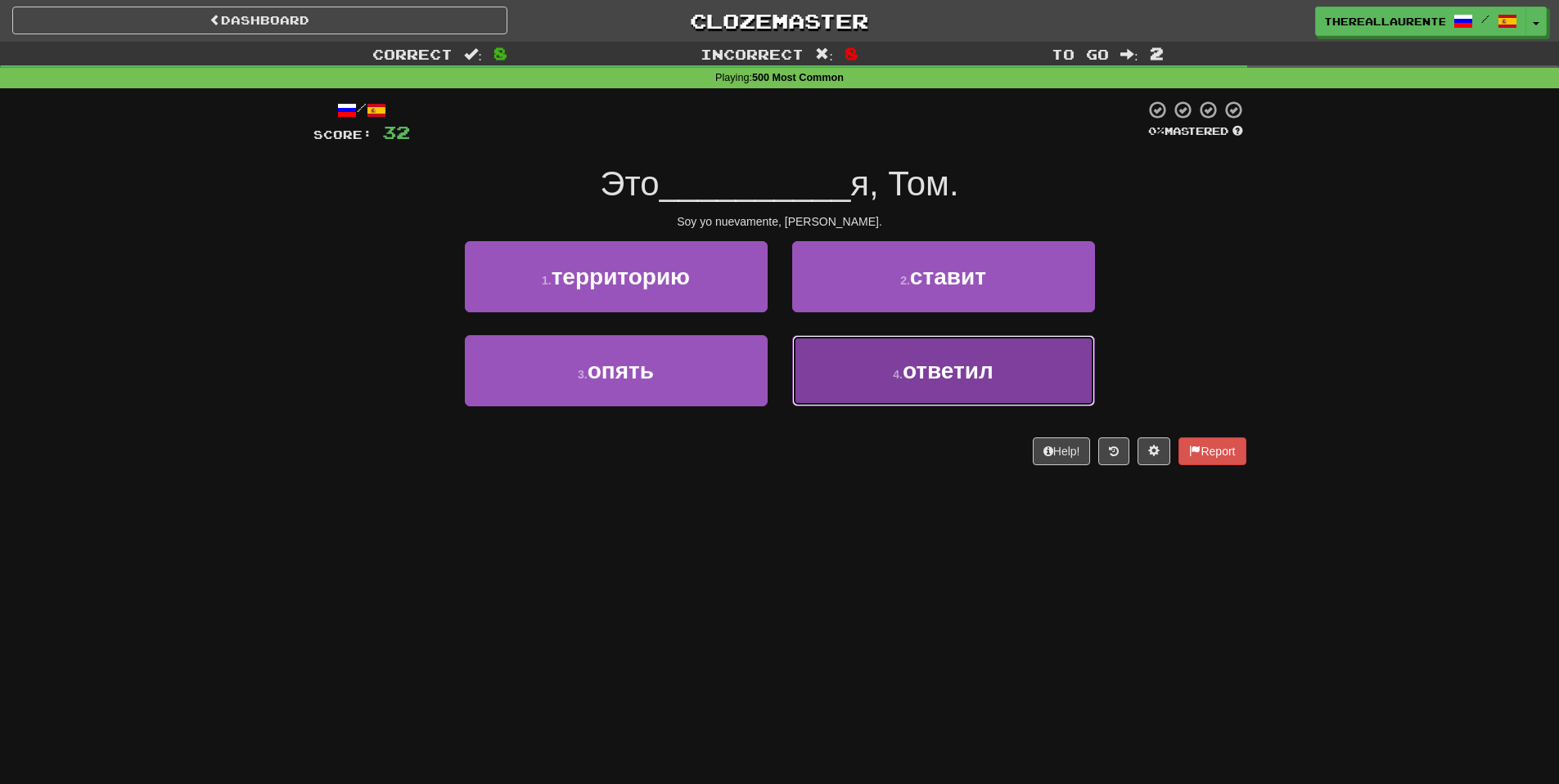
click at [916, 367] on span "ответил" at bounding box center [947, 371] width 91 height 25
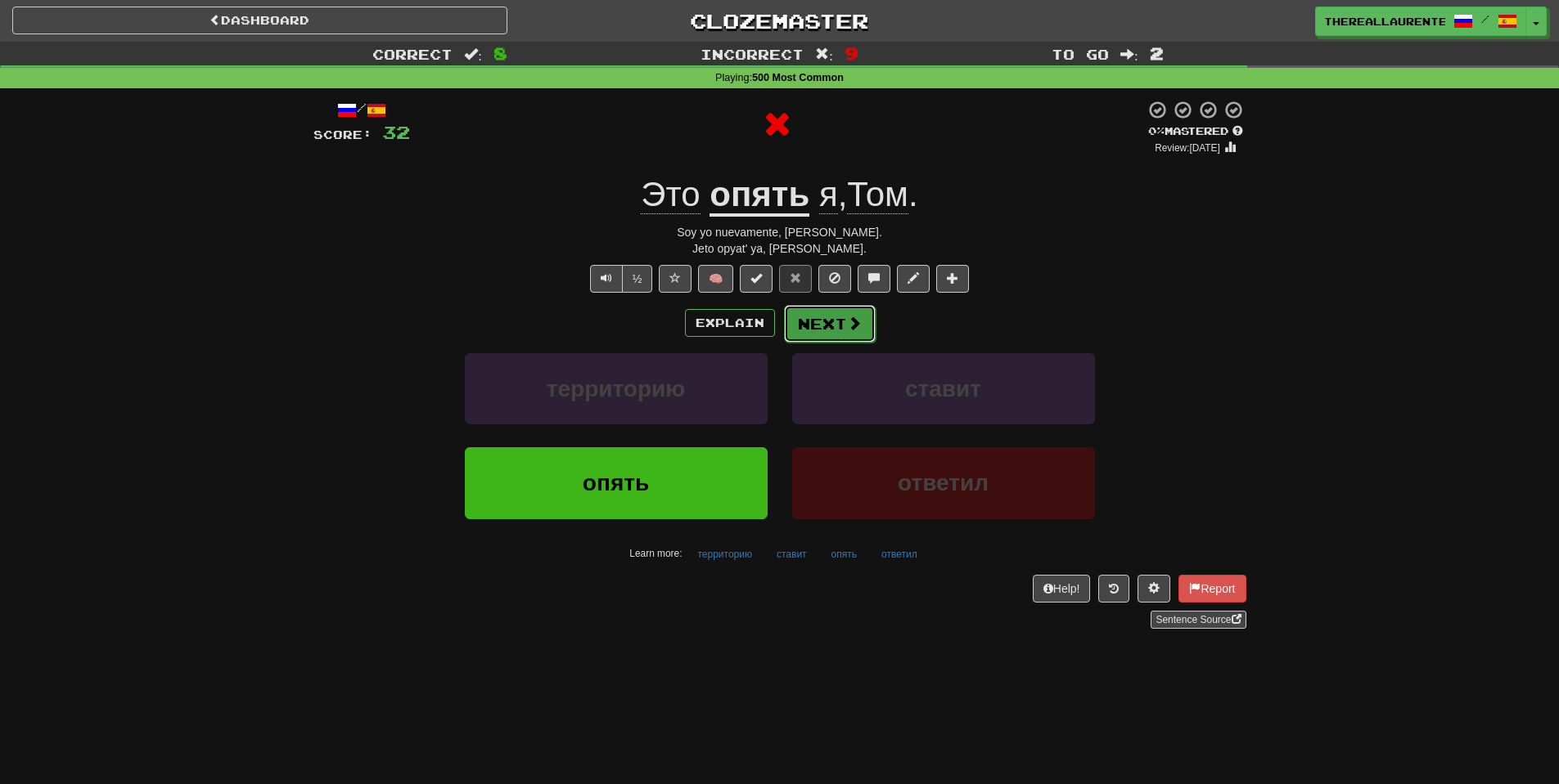
click at [839, 332] on button "Next" at bounding box center [829, 324] width 92 height 38
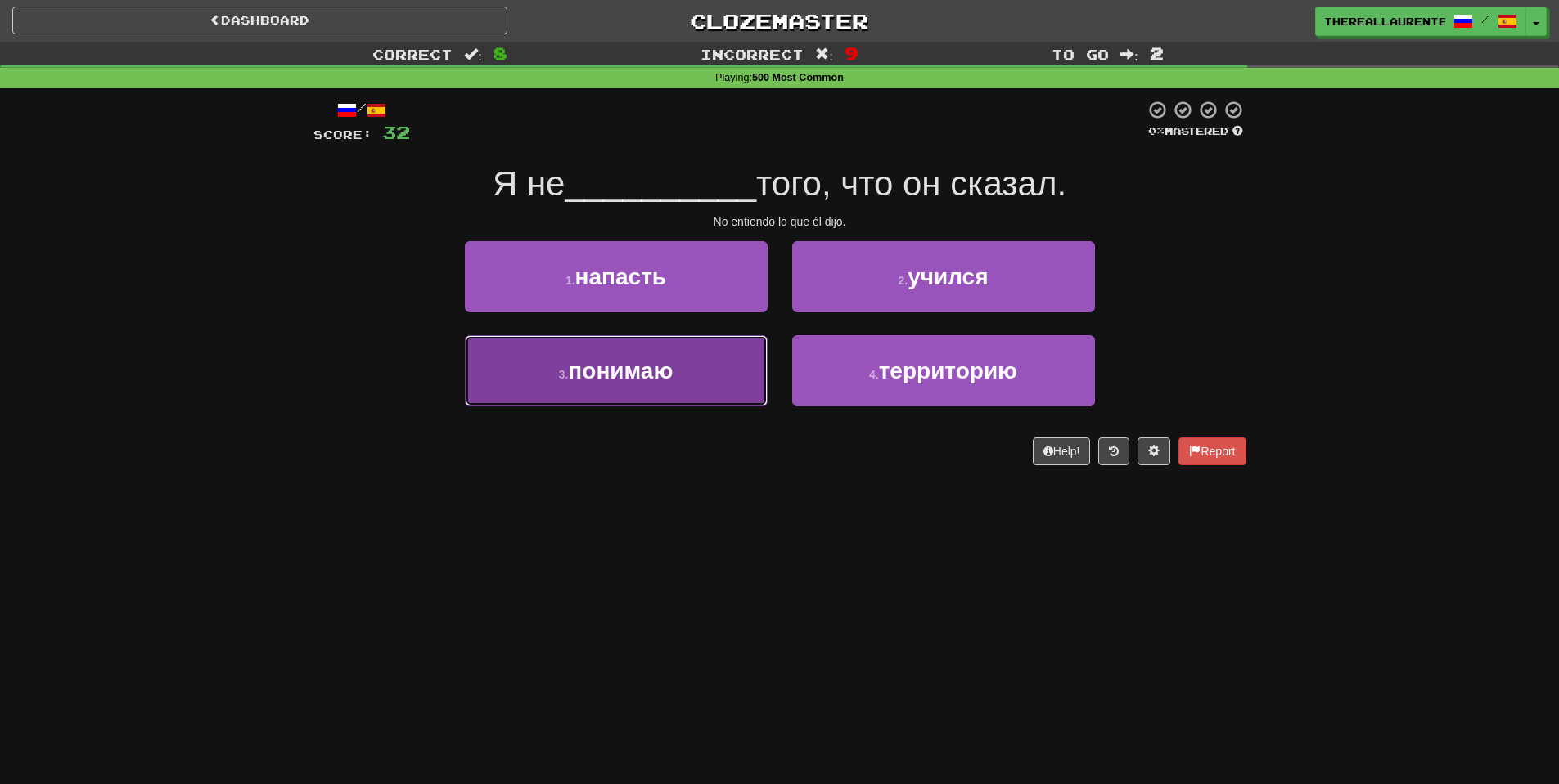
click at [673, 373] on span "понимаю" at bounding box center [621, 371] width 104 height 25
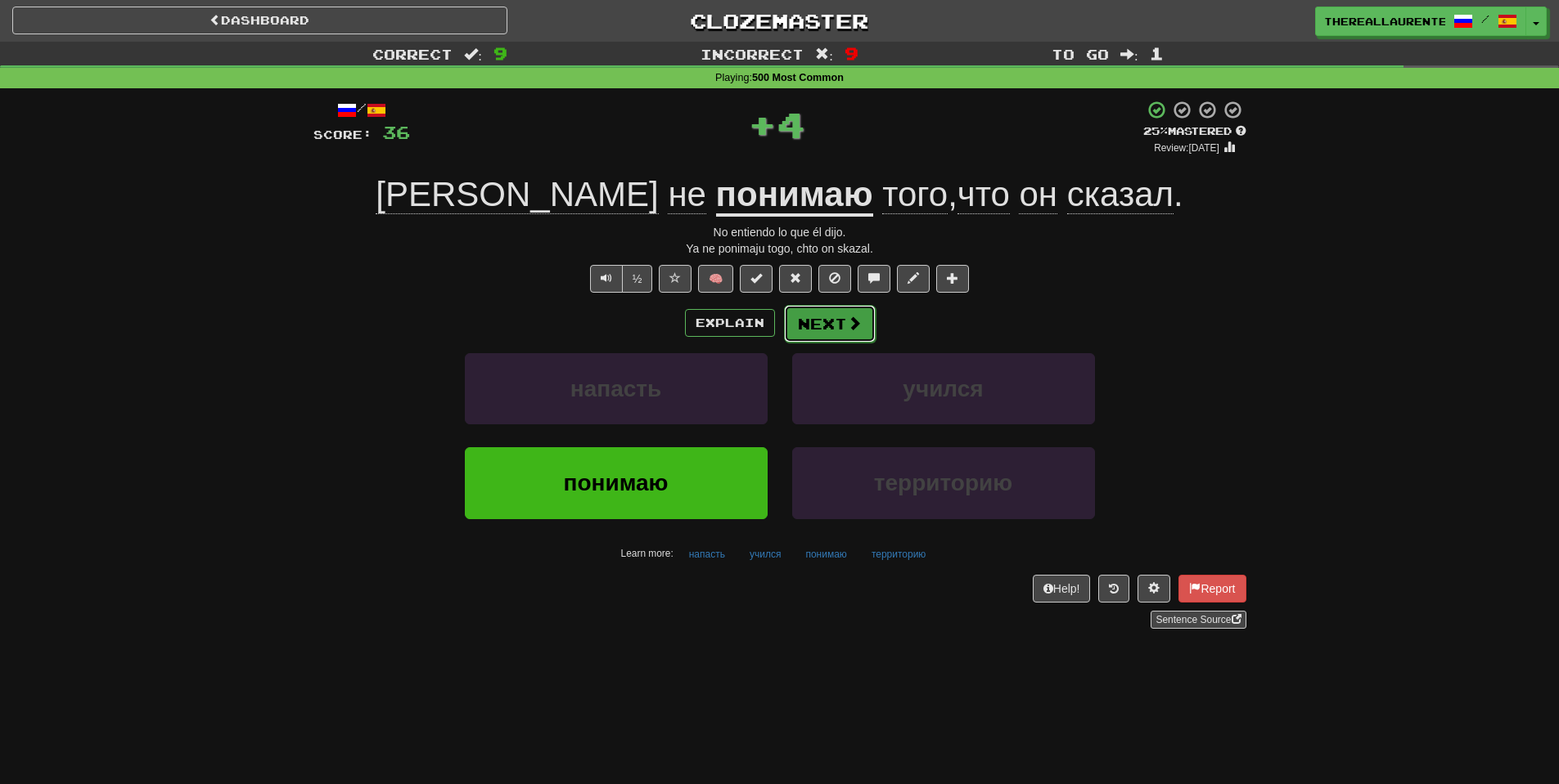
click at [838, 321] on button "Next" at bounding box center [829, 324] width 92 height 38
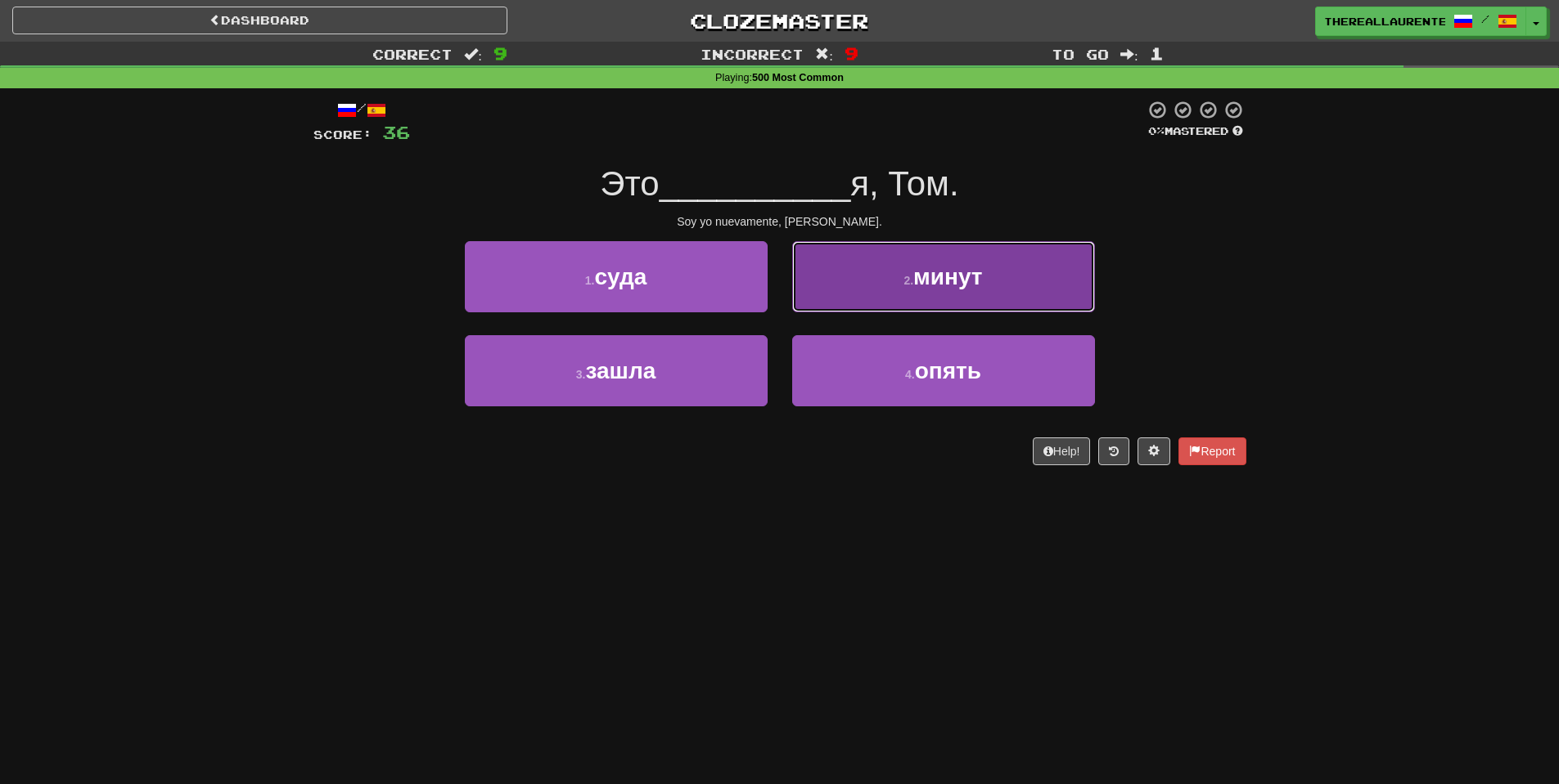
click at [864, 278] on button "2 . минут" at bounding box center [944, 276] width 303 height 71
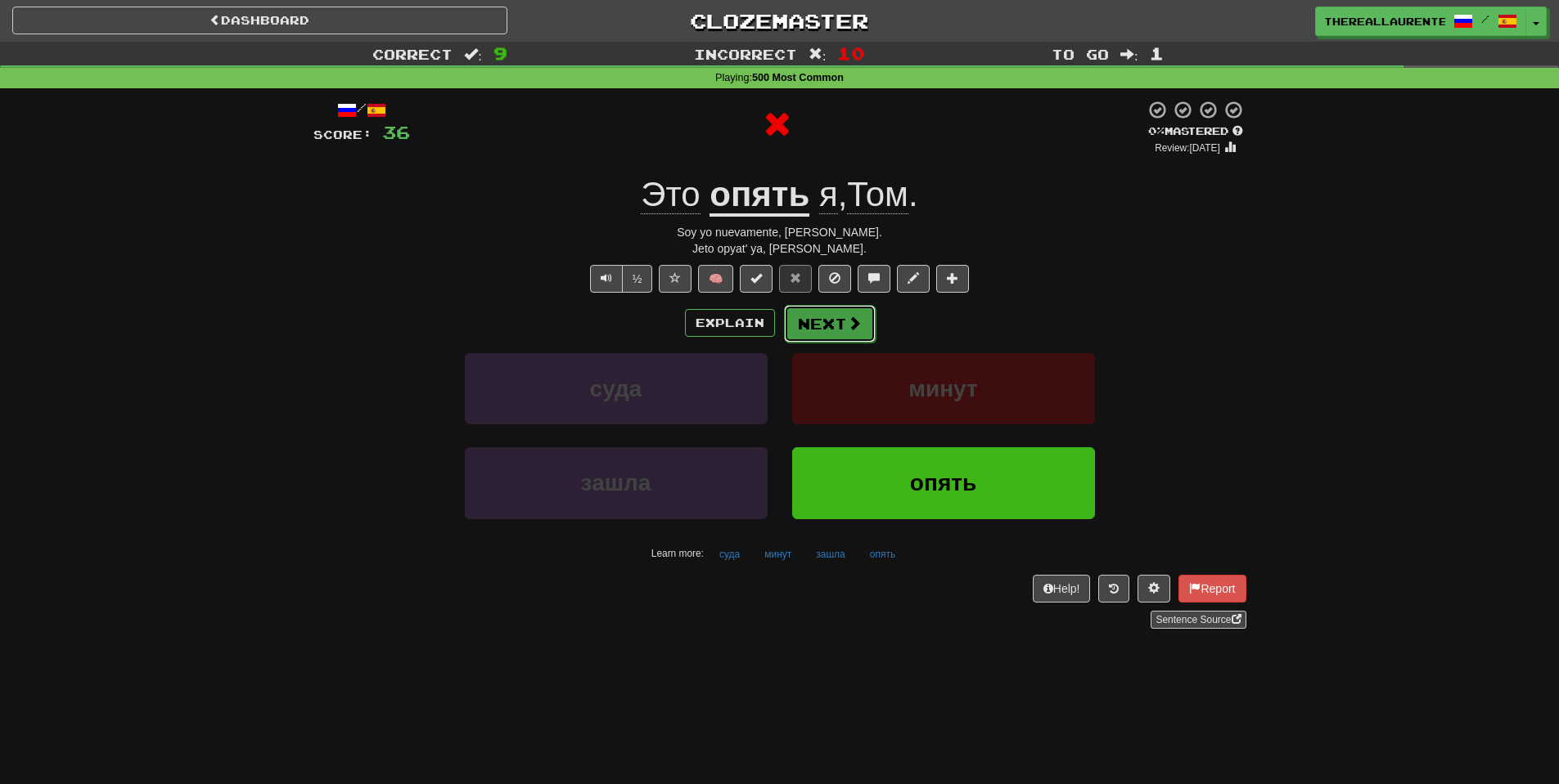
click at [817, 331] on button "Next" at bounding box center [829, 324] width 92 height 38
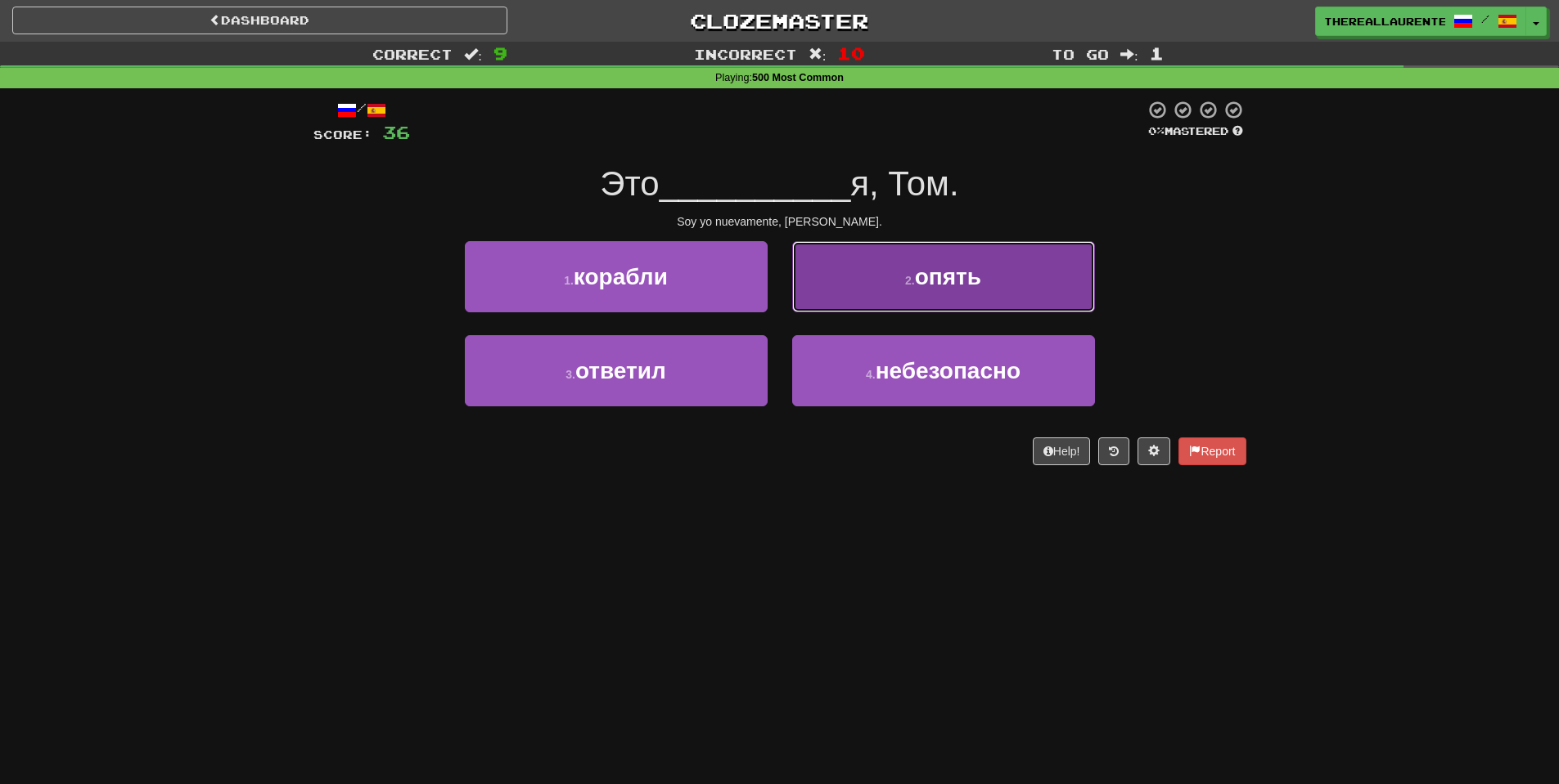
click at [893, 292] on button "2 . опять" at bounding box center [944, 276] width 303 height 71
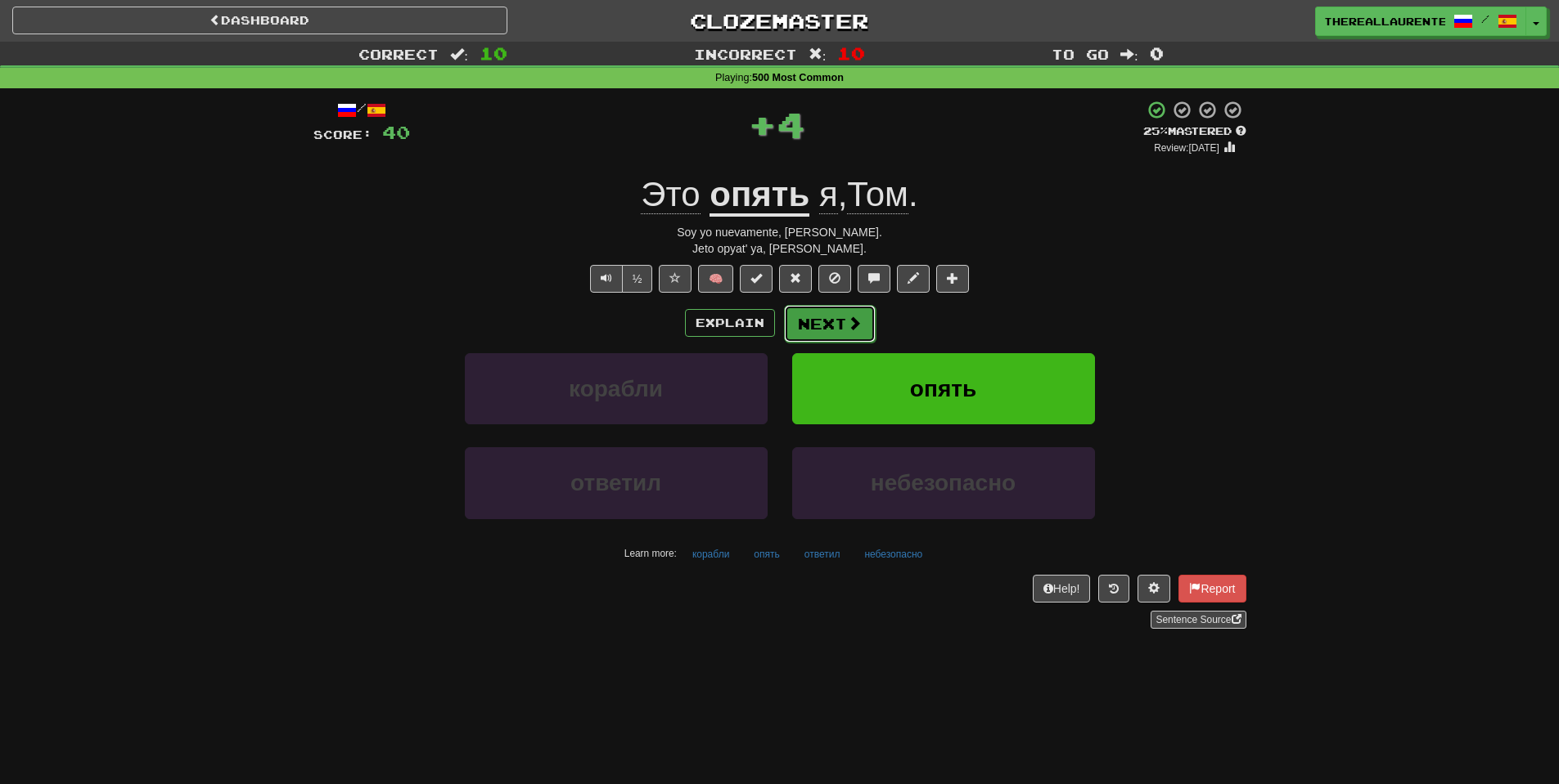
click at [874, 321] on button "Next" at bounding box center [829, 324] width 92 height 38
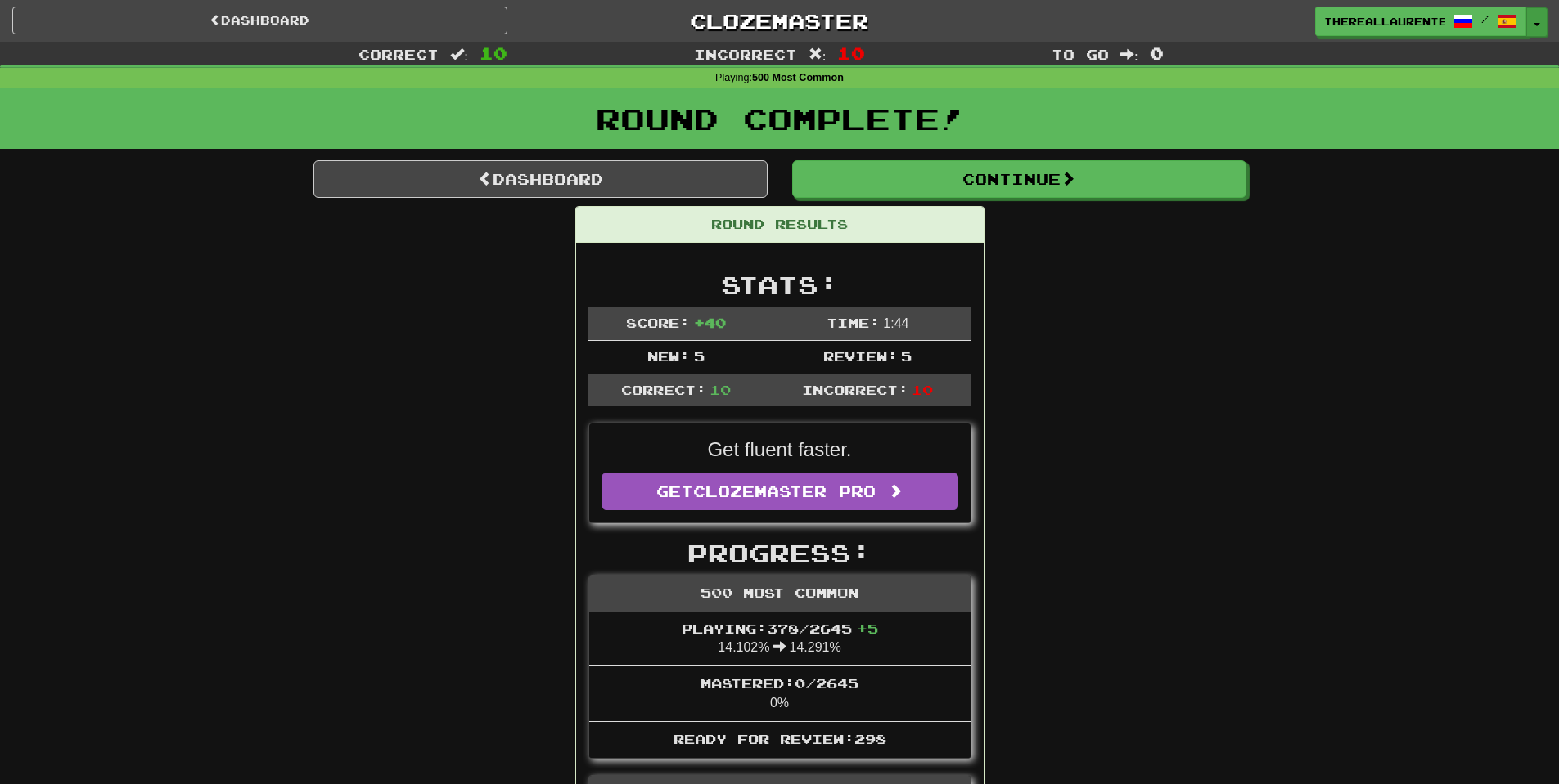
click at [1533, 30] on button "Toggle Dropdown" at bounding box center [1537, 22] width 22 height 30
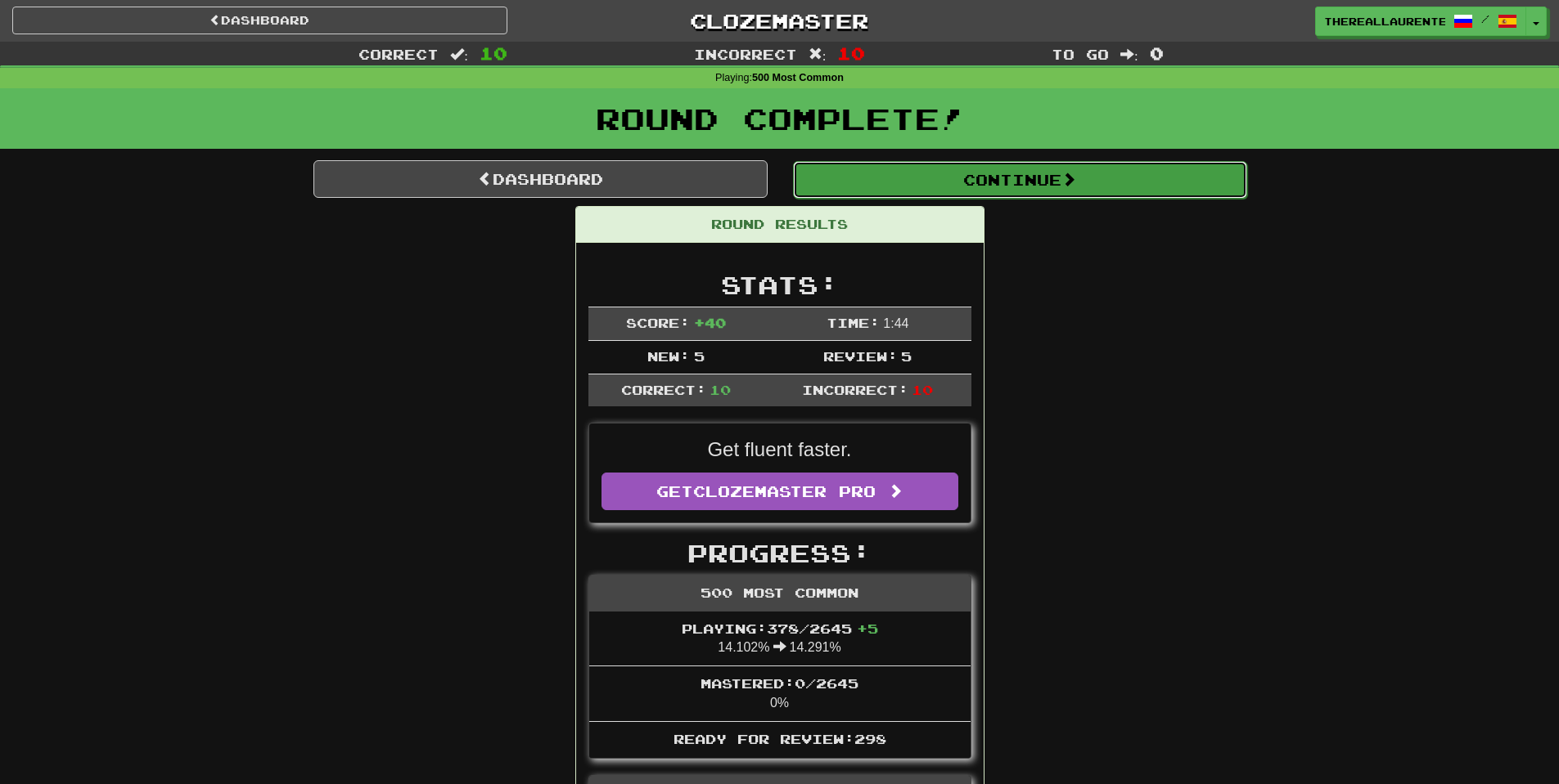
click at [982, 180] on button "Continue" at bounding box center [1020, 180] width 454 height 38
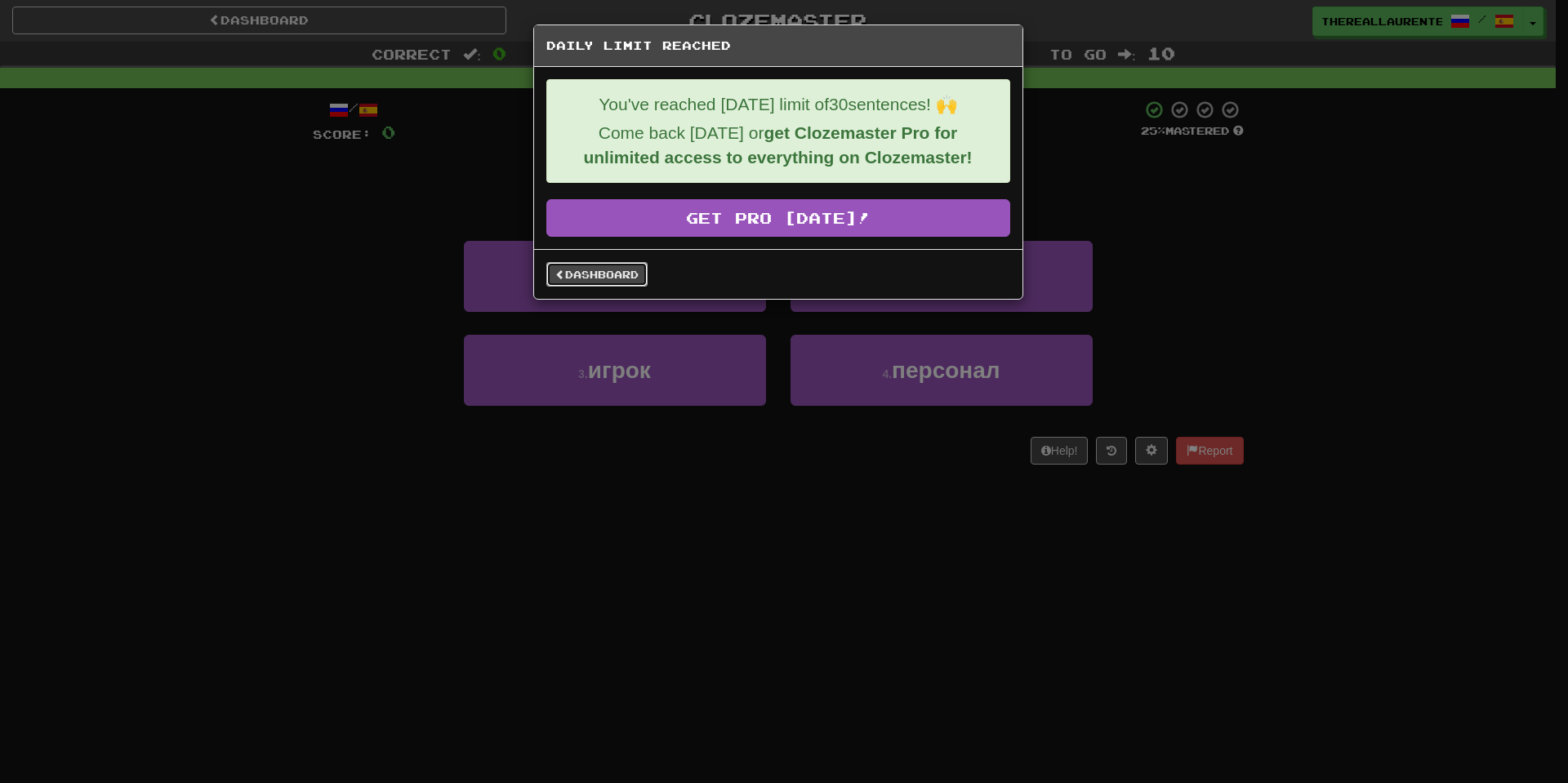
click at [592, 287] on link "Dashboard" at bounding box center [597, 274] width 102 height 24
